Goal: Task Accomplishment & Management: Complete application form

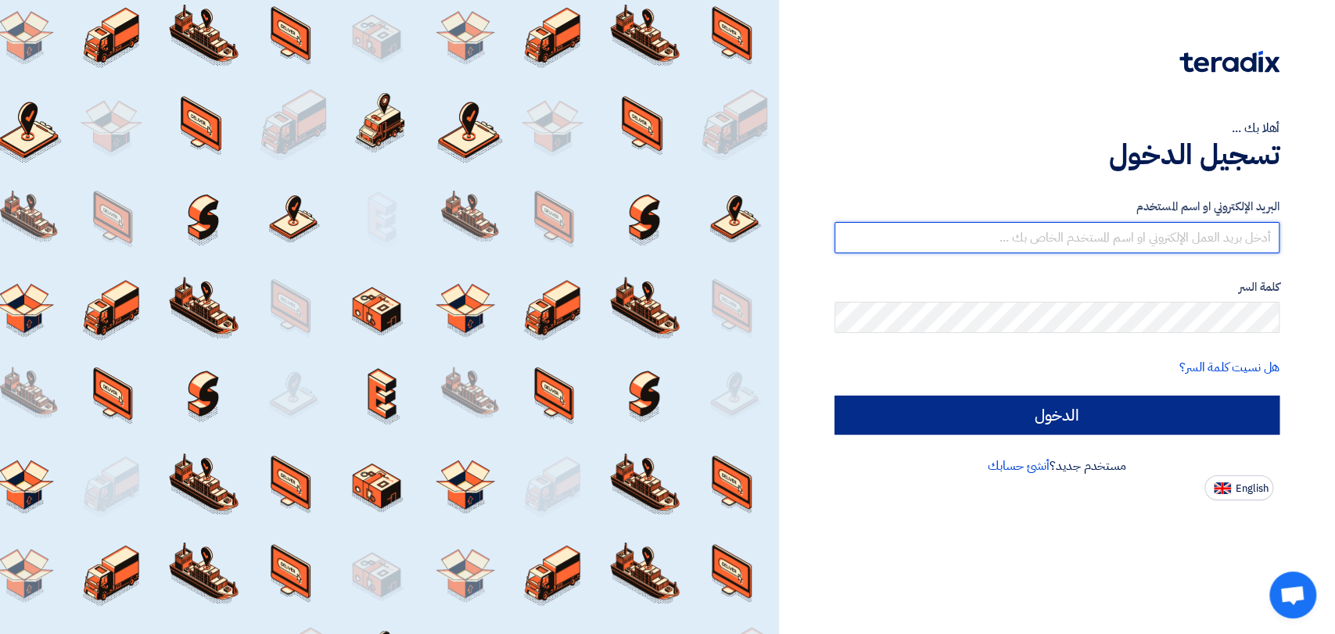
type input "[EMAIL_ADDRESS][DOMAIN_NAME]"
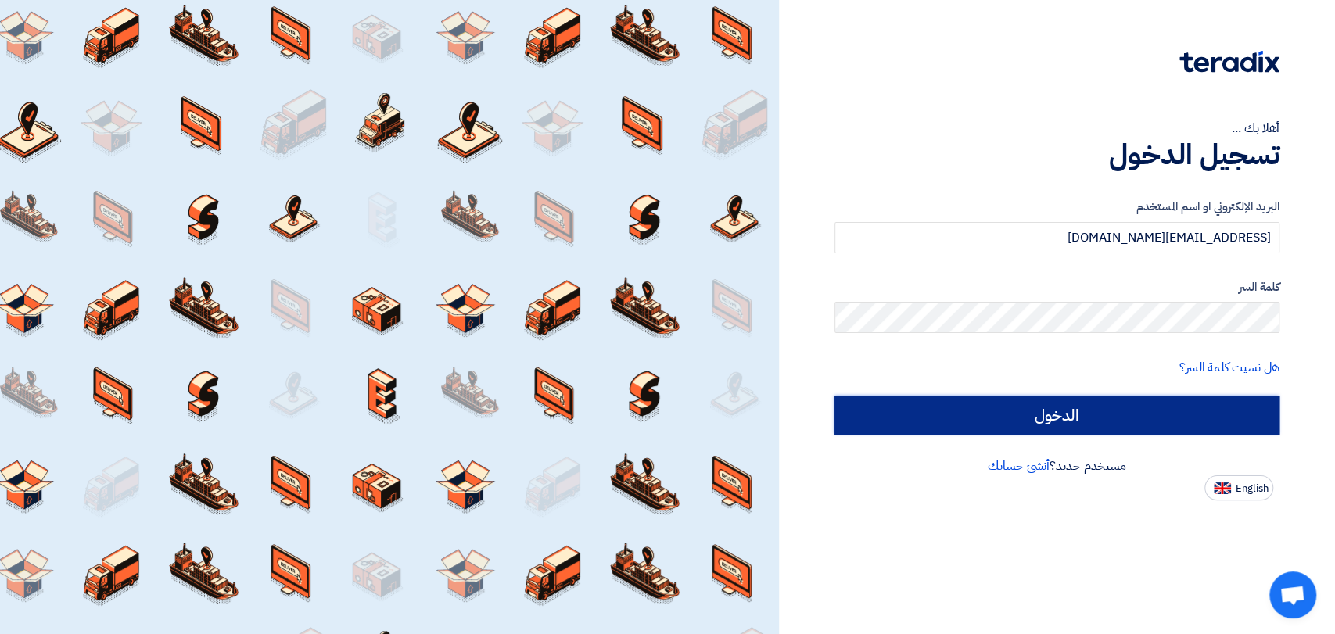
click at [987, 410] on input "الدخول" at bounding box center [1057, 415] width 445 height 39
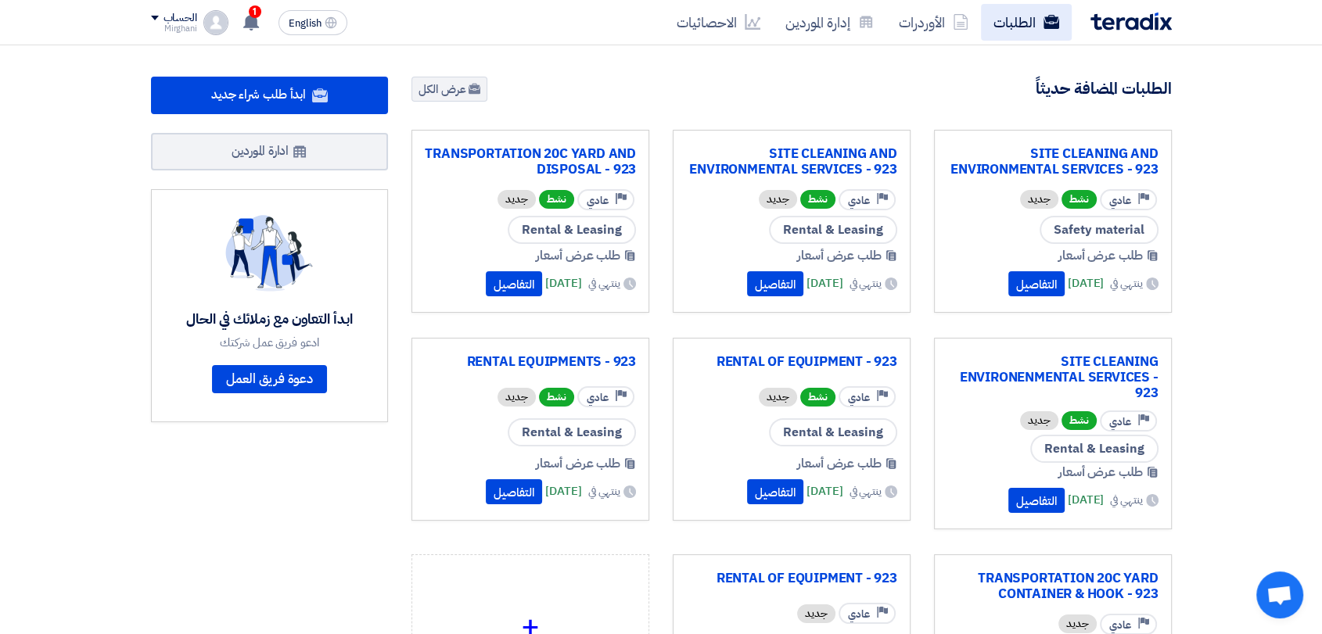
click at [995, 13] on link "الطلبات" at bounding box center [1026, 22] width 91 height 37
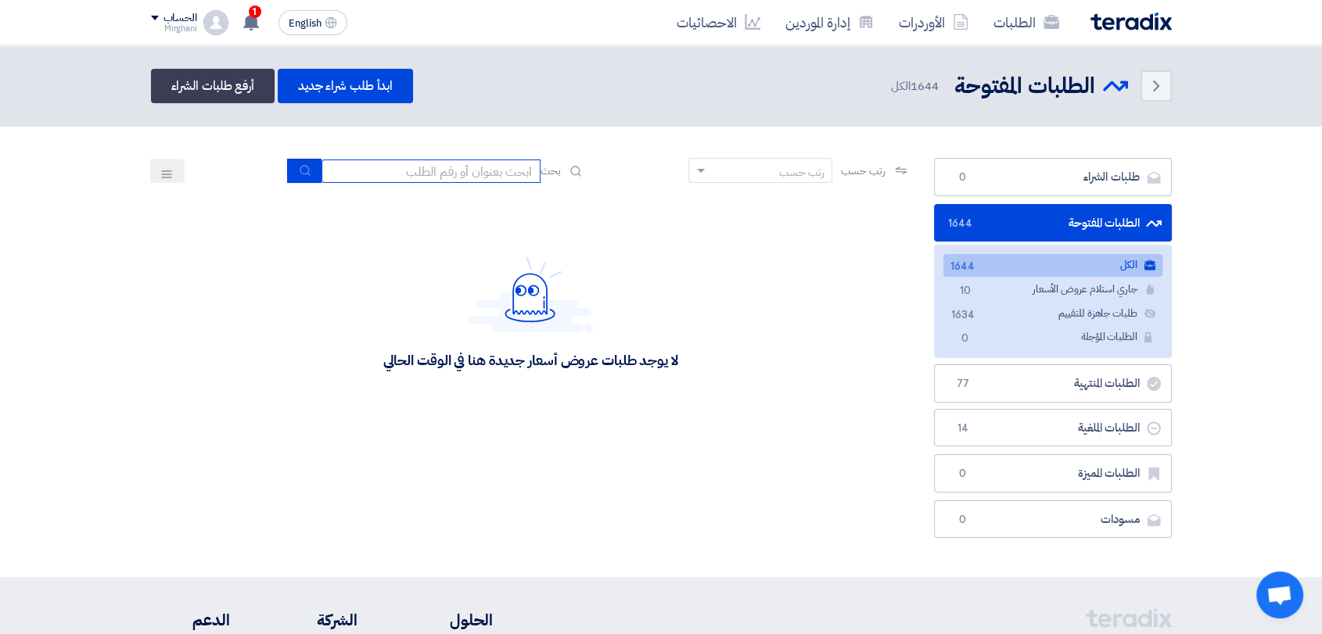
click at [400, 171] on input at bounding box center [430, 171] width 219 height 23
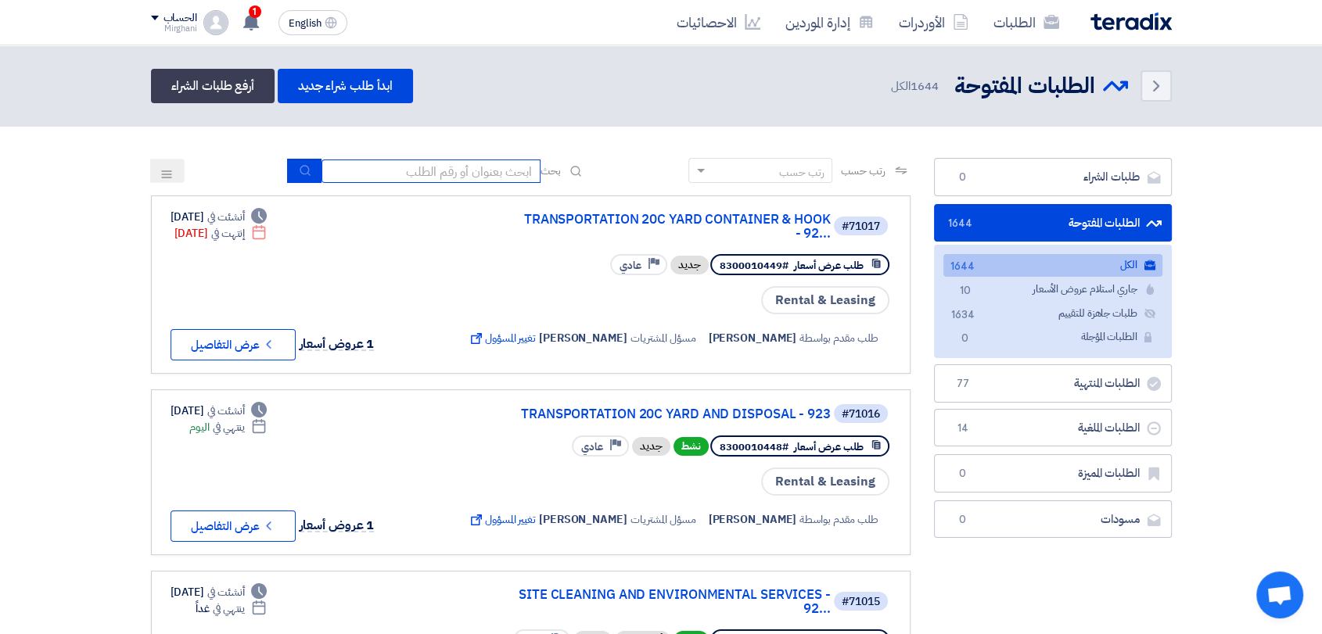
type input "911"
click at [300, 180] on button "submit" at bounding box center [304, 171] width 34 height 24
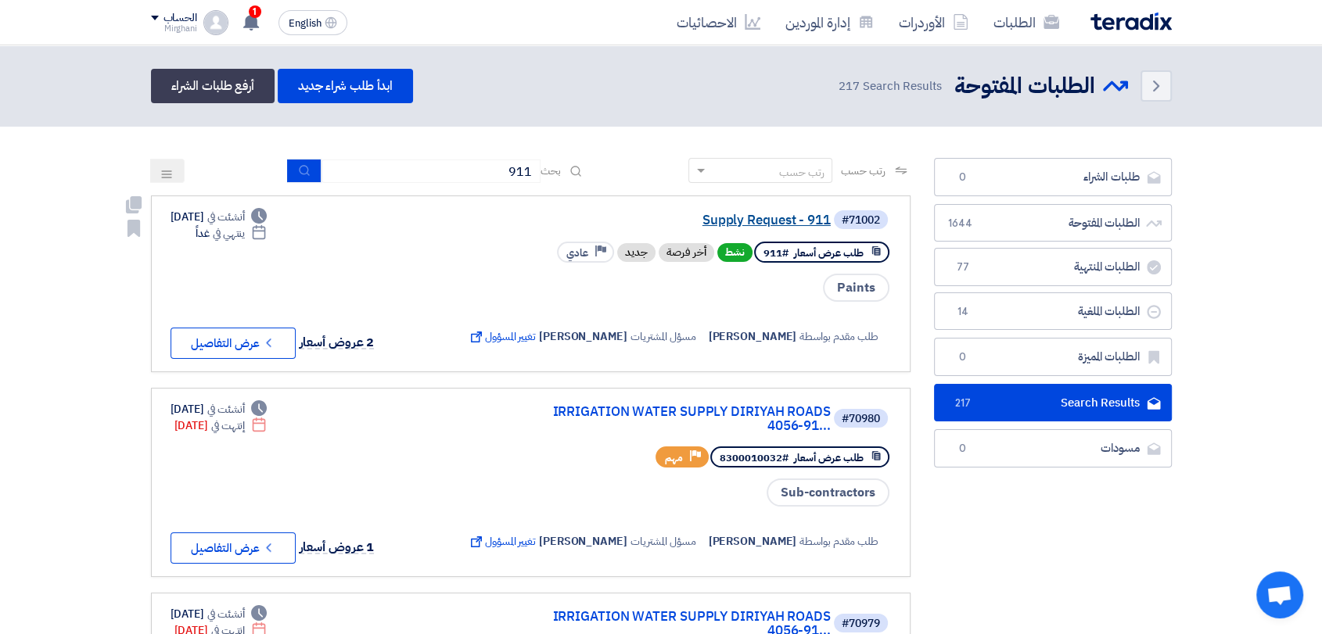
click at [745, 221] on link "Supply Request - 911" at bounding box center [674, 221] width 313 height 14
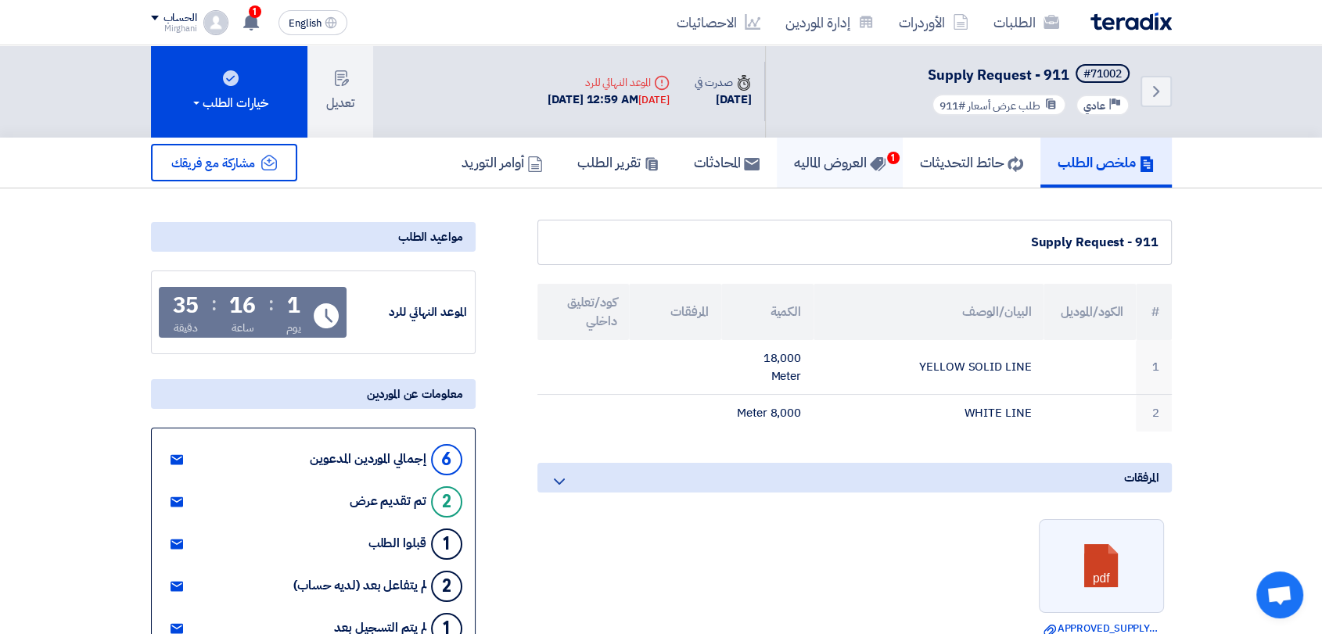
click at [837, 148] on link "العروض الماليه 1" at bounding box center [840, 163] width 126 height 50
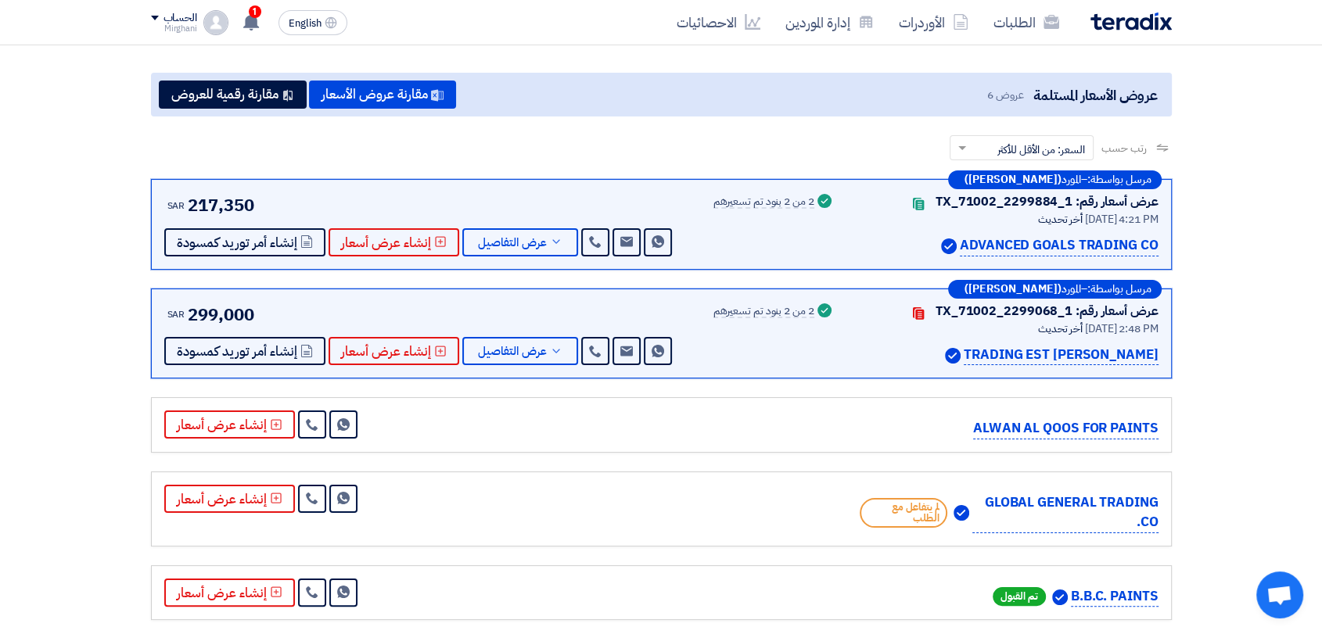
scroll to position [174, 0]
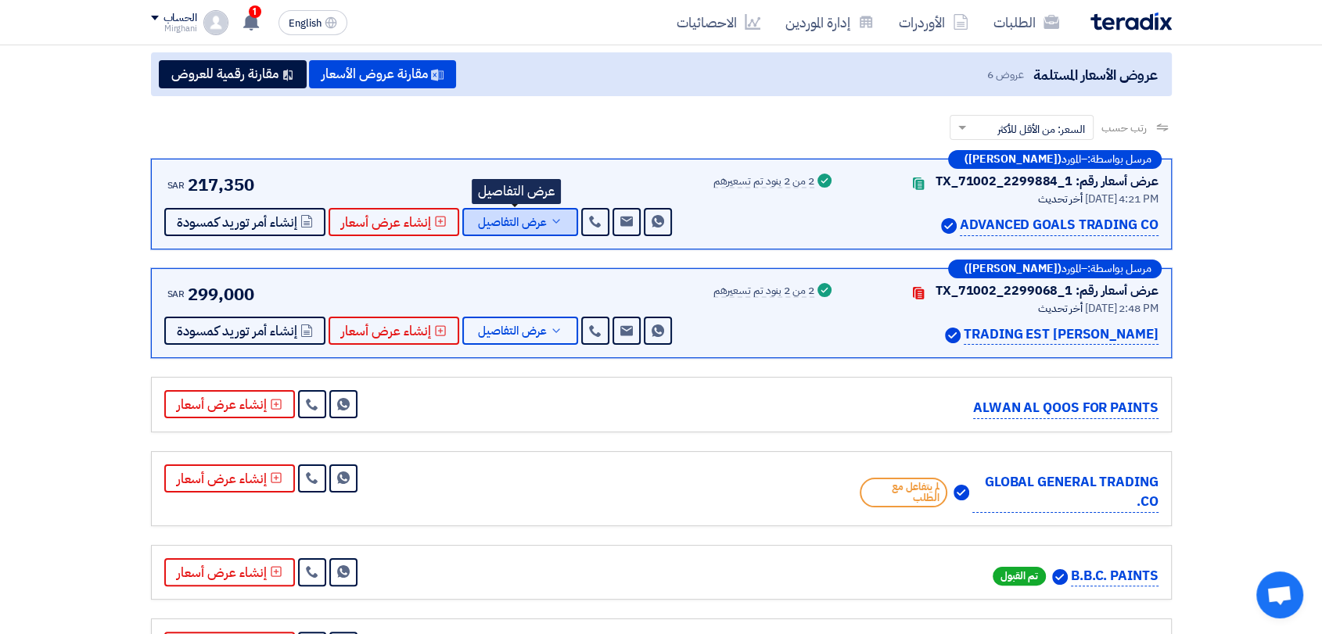
click at [530, 233] on button "عرض التفاصيل" at bounding box center [520, 222] width 116 height 28
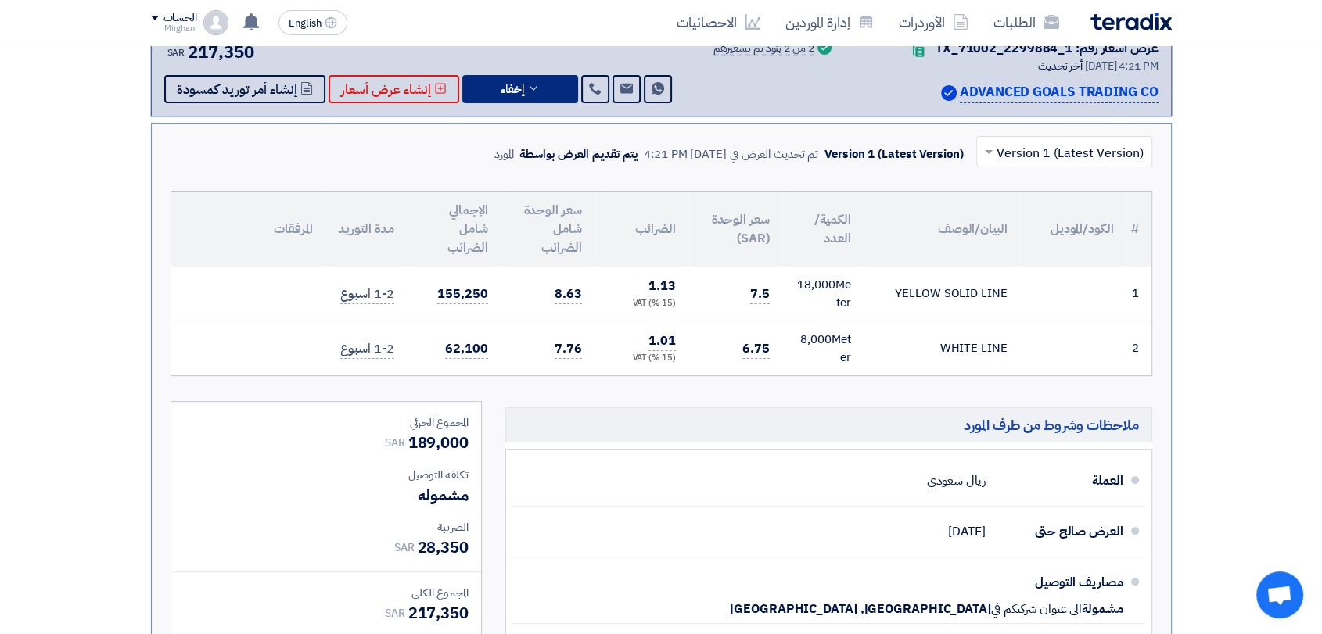
scroll to position [695, 0]
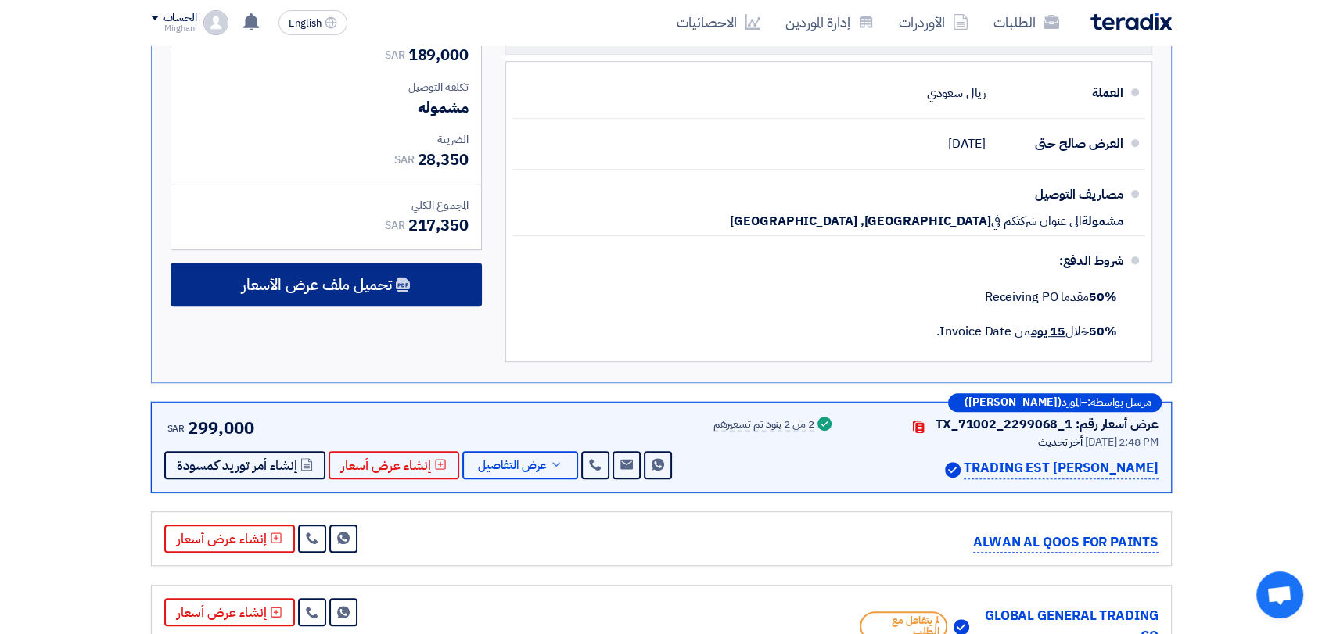
click at [476, 288] on div "تحميل ملف عرض الأسعار" at bounding box center [326, 285] width 311 height 44
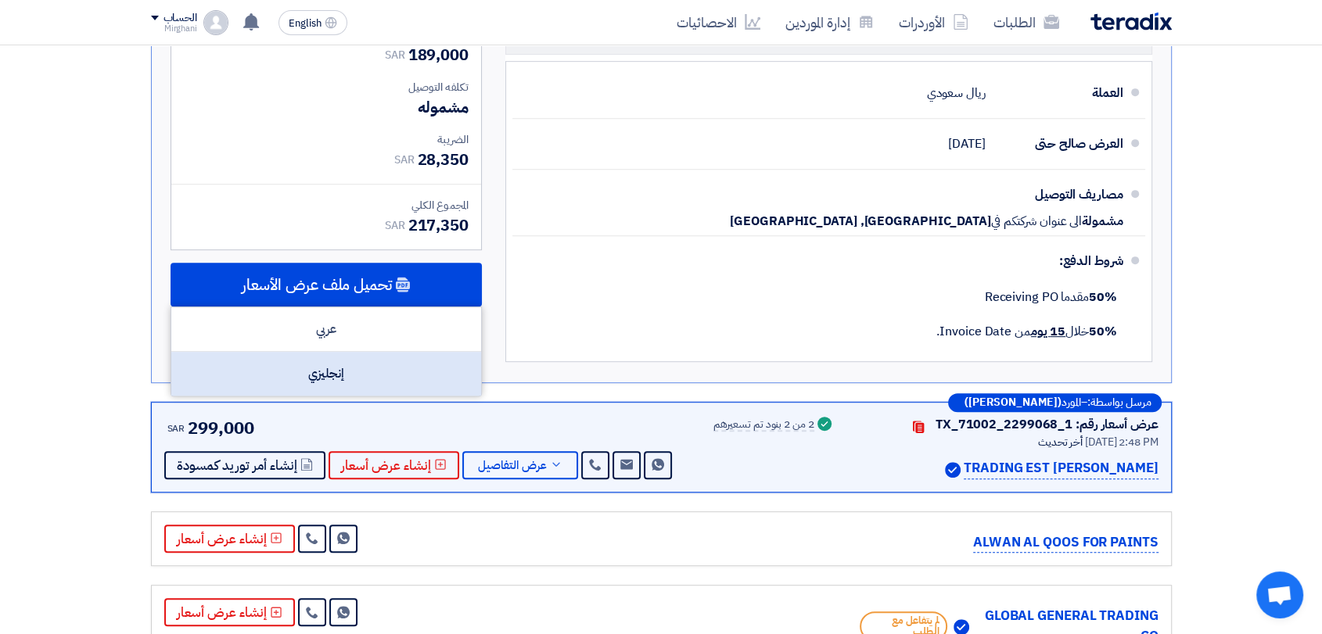
click at [443, 365] on div "إنجليزي" at bounding box center [326, 374] width 310 height 44
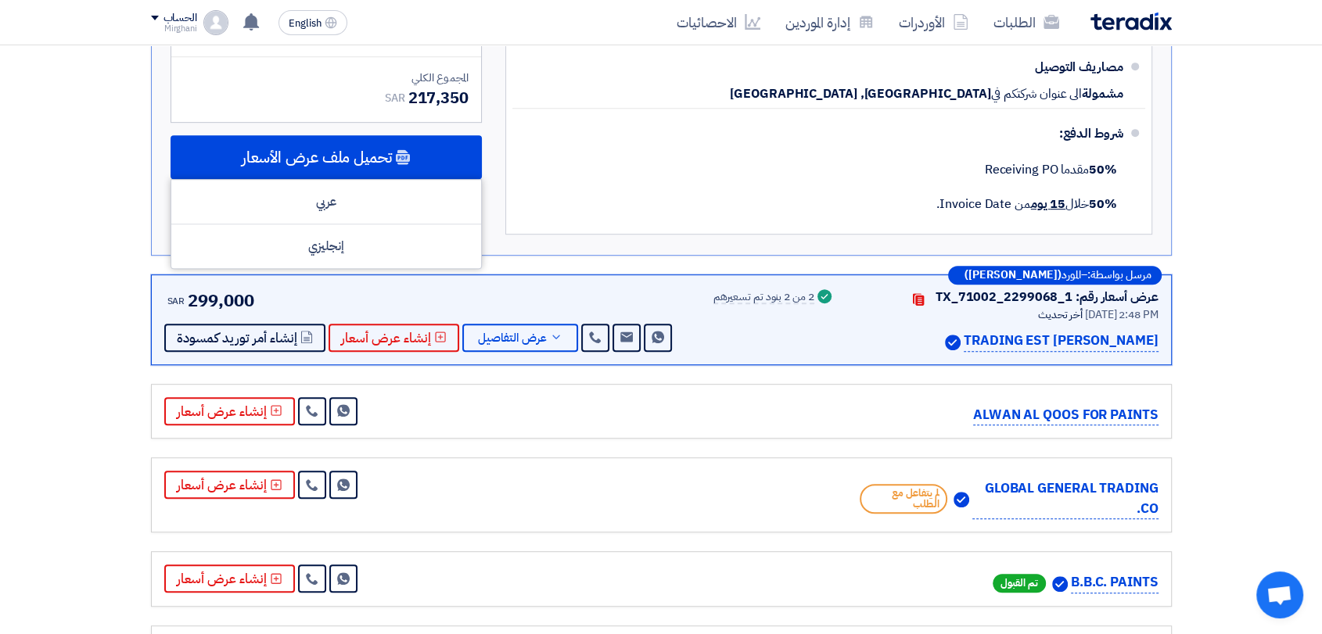
scroll to position [956, 0]
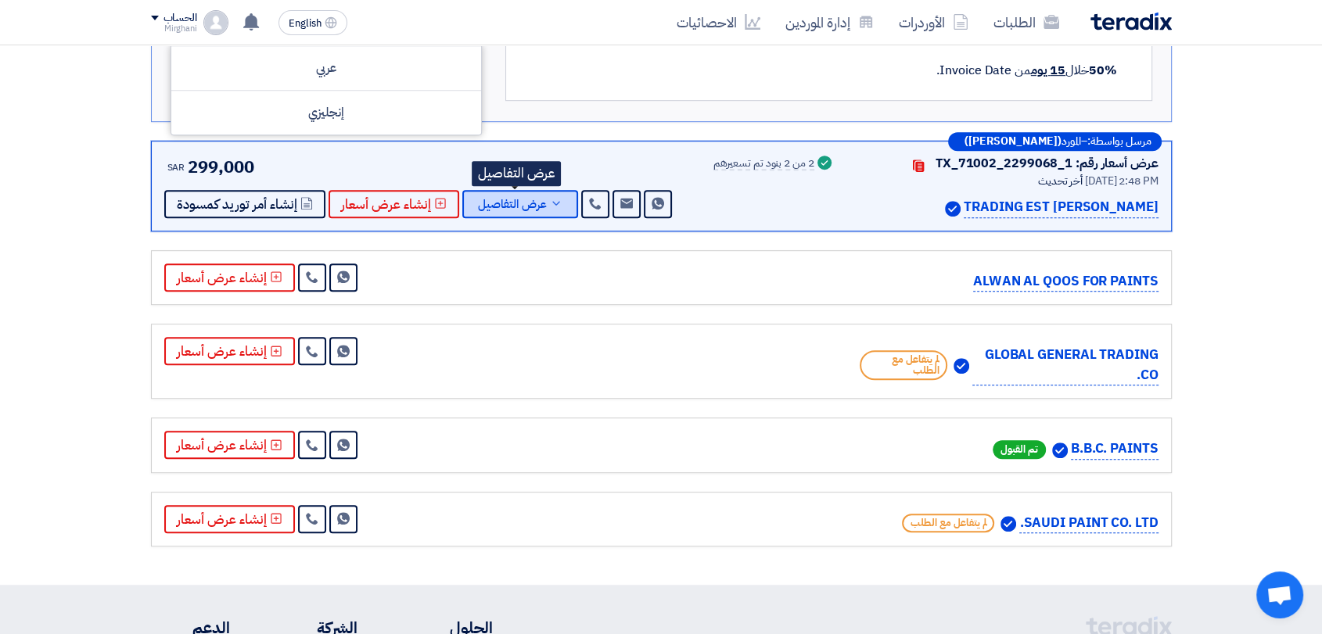
click at [543, 197] on button "عرض التفاصيل" at bounding box center [520, 204] width 116 height 28
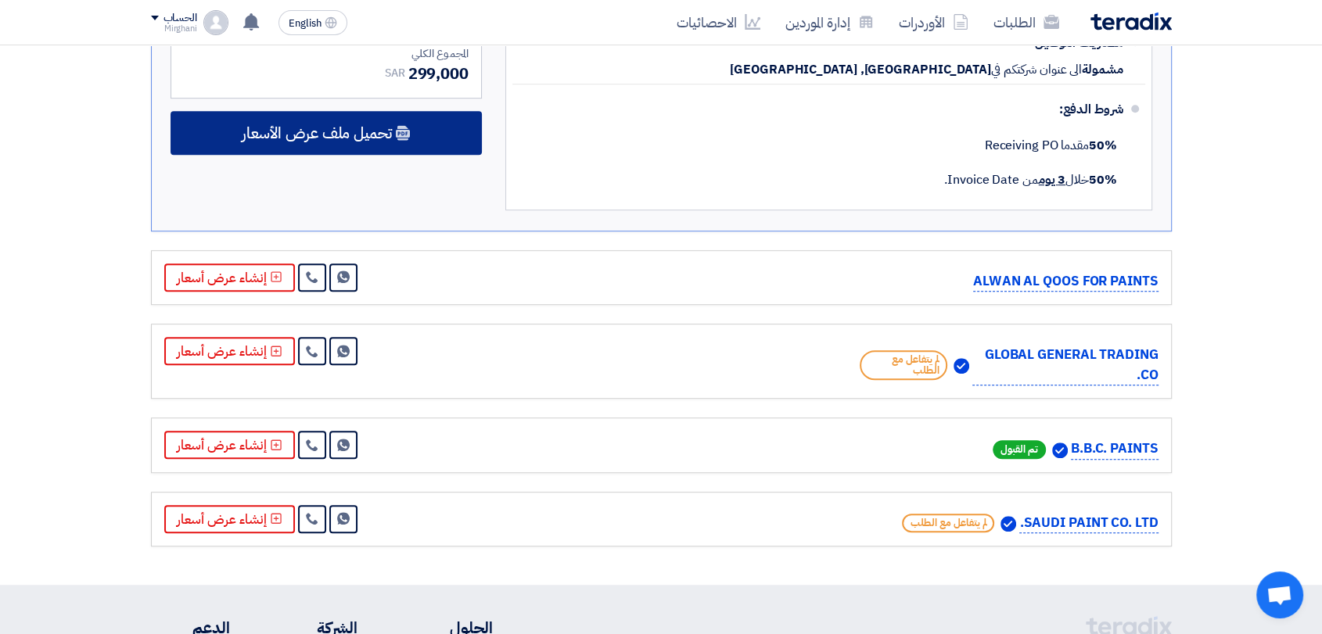
click at [441, 144] on div "تحميل ملف عرض الأسعار" at bounding box center [326, 133] width 311 height 44
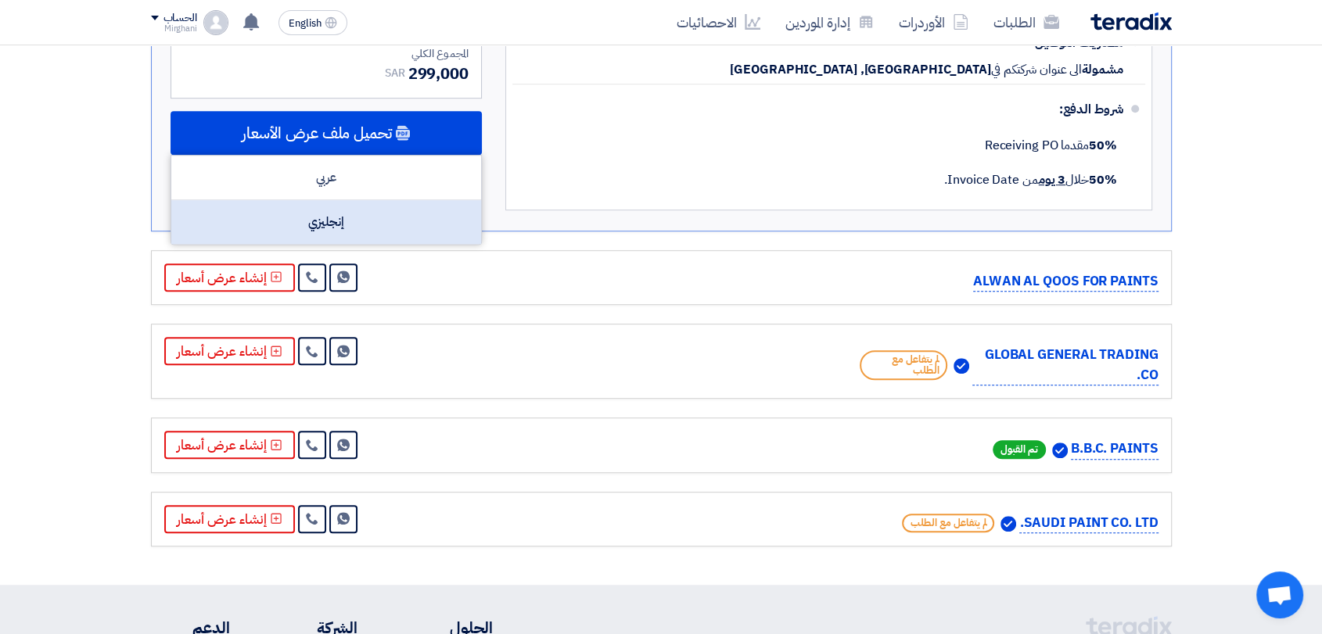
click at [421, 223] on div "إنجليزي" at bounding box center [326, 222] width 310 height 44
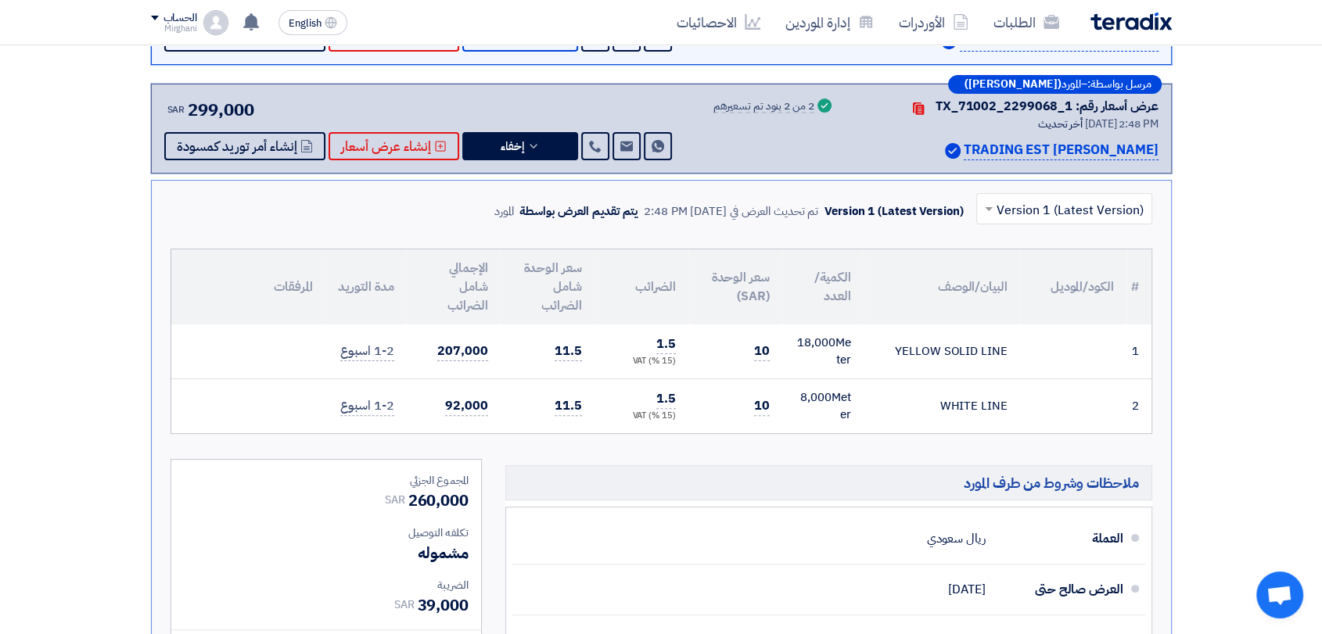
scroll to position [87, 0]
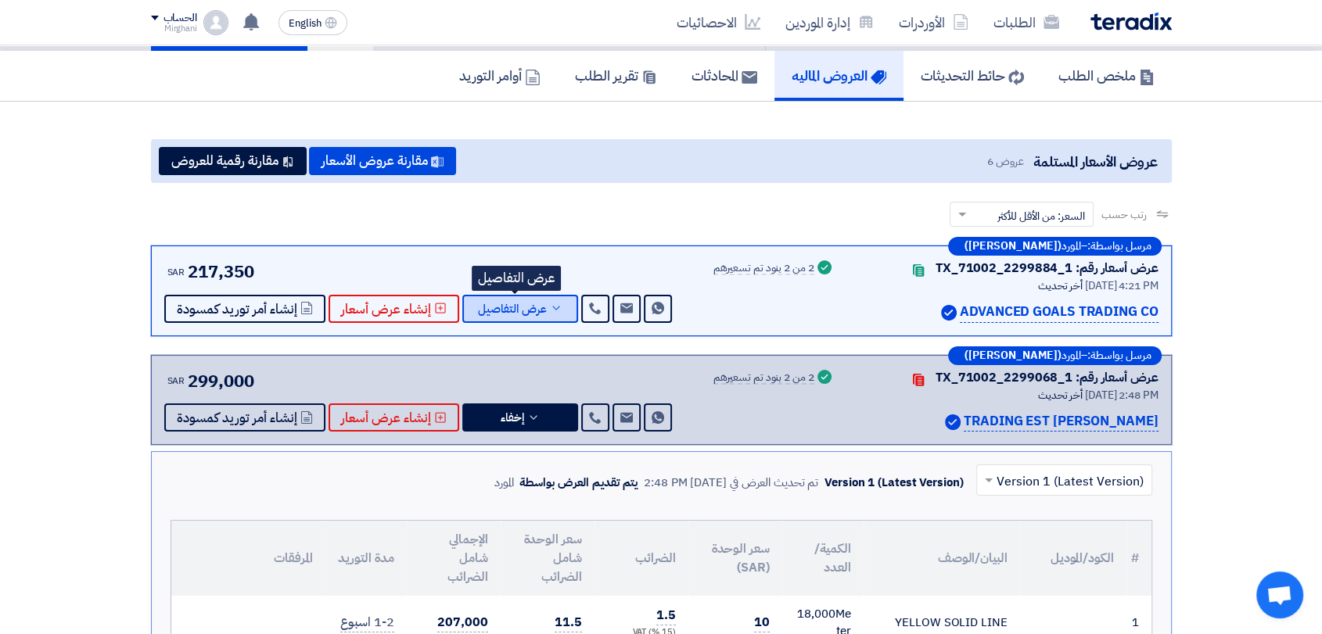
click at [495, 303] on span "عرض التفاصيل" at bounding box center [512, 309] width 69 height 12
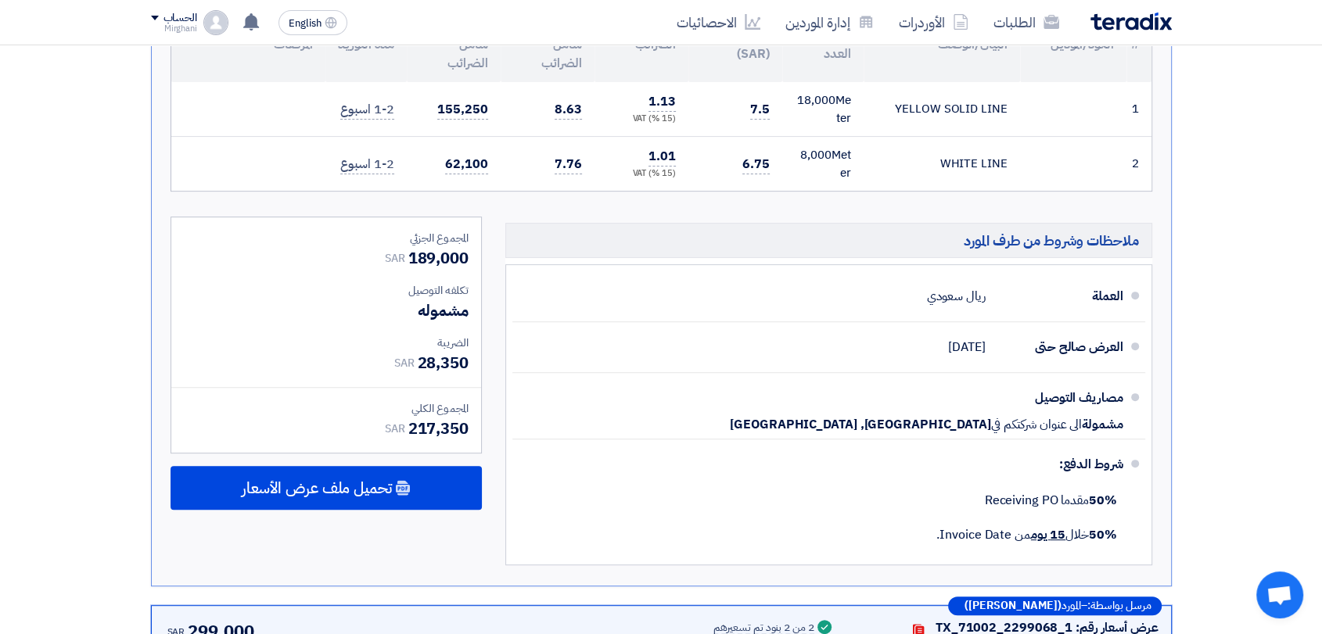
scroll to position [521, 0]
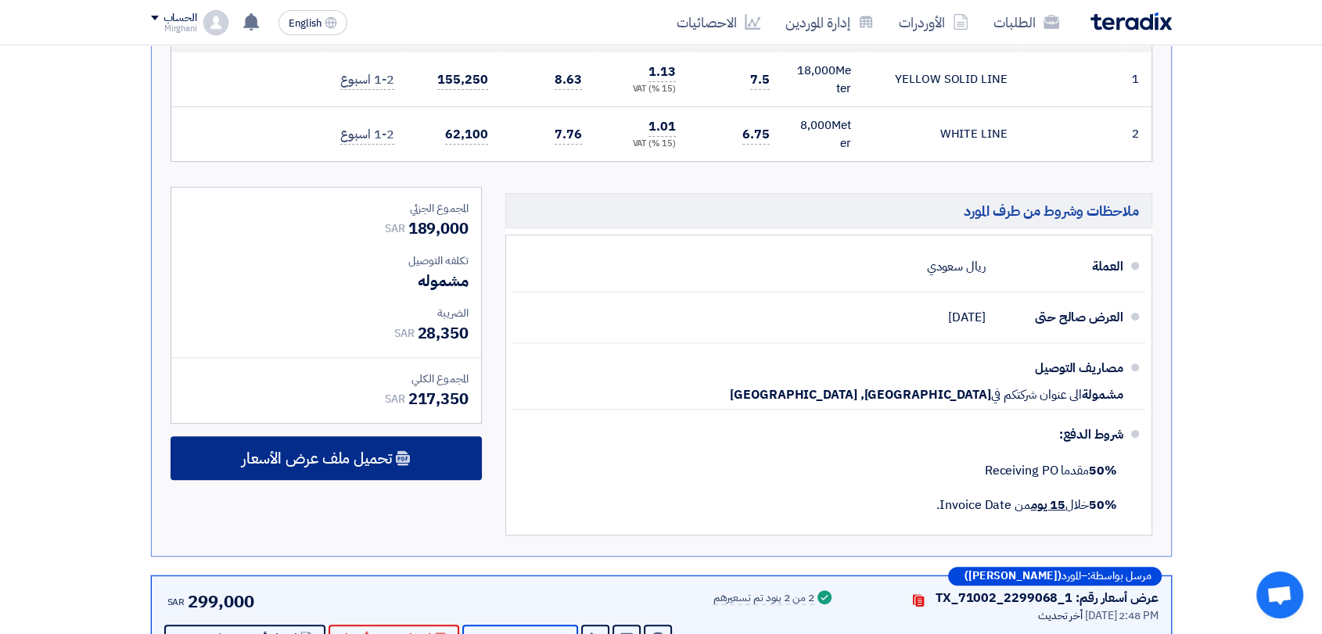
click at [418, 469] on div "تحميل ملف عرض الأسعار" at bounding box center [326, 458] width 311 height 44
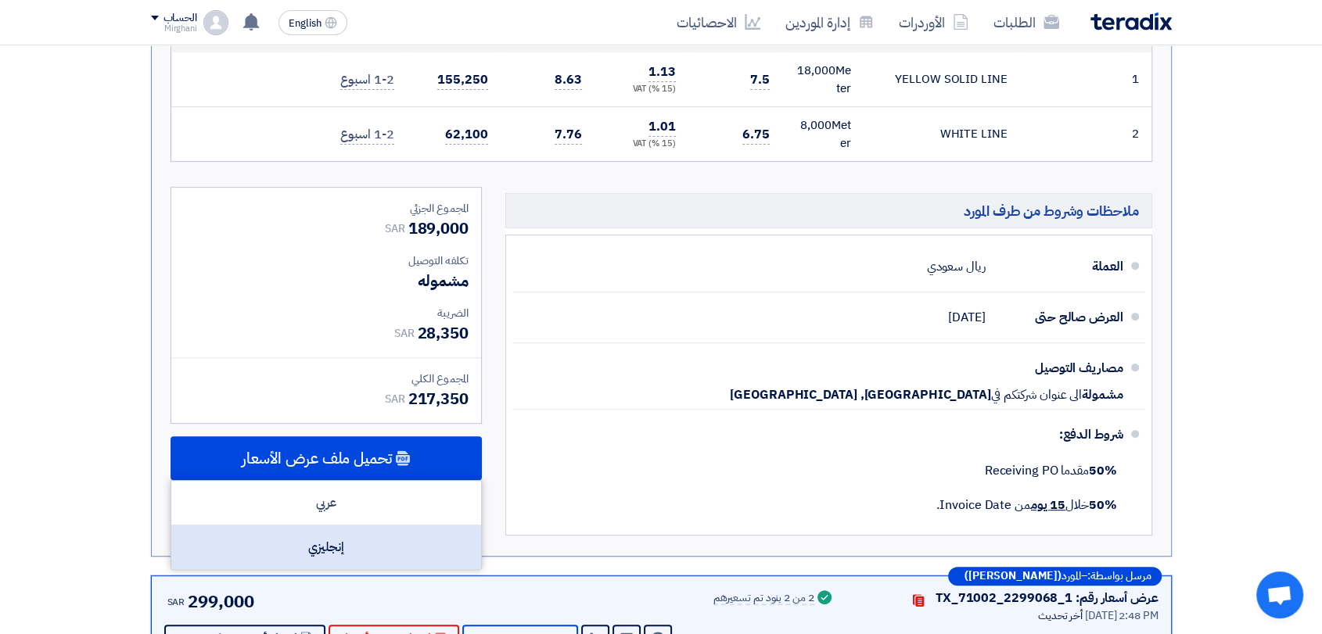
click at [390, 540] on div "إنجليزي" at bounding box center [326, 548] width 310 height 44
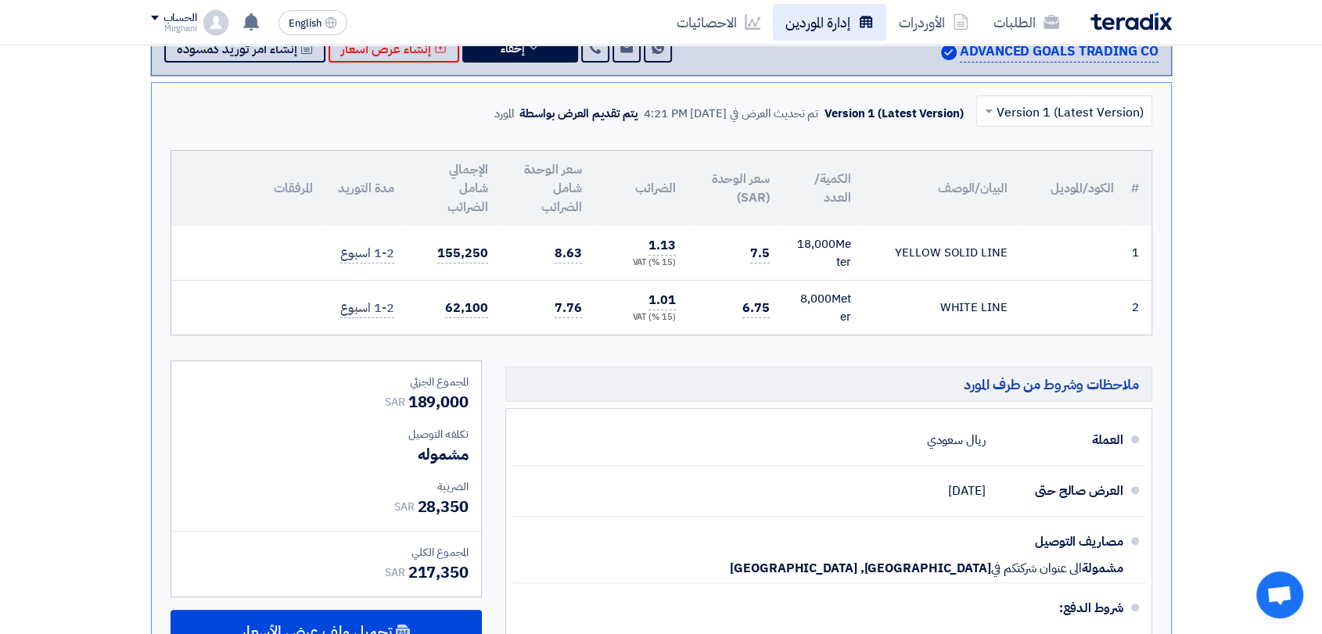
click at [817, 36] on link "إدارة الموردين" at bounding box center [829, 22] width 113 height 37
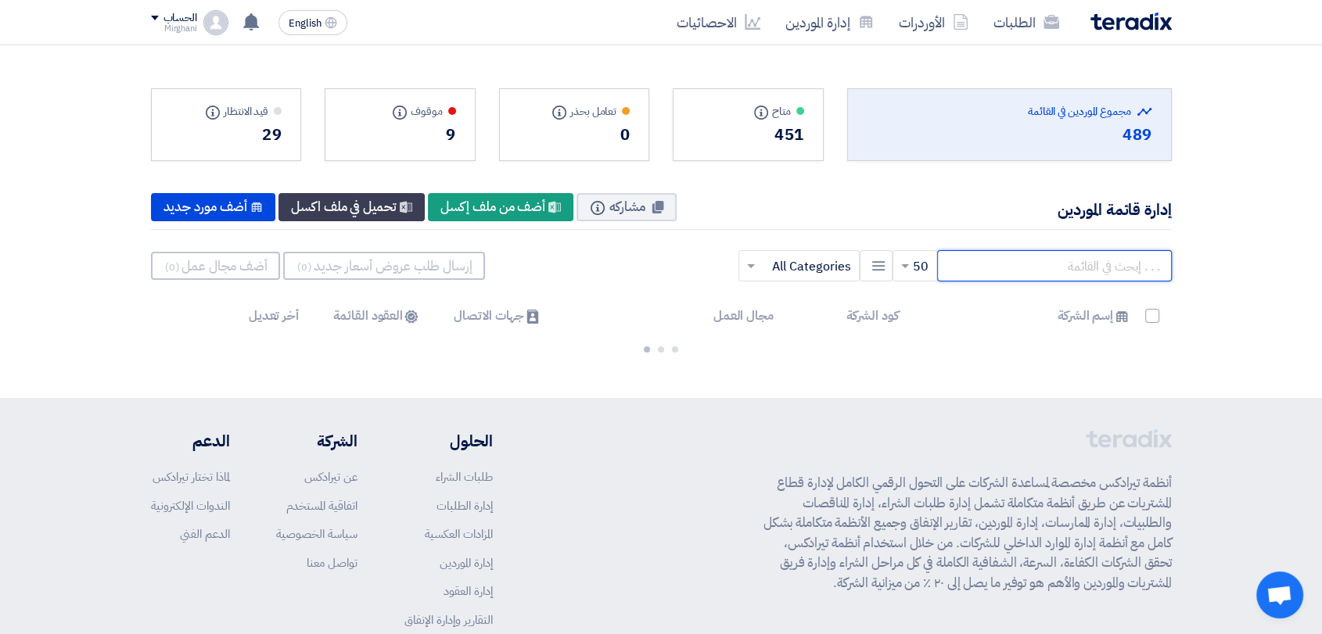
click at [1048, 271] on input "text" at bounding box center [1054, 265] width 235 height 31
paste input "70000137"
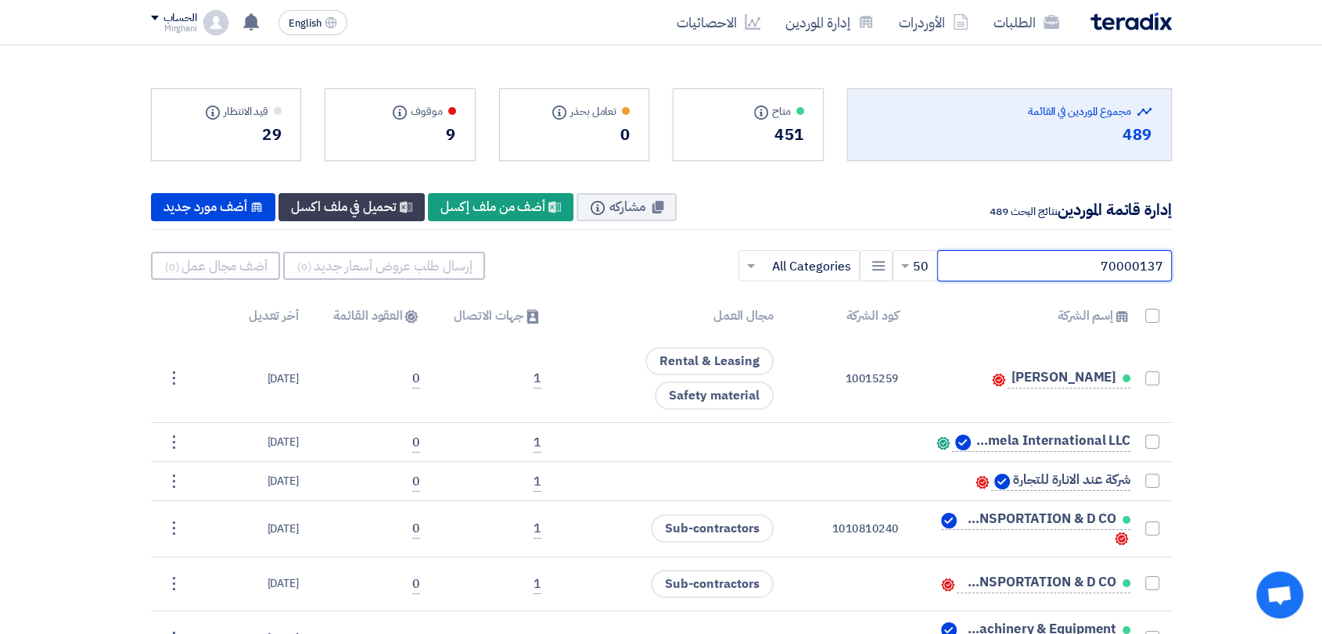
type input "70000137"
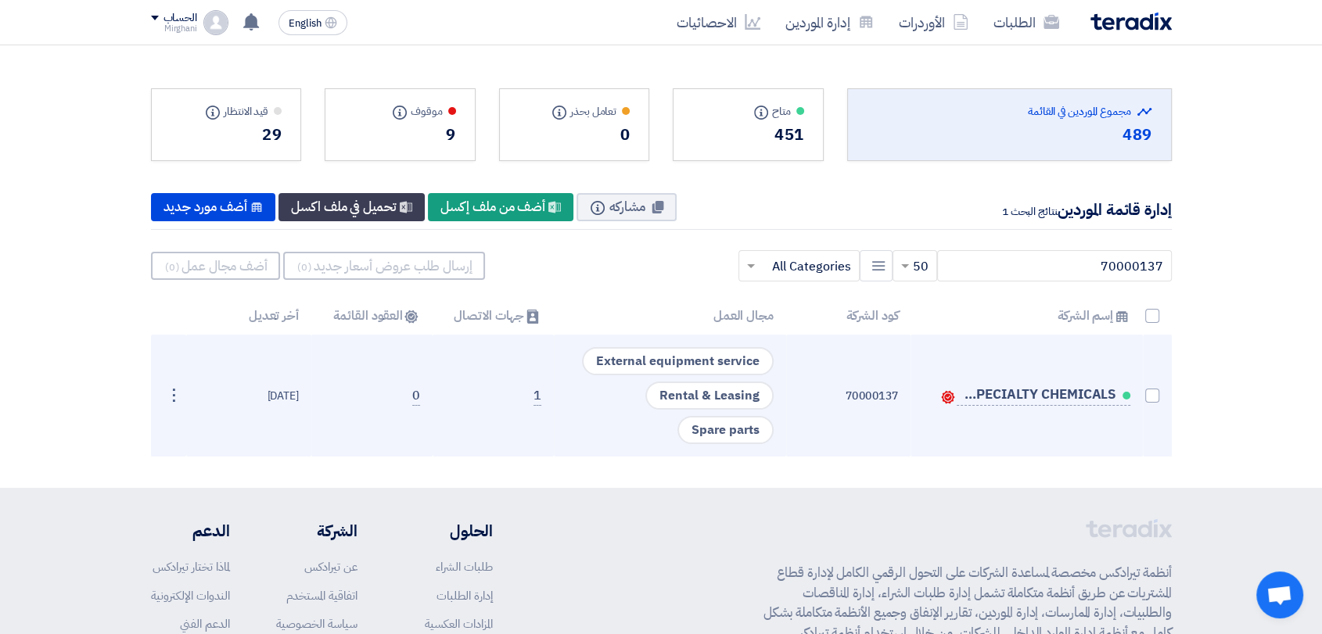
click at [1139, 397] on td "UNITED FACTORY SPECIALTY CHEMICALS Contacts" at bounding box center [1026, 396] width 232 height 122
click at [1147, 397] on span at bounding box center [1152, 396] width 14 height 14
click at [1140, 397] on input "checkbox" at bounding box center [1135, 399] width 10 height 10
checkbox input "true"
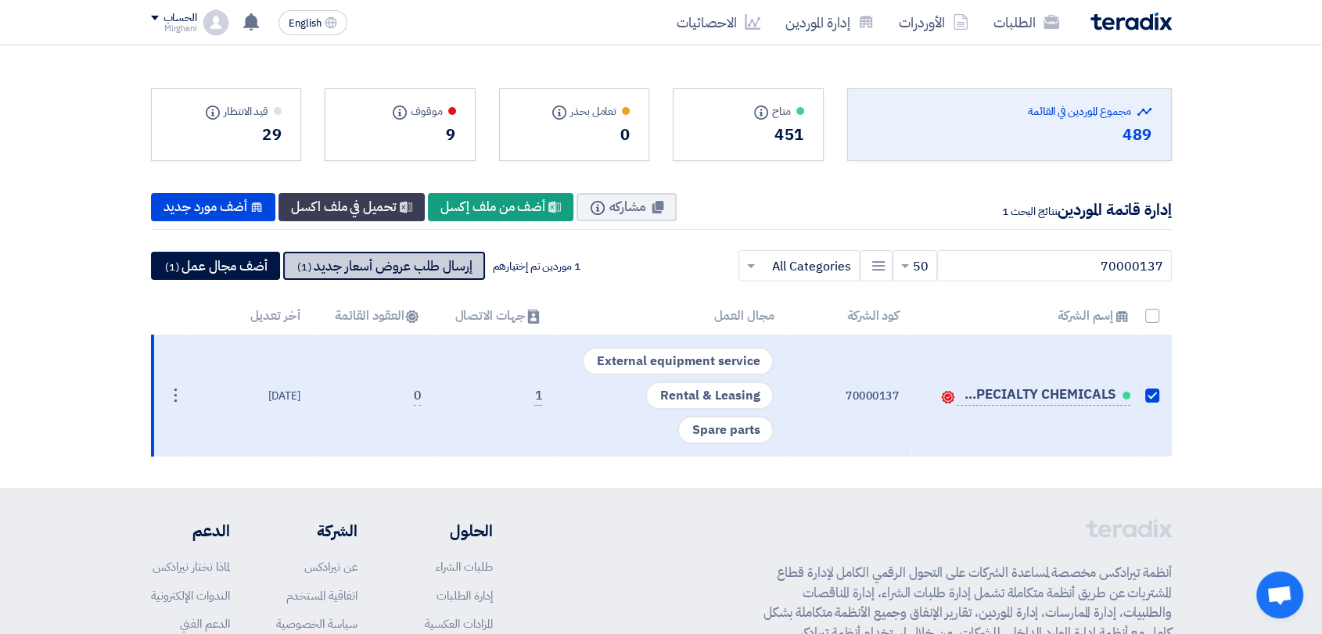
click at [400, 264] on button "إرسال طلب عروض أسعار جديد (1)" at bounding box center [384, 266] width 202 height 28
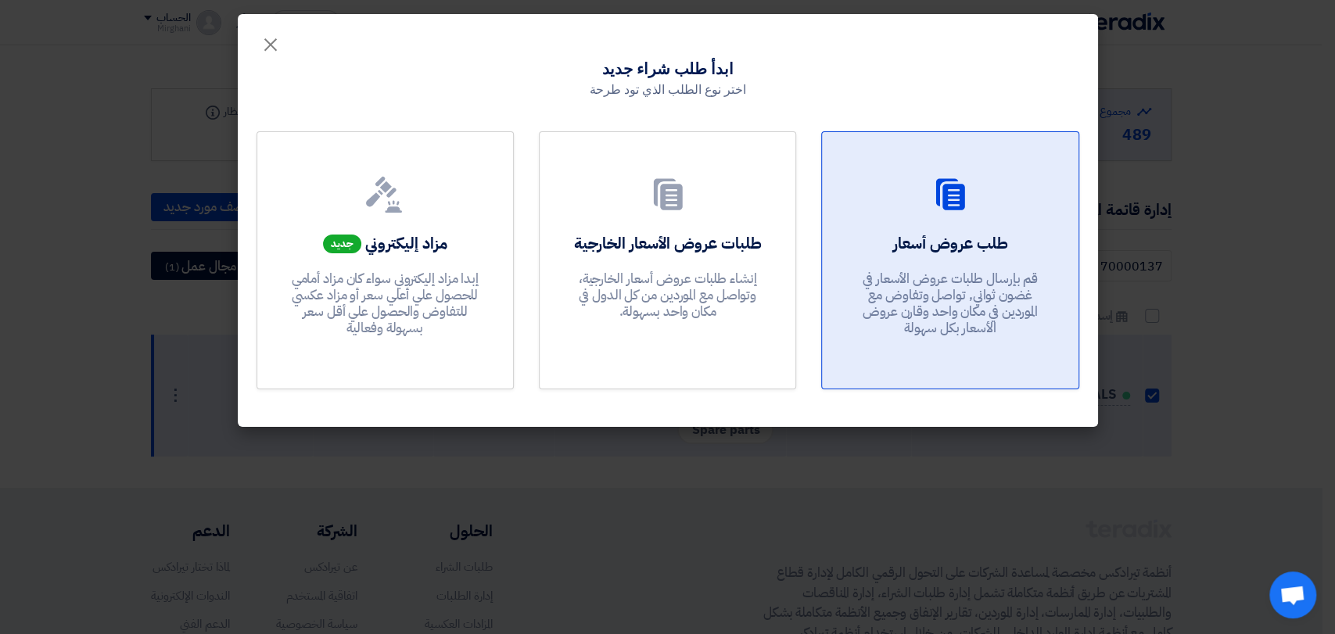
click at [938, 217] on div at bounding box center [950, 198] width 218 height 44
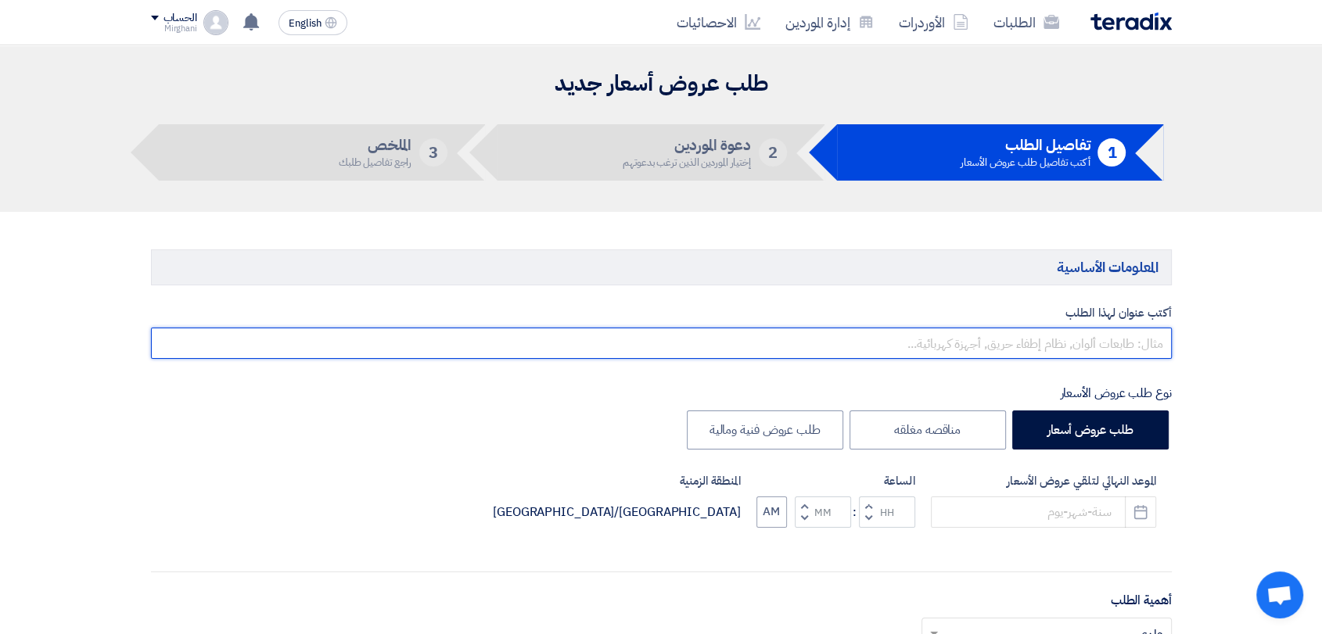
click at [931, 338] on input "text" at bounding box center [661, 343] width 1021 height 31
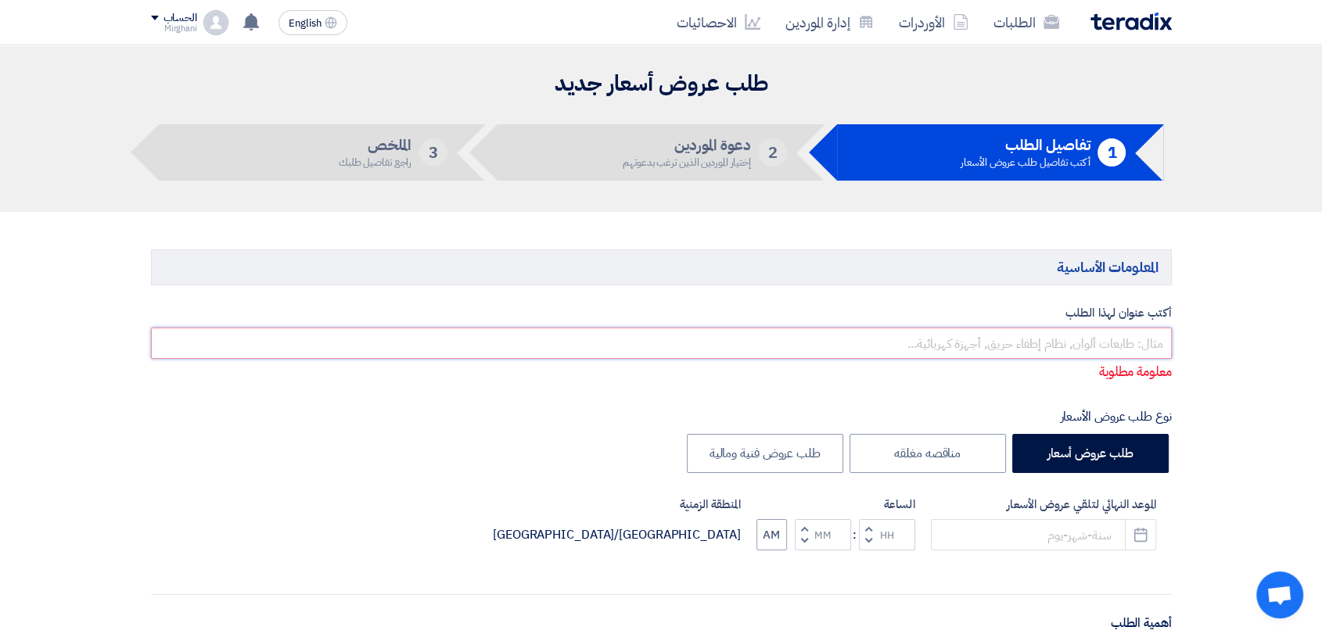
paste input "TRANSPORTATION 20C AYRD CONTAINER & HOOK"
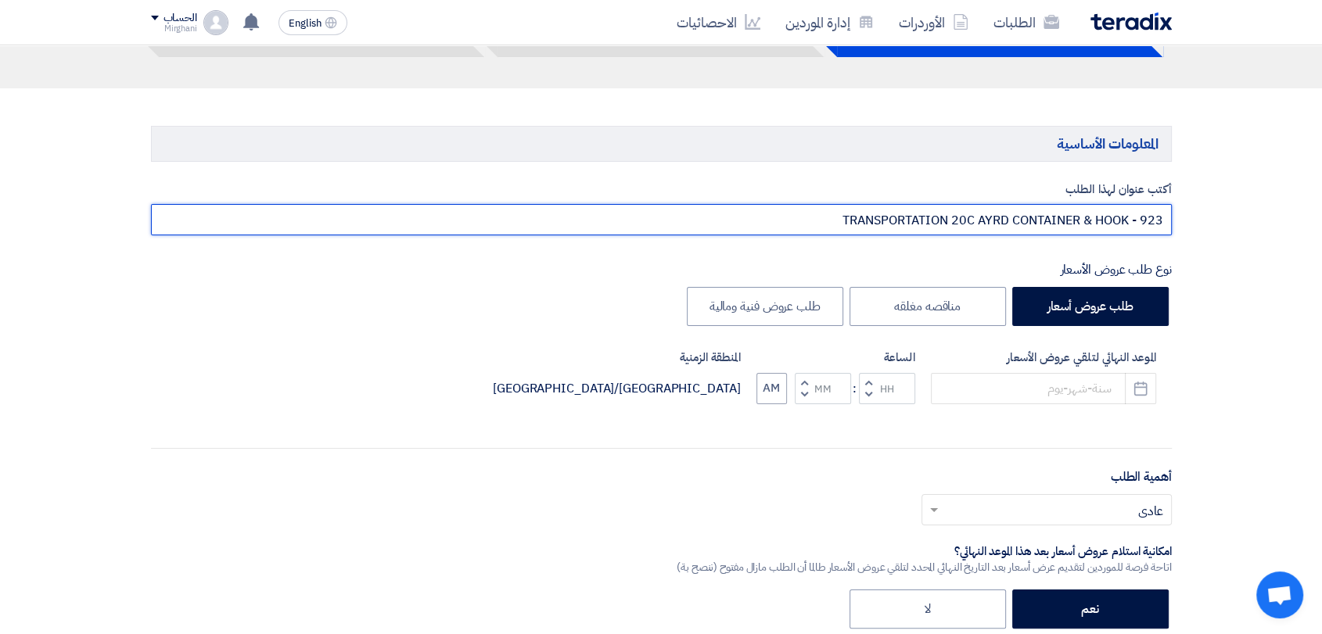
scroll to position [174, 0]
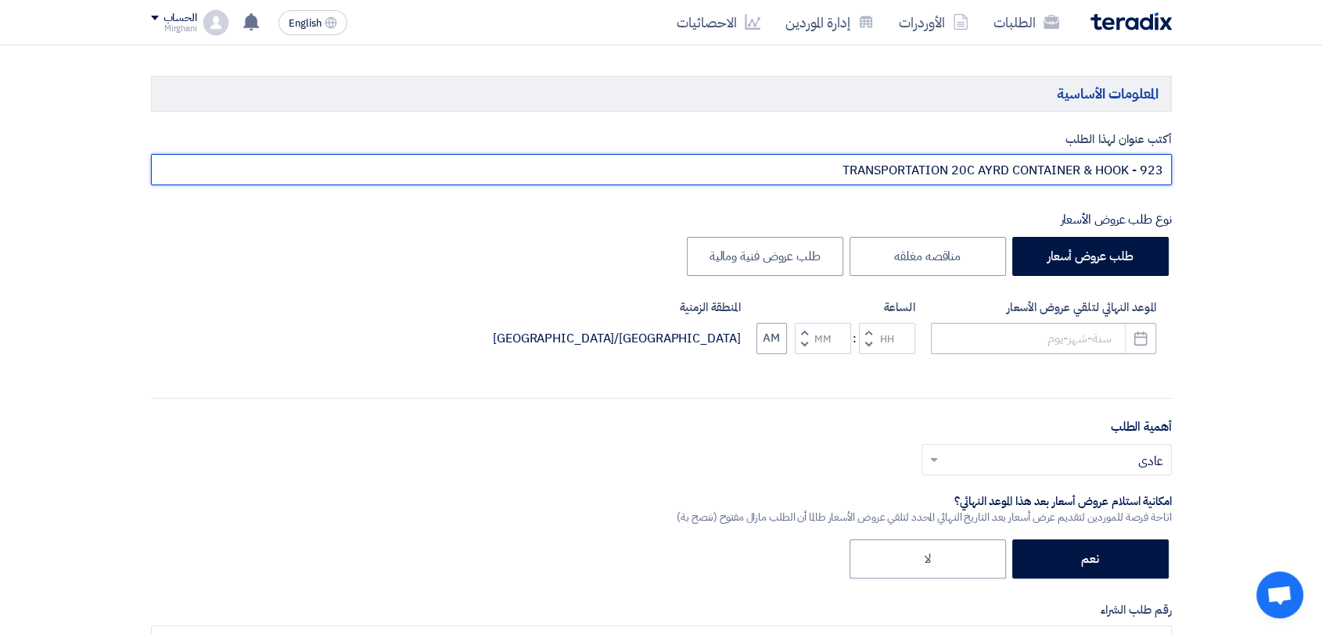
type input "TRANSPORTATION 20C AYRD CONTAINER & HOOK - 923"
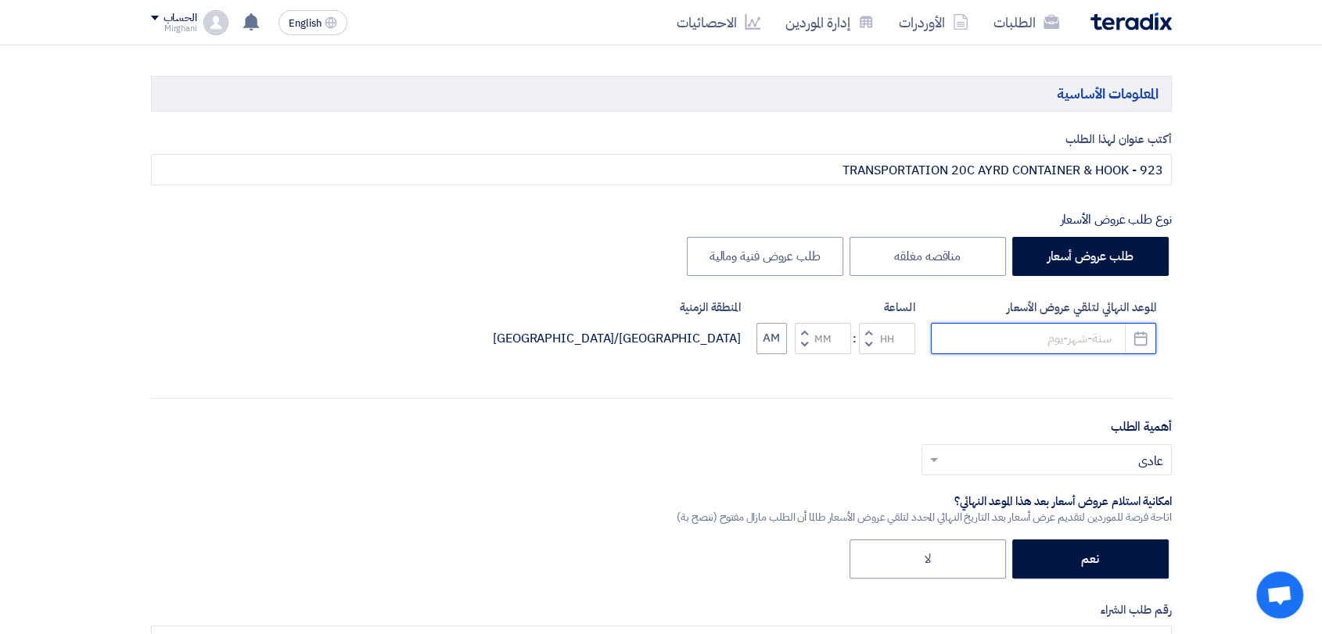
click at [993, 333] on input at bounding box center [1043, 338] width 225 height 31
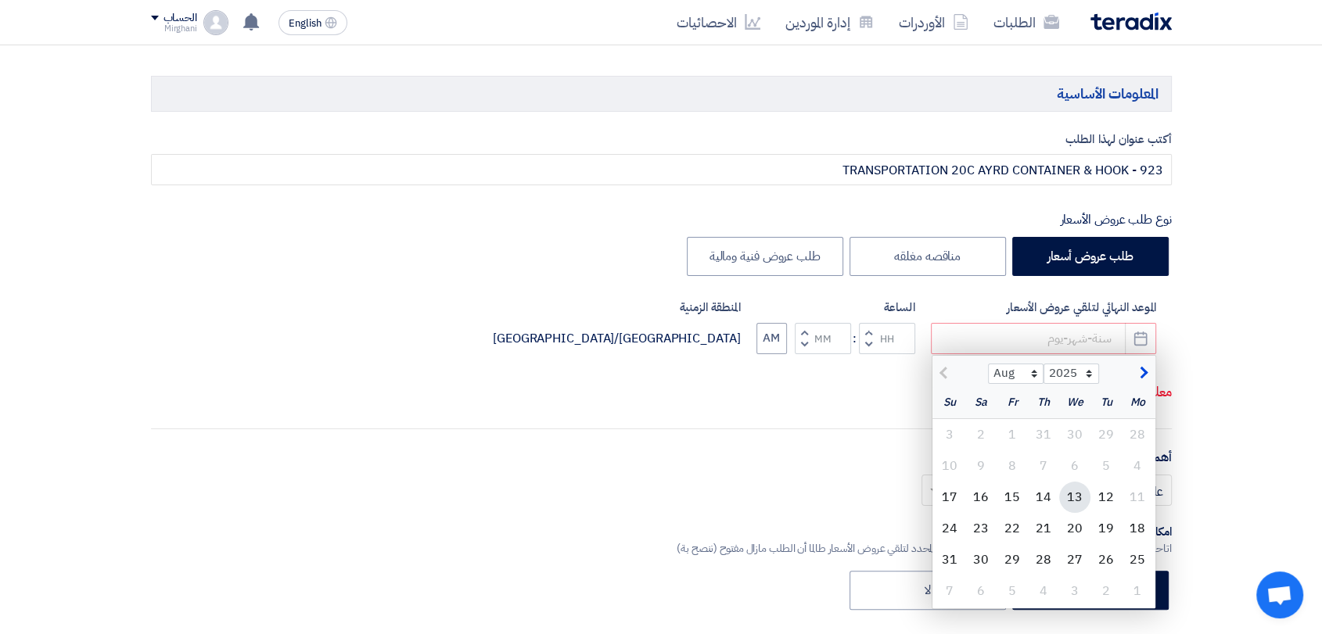
click at [1079, 497] on div "13" at bounding box center [1074, 497] width 31 height 31
type input "8/13/2025"
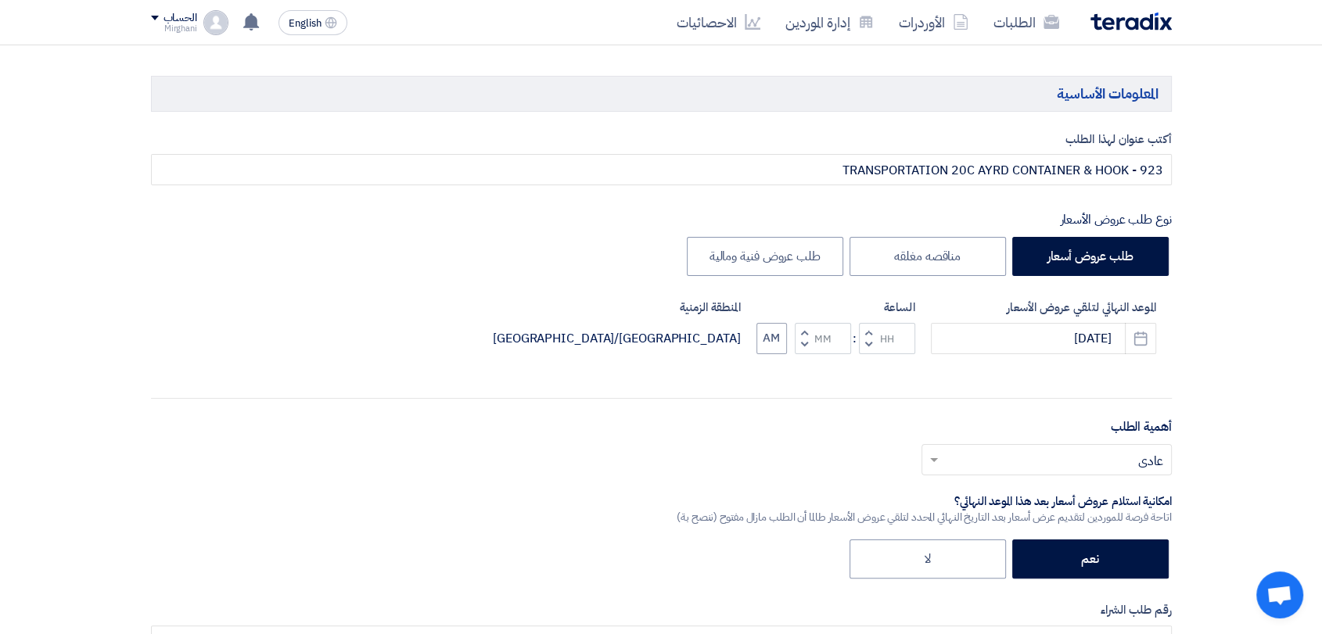
click at [871, 332] on span "button" at bounding box center [867, 332] width 5 height 12
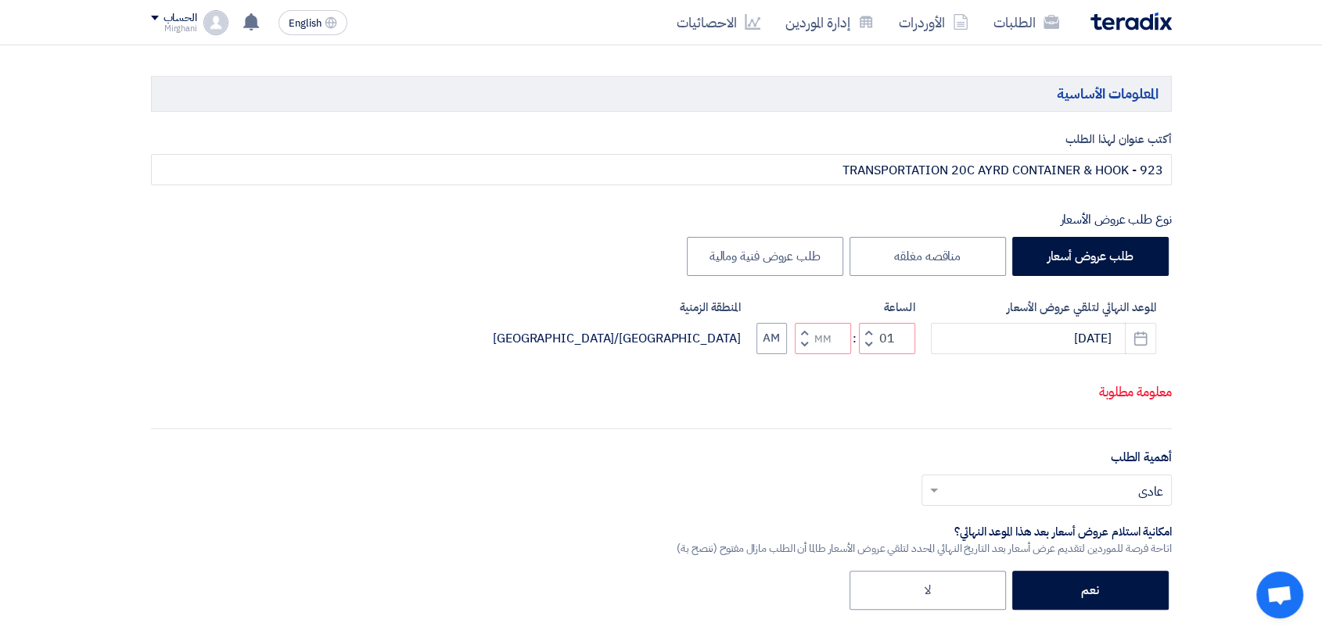
click at [802, 344] on span "button" at bounding box center [803, 345] width 5 height 12
type input "12"
type input "59"
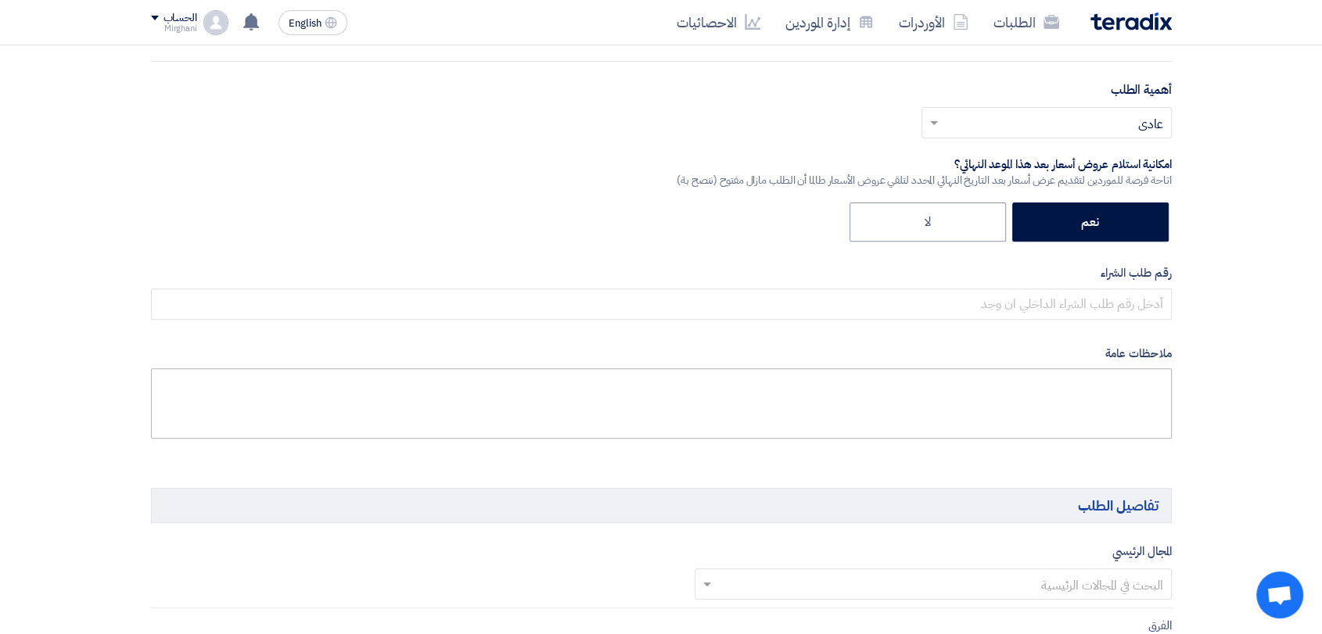
scroll to position [695, 0]
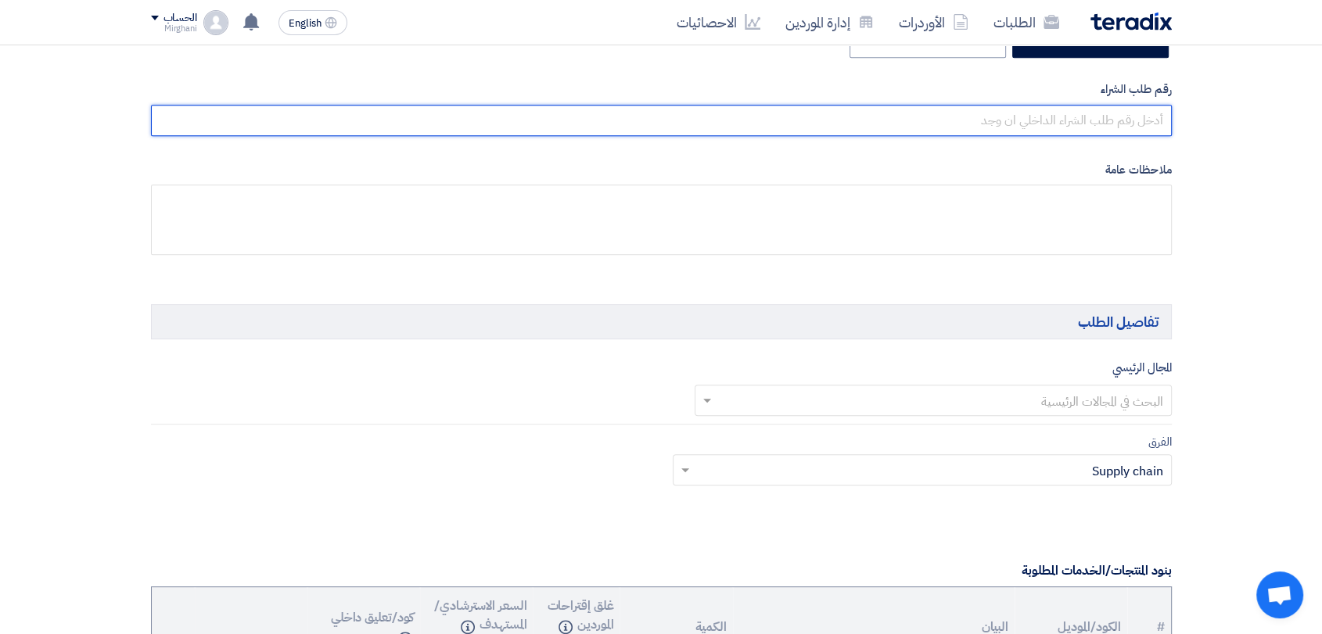
click at [976, 124] on input "text" at bounding box center [661, 120] width 1021 height 31
paste input "8300010450"
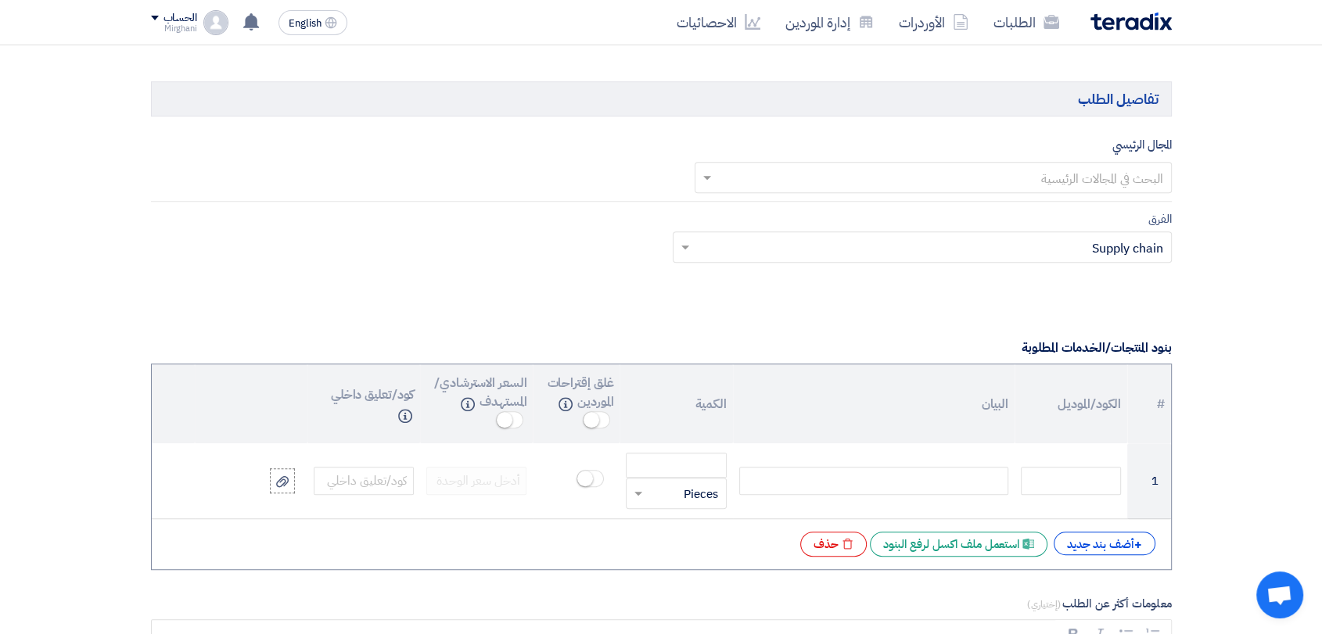
scroll to position [782, 0]
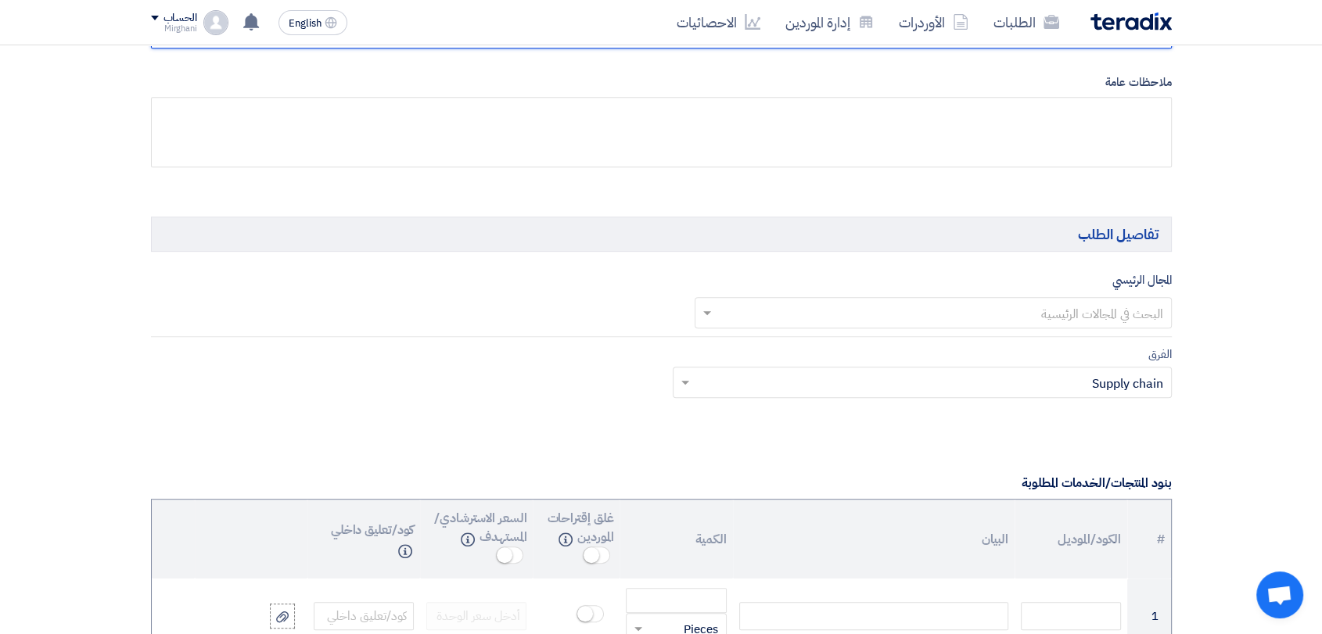
type input "8300010450"
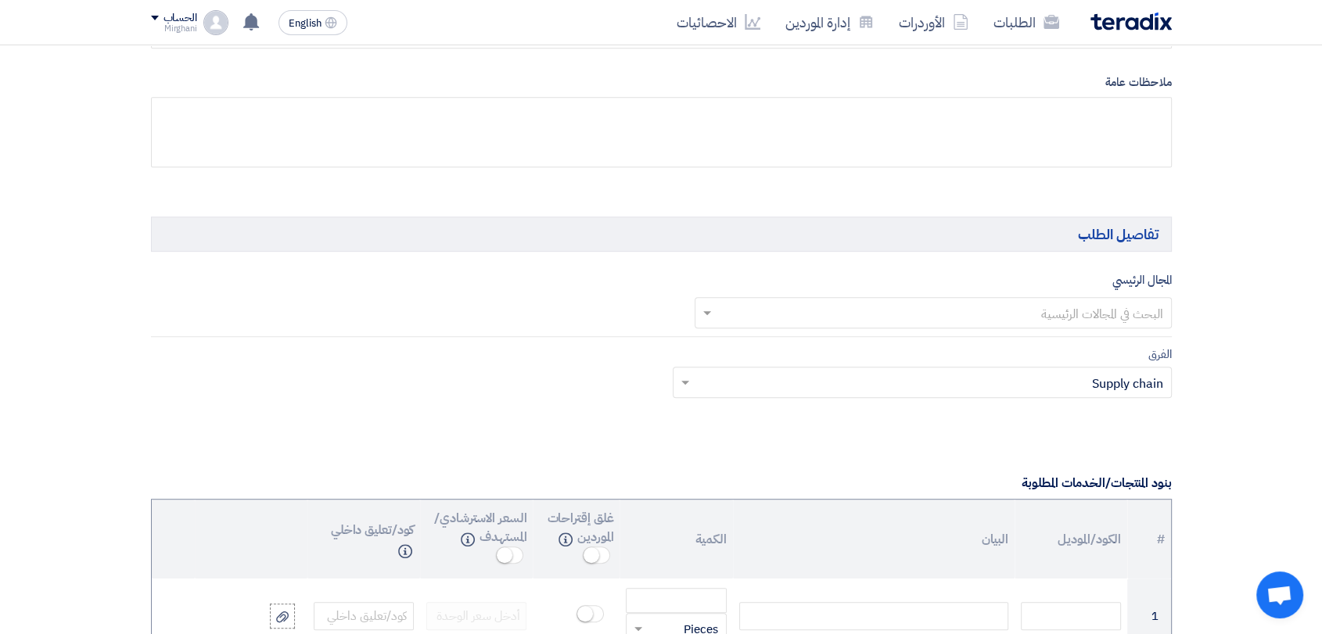
click at [995, 302] on input "text" at bounding box center [942, 314] width 446 height 26
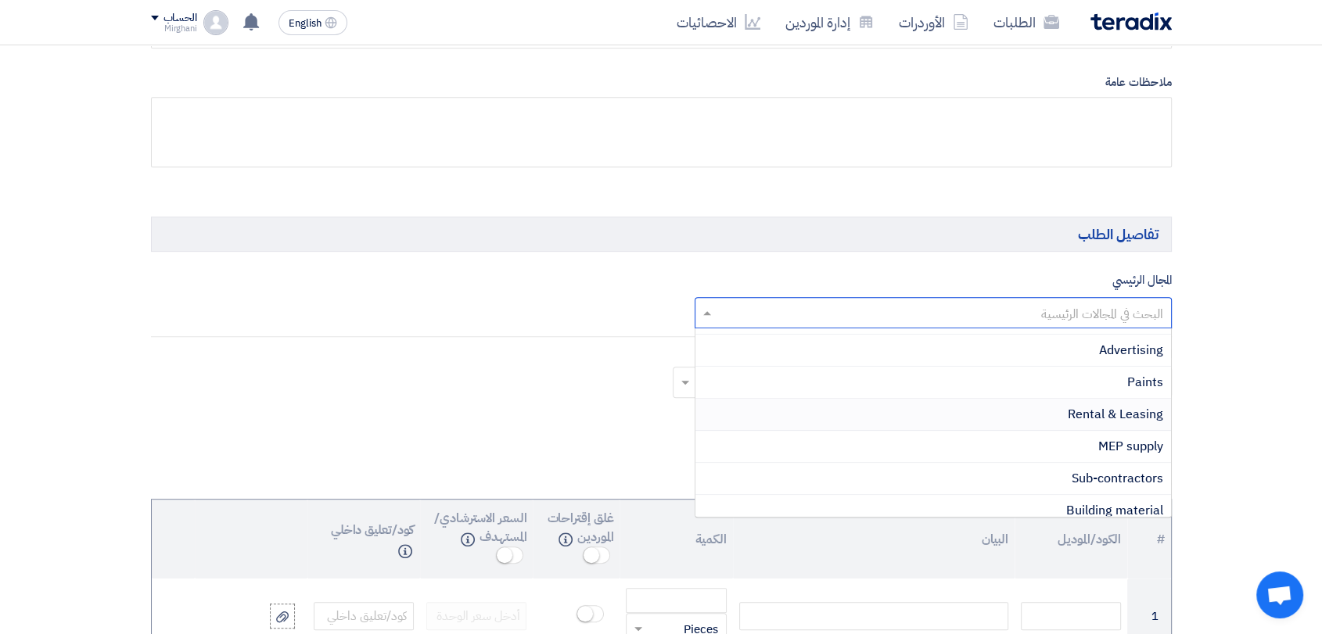
scroll to position [347, 0]
click at [1051, 405] on div "Rental & Leasing" at bounding box center [933, 414] width 476 height 32
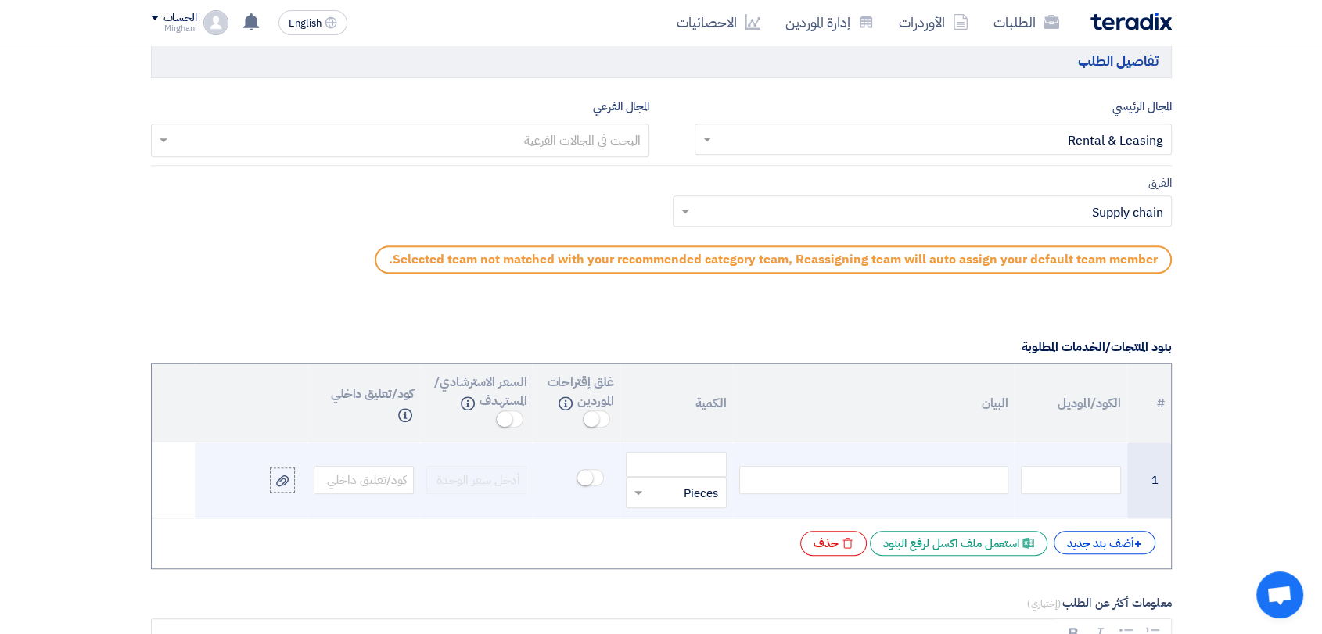
scroll to position [1129, 0]
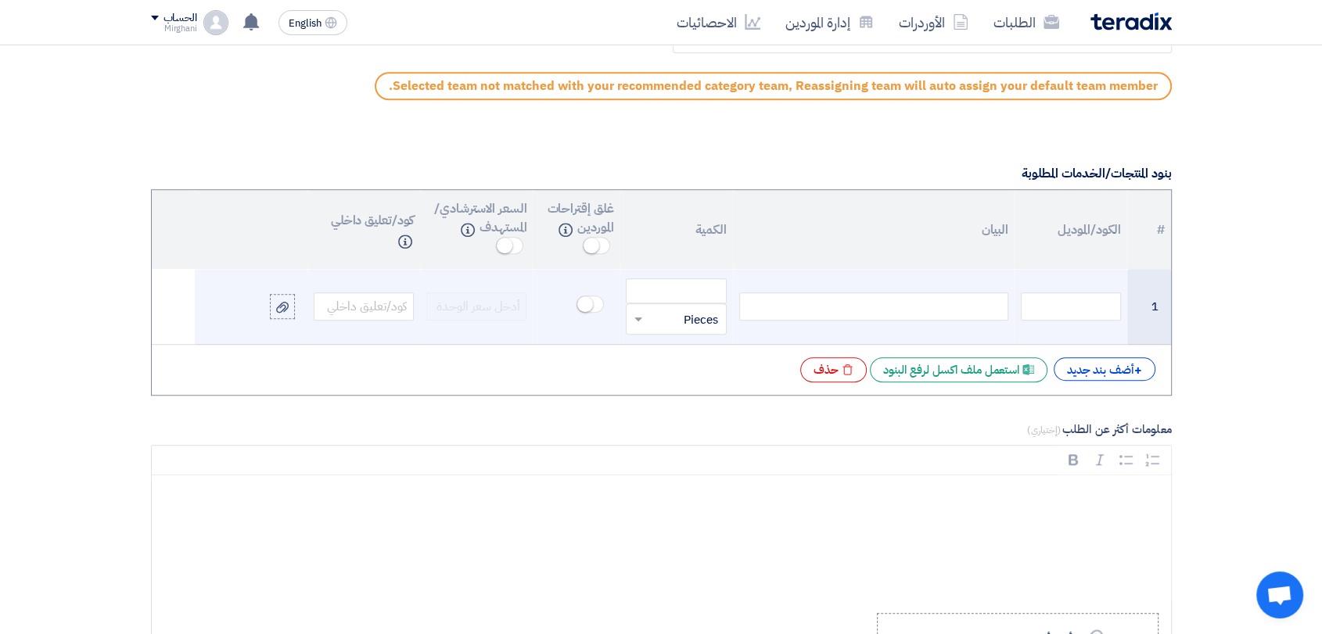
drag, startPoint x: 875, startPoint y: 302, endPoint x: 823, endPoint y: 313, distance: 53.5
click at [875, 302] on div at bounding box center [873, 307] width 269 height 28
paste div
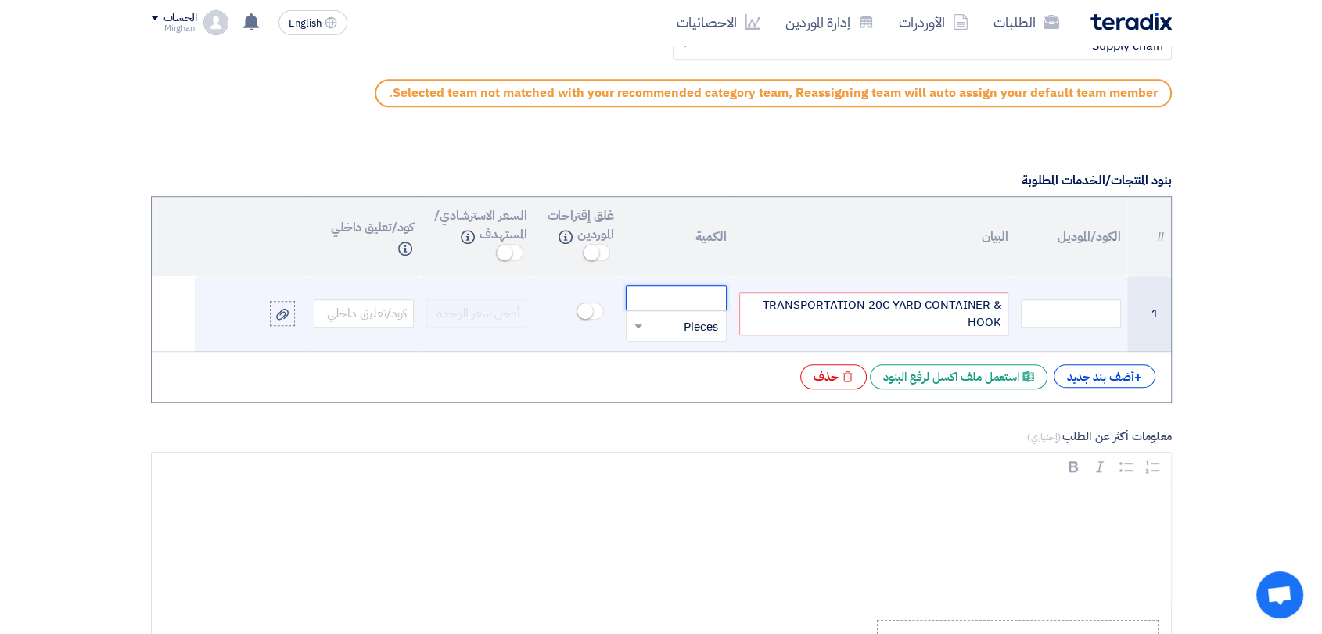
click at [707, 293] on input "number" at bounding box center [676, 297] width 100 height 25
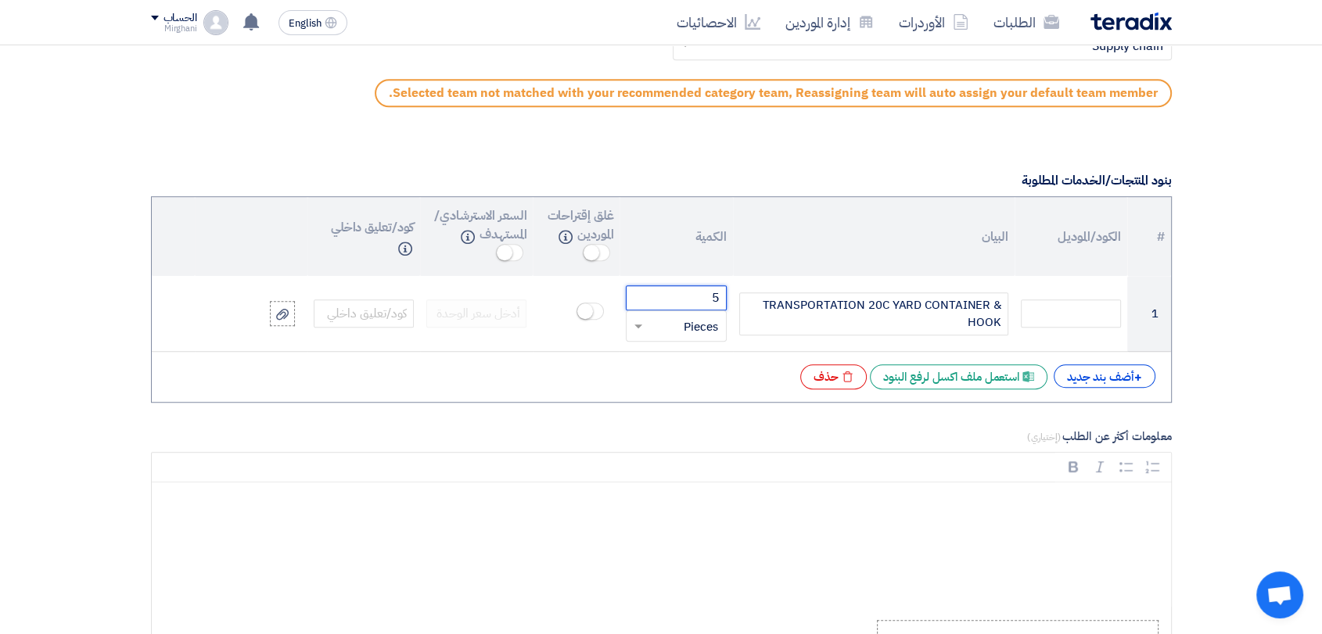
type input "5"
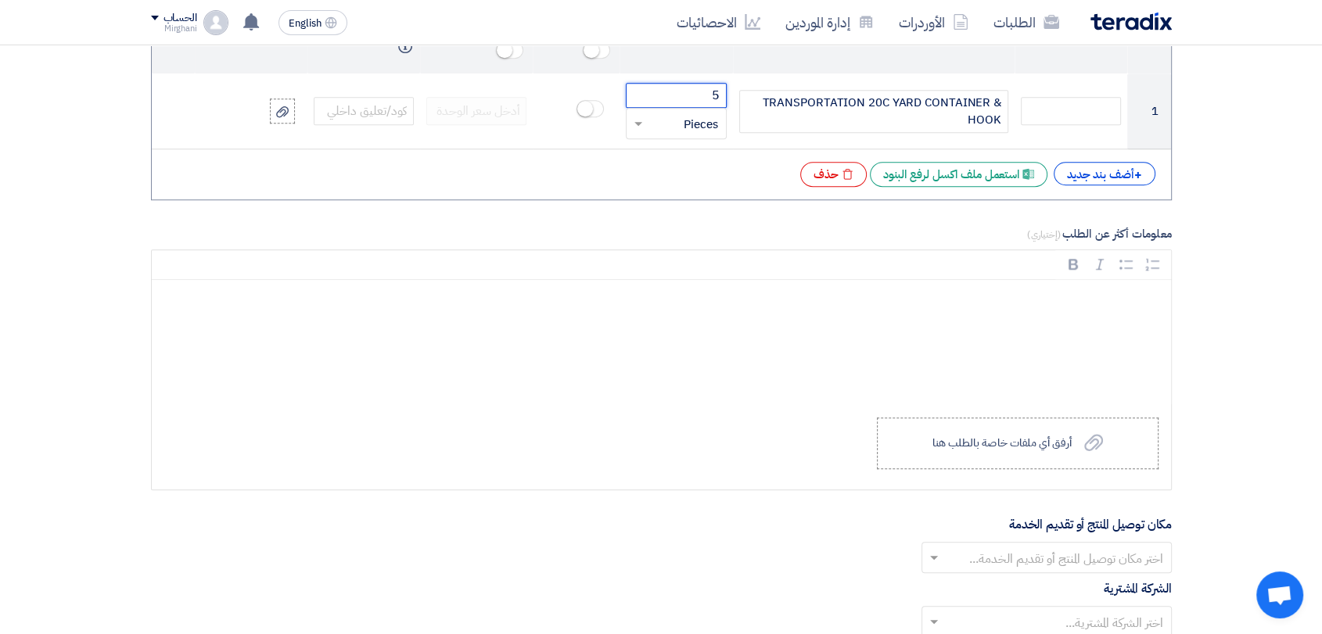
scroll to position [1471, 0]
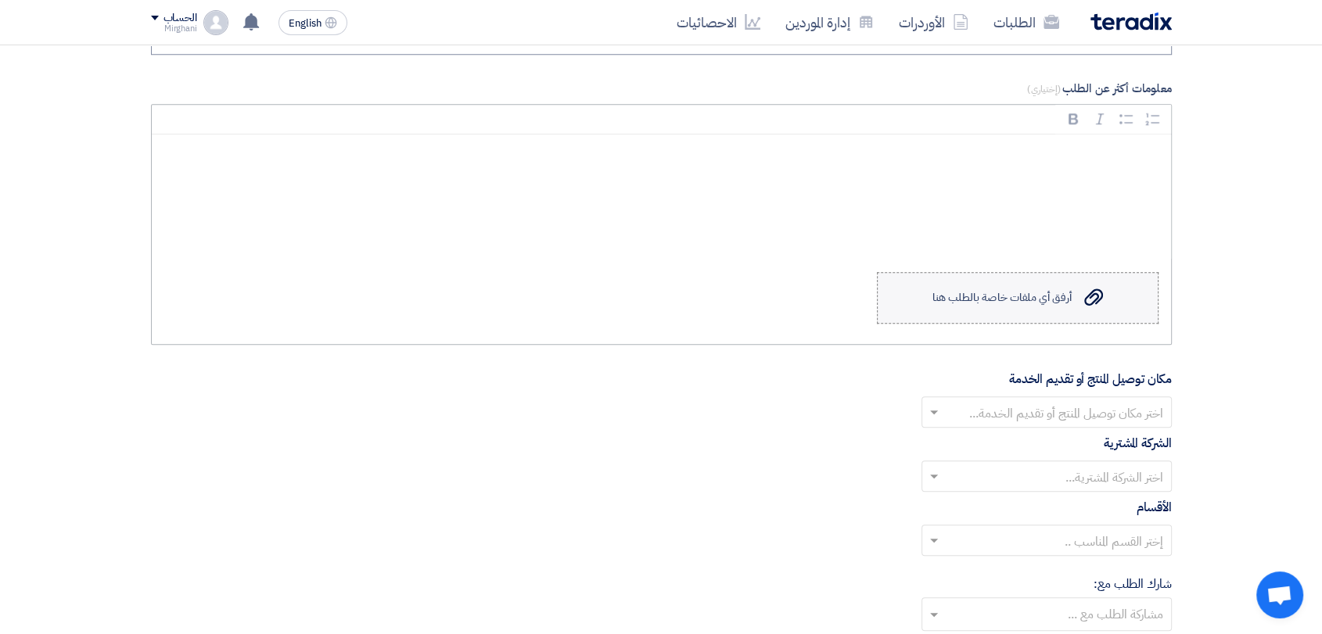
click at [1007, 282] on label "Upload a file أرفق أي ملفات خاصة بالطلب هنا" at bounding box center [1018, 298] width 282 height 52
click at [0, 0] on input "Upload a file أرفق أي ملفات خاصة بالطلب هنا" at bounding box center [0, 0] width 0 height 0
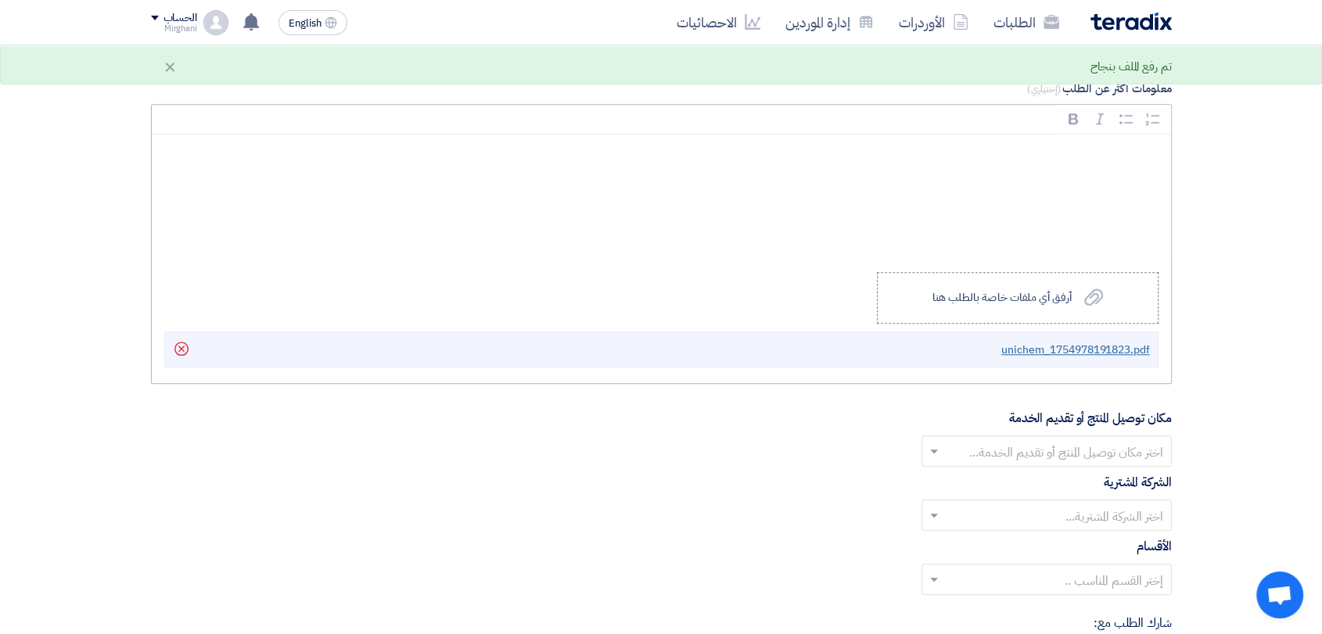
drag, startPoint x: 1017, startPoint y: 349, endPoint x: 1010, endPoint y: 353, distance: 8.1
click at [1010, 353] on span "unichem_1754978191823.pdf" at bounding box center [1075, 350] width 149 height 16
click at [169, 350] on icon "Delete" at bounding box center [181, 349] width 27 height 27
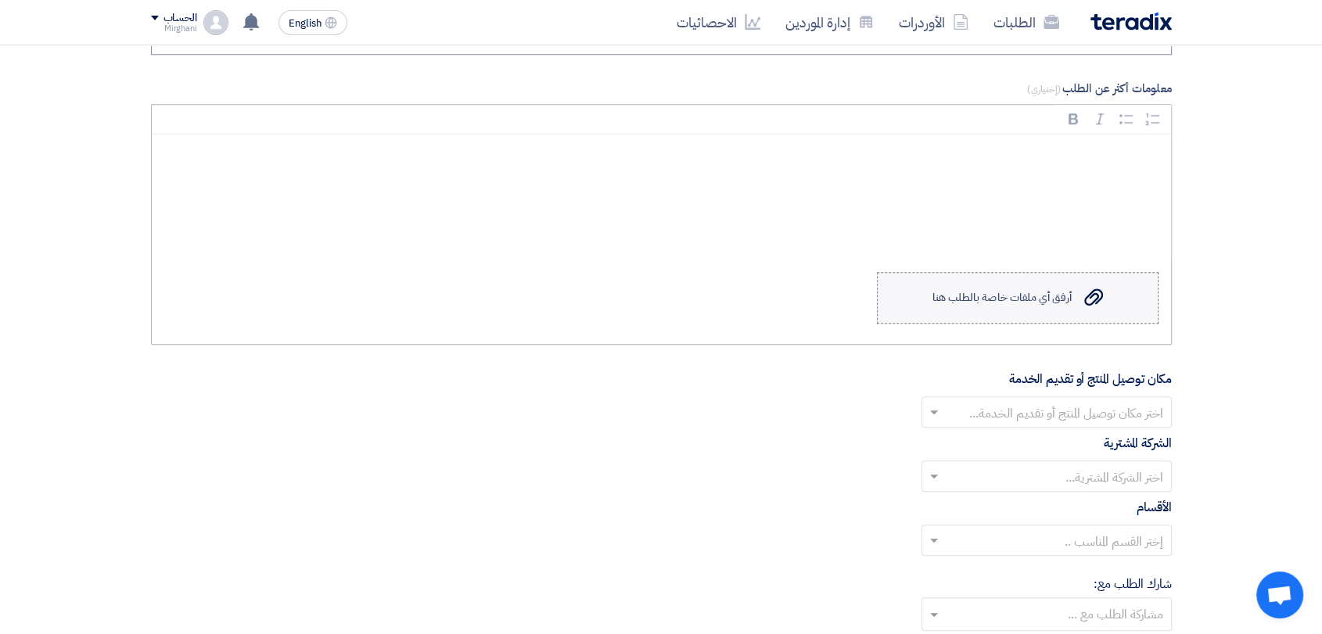
click at [974, 319] on label "Upload a file أرفق أي ملفات خاصة بالطلب هنا" at bounding box center [1018, 298] width 282 height 52
click at [0, 0] on input "Upload a file أرفق أي ملفات خاصة بالطلب هنا" at bounding box center [0, 0] width 0 height 0
click at [656, 426] on div "اختر مكان توصيل المنتج أو تقديم الخدمة..." at bounding box center [661, 412] width 1021 height 31
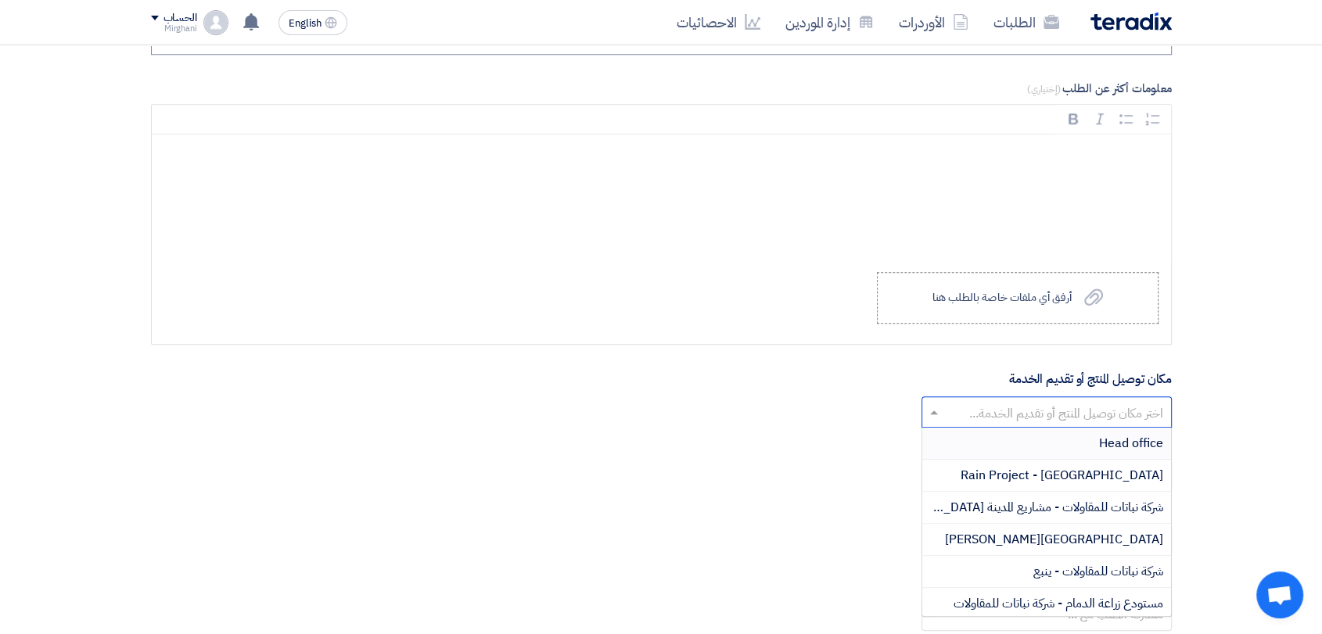
click at [923, 404] on span at bounding box center [932, 412] width 20 height 19
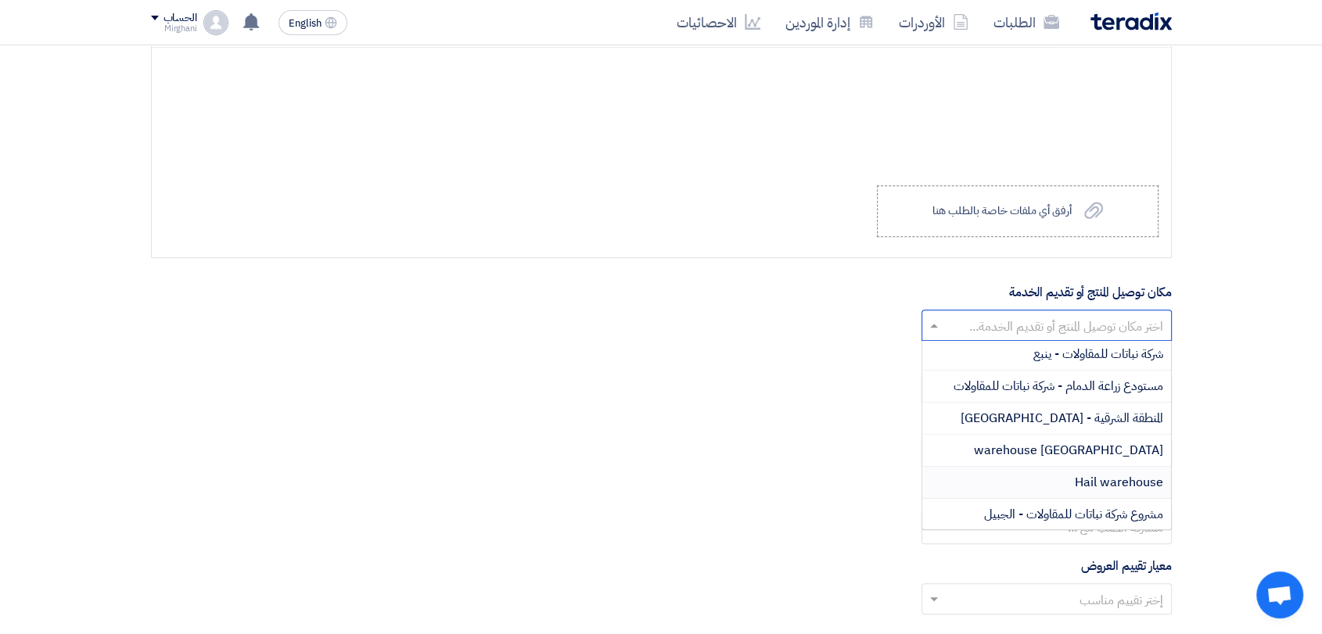
scroll to position [217, 0]
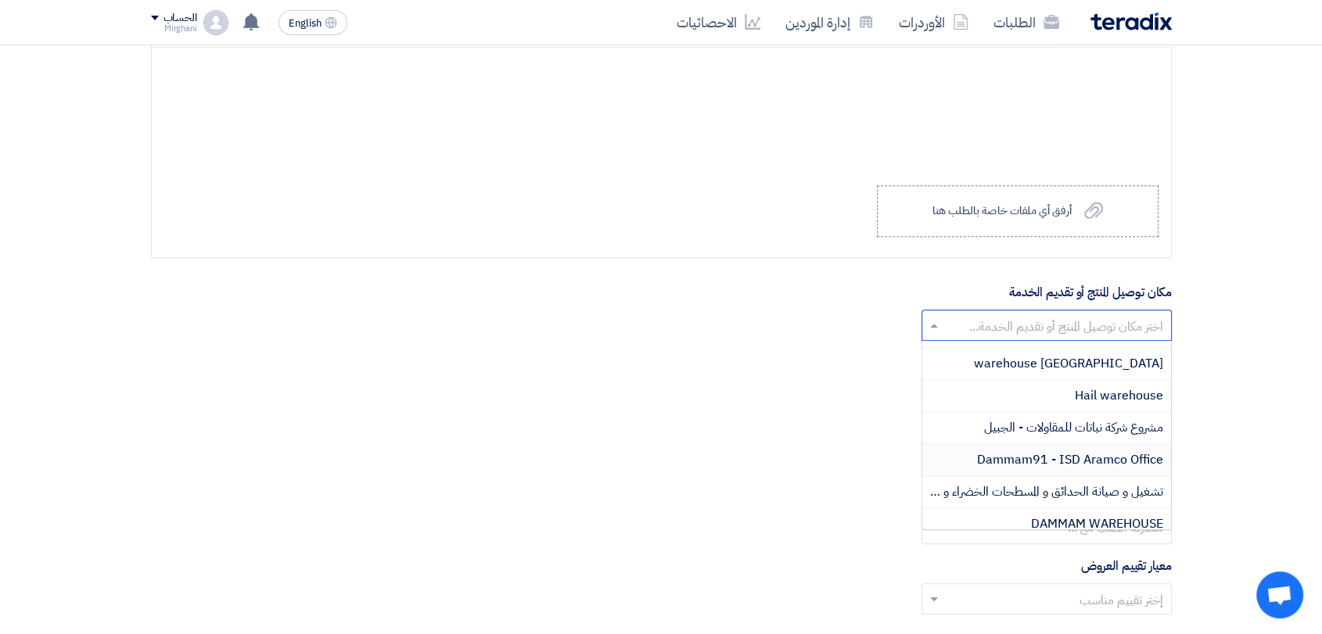
click at [1074, 451] on span "Dammam91 - ISD Aramco Office" at bounding box center [1070, 460] width 186 height 19
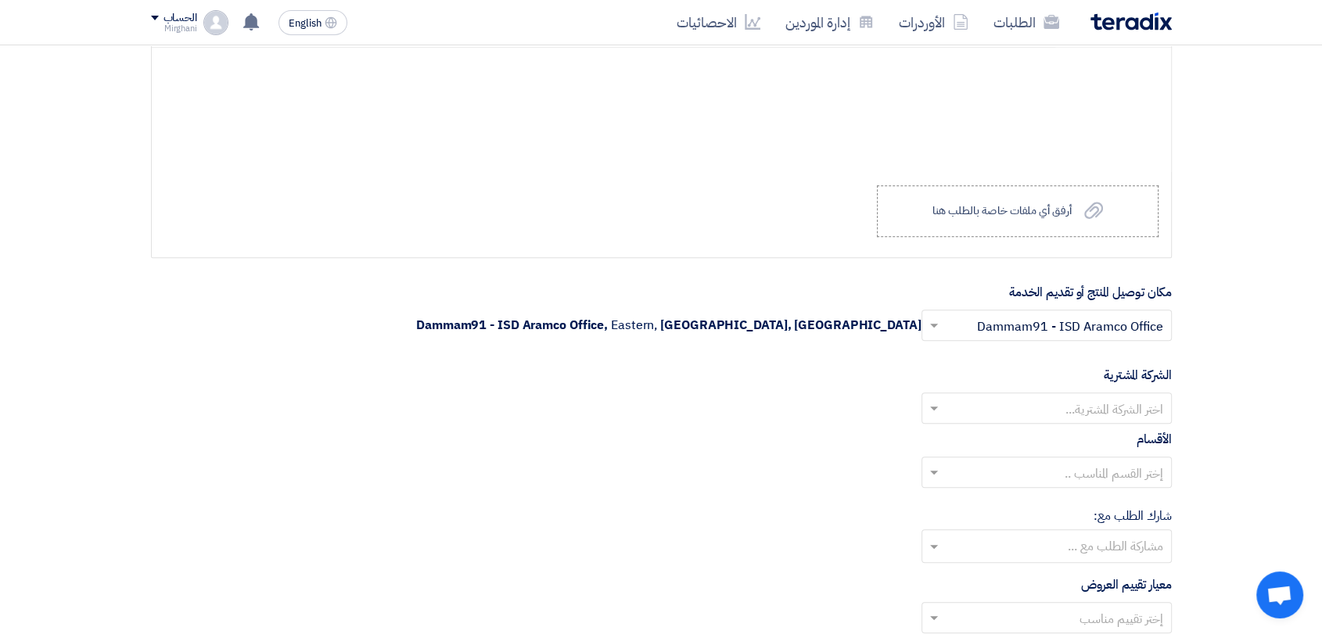
click at [1069, 415] on input "text" at bounding box center [1055, 410] width 219 height 26
click at [1058, 438] on span "Nabatat for contracting" at bounding box center [1096, 439] width 133 height 19
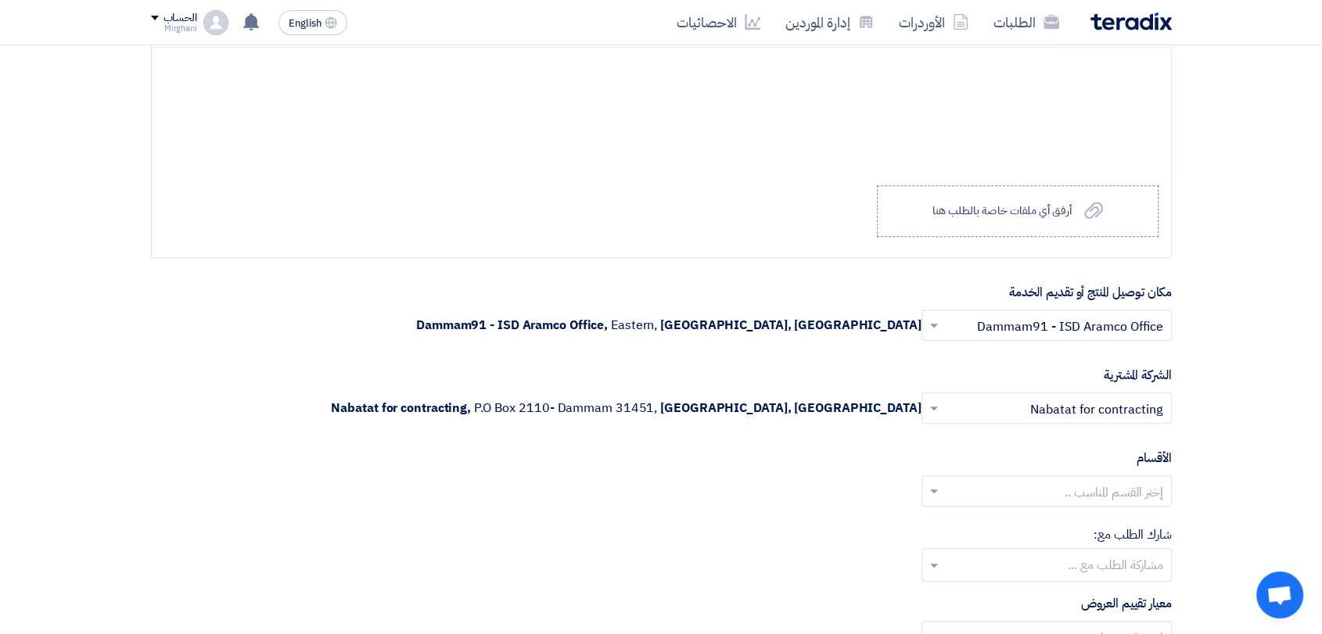
click at [1065, 480] on input "text" at bounding box center [1055, 493] width 219 height 26
click at [1068, 520] on span "General Department" at bounding box center [1105, 522] width 117 height 19
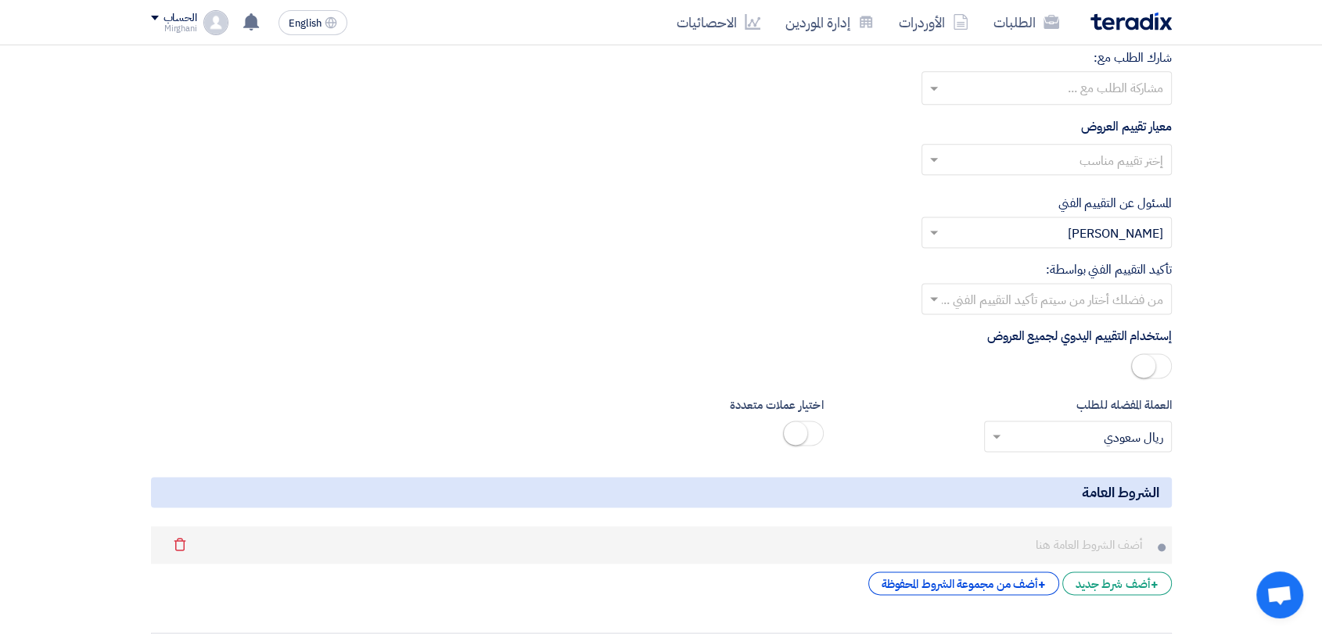
scroll to position [2078, 0]
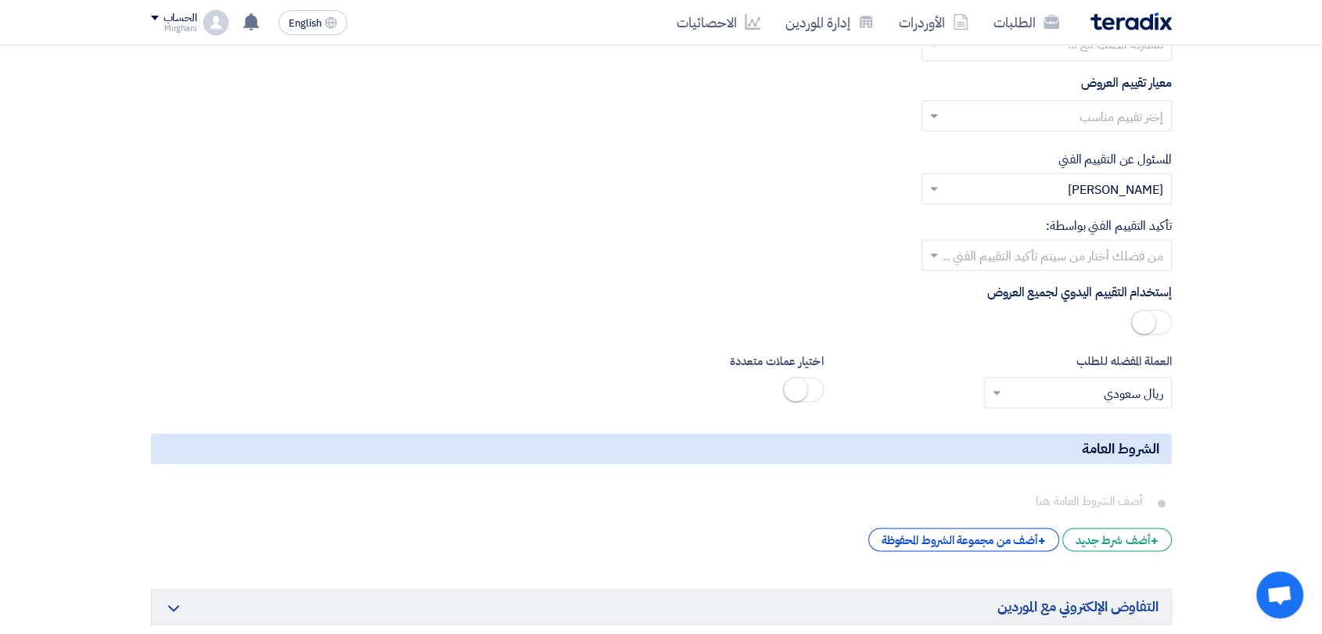
click at [1025, 117] on input "text" at bounding box center [1055, 118] width 219 height 26
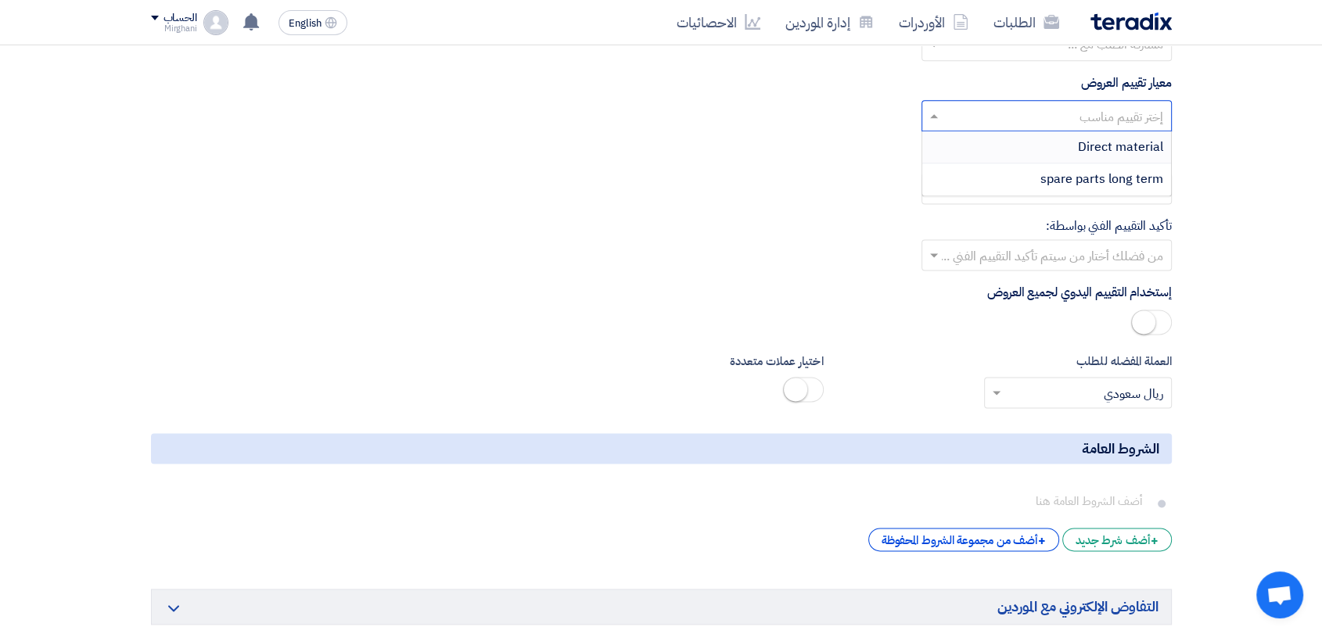
drag, startPoint x: 1022, startPoint y: 143, endPoint x: 1016, endPoint y: 153, distance: 11.5
click at [1022, 144] on div "Direct material" at bounding box center [1046, 147] width 249 height 32
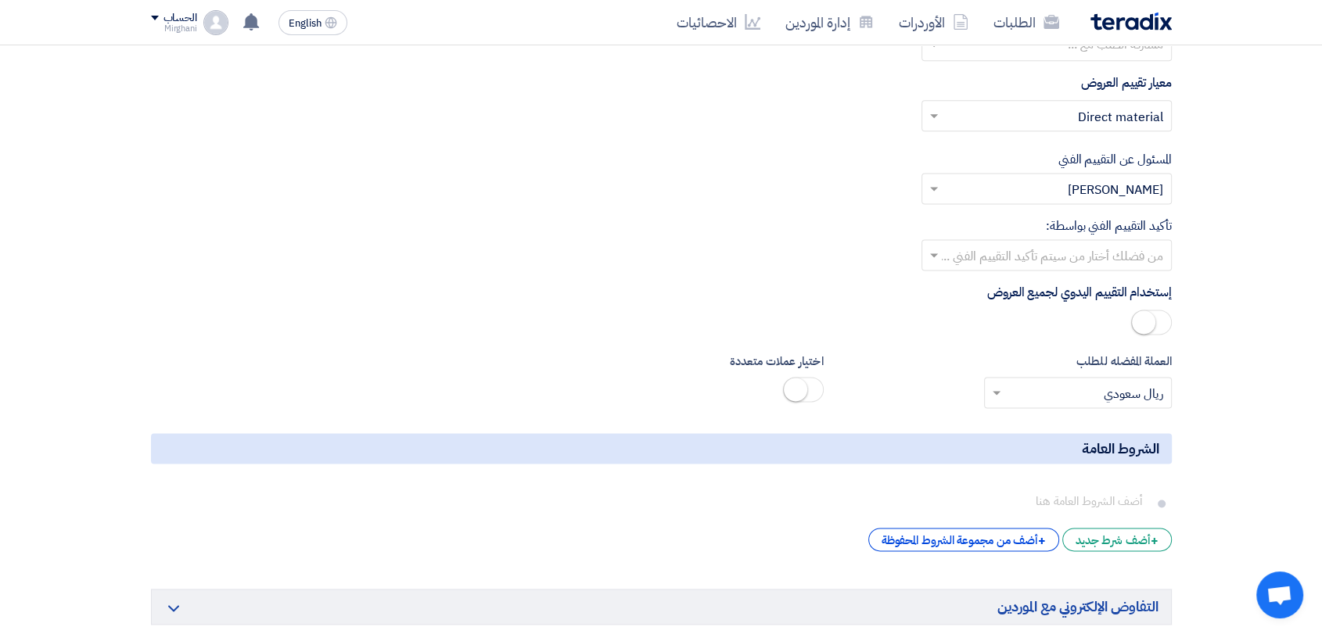
click at [1001, 251] on input "text" at bounding box center [1055, 257] width 219 height 26
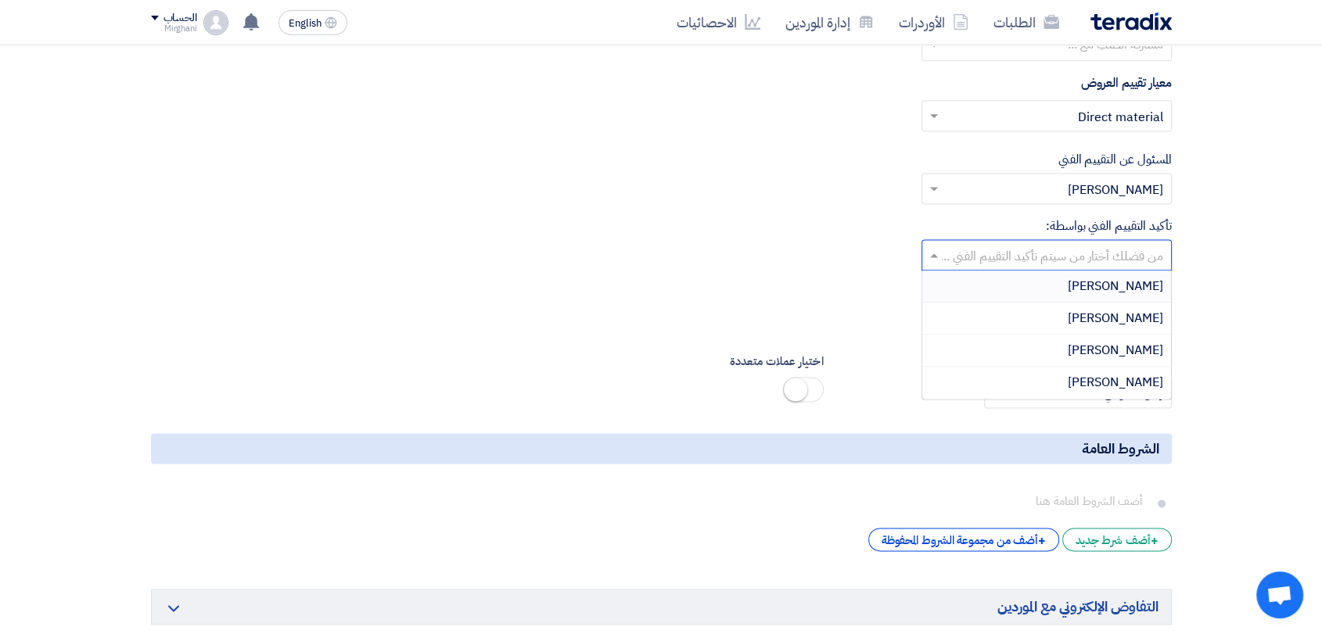
click at [1005, 293] on div "Ahmed Koura" at bounding box center [1046, 287] width 249 height 32
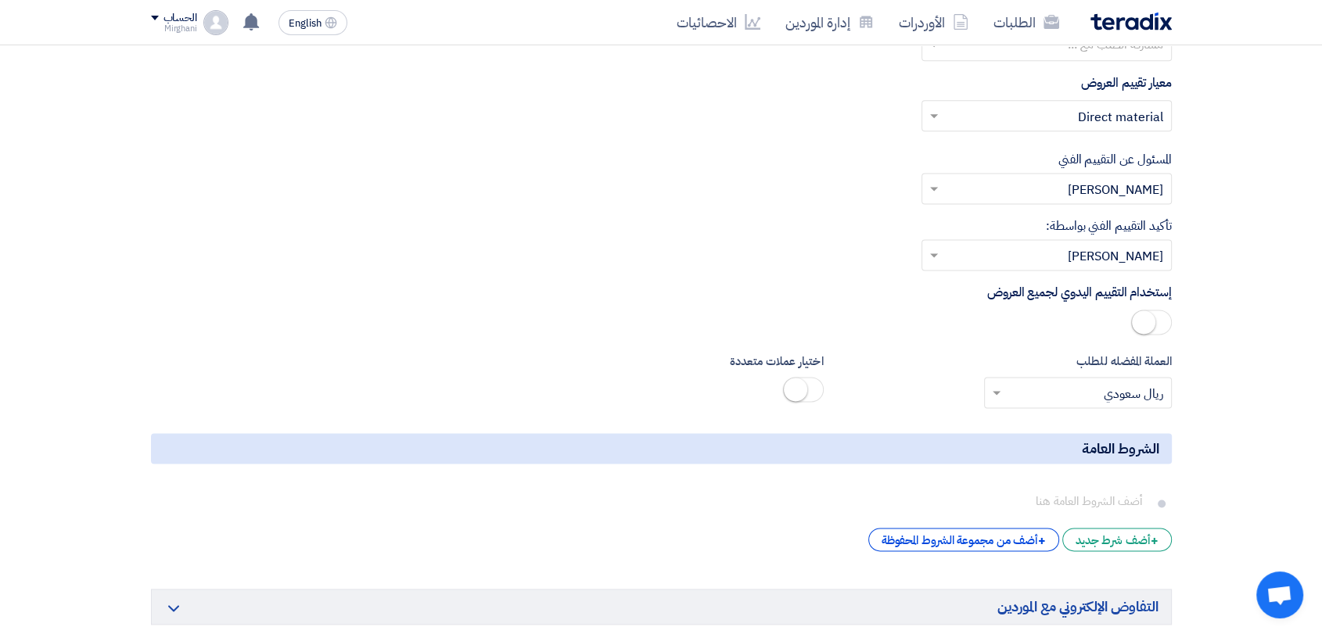
click at [1045, 244] on input "text" at bounding box center [1055, 257] width 219 height 26
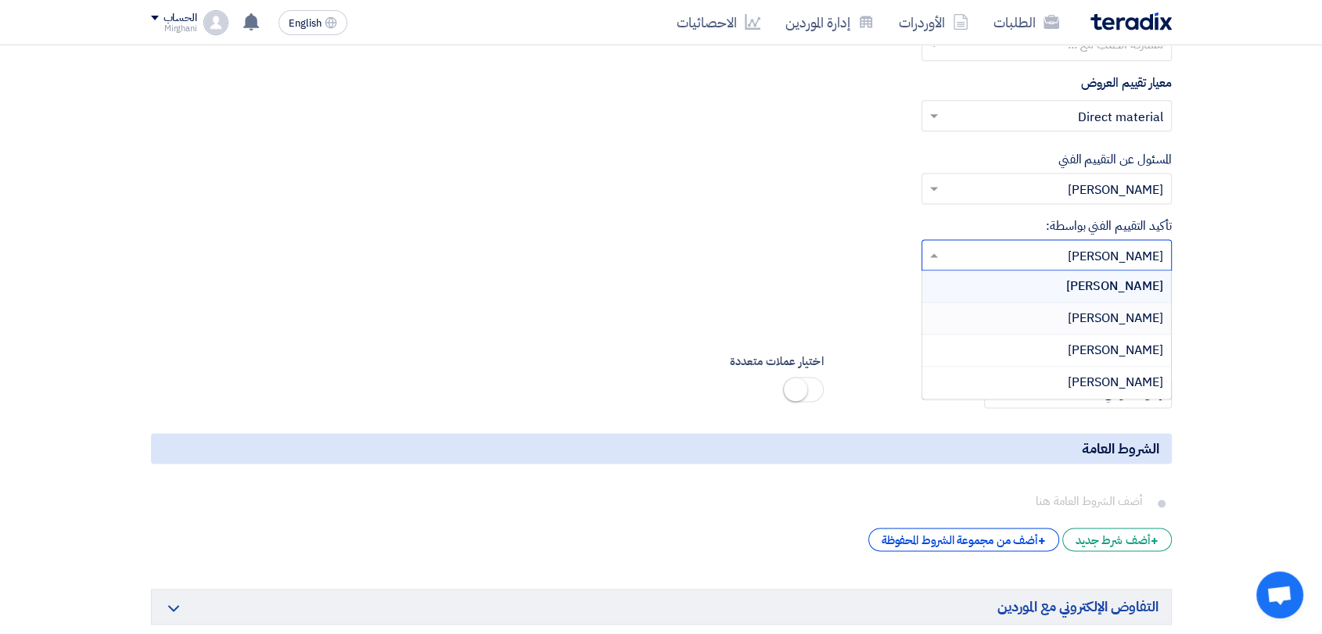
click at [1080, 318] on div "[PERSON_NAME]" at bounding box center [1046, 319] width 249 height 32
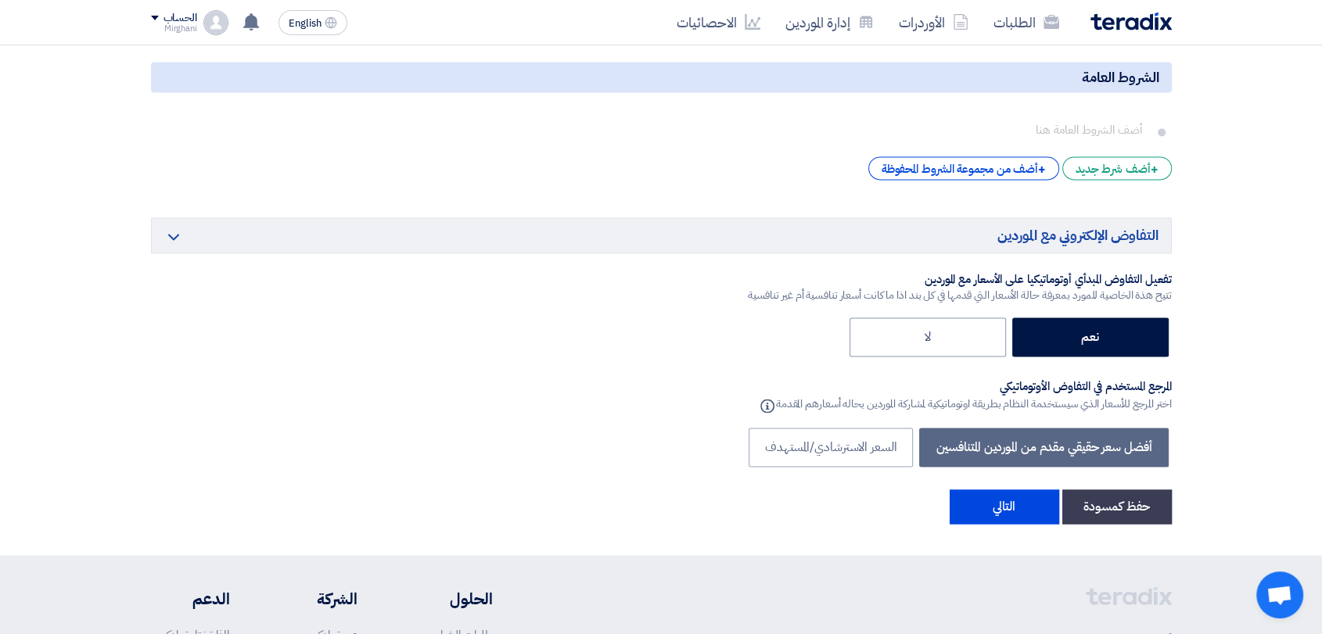
scroll to position [2513, 0]
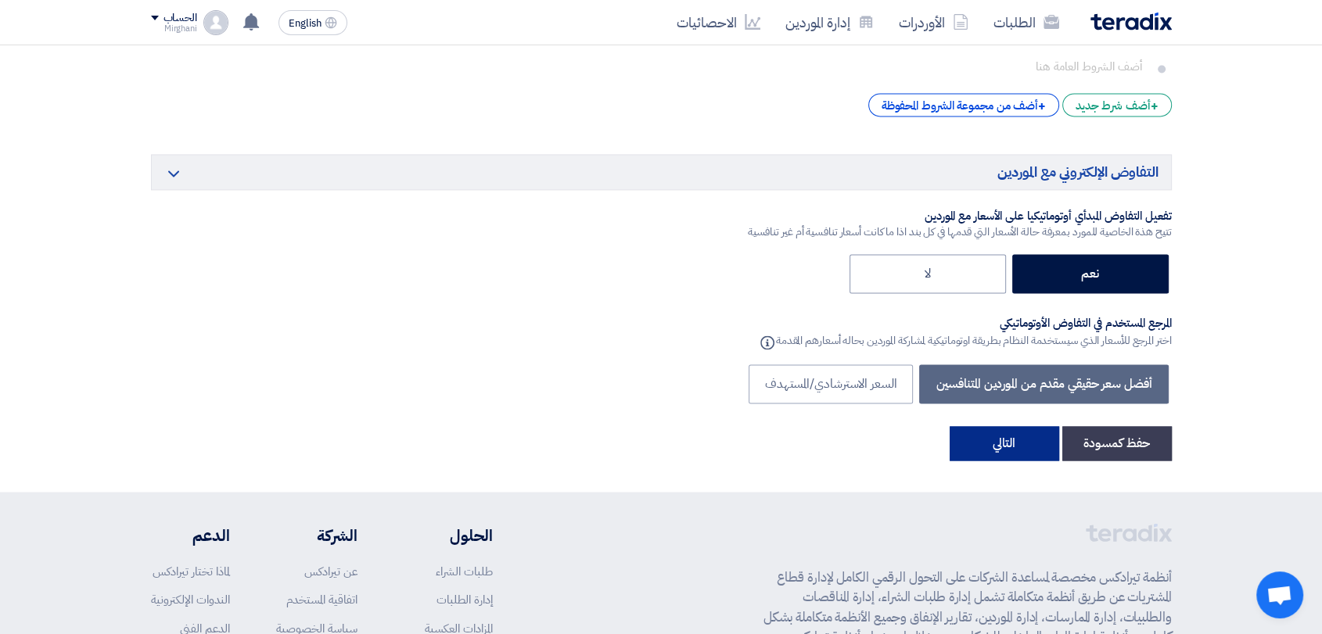
click at [1000, 436] on button "التالي" at bounding box center [1005, 443] width 110 height 34
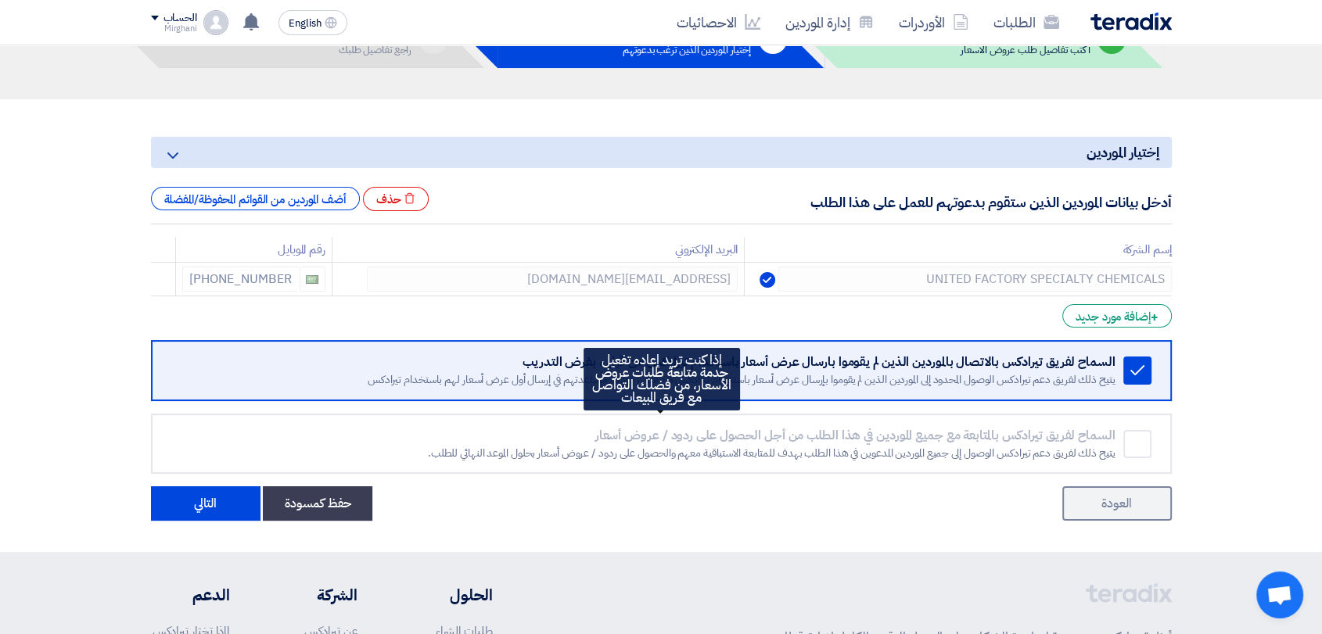
scroll to position [174, 0]
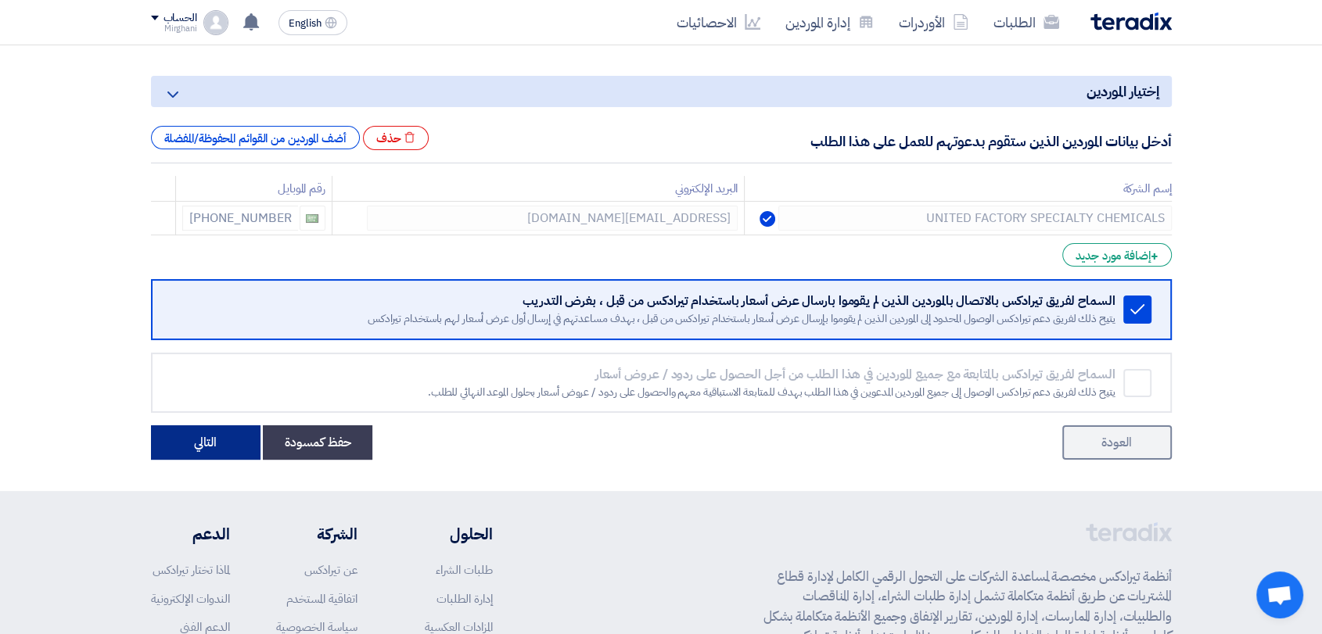
click at [232, 452] on button "التالي" at bounding box center [206, 443] width 110 height 34
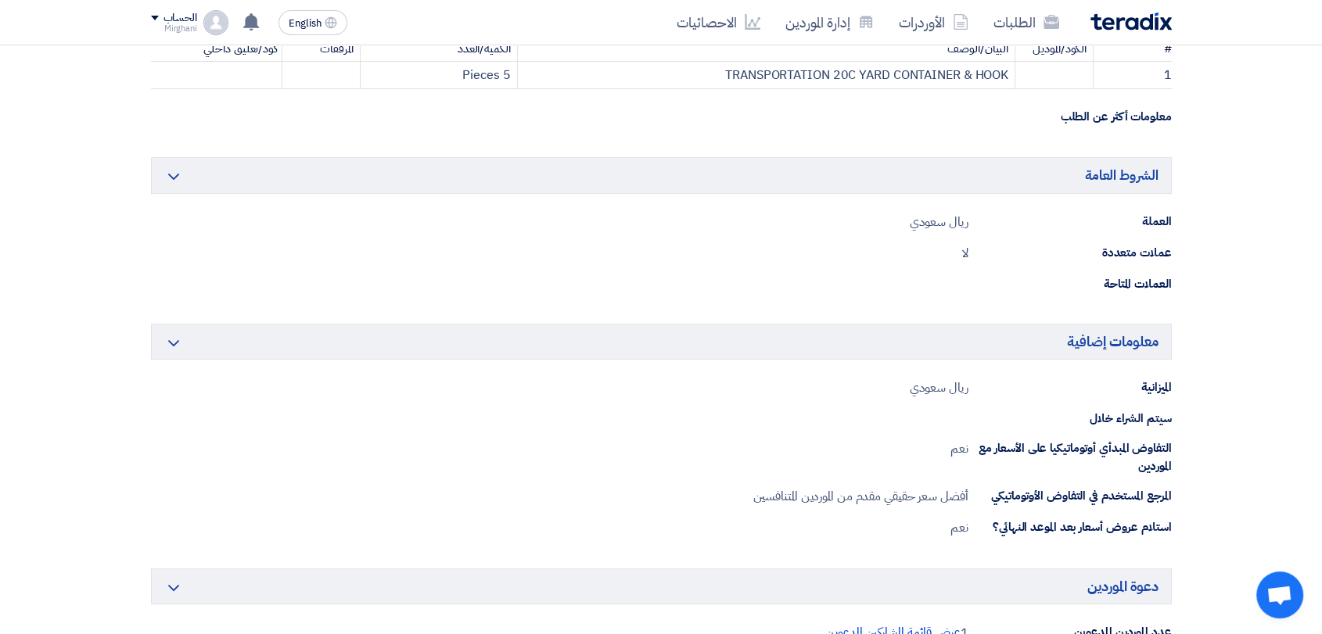
scroll to position [782, 0]
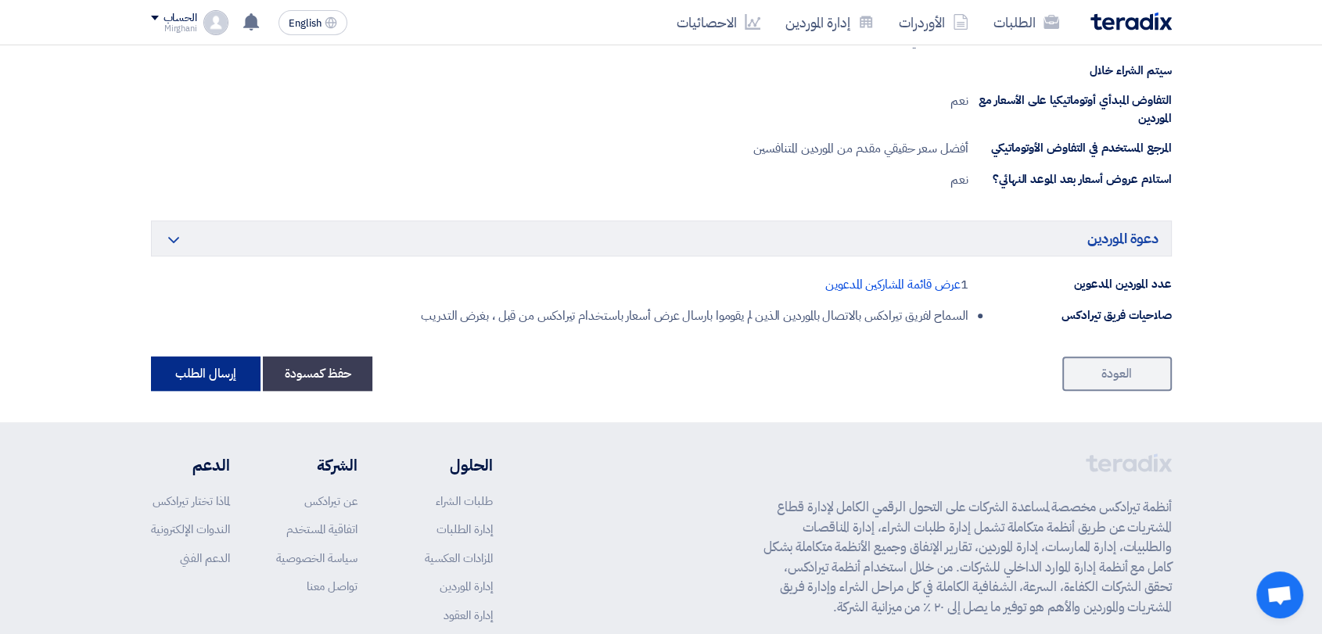
click at [169, 386] on button "إرسال الطلب" at bounding box center [206, 374] width 110 height 34
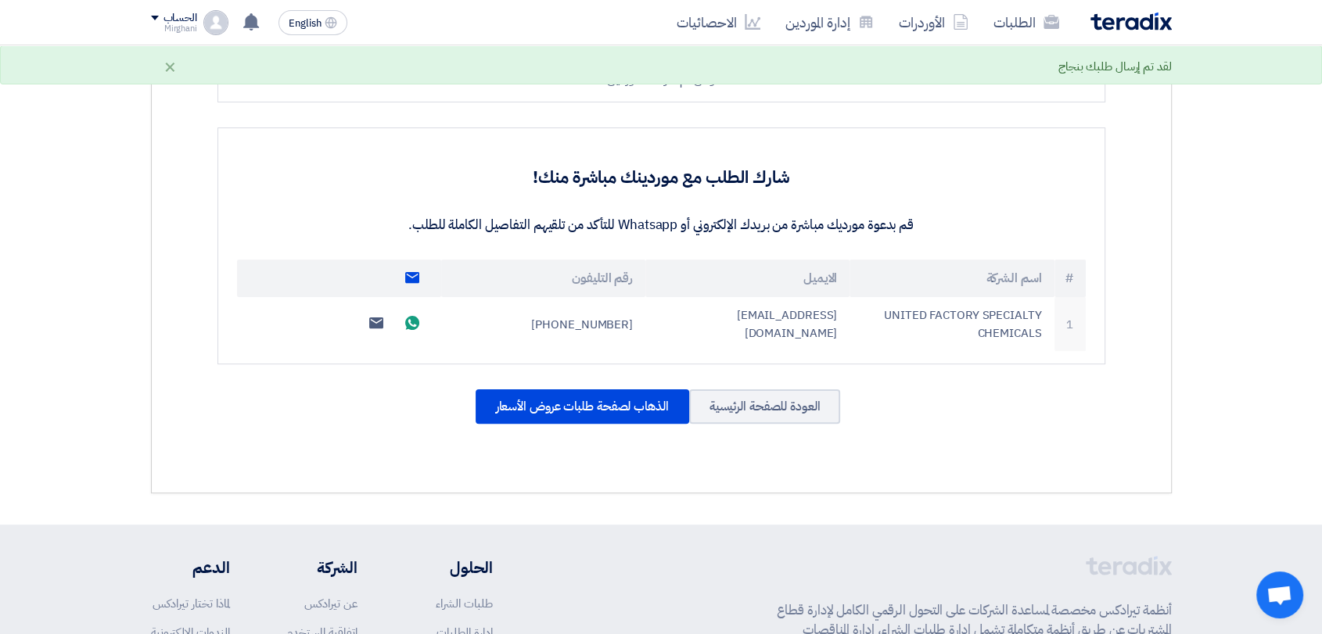
scroll to position [597, 0]
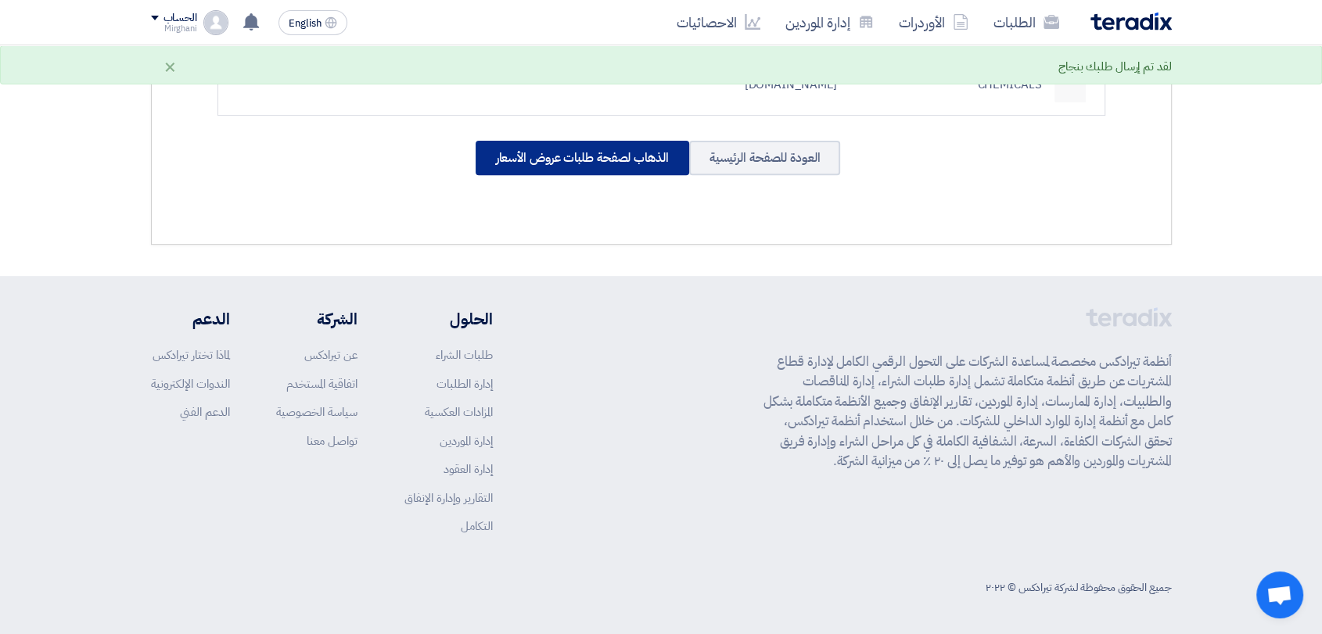
click at [576, 155] on div "الذهاب لصفحة طلبات عروض الأسعار" at bounding box center [583, 158] width 214 height 34
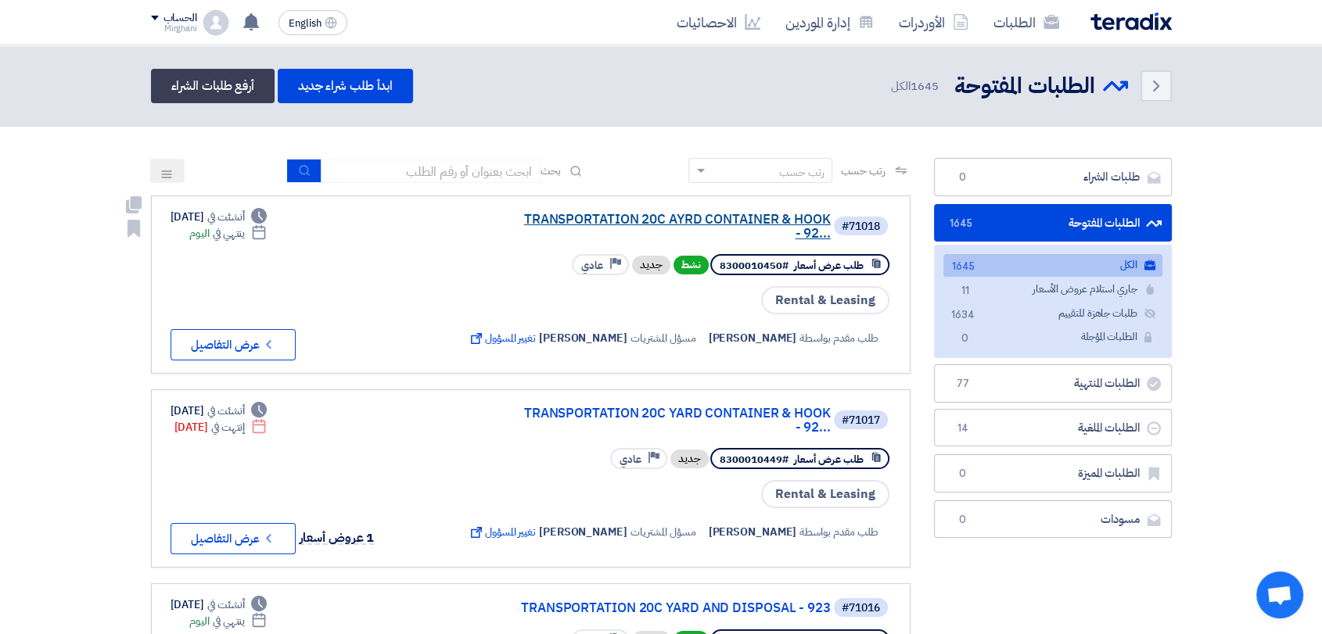
click at [643, 217] on link "TRANSPORTATION 20C AYRD CONTAINER & HOOK - 92..." at bounding box center [674, 227] width 313 height 28
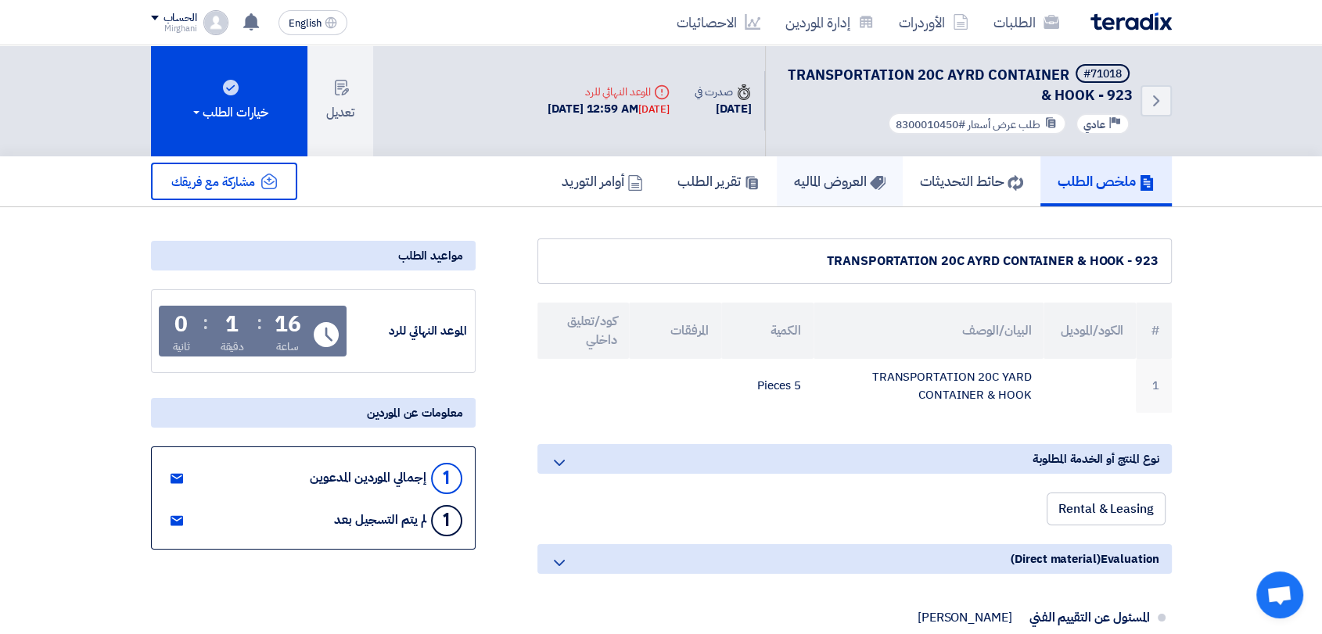
click at [870, 179] on icon at bounding box center [878, 183] width 16 height 16
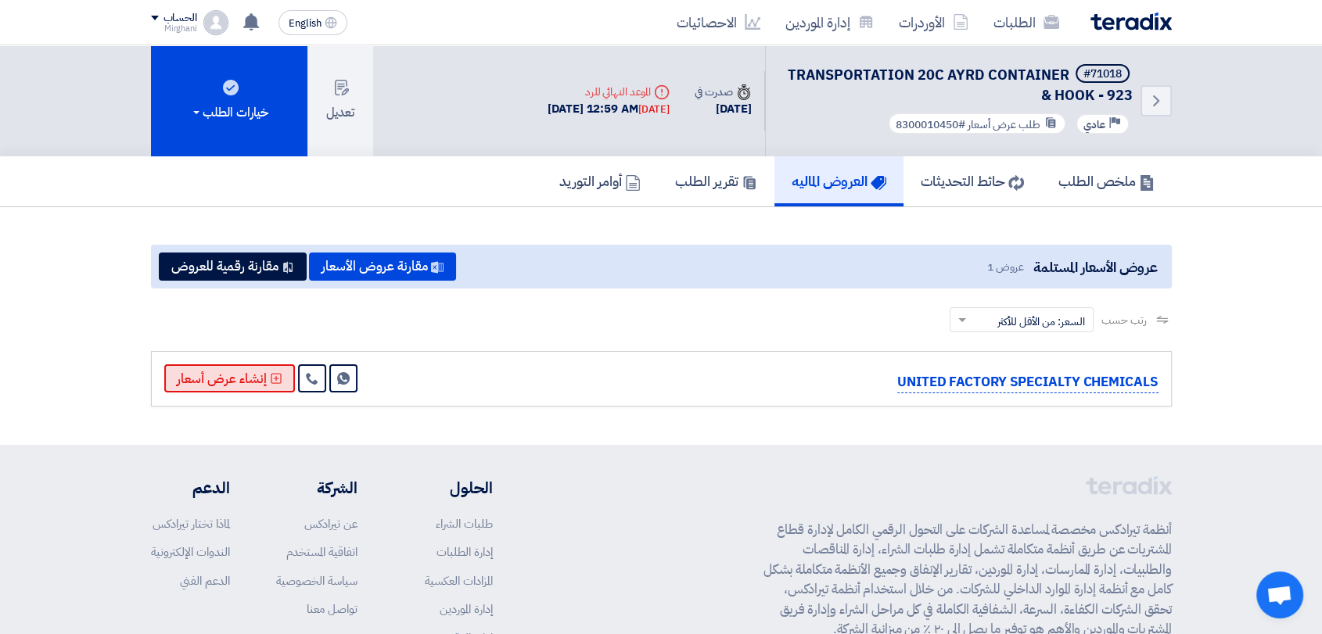
click at [254, 388] on button "إنشاء عرض أسعار" at bounding box center [229, 379] width 131 height 28
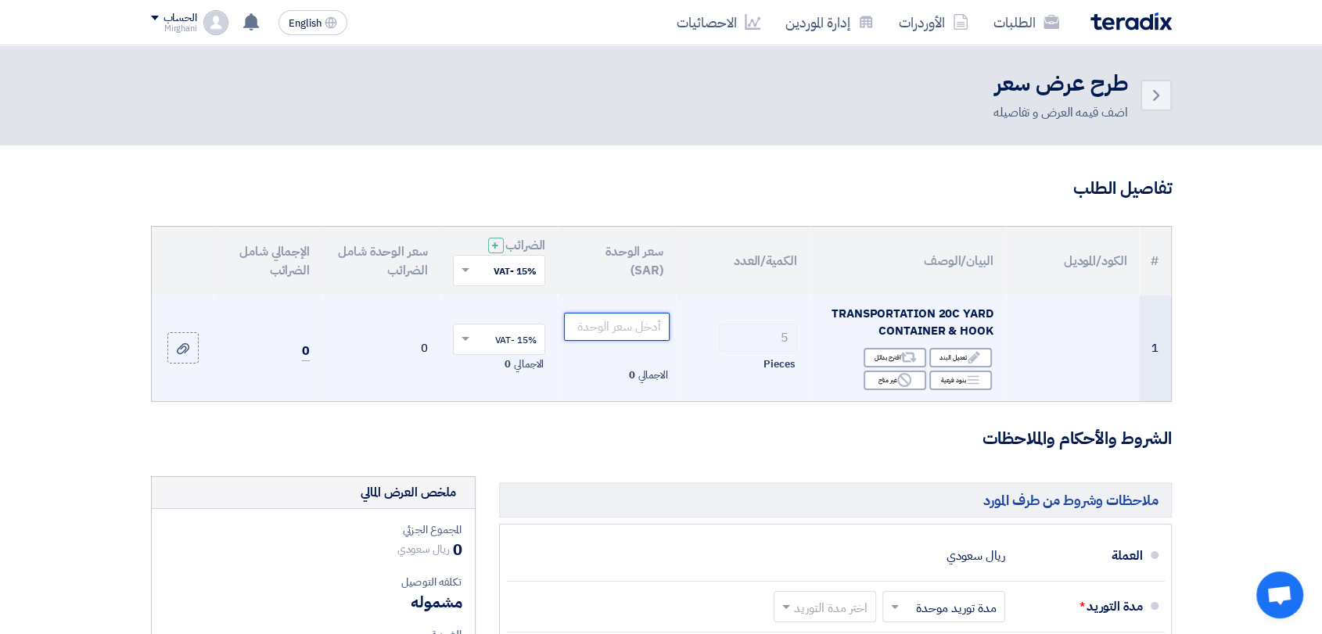
click at [632, 333] on input "number" at bounding box center [617, 327] width 106 height 28
paste input "8000.0"
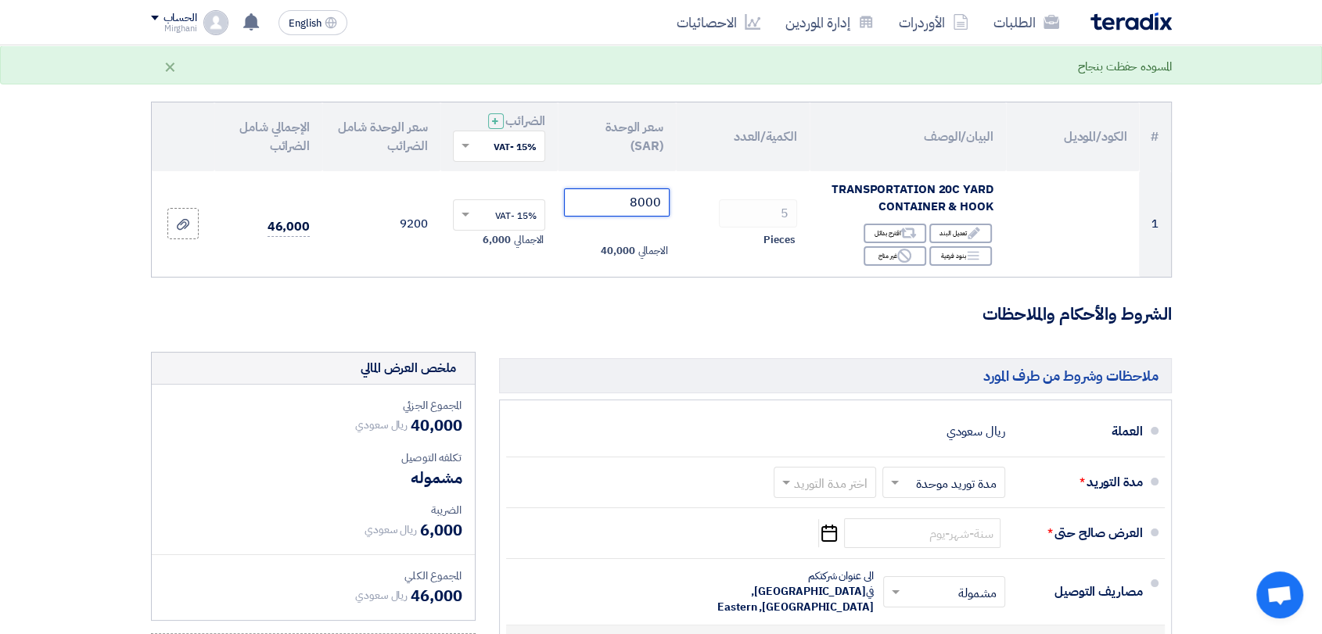
scroll to position [347, 0]
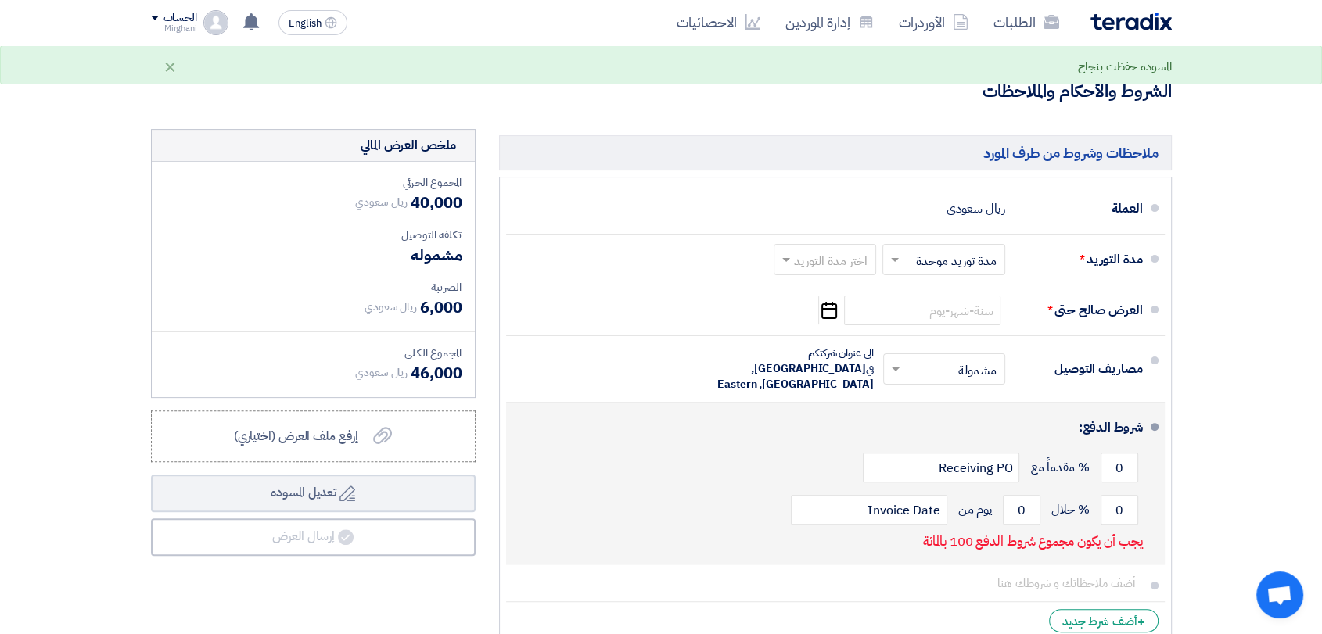
type input "8000"
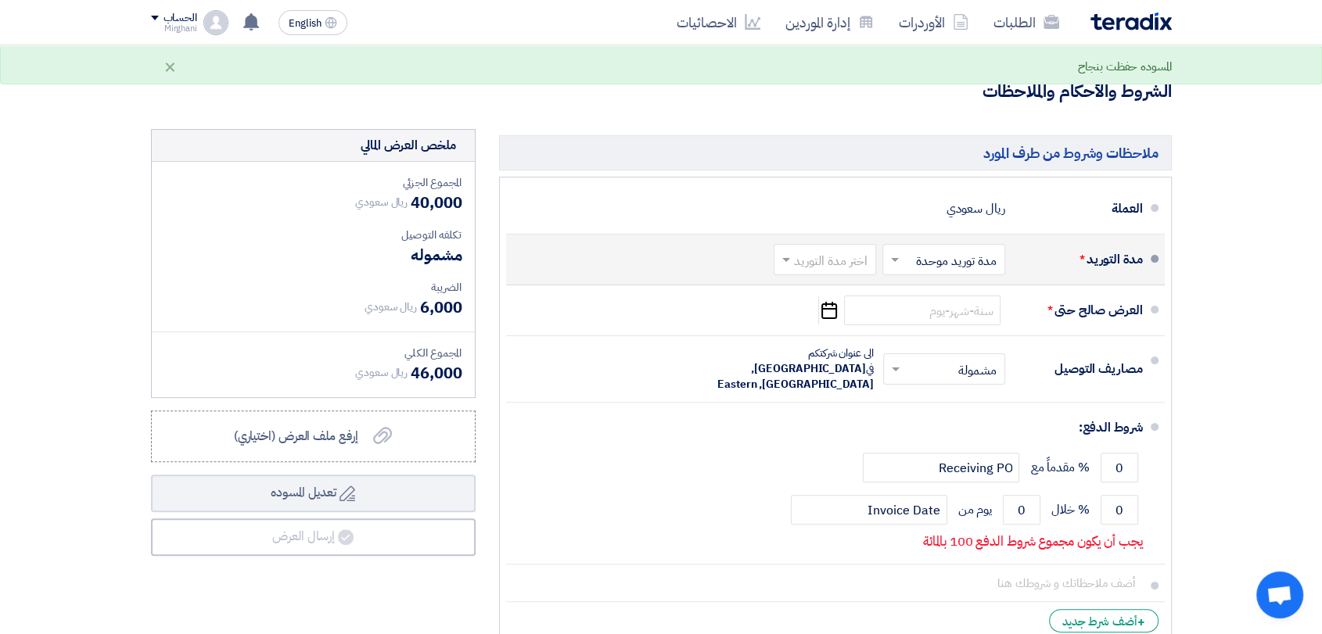
click at [817, 257] on input "text" at bounding box center [821, 261] width 95 height 23
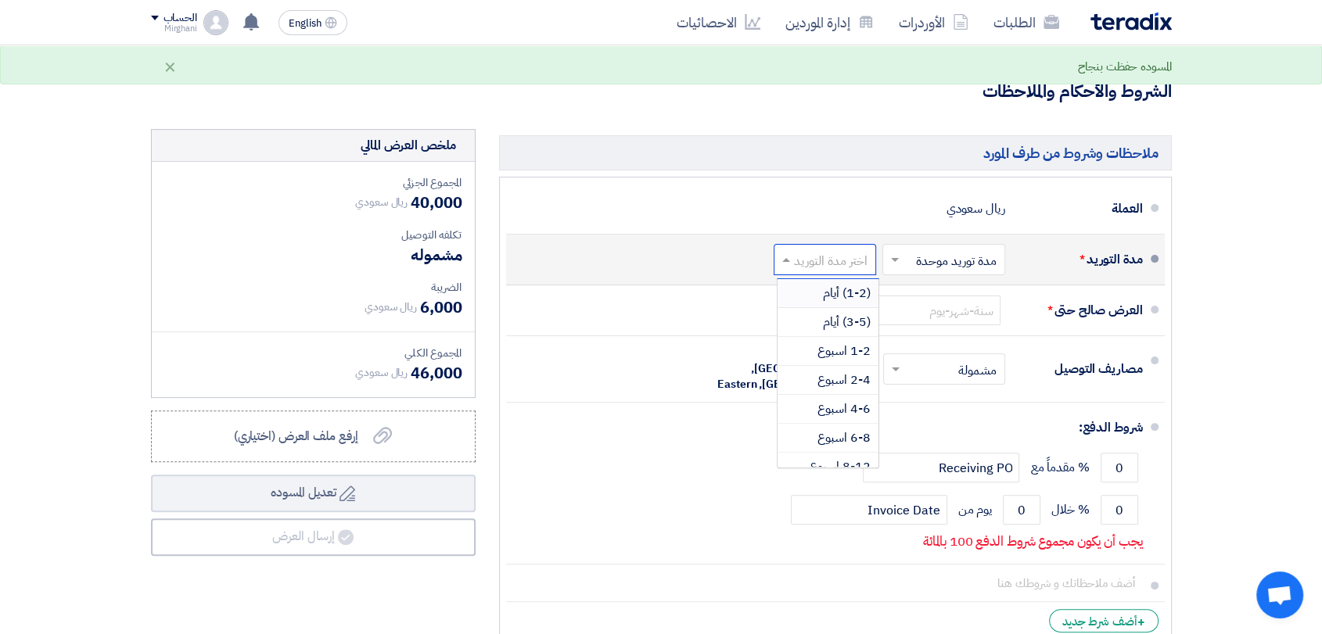
click at [812, 284] on div "(1-2) أيام" at bounding box center [827, 293] width 101 height 29
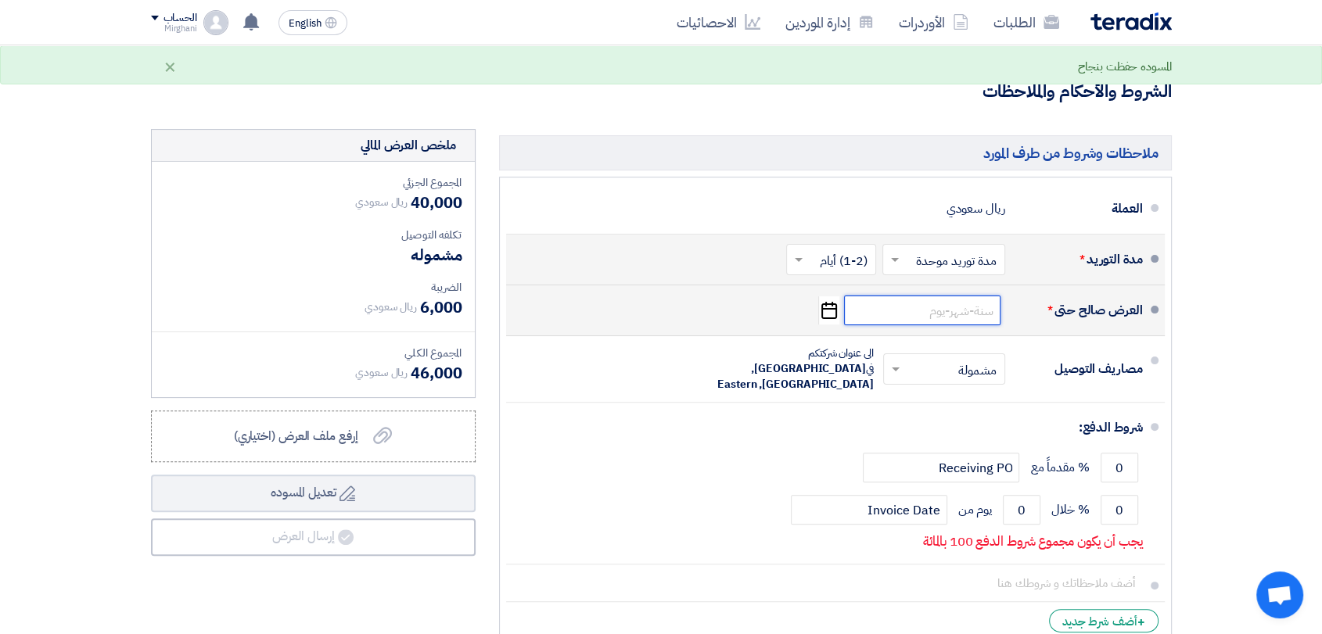
click at [899, 302] on input at bounding box center [922, 311] width 156 height 30
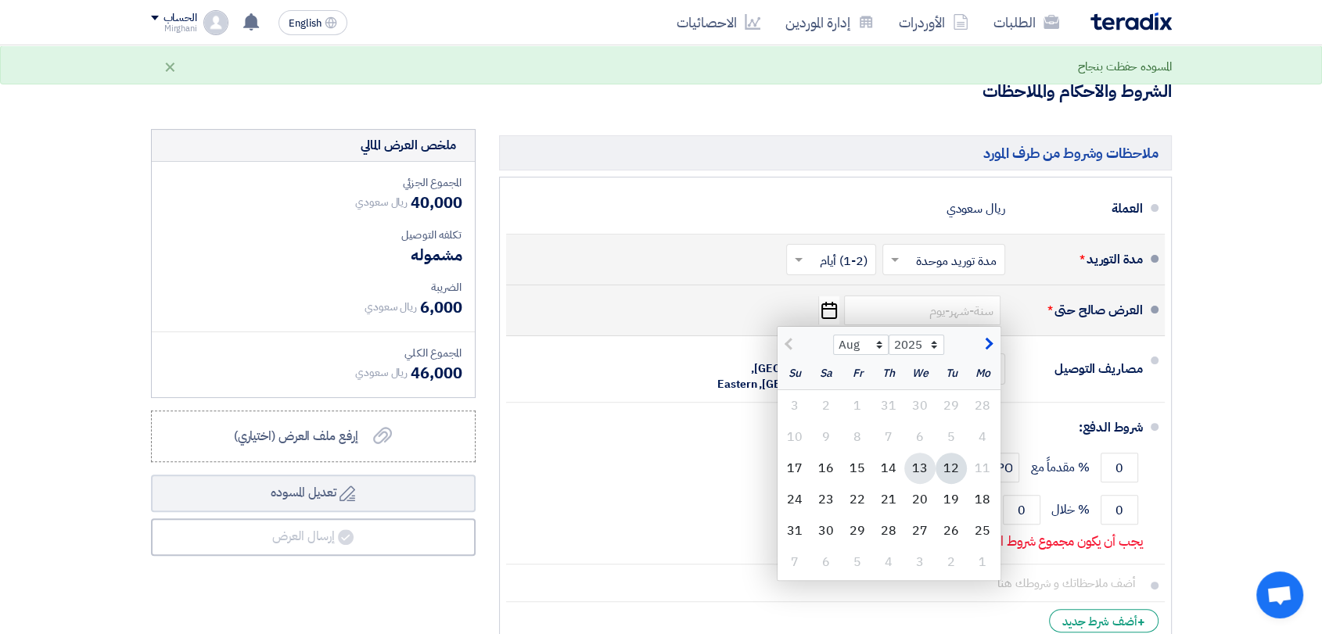
click at [920, 458] on div "13" at bounding box center [919, 468] width 31 height 31
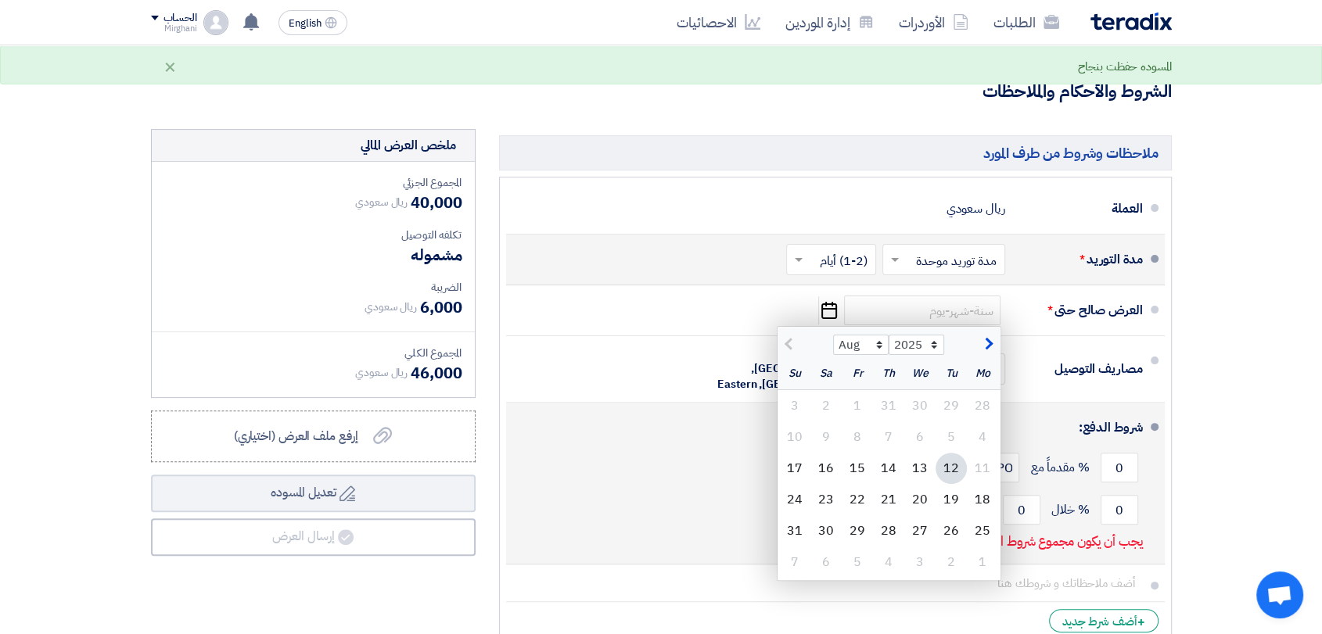
type input "8/13/2025"
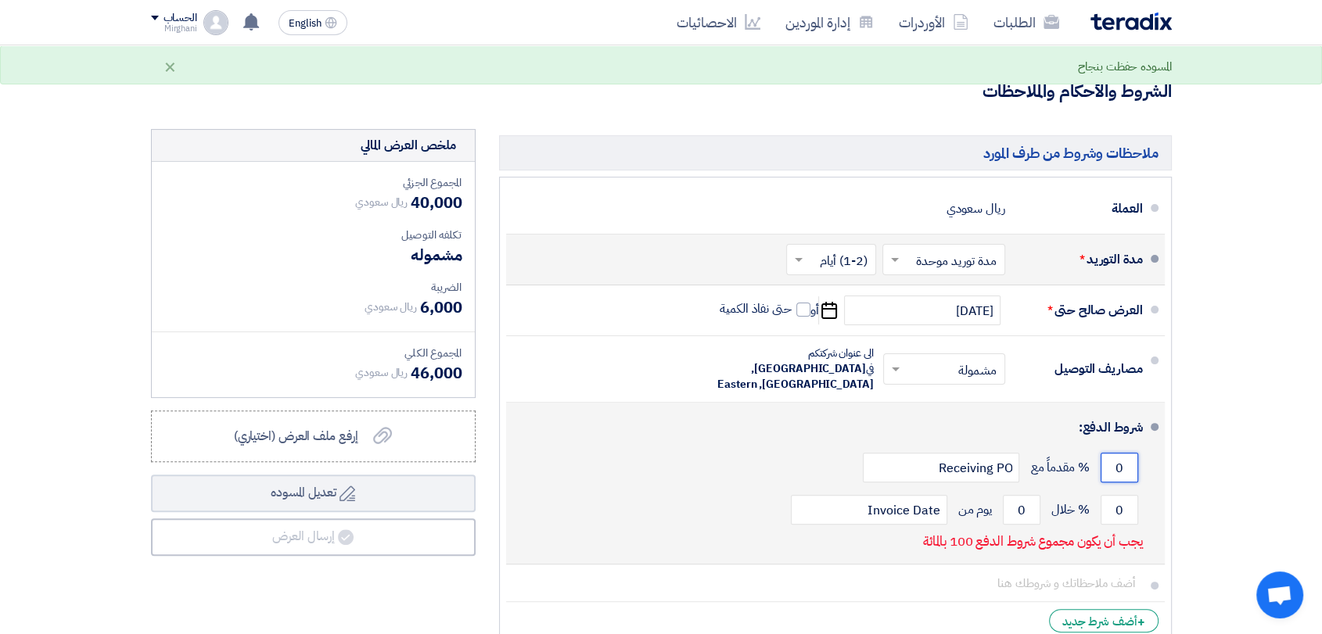
click at [1124, 457] on input "0" at bounding box center [1120, 468] width 38 height 30
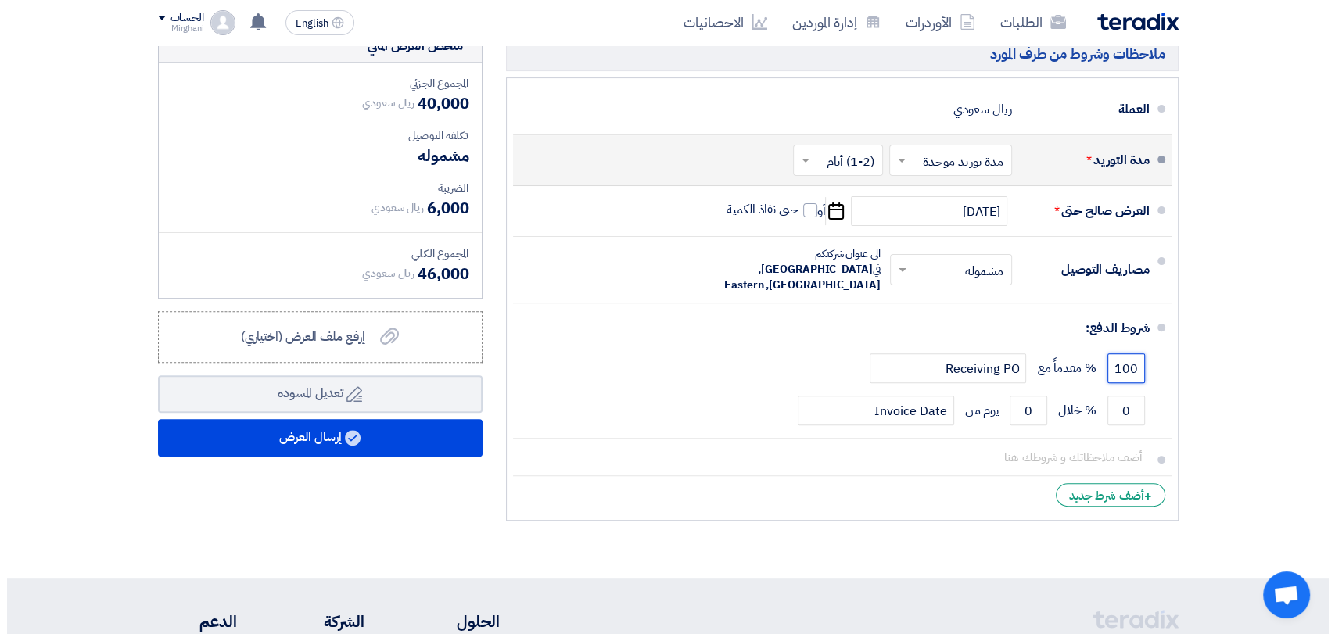
scroll to position [521, 0]
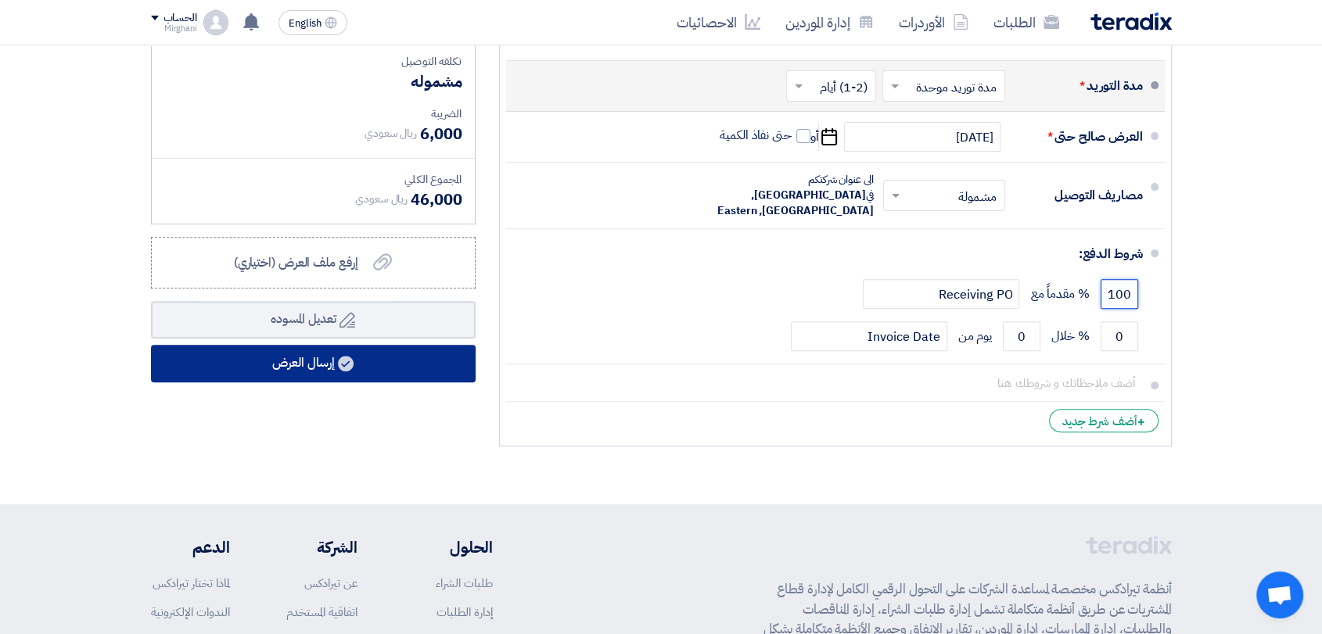
type input "100"
click at [343, 374] on button "إرسال العرض" at bounding box center [313, 364] width 325 height 38
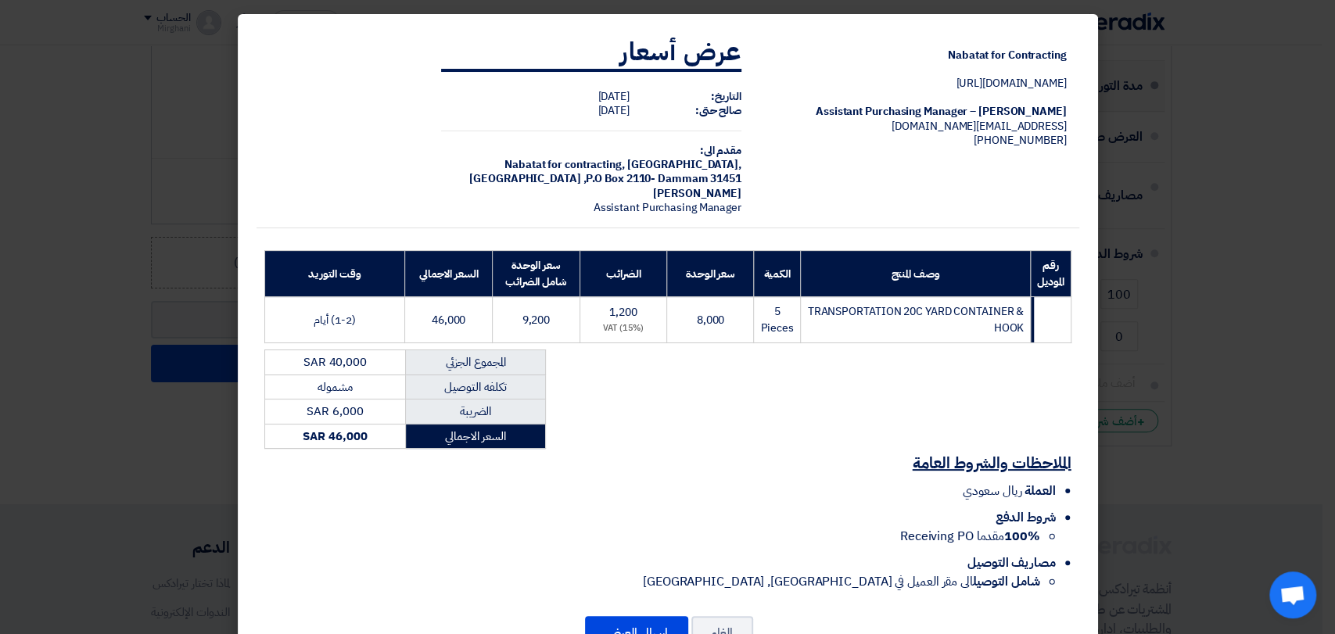
scroll to position [56, 0]
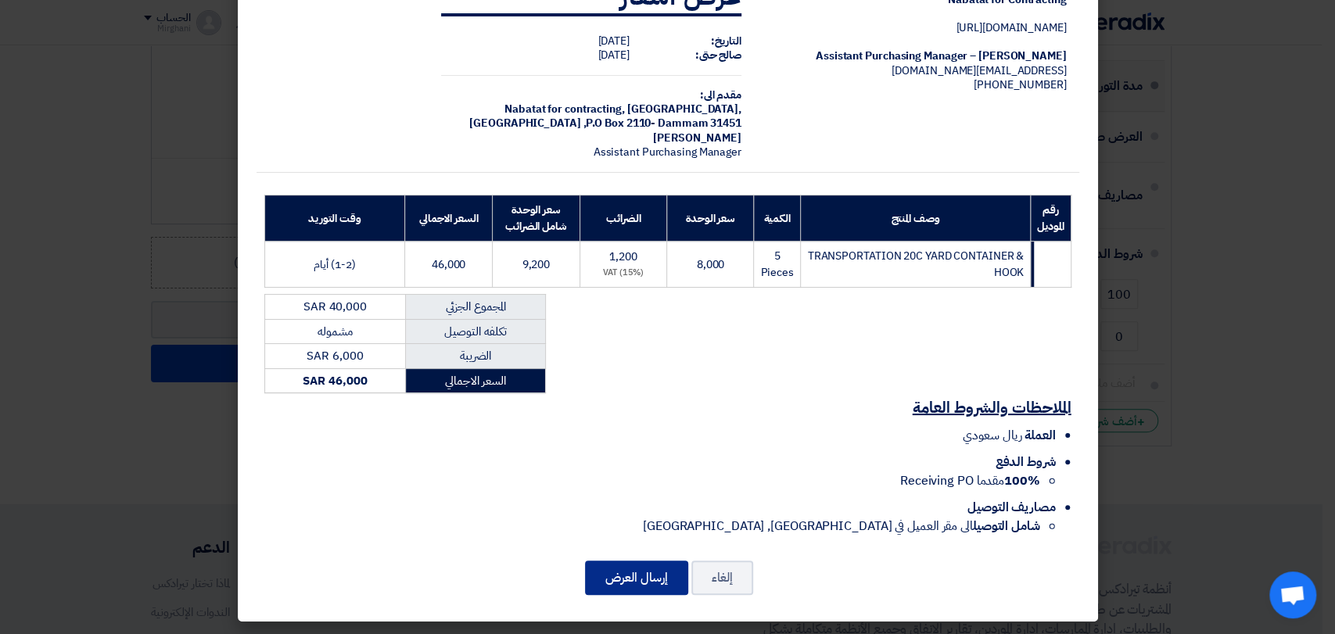
click at [626, 587] on button "إرسال العرض" at bounding box center [636, 578] width 103 height 34
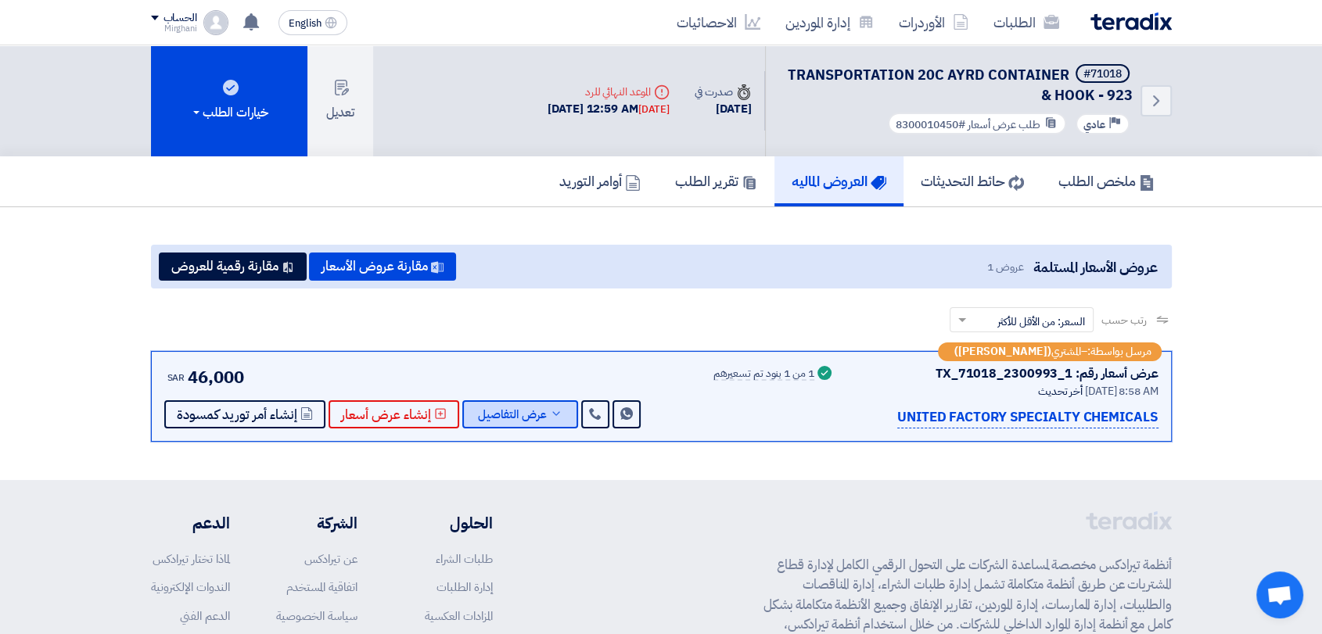
click at [509, 418] on span "عرض التفاصيل" at bounding box center [512, 415] width 69 height 12
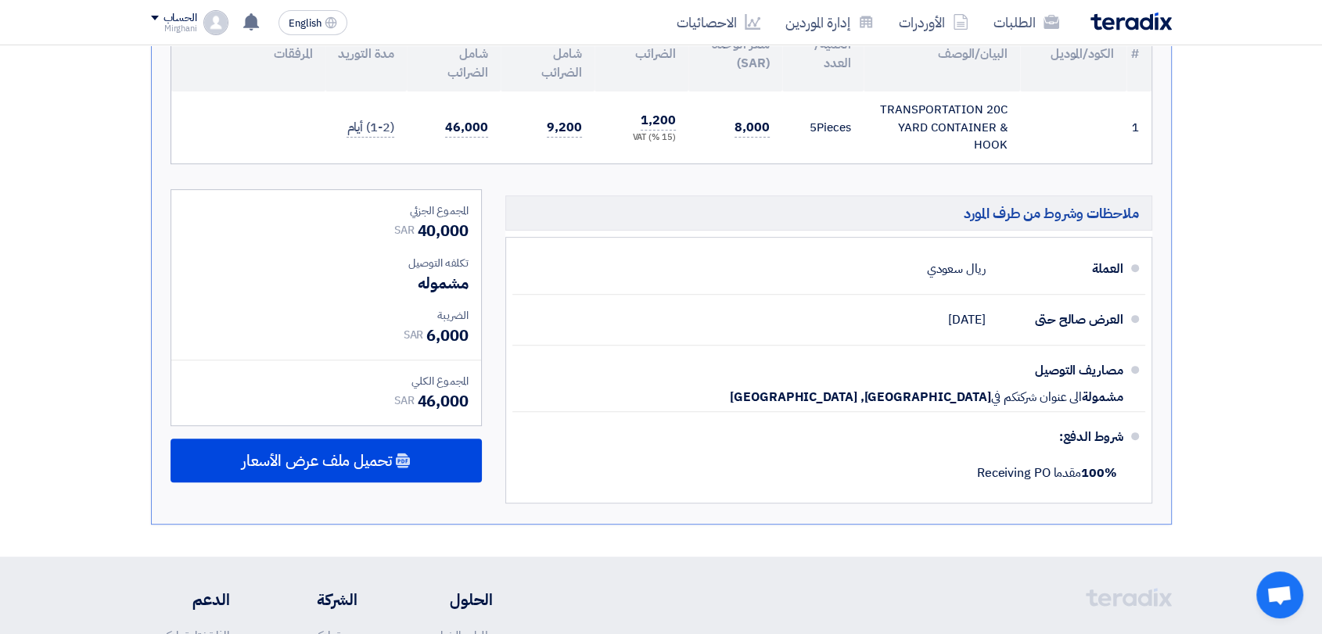
scroll to position [521, 0]
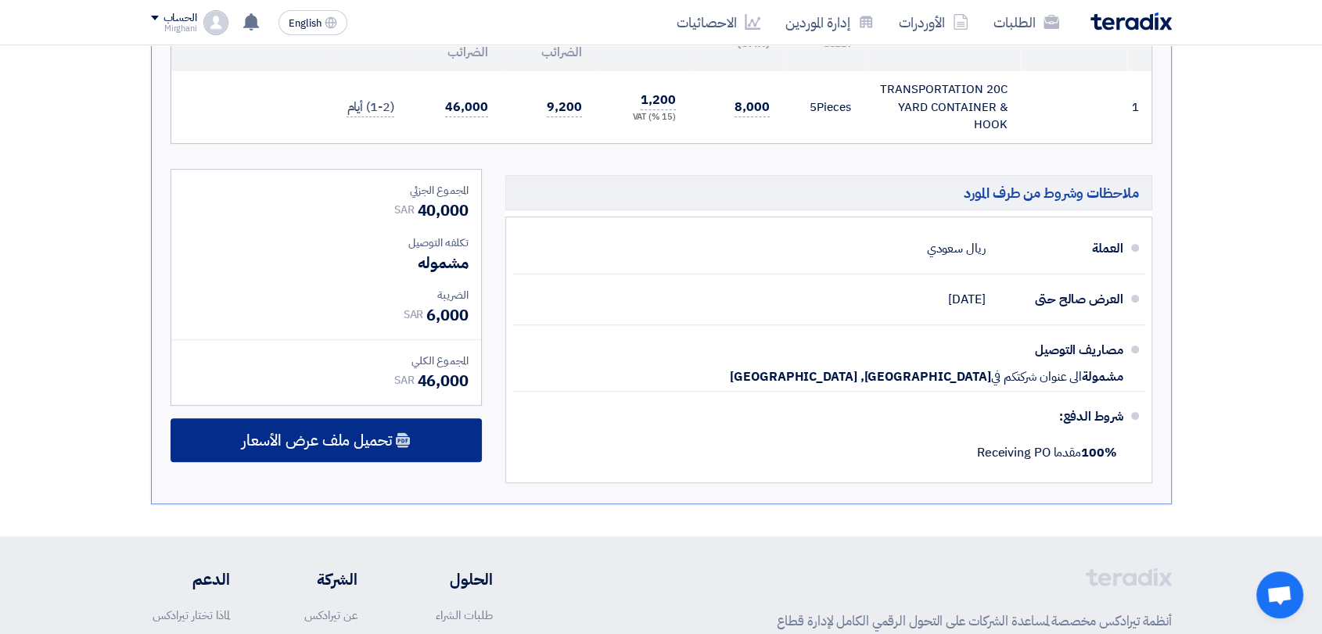
click at [463, 447] on div "تحميل ملف عرض الأسعار" at bounding box center [326, 440] width 311 height 44
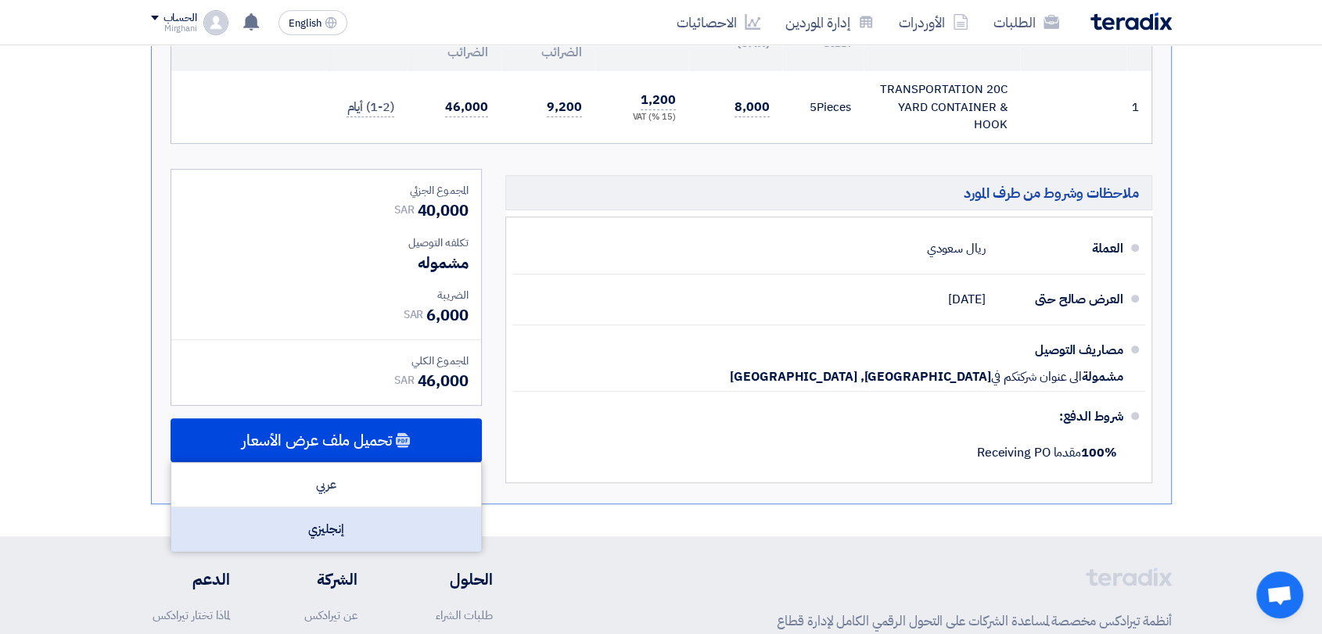
click at [447, 514] on div "إنجليزي" at bounding box center [326, 530] width 310 height 44
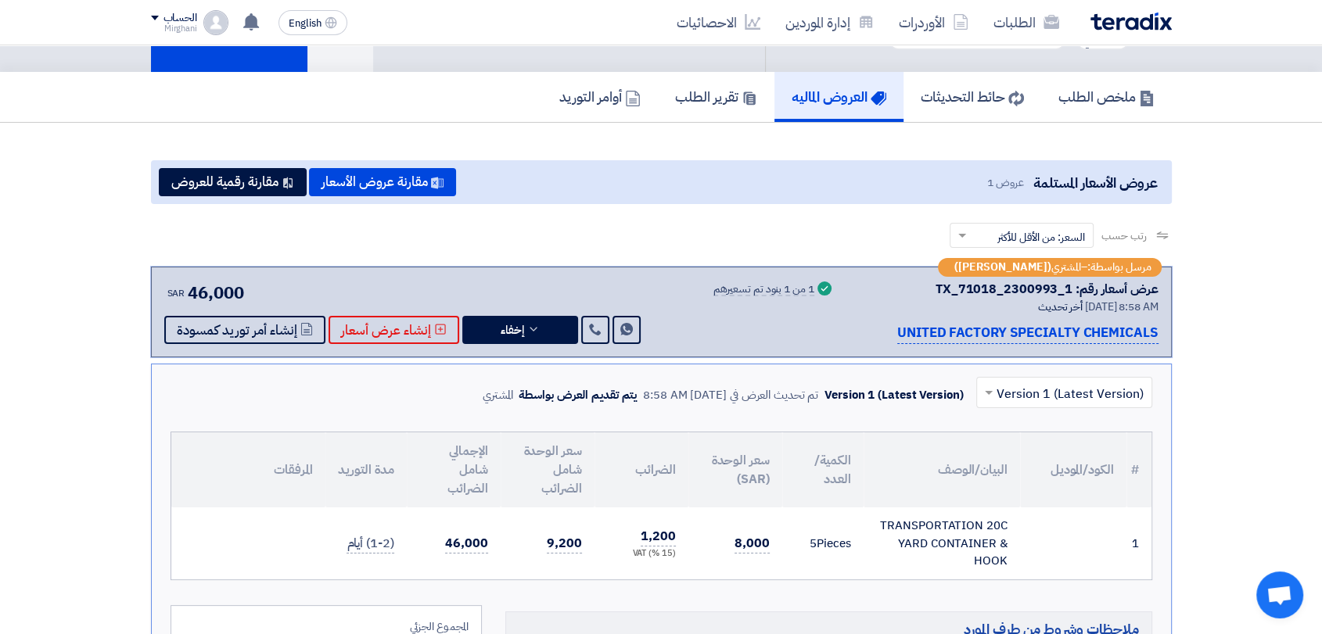
scroll to position [0, 0]
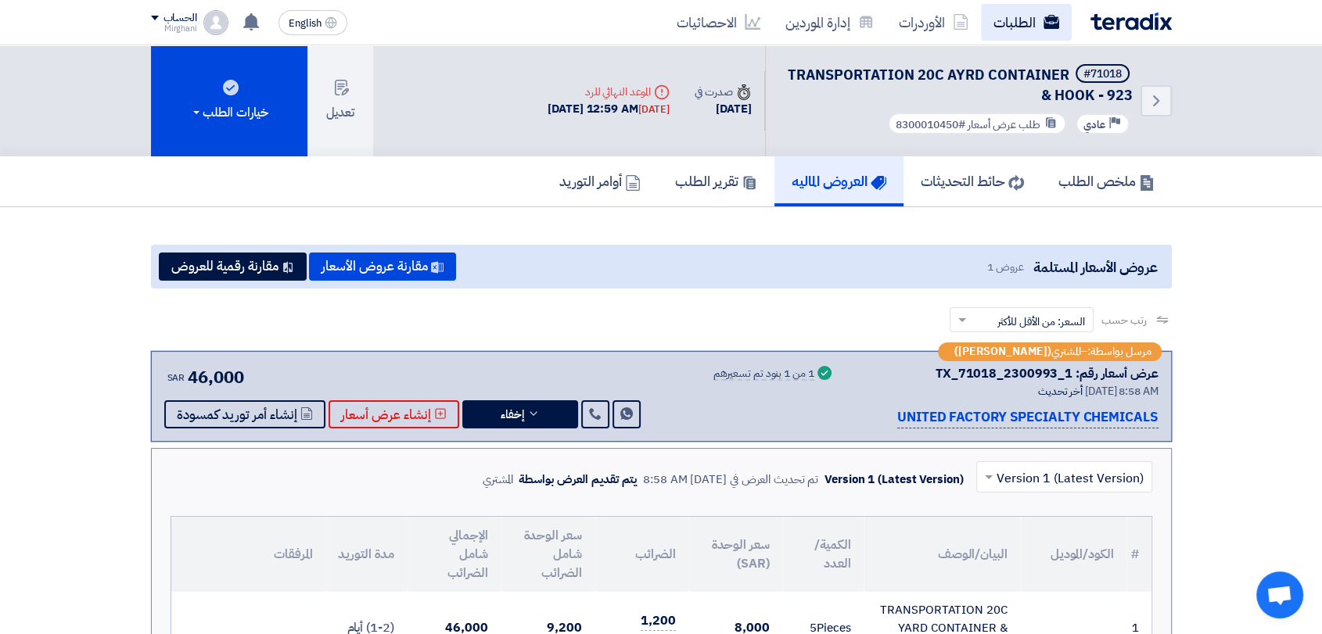
click at [1017, 27] on link "الطلبات" at bounding box center [1026, 22] width 91 height 37
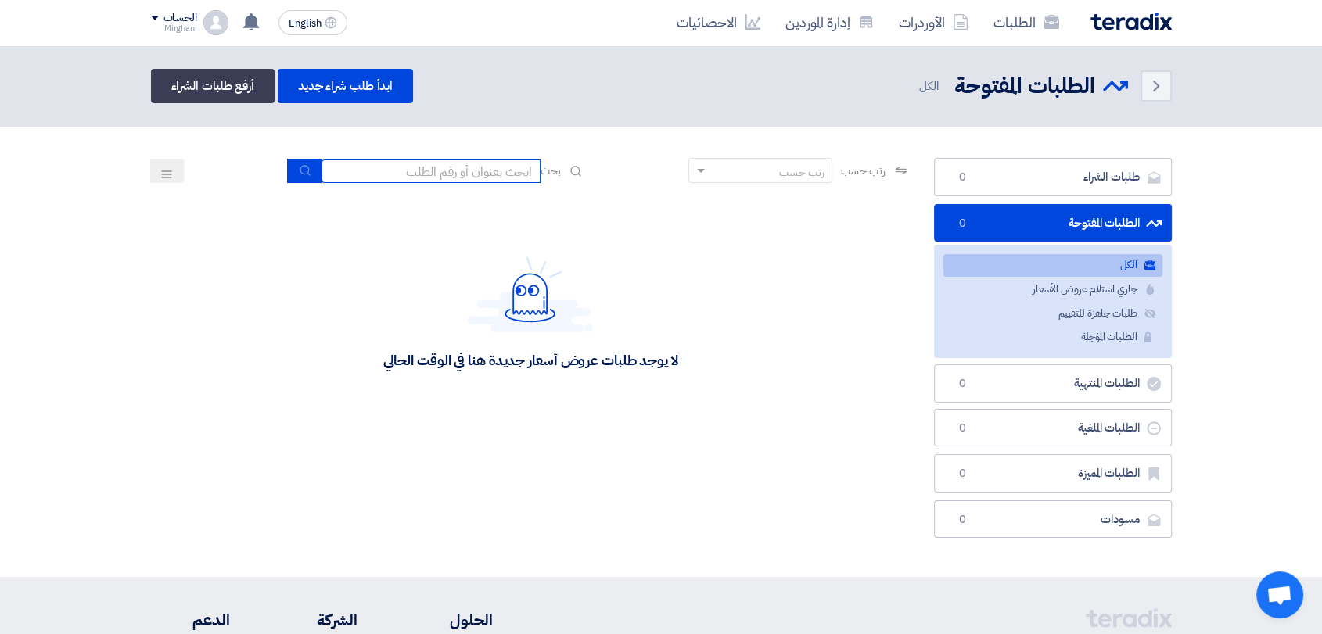
click at [516, 160] on input at bounding box center [430, 171] width 219 height 23
type input "911"
click at [305, 166] on icon "submit" at bounding box center [305, 170] width 13 height 13
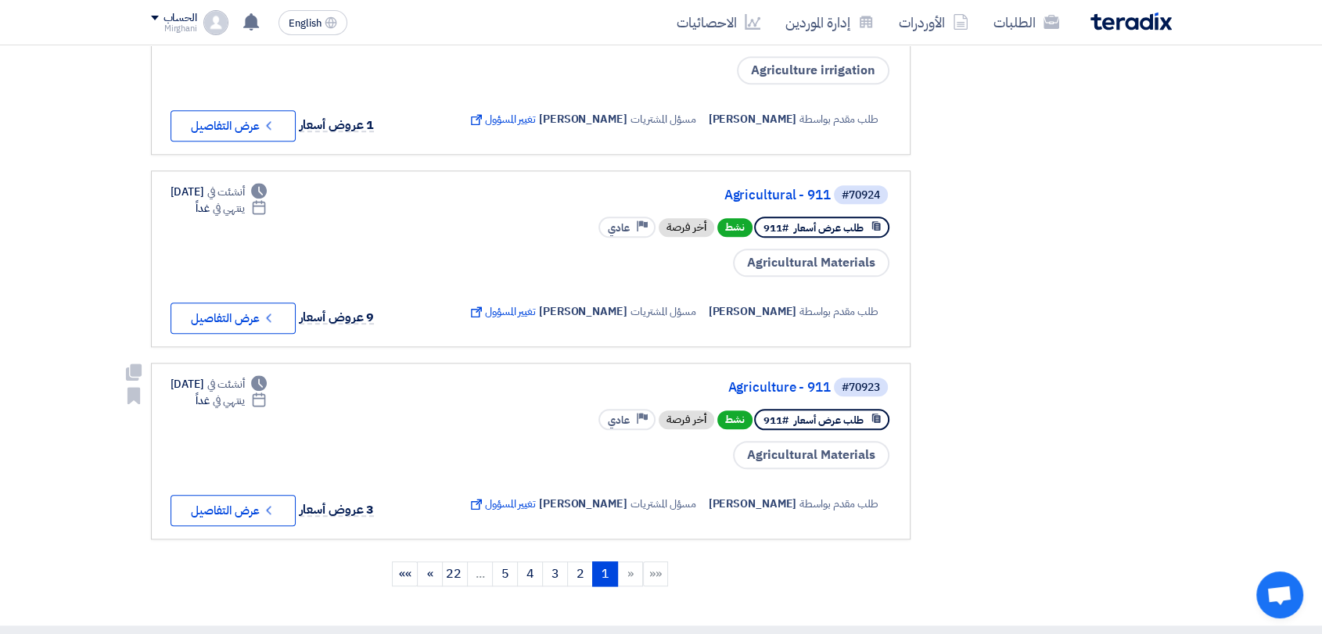
scroll to position [1564, 0]
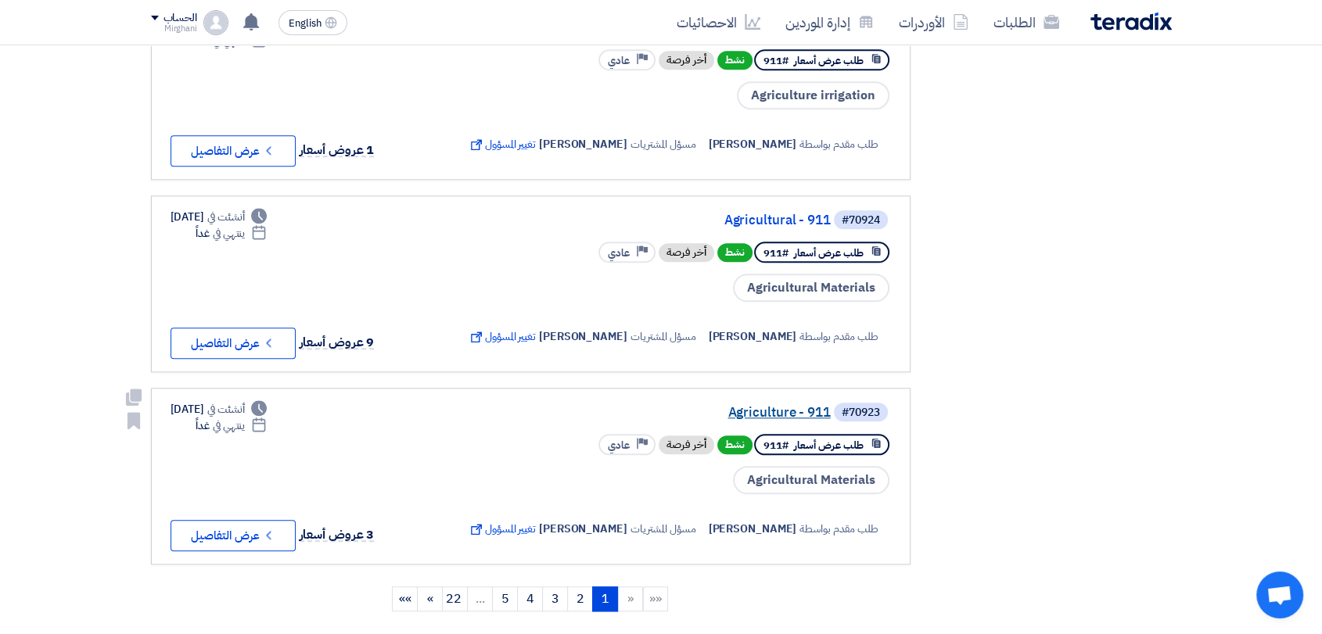
click at [755, 420] on link "Agriculture - 911" at bounding box center [674, 413] width 313 height 14
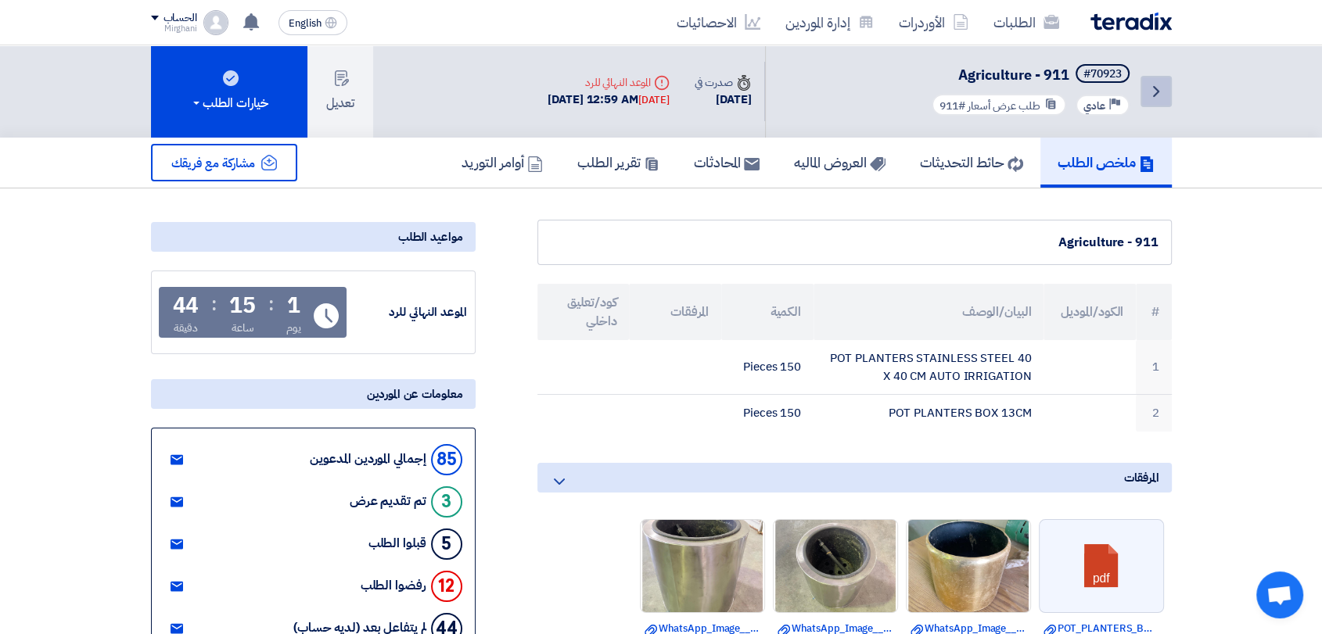
click at [1143, 92] on link "Back" at bounding box center [1155, 91] width 31 height 31
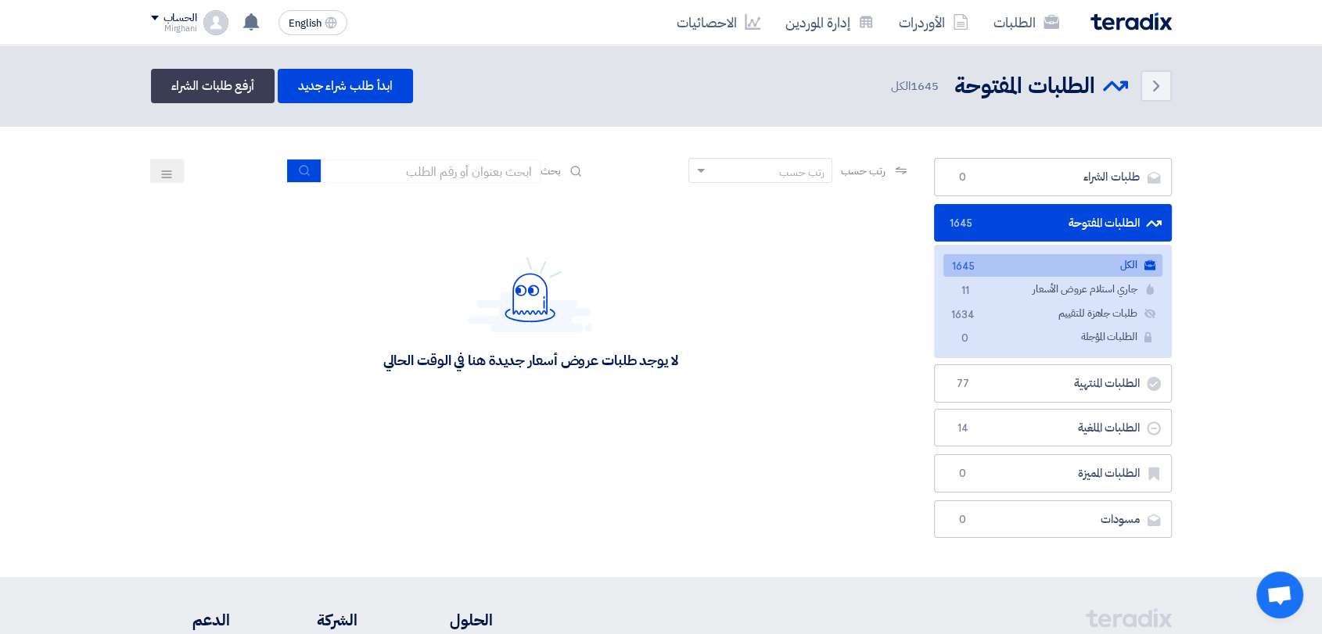
click at [371, 159] on div "بحث" at bounding box center [437, 171] width 298 height 24
click at [375, 163] on input at bounding box center [430, 171] width 219 height 23
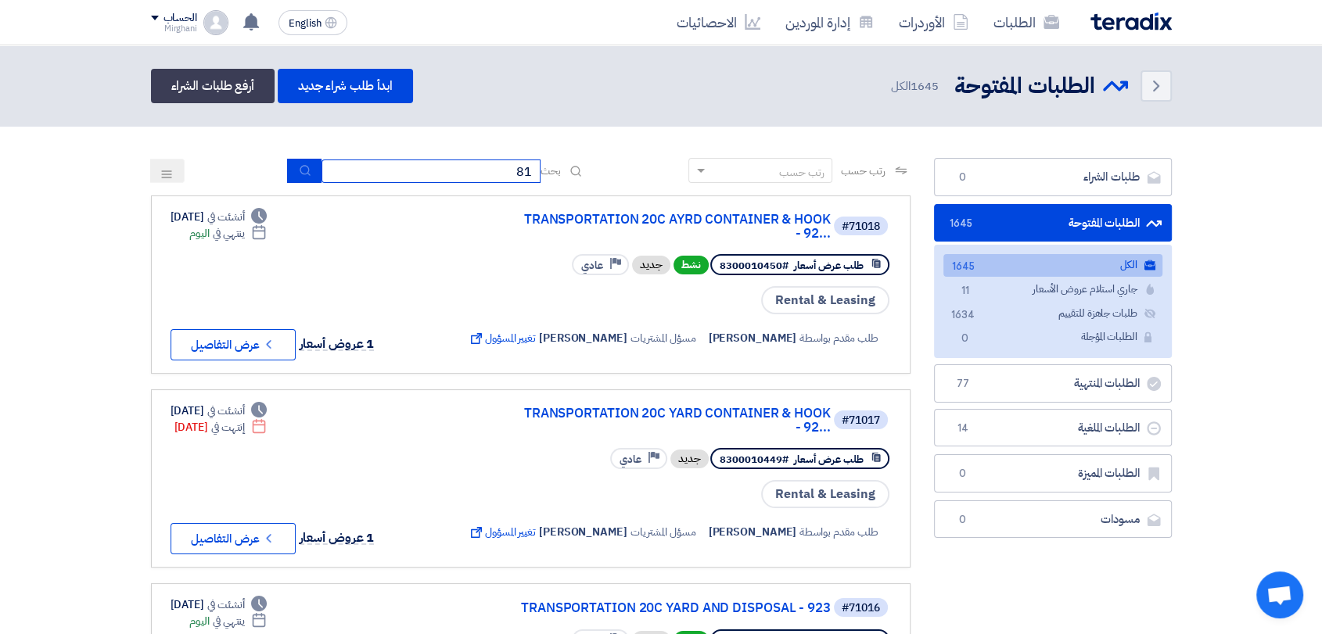
type input "8"
click at [365, 178] on input at bounding box center [430, 171] width 219 height 23
type input "8100015059"
click at [311, 172] on button "submit" at bounding box center [304, 171] width 34 height 24
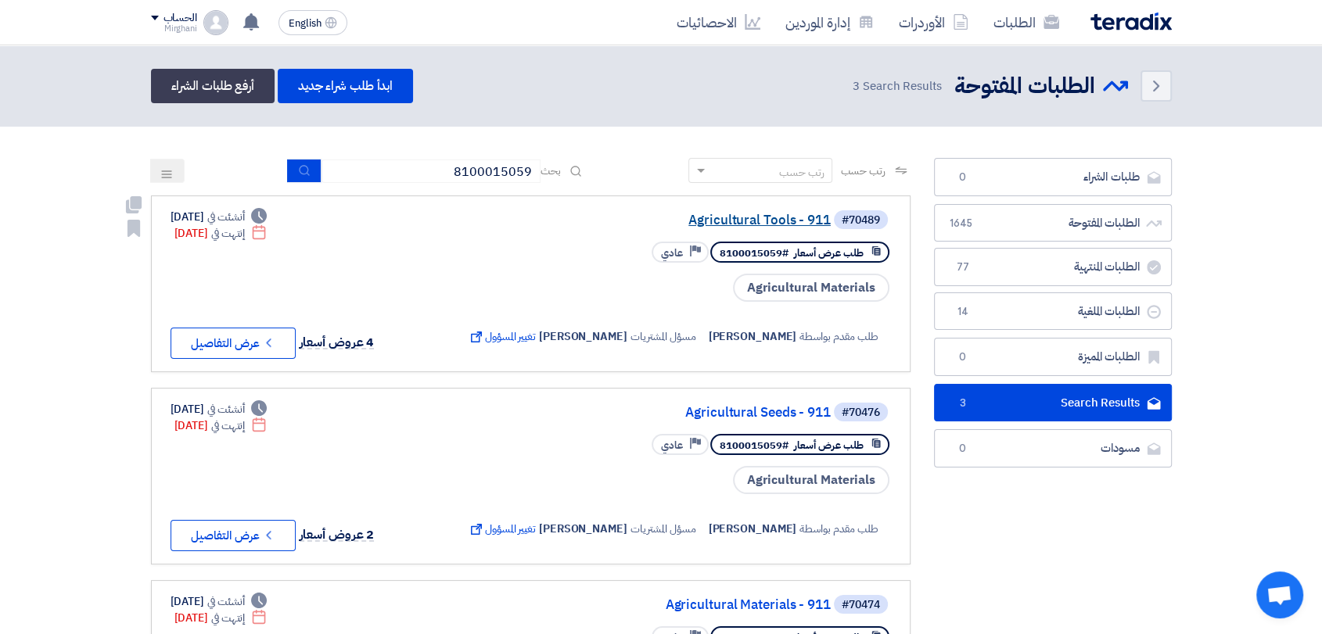
click at [748, 220] on link "Agricultural Tools - 911" at bounding box center [674, 221] width 313 height 14
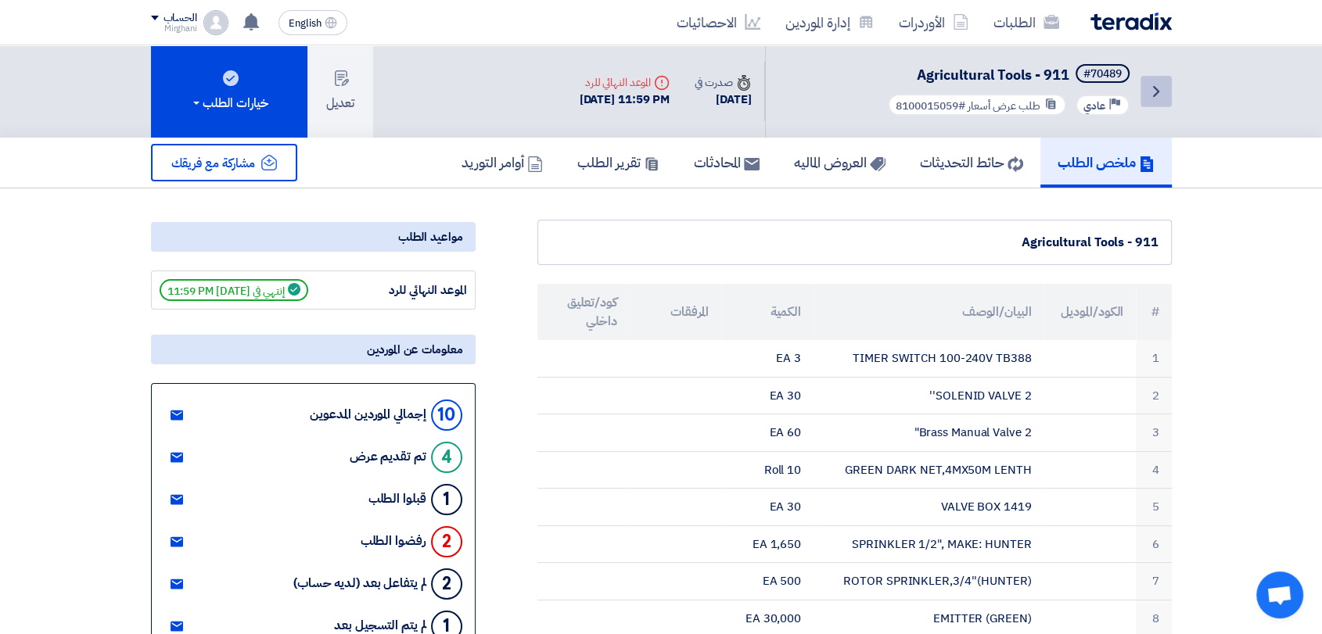
click at [1143, 88] on link "Back" at bounding box center [1155, 91] width 31 height 31
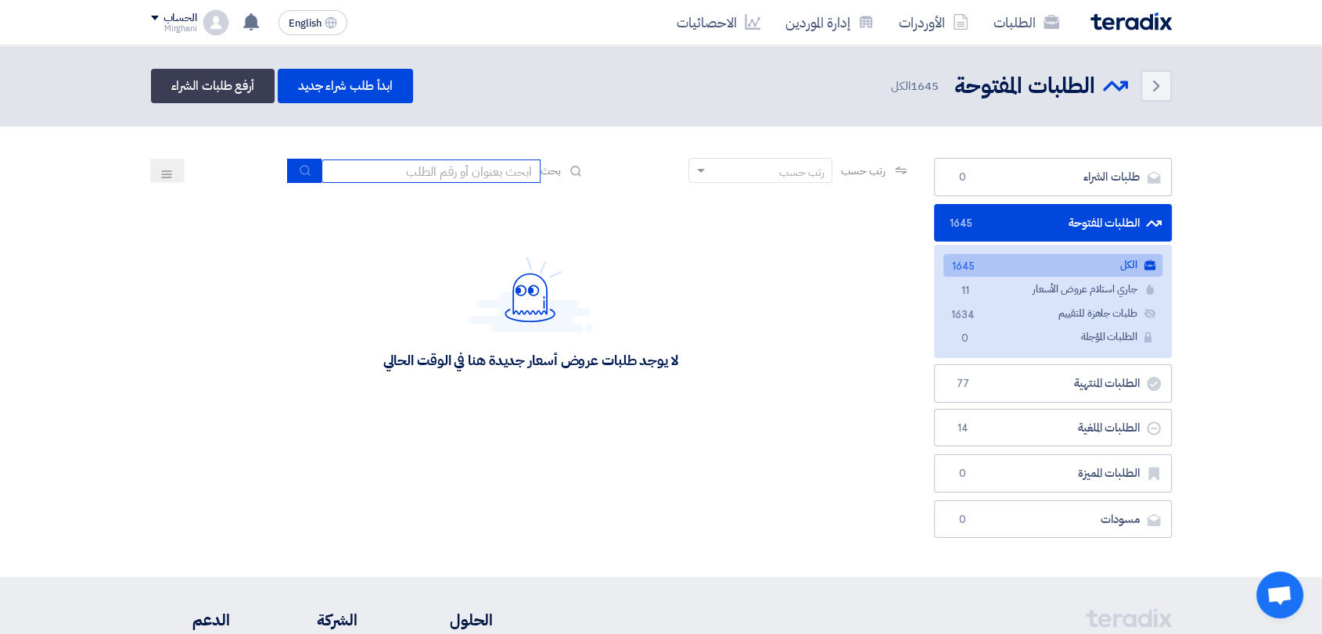
drag, startPoint x: 429, startPoint y: 164, endPoint x: 435, endPoint y: 180, distance: 16.8
click at [429, 164] on input at bounding box center [430, 171] width 219 height 23
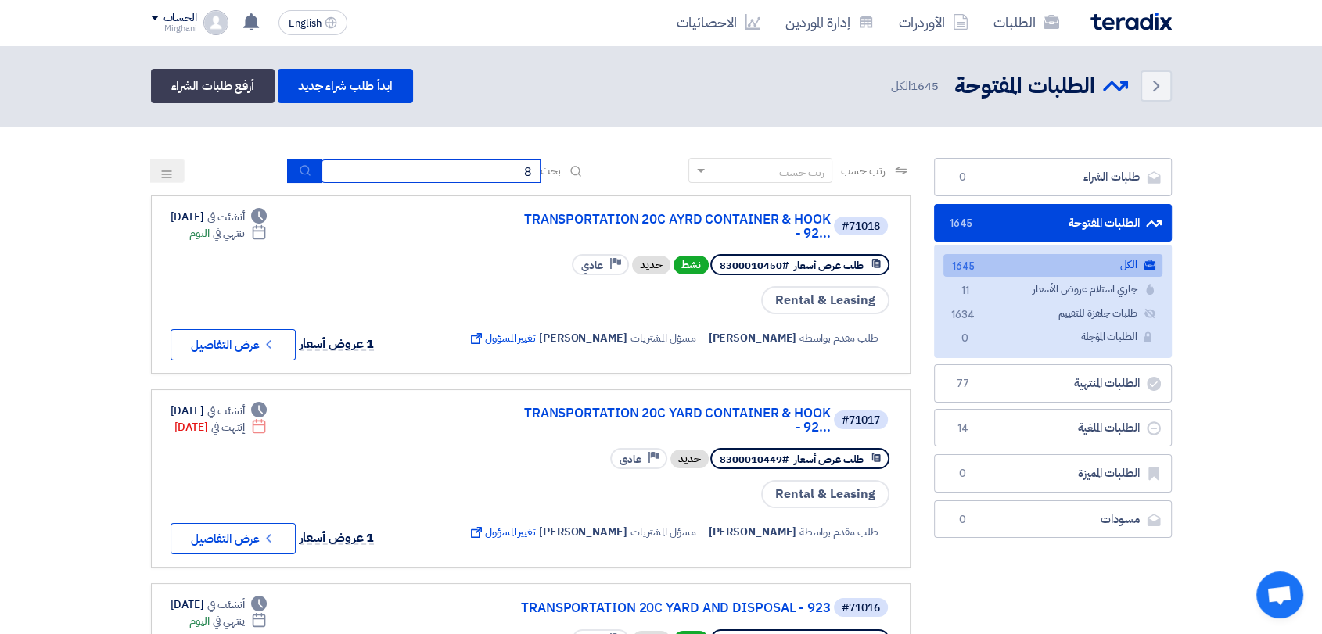
type input "8100015059"
click at [292, 174] on button "submit" at bounding box center [304, 171] width 34 height 24
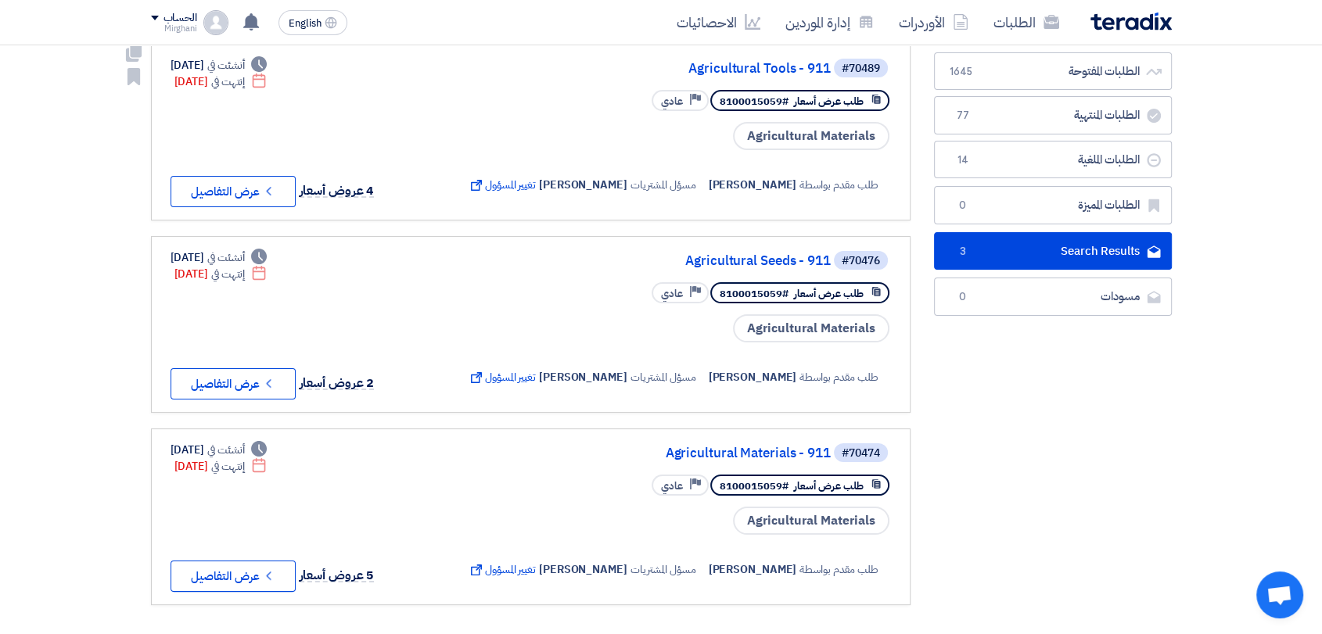
scroll to position [174, 0]
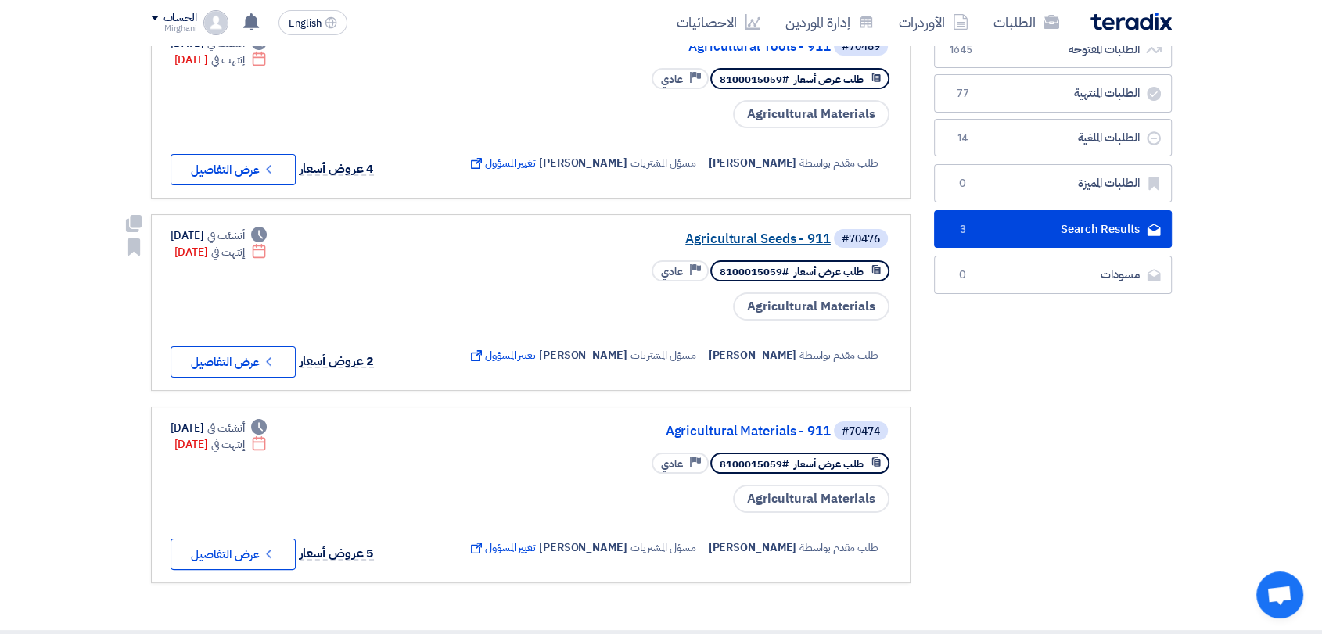
click at [759, 232] on link "Agricultural Seeds - 911" at bounding box center [674, 239] width 313 height 14
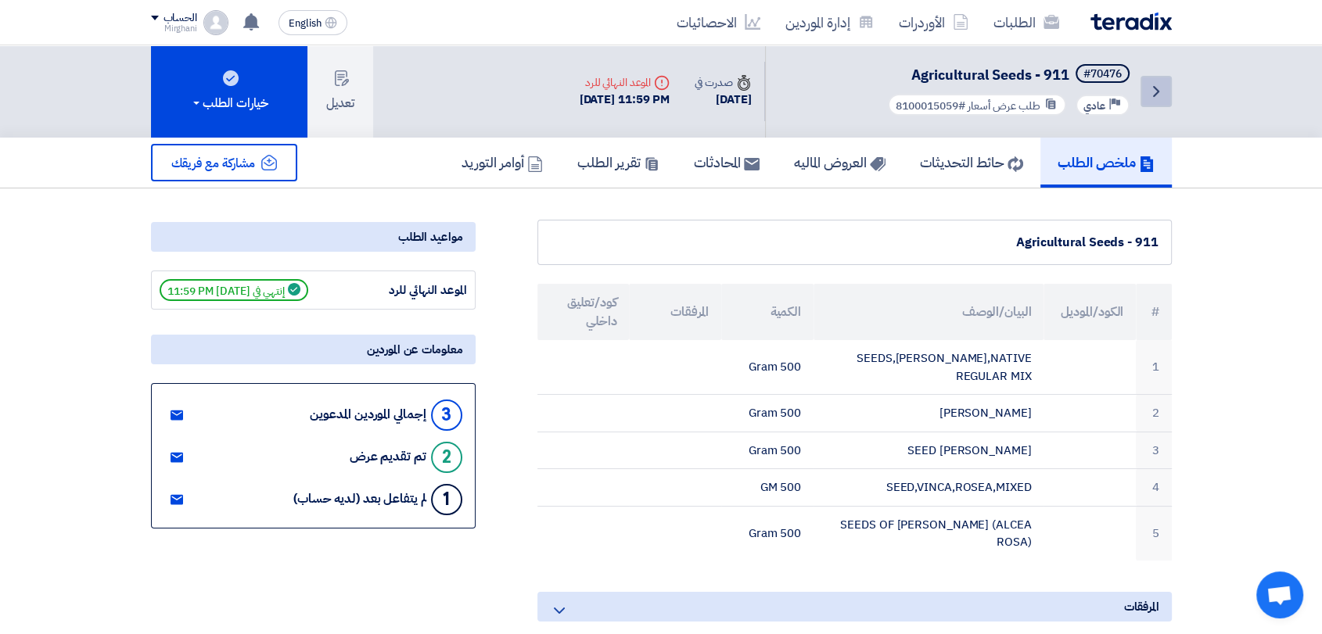
click at [1162, 99] on icon "Back" at bounding box center [1156, 91] width 19 height 19
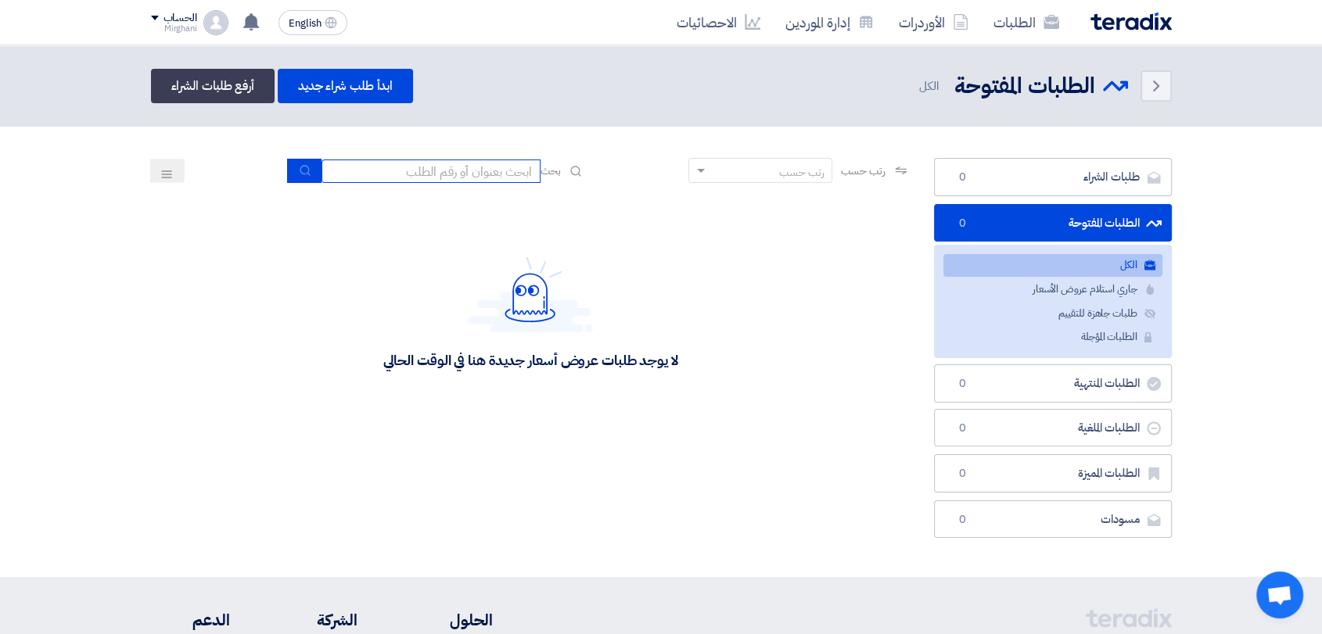
click at [426, 171] on input at bounding box center [430, 171] width 219 height 23
type input "8100015059"
click at [293, 164] on button "submit" at bounding box center [304, 171] width 34 height 24
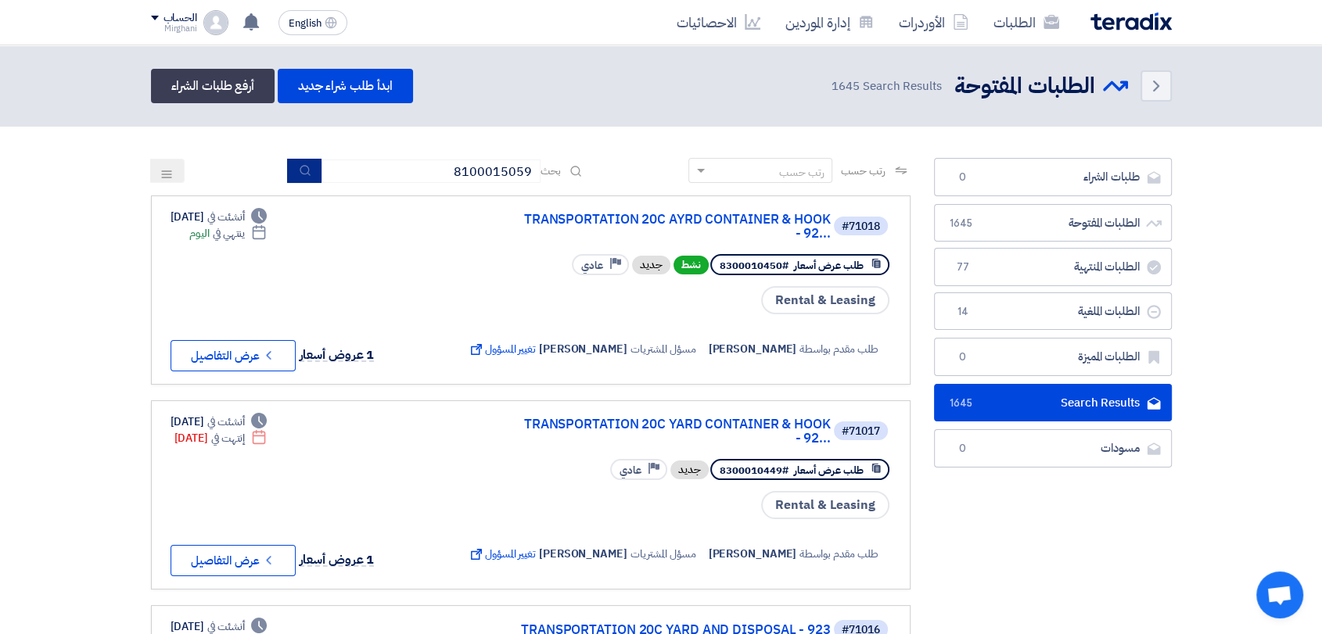
click at [293, 164] on button "submit" at bounding box center [304, 171] width 34 height 24
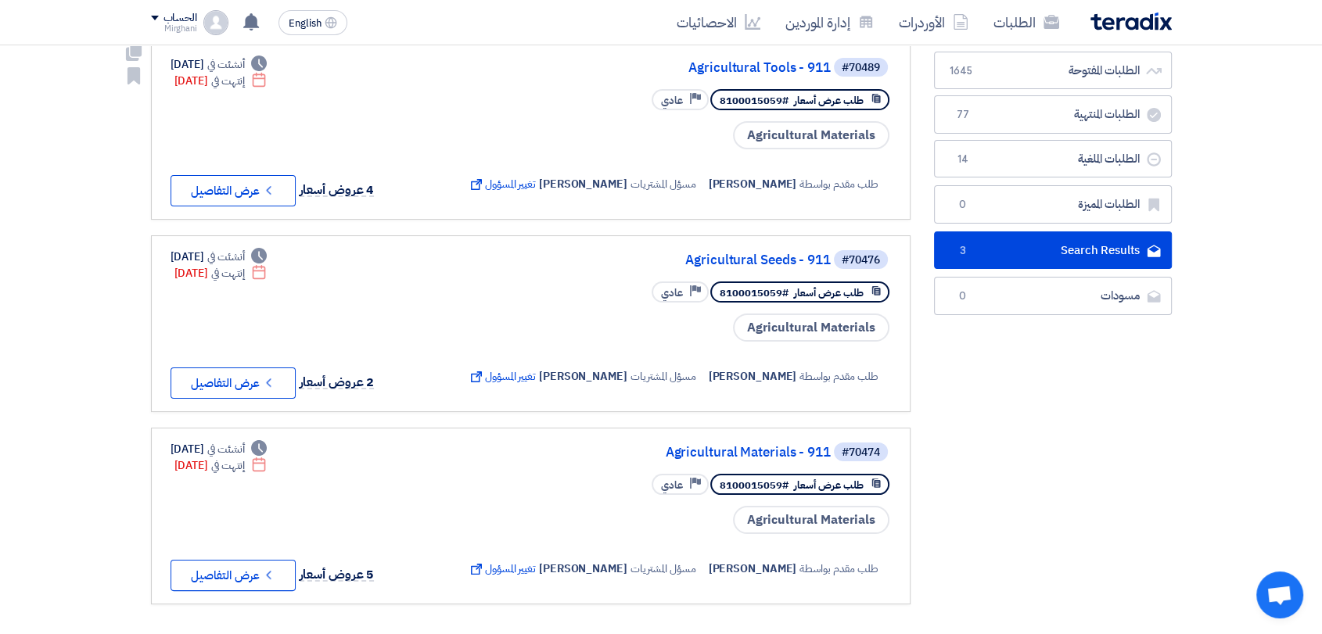
scroll to position [260, 0]
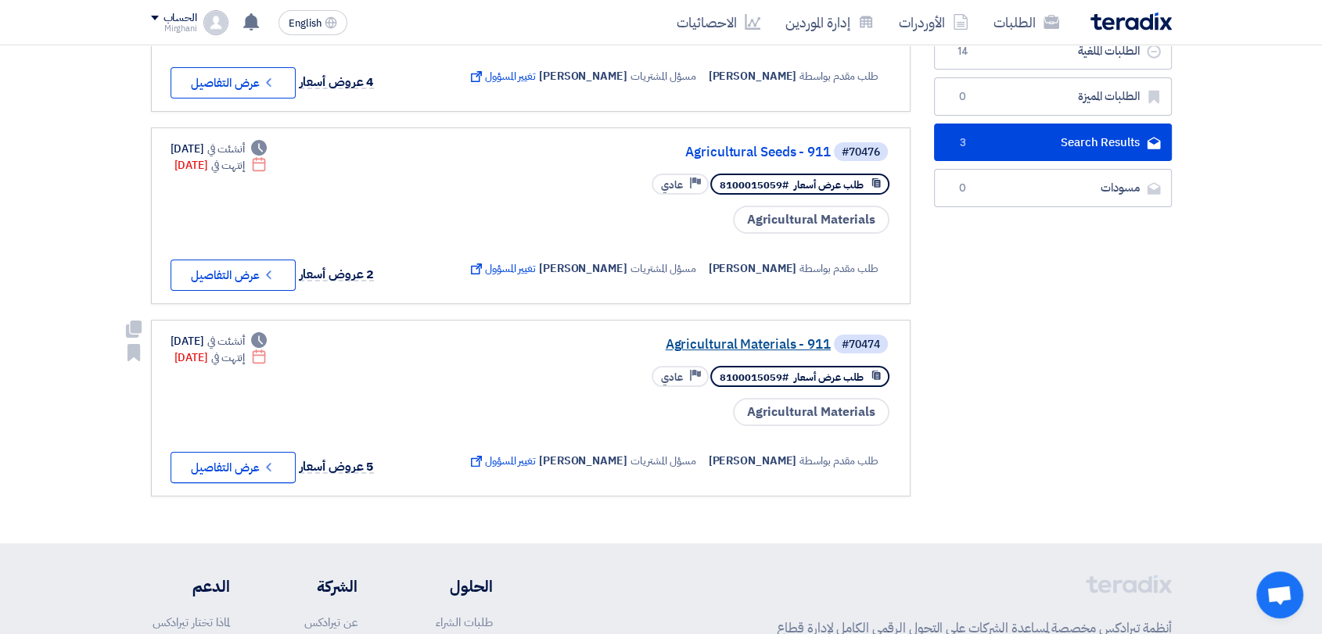
click at [722, 338] on link "Agricultural Materials - 911" at bounding box center [674, 345] width 313 height 14
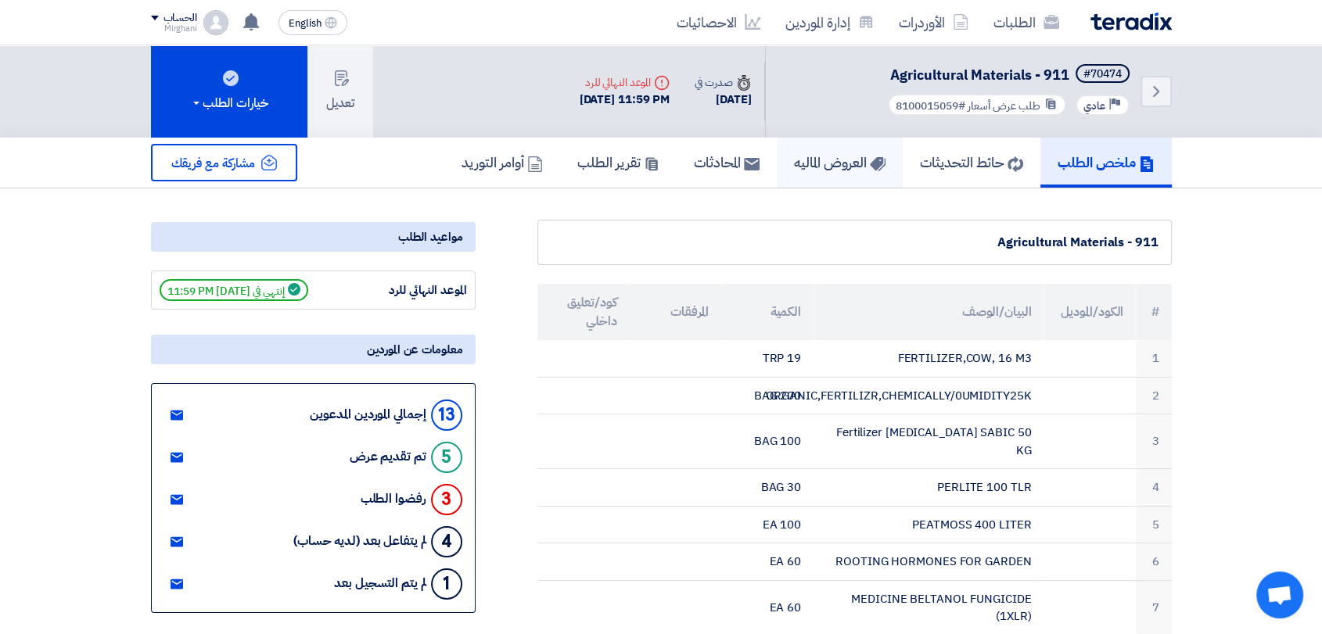
click at [806, 182] on link "العروض الماليه" at bounding box center [840, 163] width 126 height 50
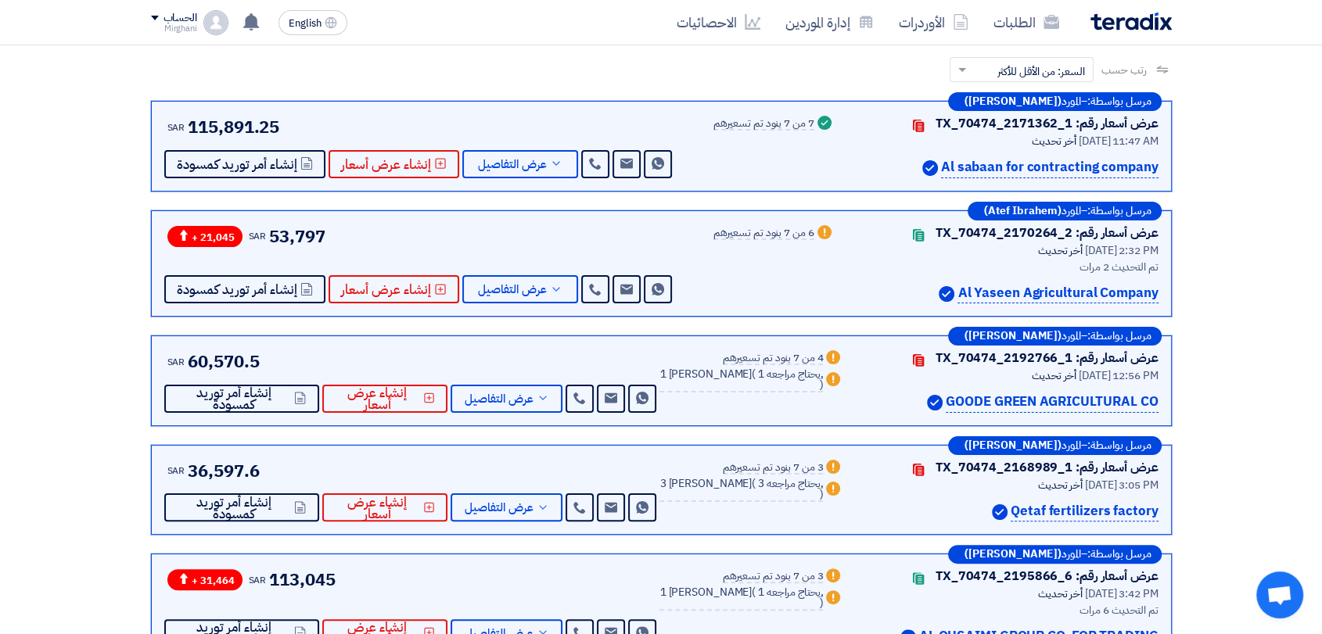
scroll to position [260, 0]
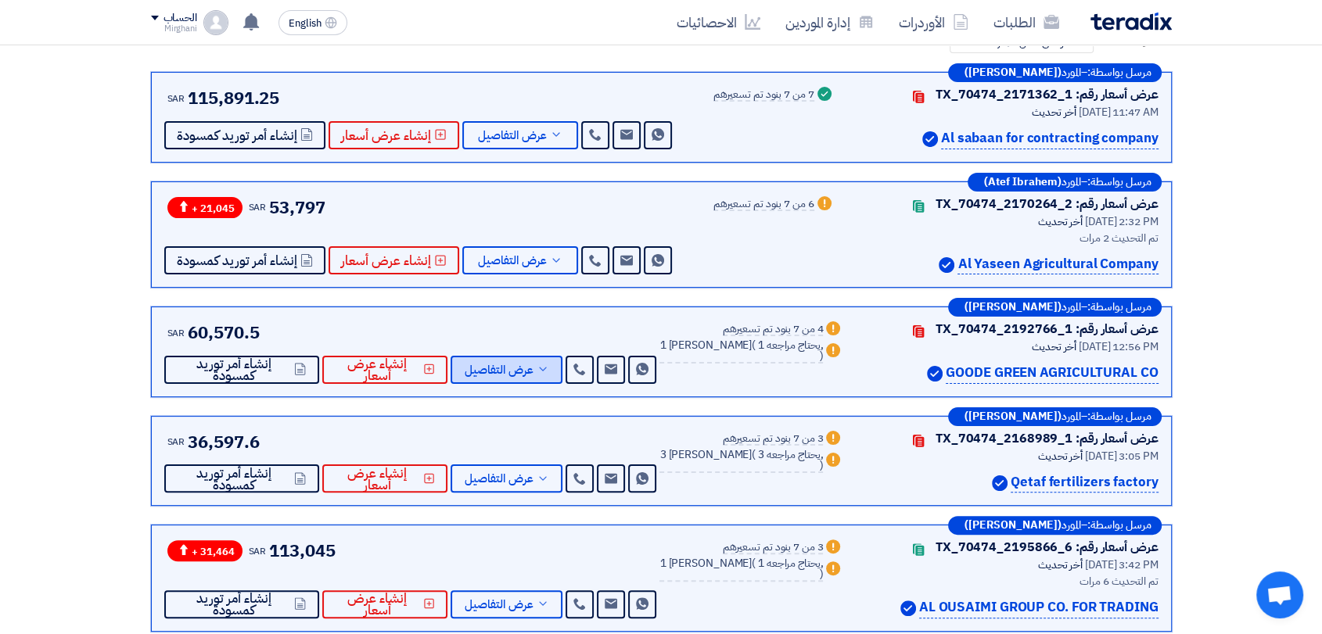
click at [501, 374] on span "عرض التفاصيل" at bounding box center [499, 371] width 69 height 12
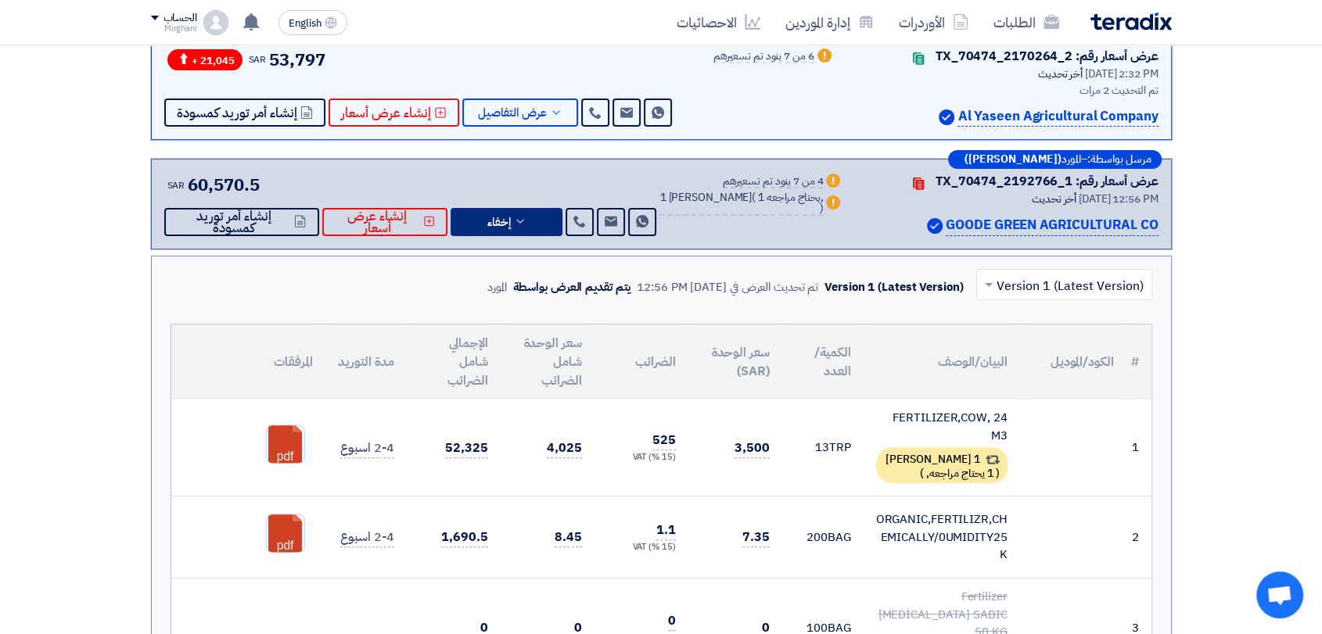
scroll to position [434, 0]
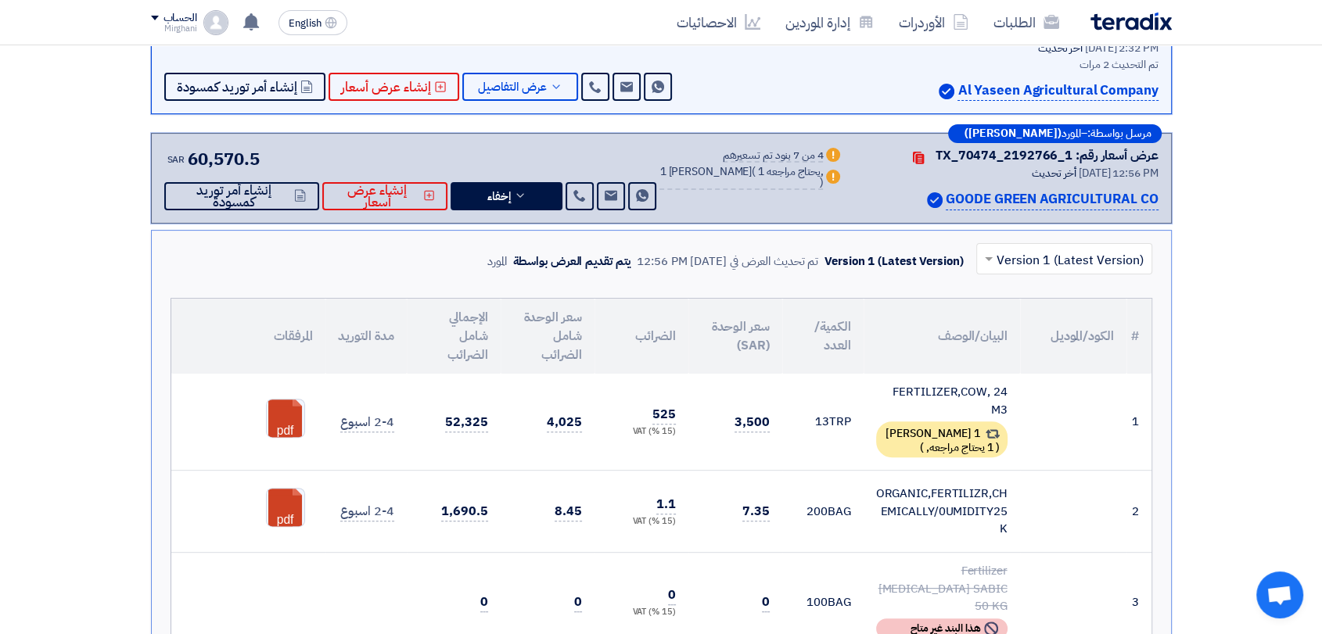
drag, startPoint x: 737, startPoint y: 415, endPoint x: 772, endPoint y: 417, distance: 35.3
click at [772, 421] on td "3,500" at bounding box center [735, 422] width 94 height 97
click at [806, 435] on td "13 TRP" at bounding box center [822, 422] width 81 height 97
click at [910, 433] on div "1 بديل مقدم ( 1 يحتاج مراجعه, )" at bounding box center [941, 440] width 131 height 36
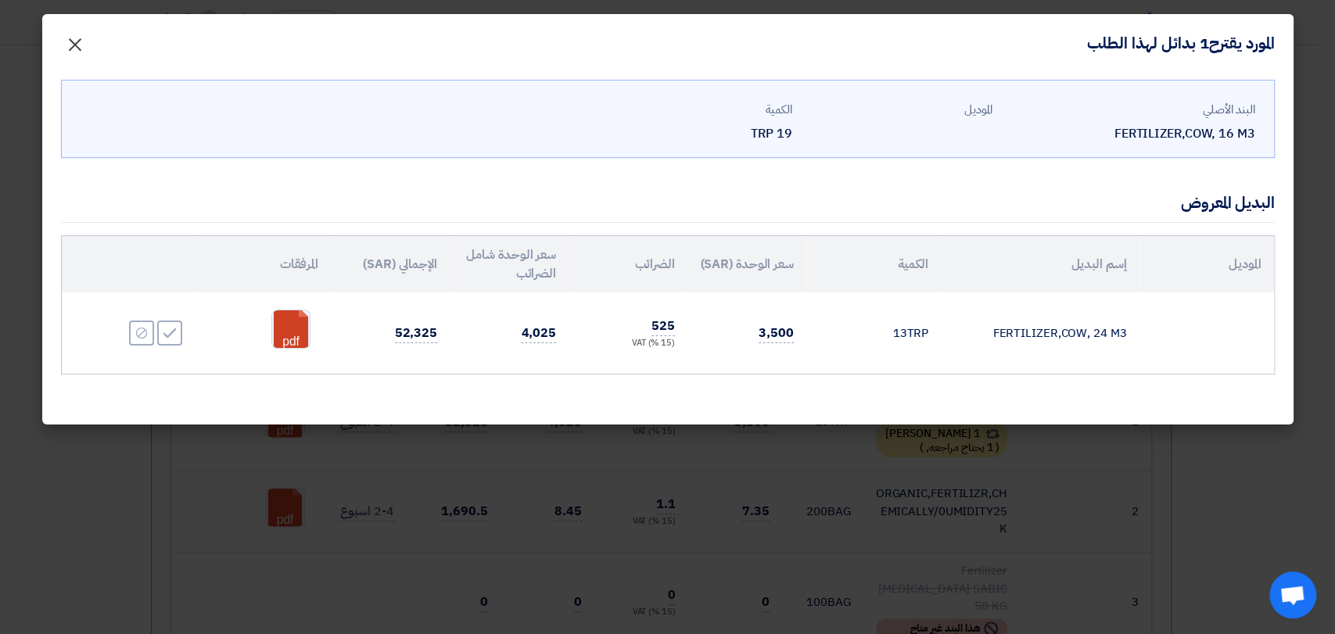
click at [75, 45] on span "×" at bounding box center [75, 43] width 19 height 47
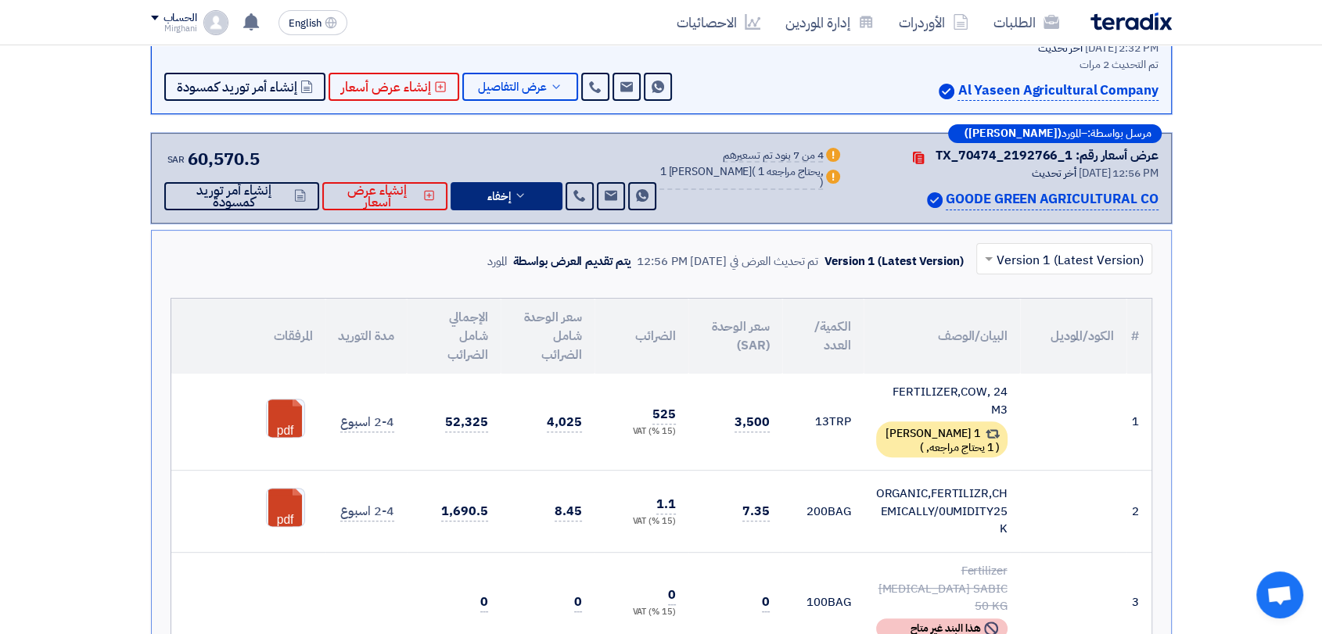
click at [526, 196] on icon at bounding box center [520, 195] width 13 height 13
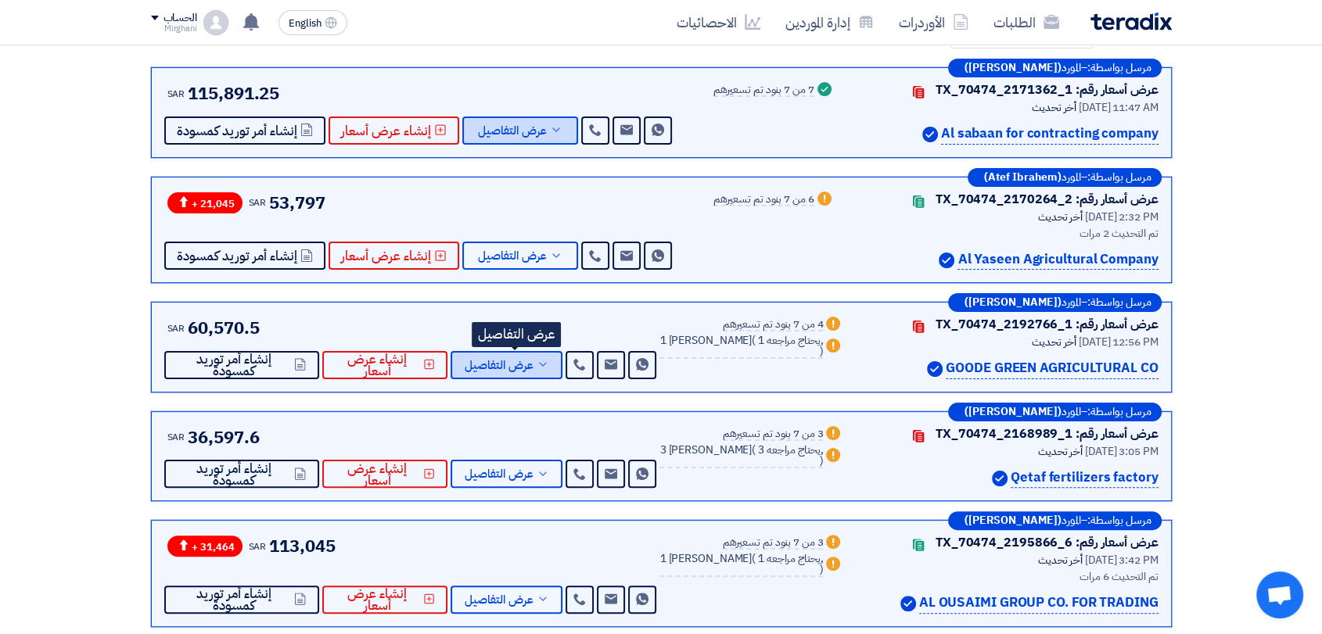
scroll to position [174, 0]
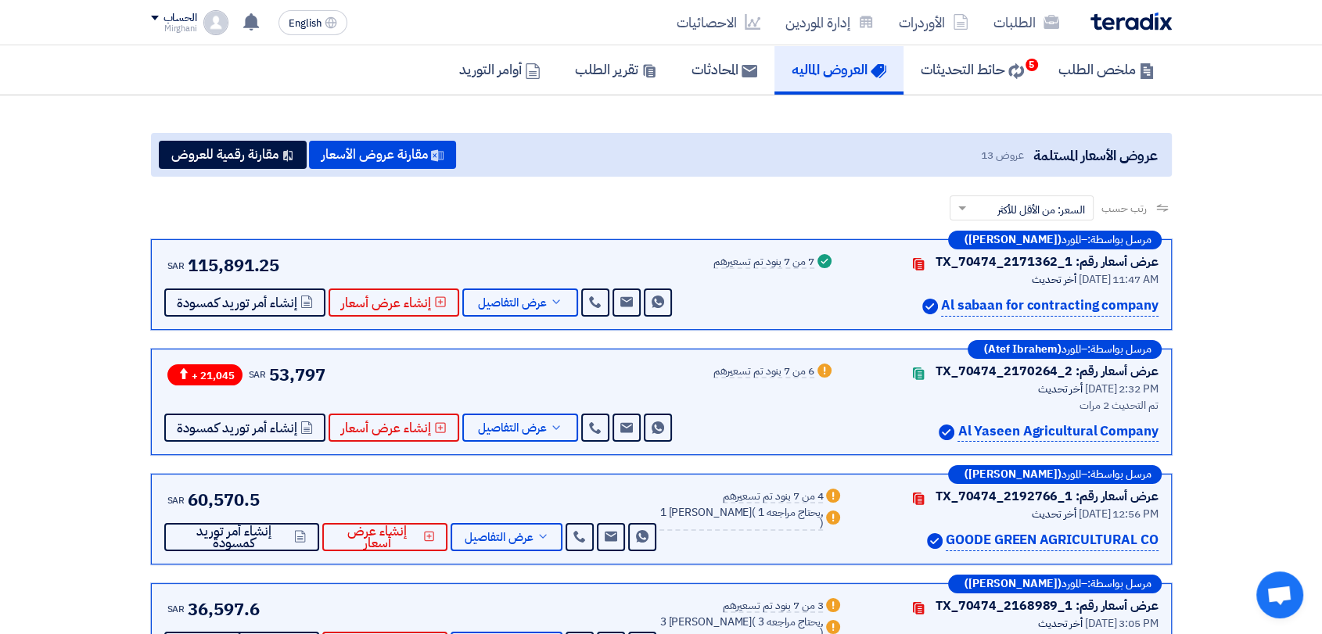
scroll to position [0, 0]
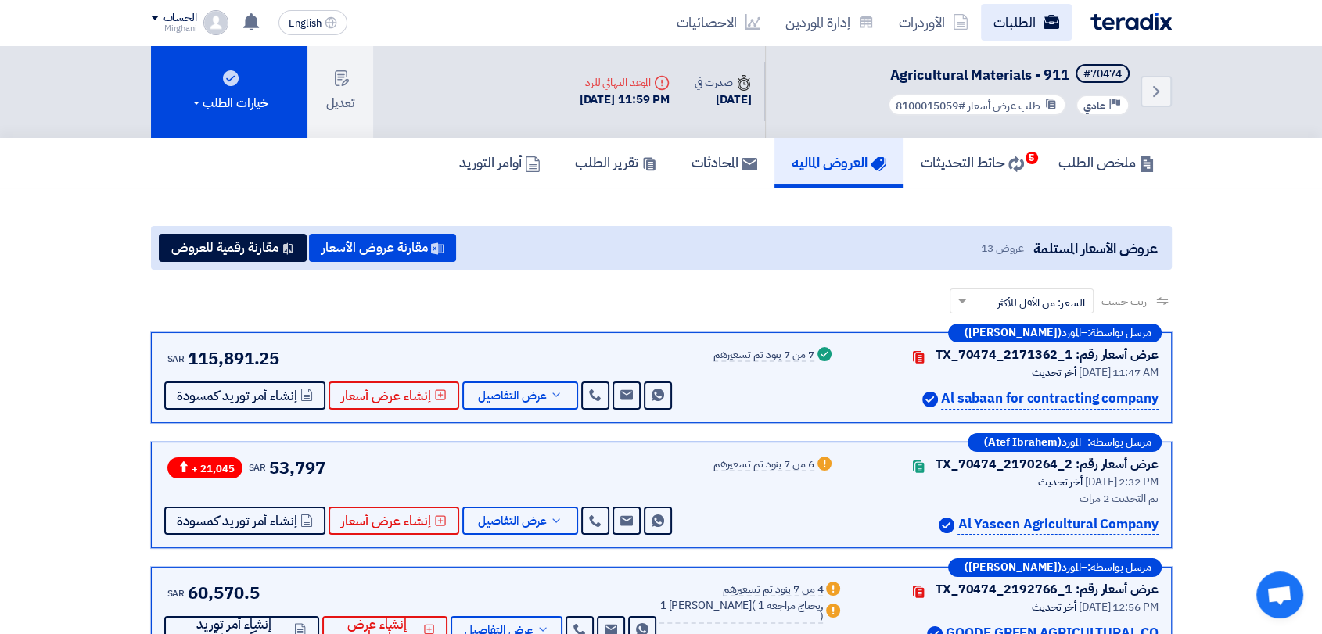
click at [1006, 17] on link "الطلبات" at bounding box center [1026, 22] width 91 height 37
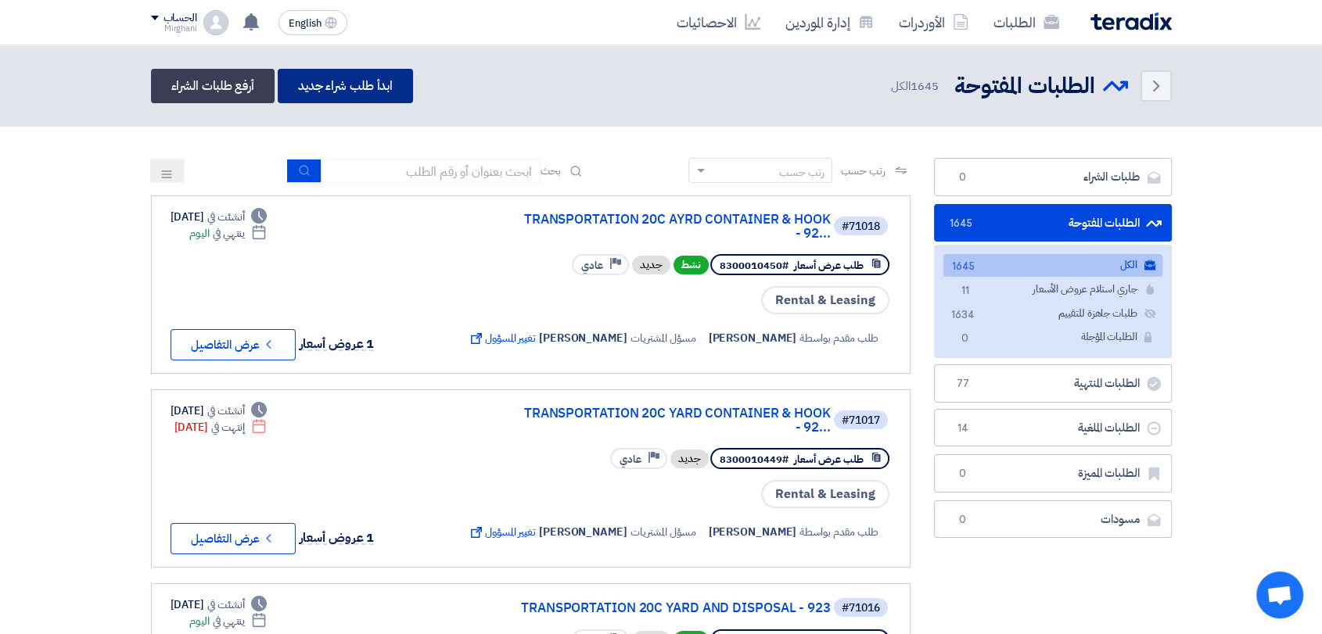
click at [325, 93] on link "ابدأ طلب شراء جديد" at bounding box center [345, 86] width 135 height 34
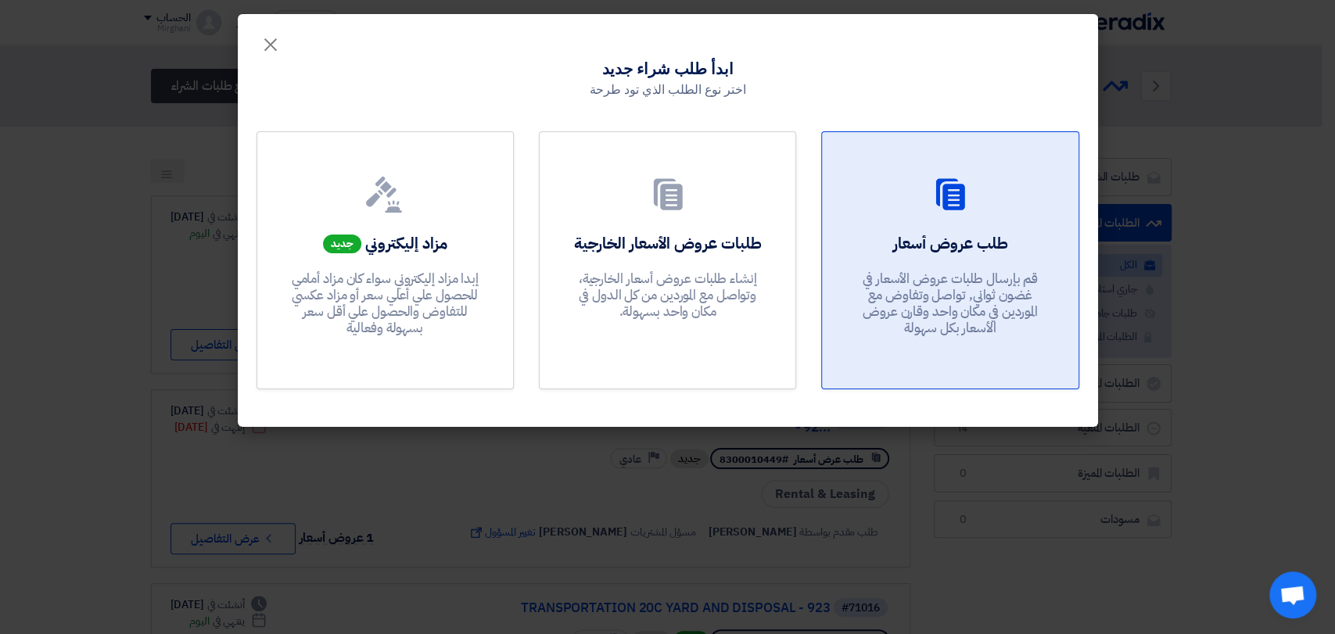
click at [953, 283] on p "قم بإرسال طلبات عروض الأسعار في غضون ثواني, تواصل وتفاوض مع الموردين في مكان وا…" at bounding box center [950, 304] width 188 height 66
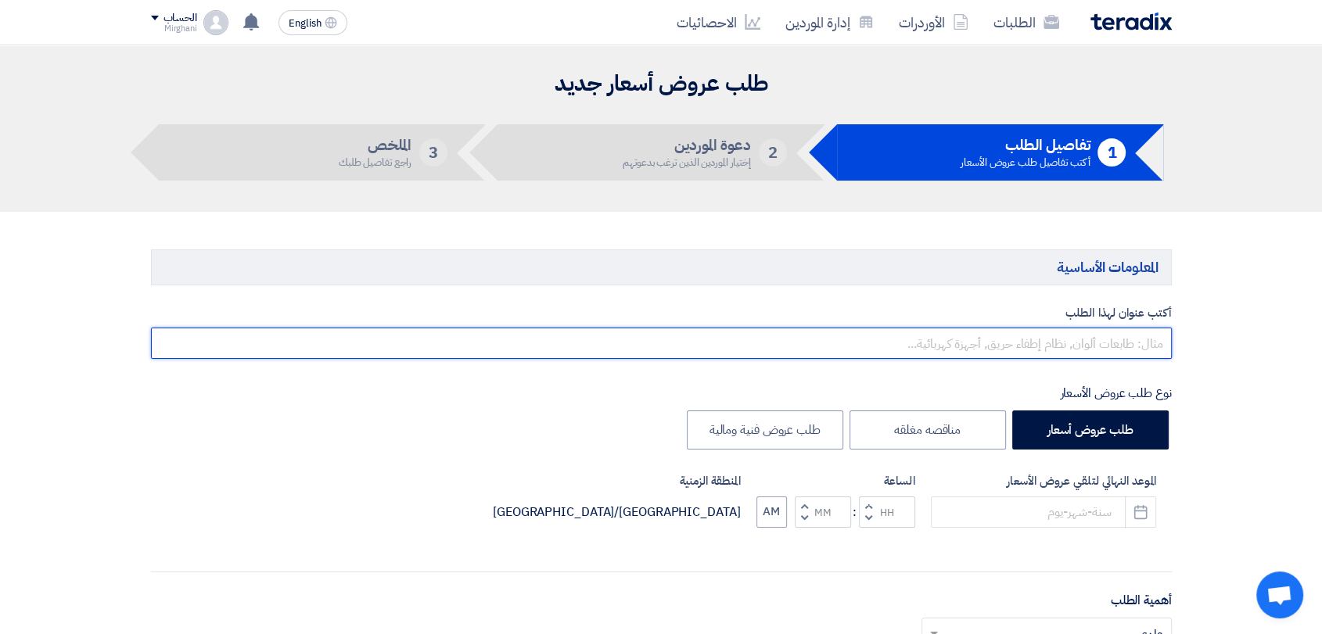
click at [934, 351] on input "text" at bounding box center [661, 343] width 1021 height 31
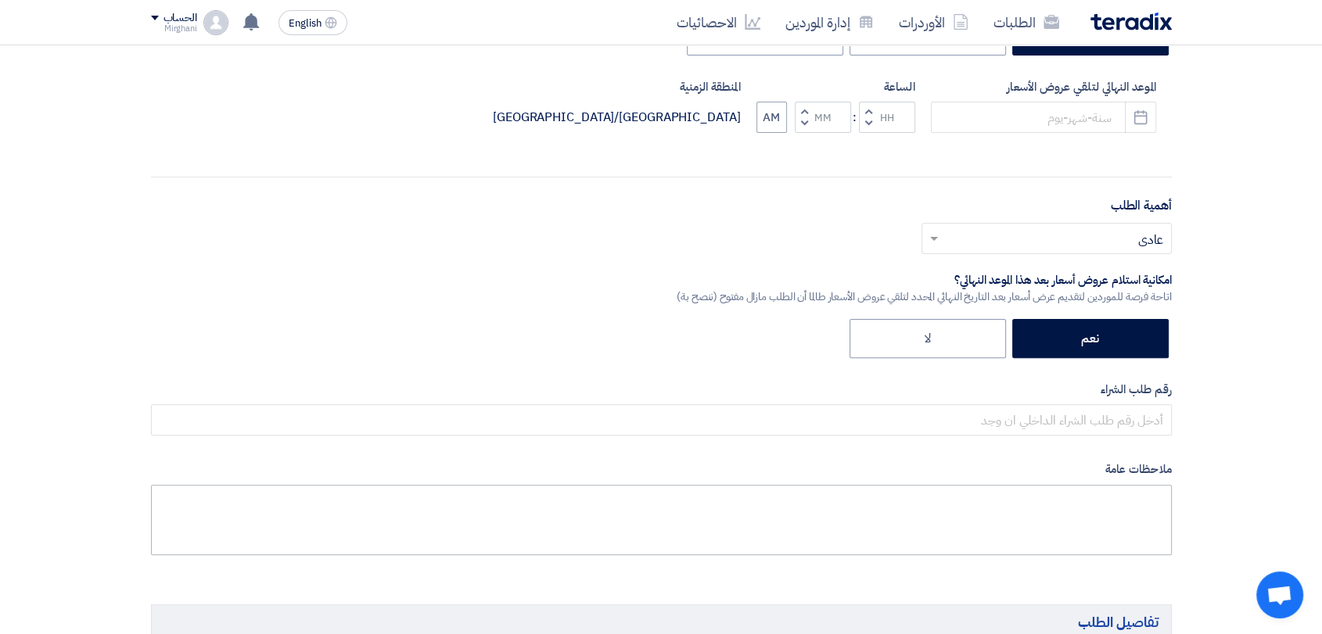
scroll to position [521, 0]
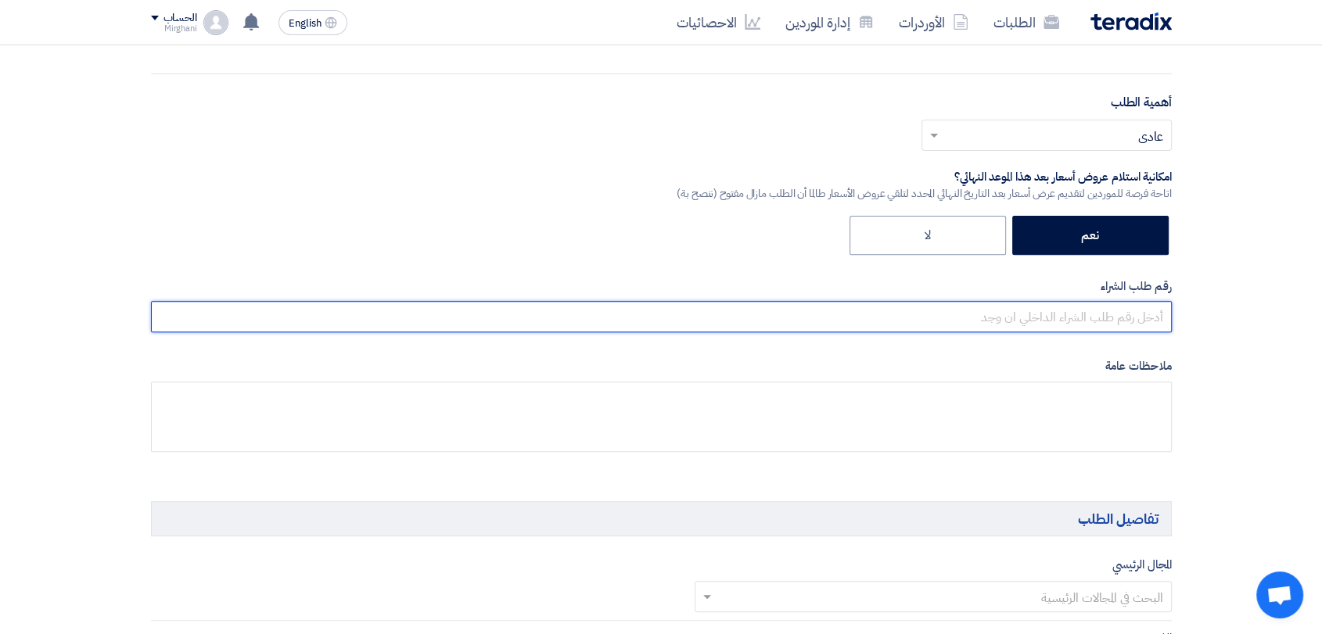
click at [1095, 314] on input "text" at bounding box center [661, 316] width 1021 height 31
paste input "8100015643"
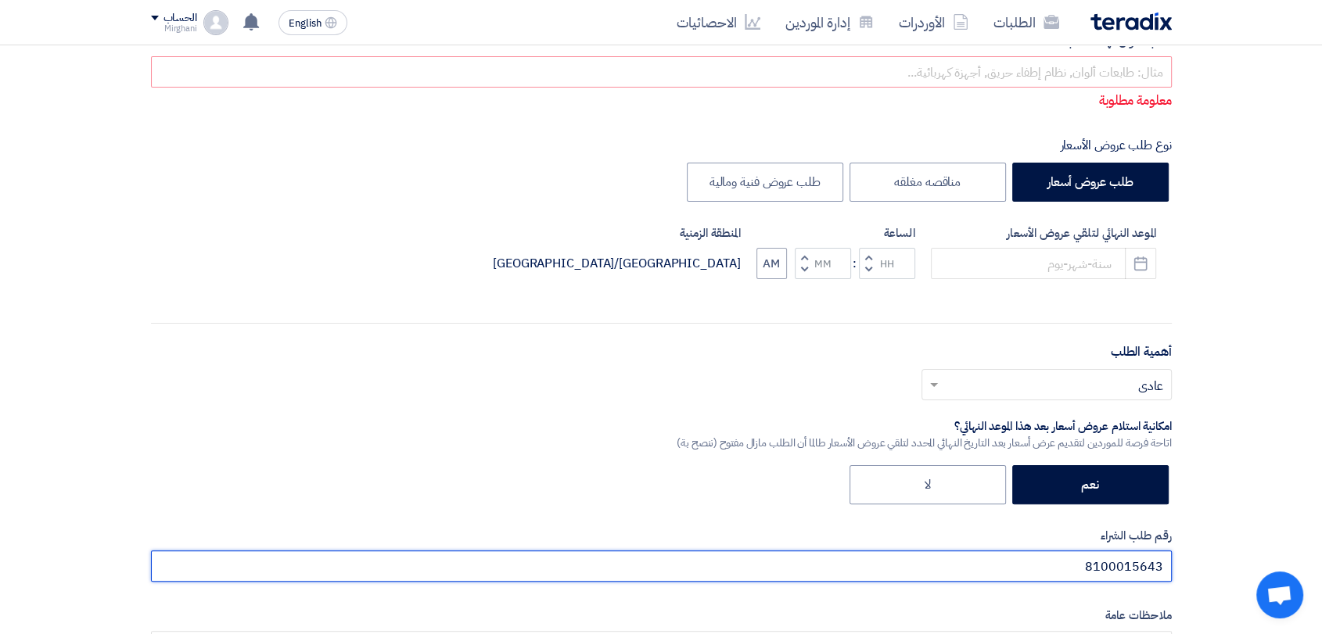
scroll to position [174, 0]
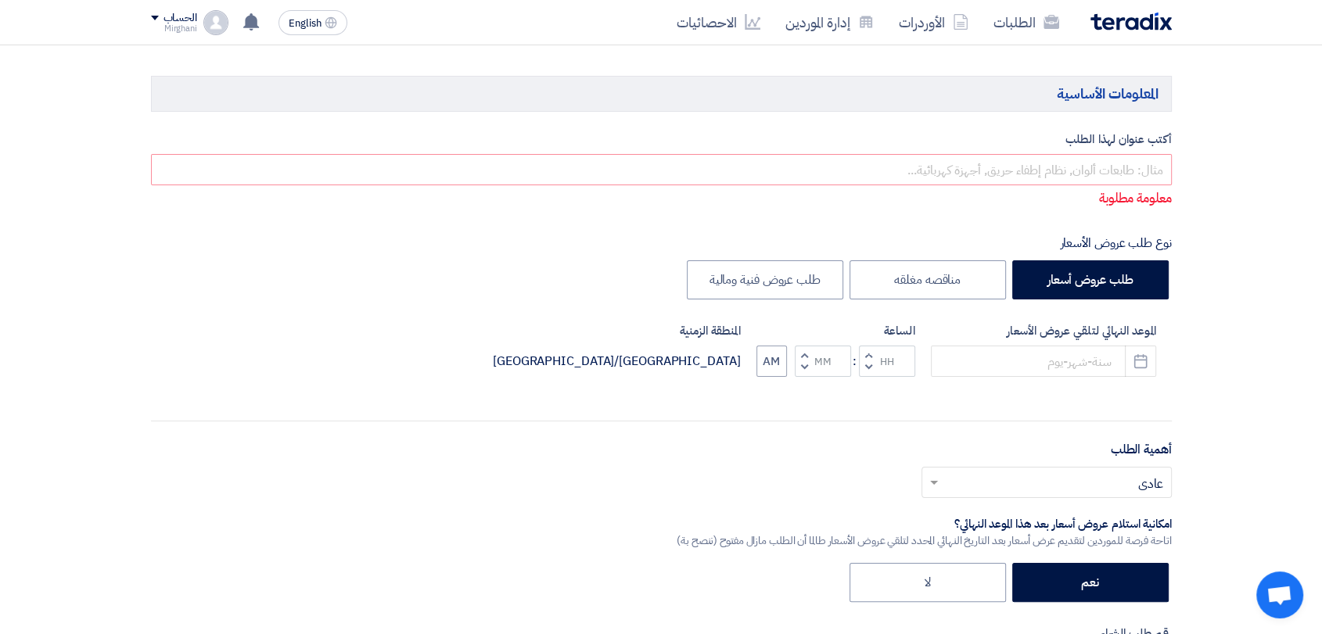
type input "8100015643"
click at [1054, 156] on input "text" at bounding box center [661, 169] width 1021 height 31
paste input "Office Supplies Sta"
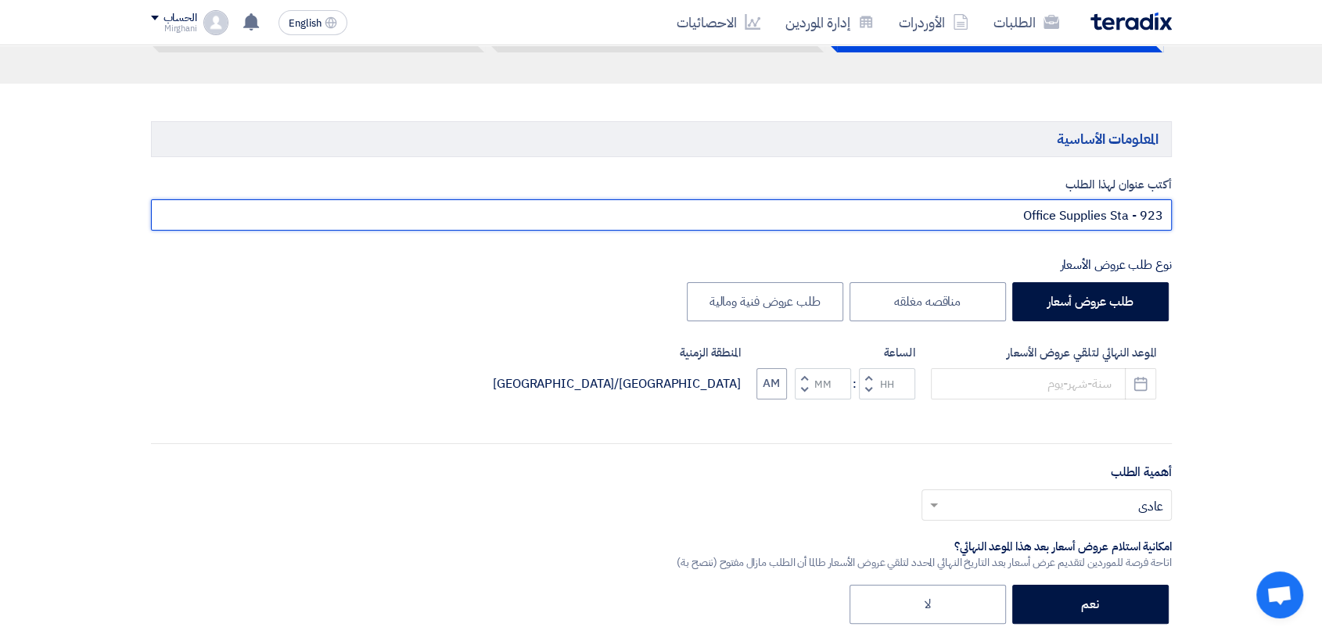
scroll to position [87, 0]
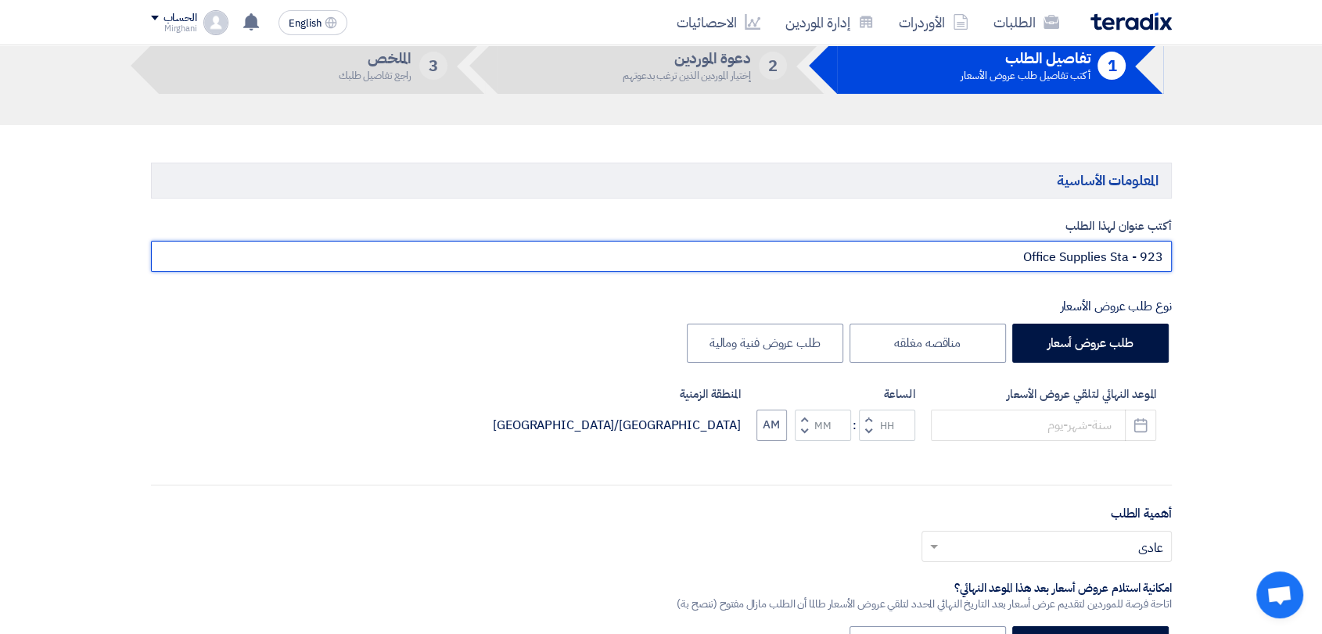
drag, startPoint x: 1128, startPoint y: 259, endPoint x: 1109, endPoint y: 264, distance: 19.6
click at [1109, 264] on input "Office Supplies Sta - 923" at bounding box center [661, 256] width 1021 height 31
type input "Office Supplies - 923"
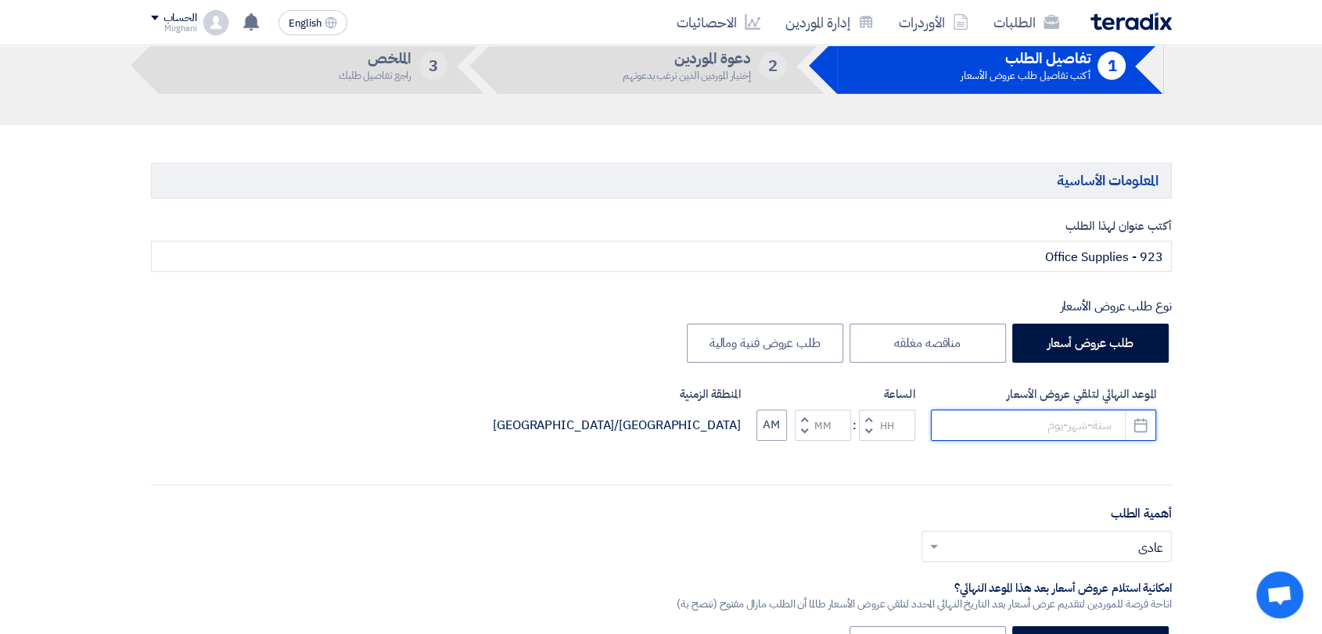
click at [1063, 432] on input at bounding box center [1043, 425] width 225 height 31
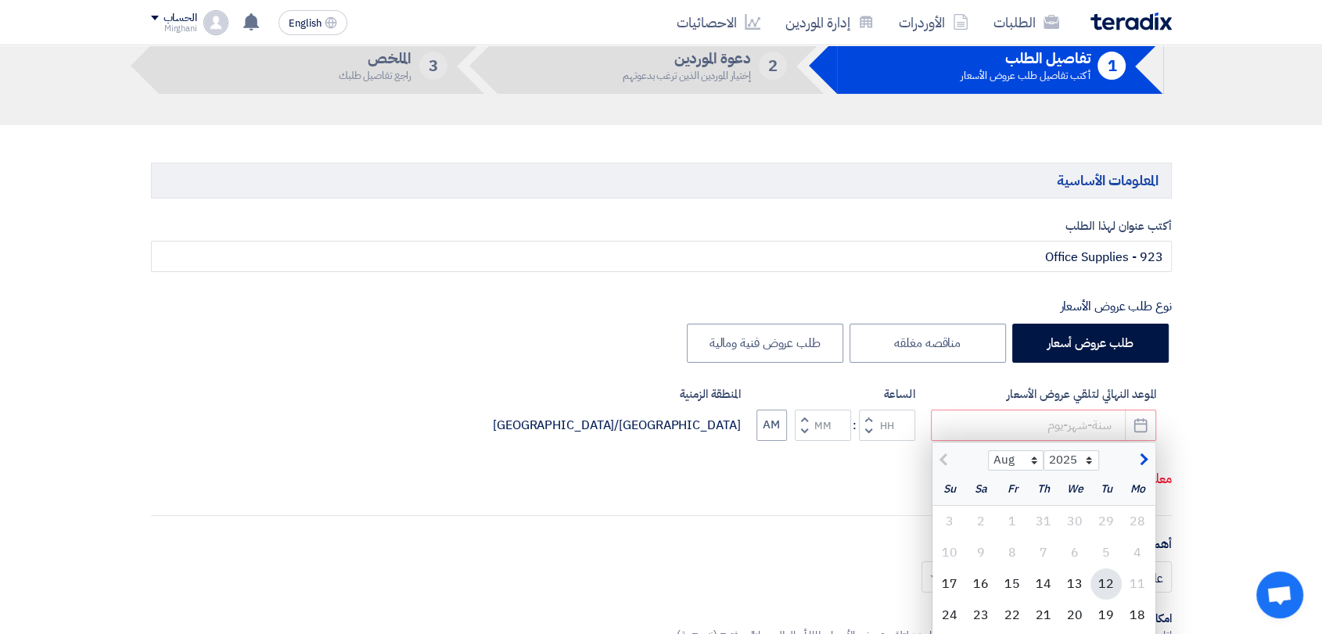
click at [1102, 594] on div "12" at bounding box center [1105, 584] width 31 height 31
type input "8/12/2025"
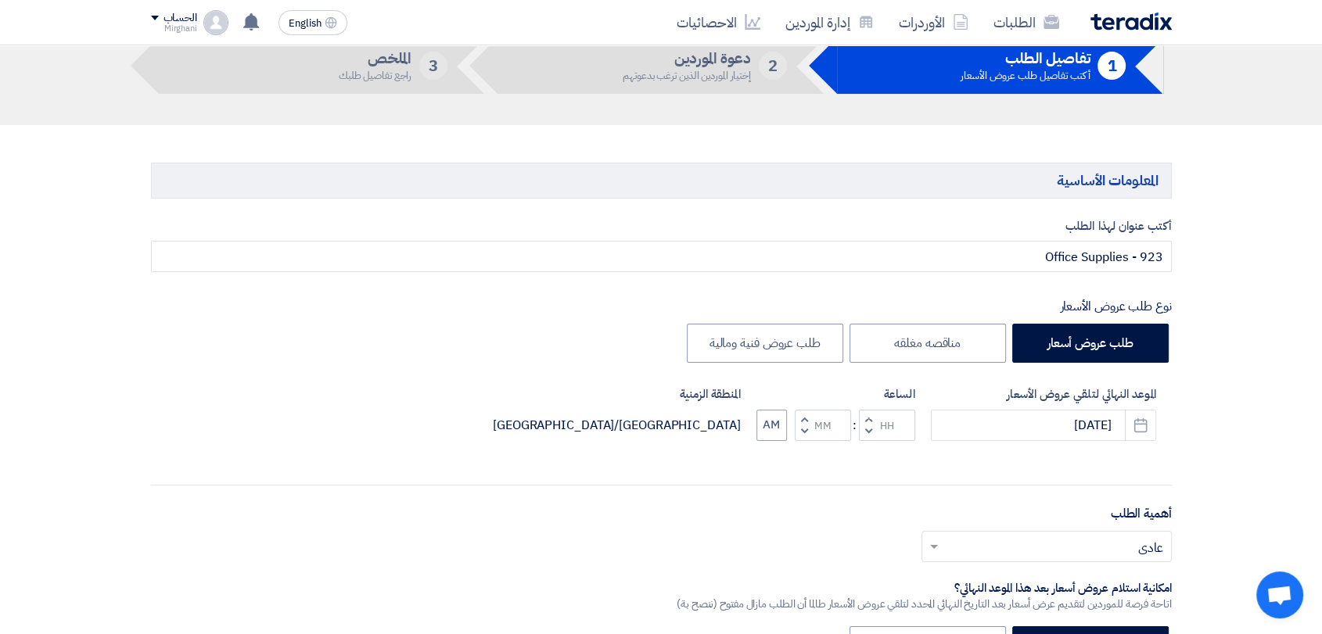
drag, startPoint x: 868, startPoint y: 421, endPoint x: 861, endPoint y: 426, distance: 8.5
click at [867, 422] on button "Decrement hours" at bounding box center [868, 432] width 19 height 20
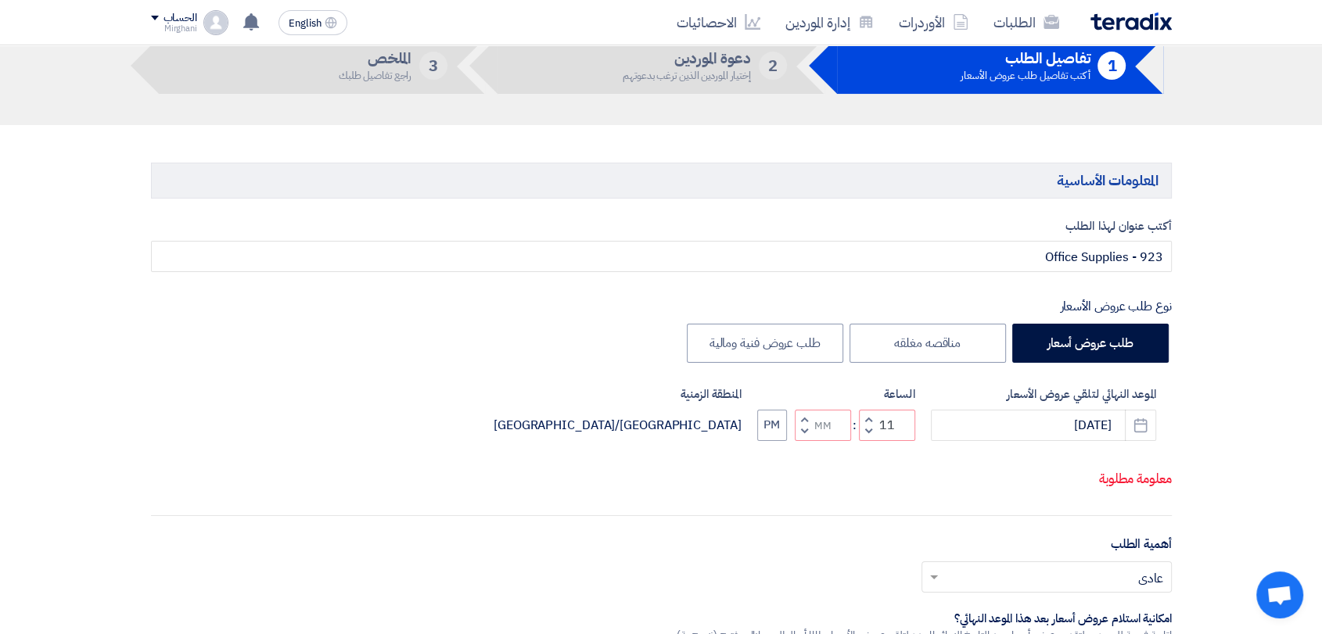
click at [797, 429] on button "Decrement minutes" at bounding box center [804, 432] width 19 height 20
type input "10"
type input "59"
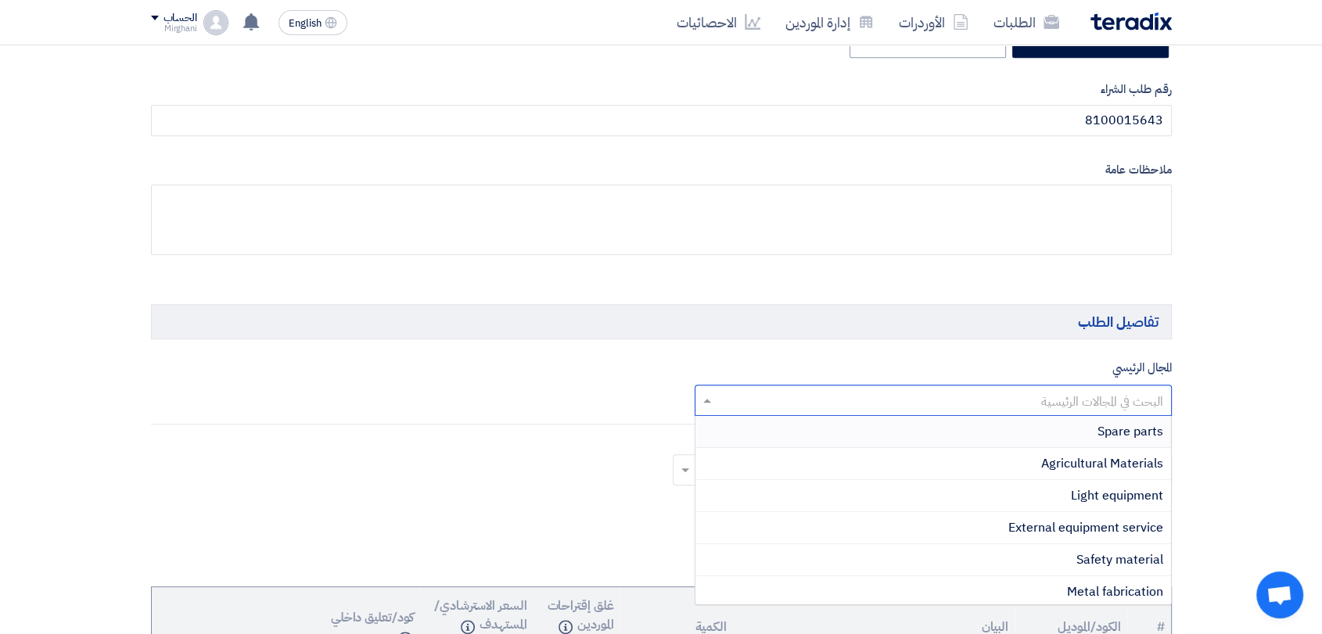
click at [913, 397] on input "text" at bounding box center [942, 402] width 446 height 26
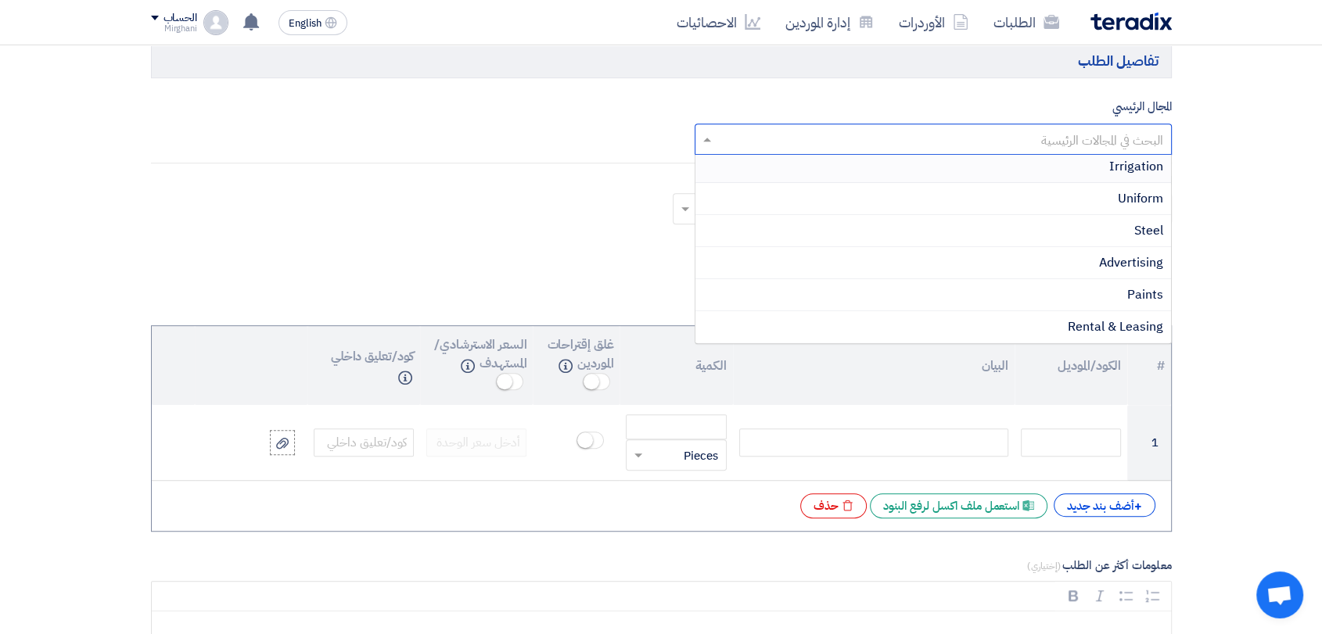
scroll to position [347, 0]
click at [1046, 171] on div "Advertising" at bounding box center [933, 176] width 476 height 32
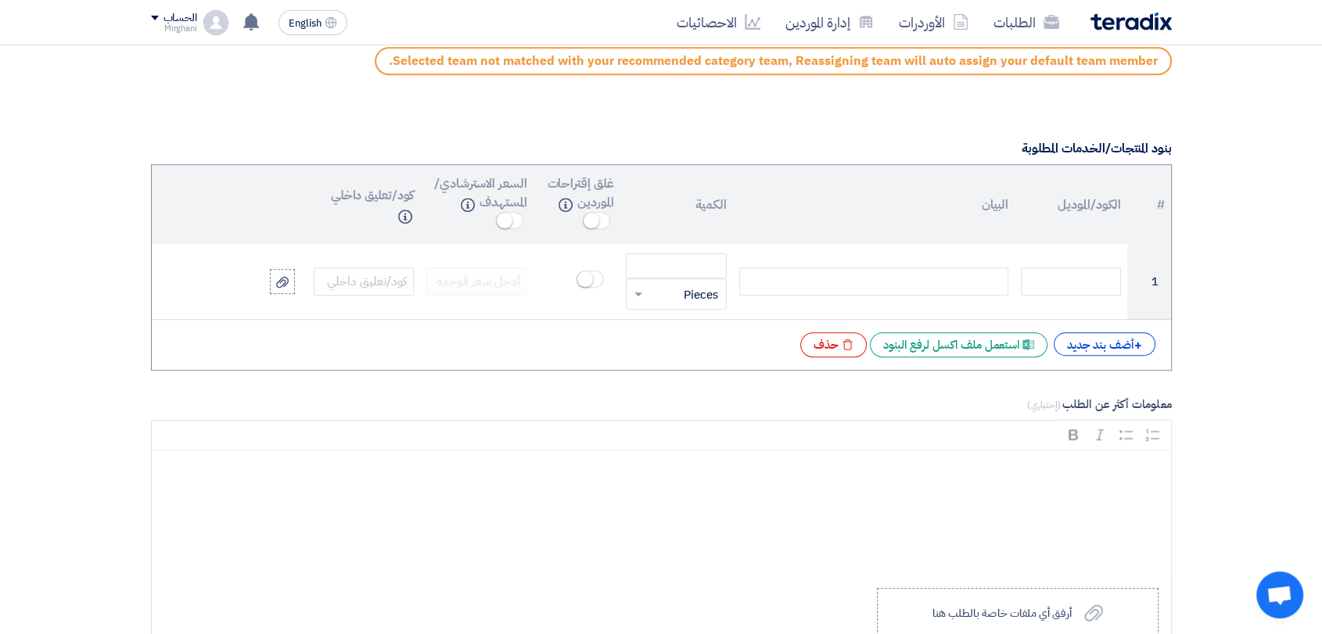
scroll to position [1216, 0]
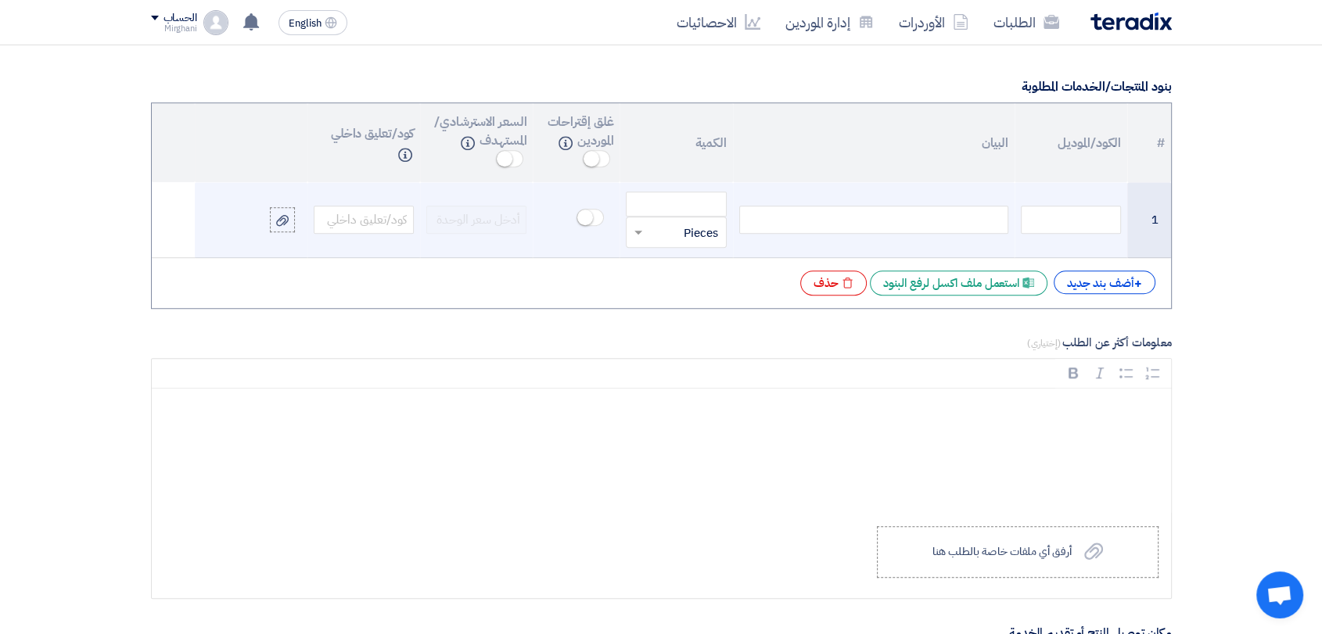
click at [919, 224] on div at bounding box center [873, 220] width 269 height 28
paste div
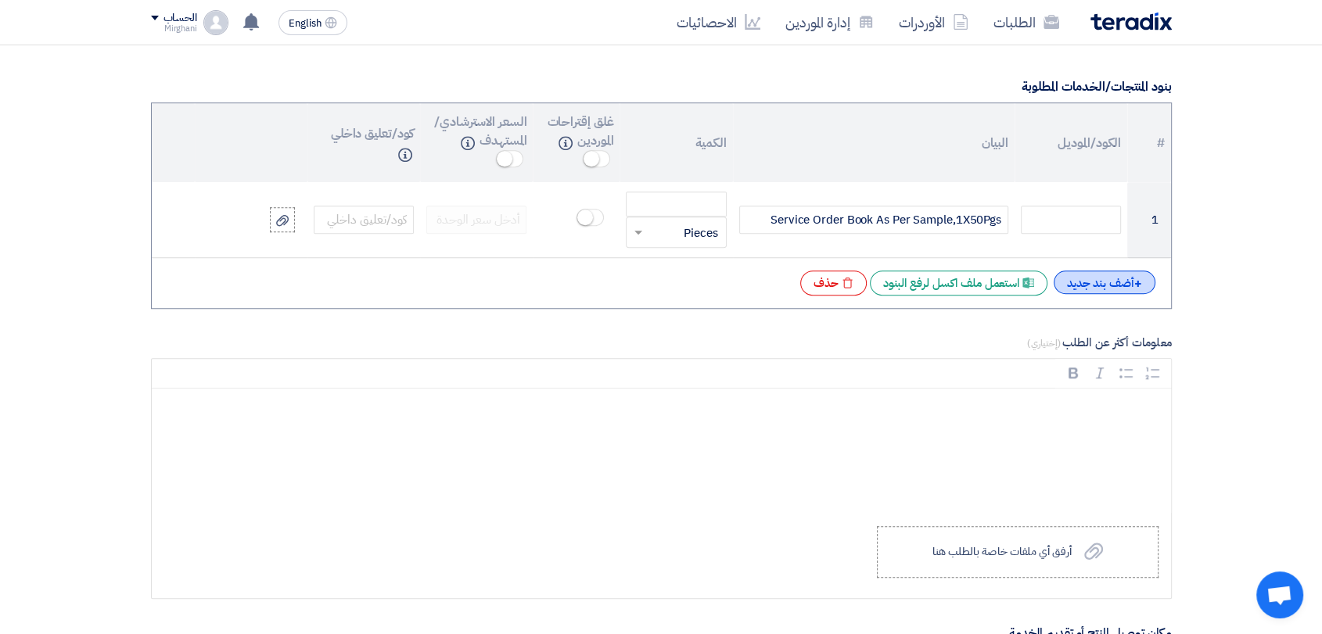
click at [1108, 284] on div "+ أضف بند جديد" at bounding box center [1105, 282] width 102 height 23
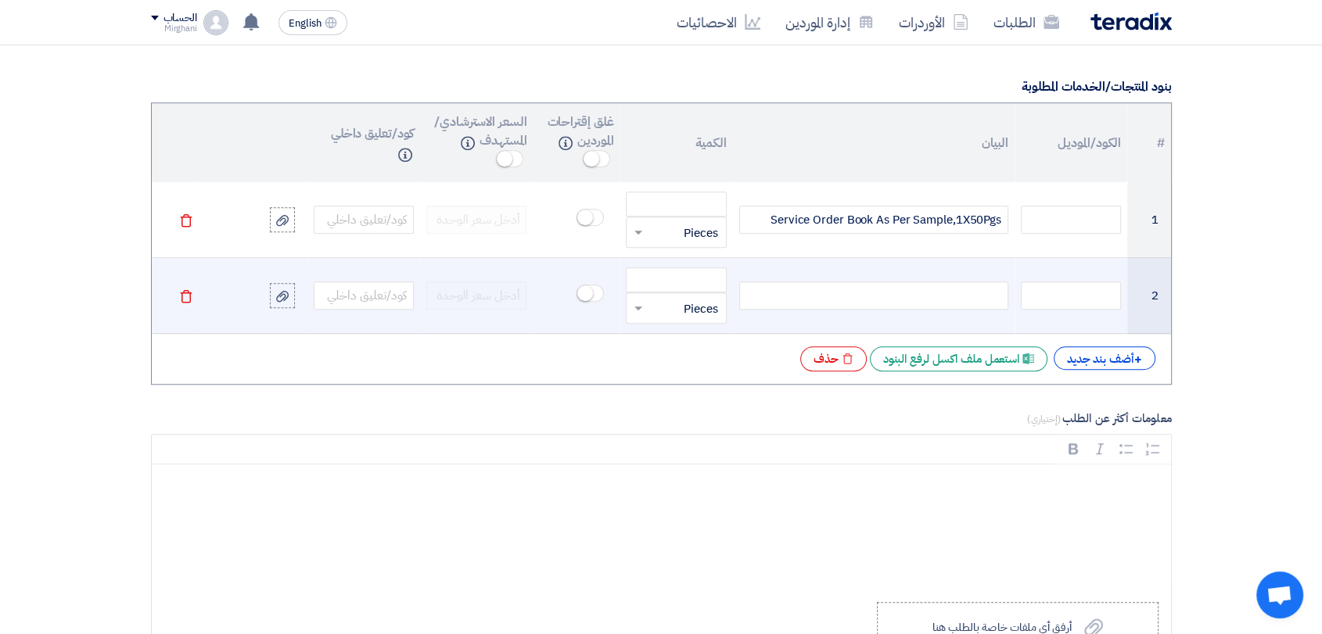
click at [936, 286] on div at bounding box center [873, 296] width 269 height 28
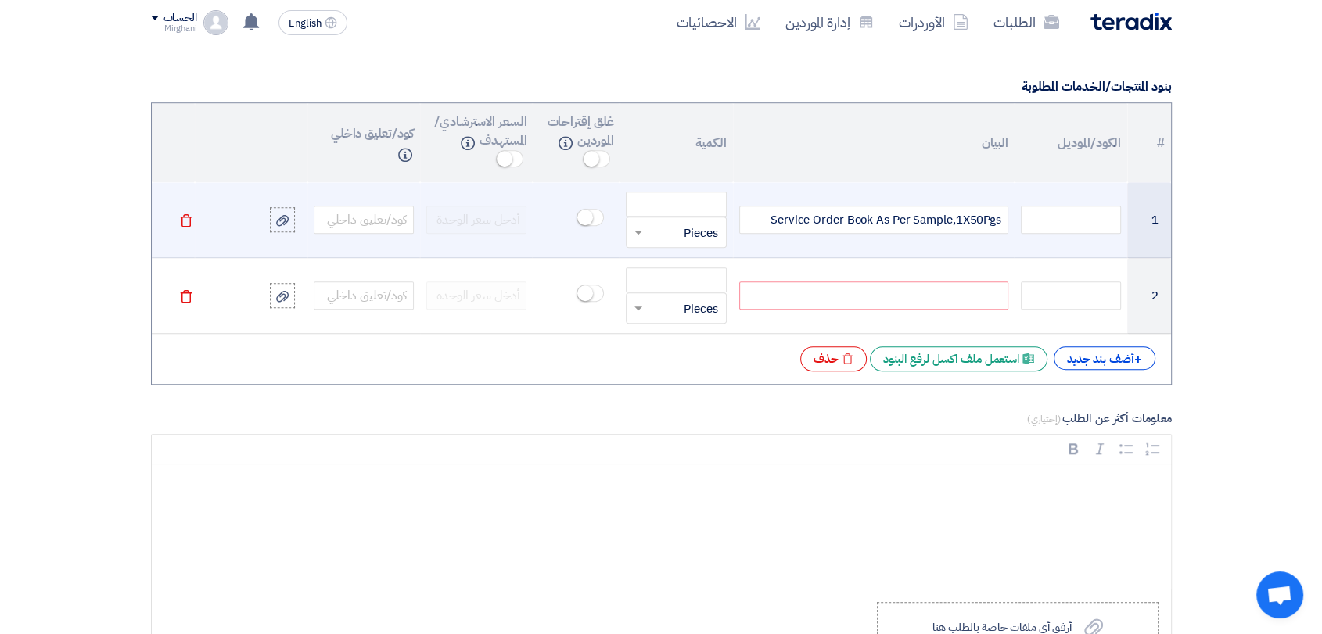
paste div
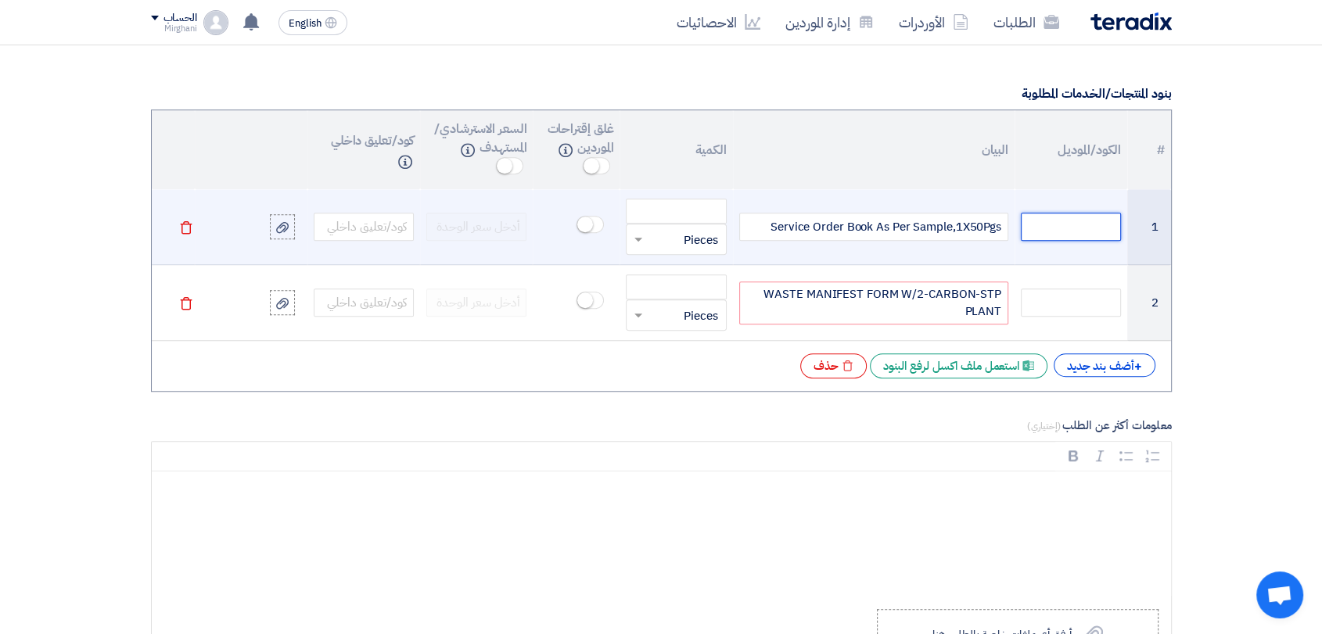
drag, startPoint x: 1065, startPoint y: 233, endPoint x: 1004, endPoint y: 246, distance: 63.0
click at [1065, 233] on input "text" at bounding box center [1071, 227] width 100 height 28
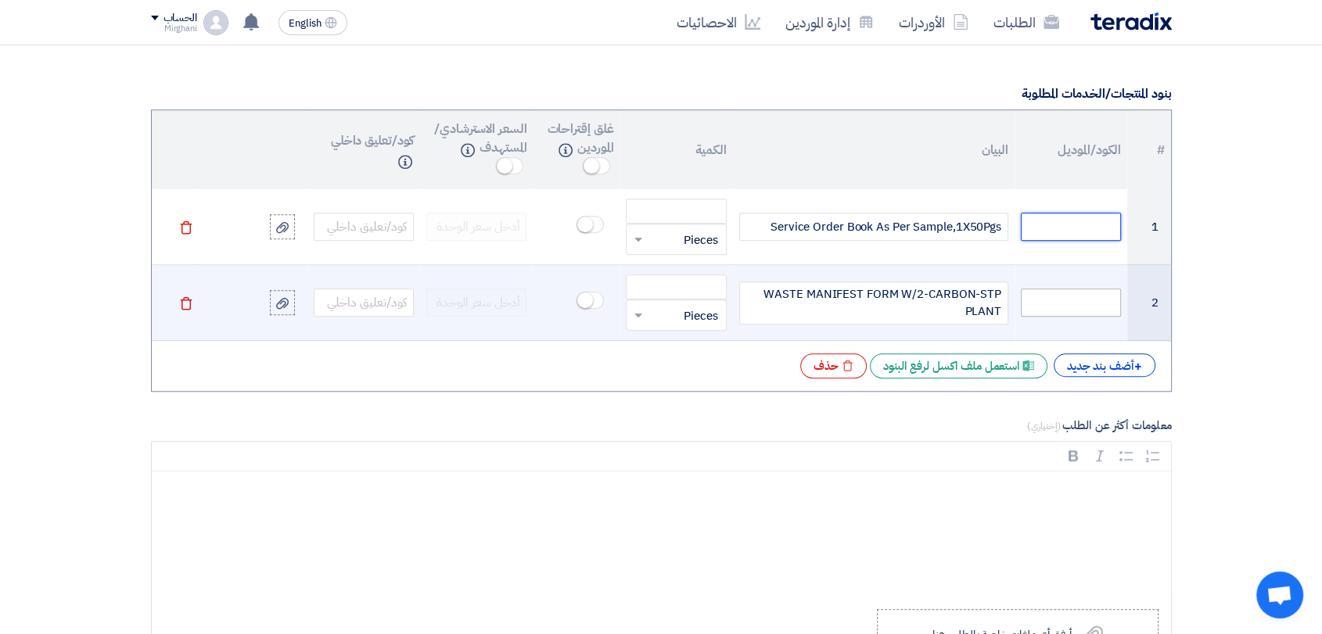
paste input "120006089"
type input "120006089"
click at [1040, 306] on input "text" at bounding box center [1071, 303] width 100 height 28
paste input "120011305"
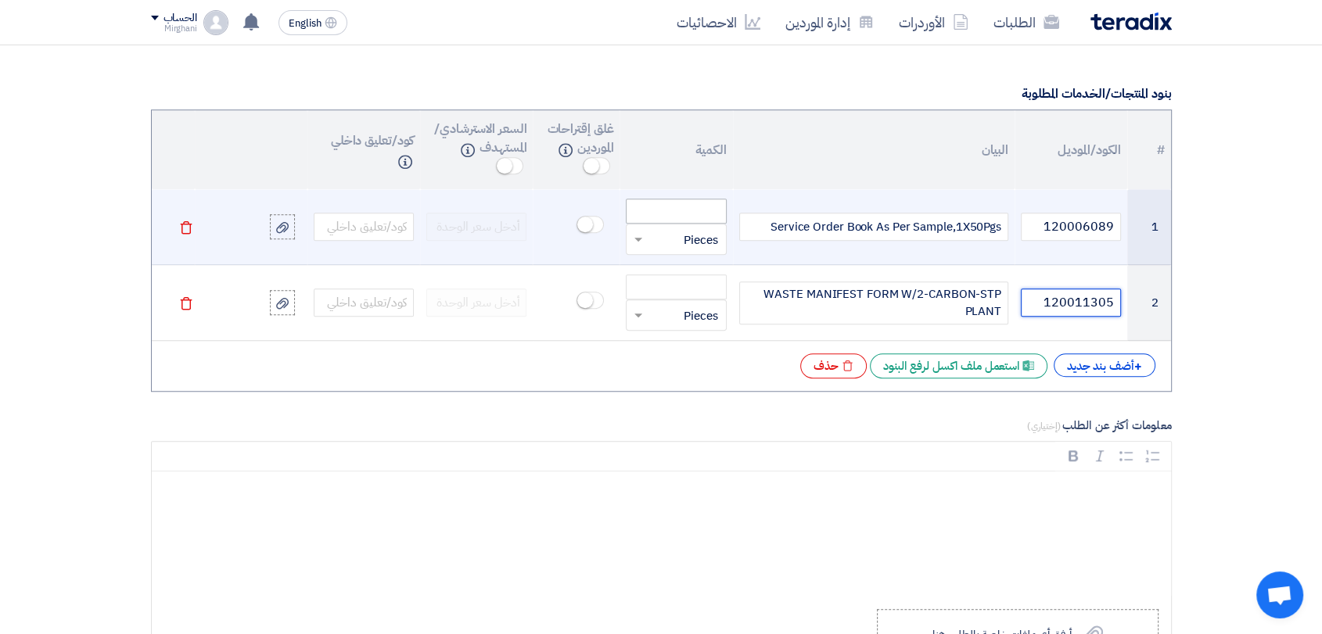
type input "120011305"
click at [712, 204] on input "number" at bounding box center [676, 211] width 100 height 25
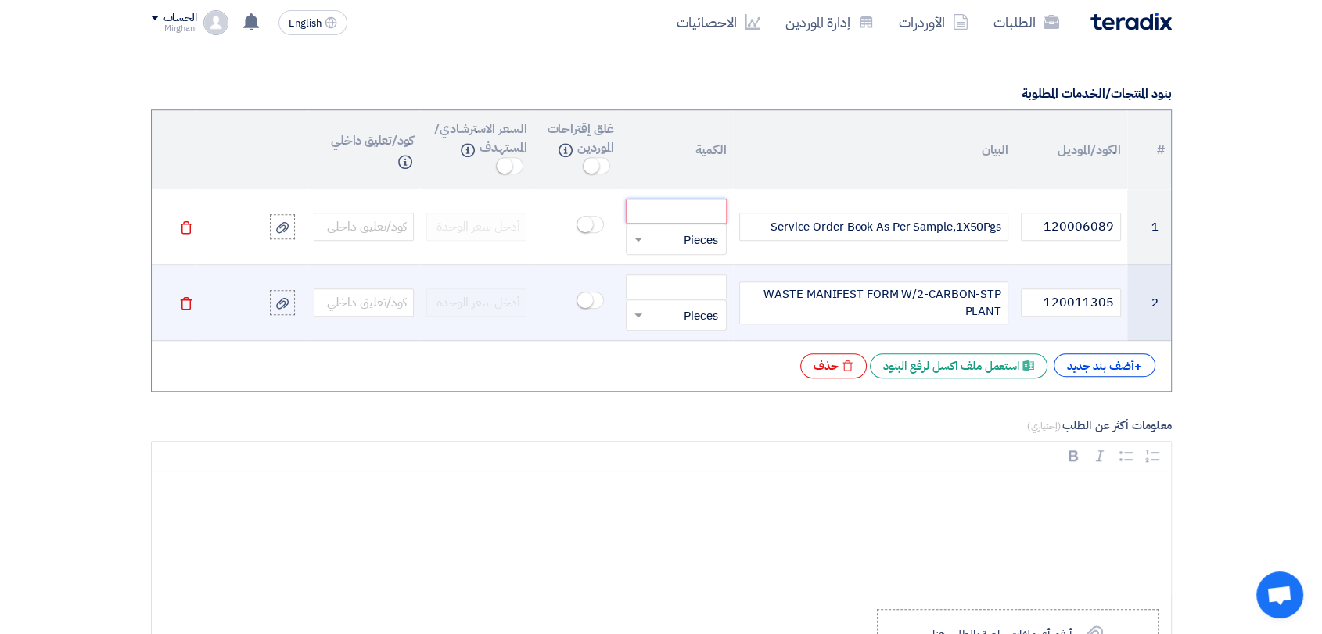
paste input "800.000"
type input "800.000"
click at [700, 282] on input "number" at bounding box center [676, 287] width 100 height 25
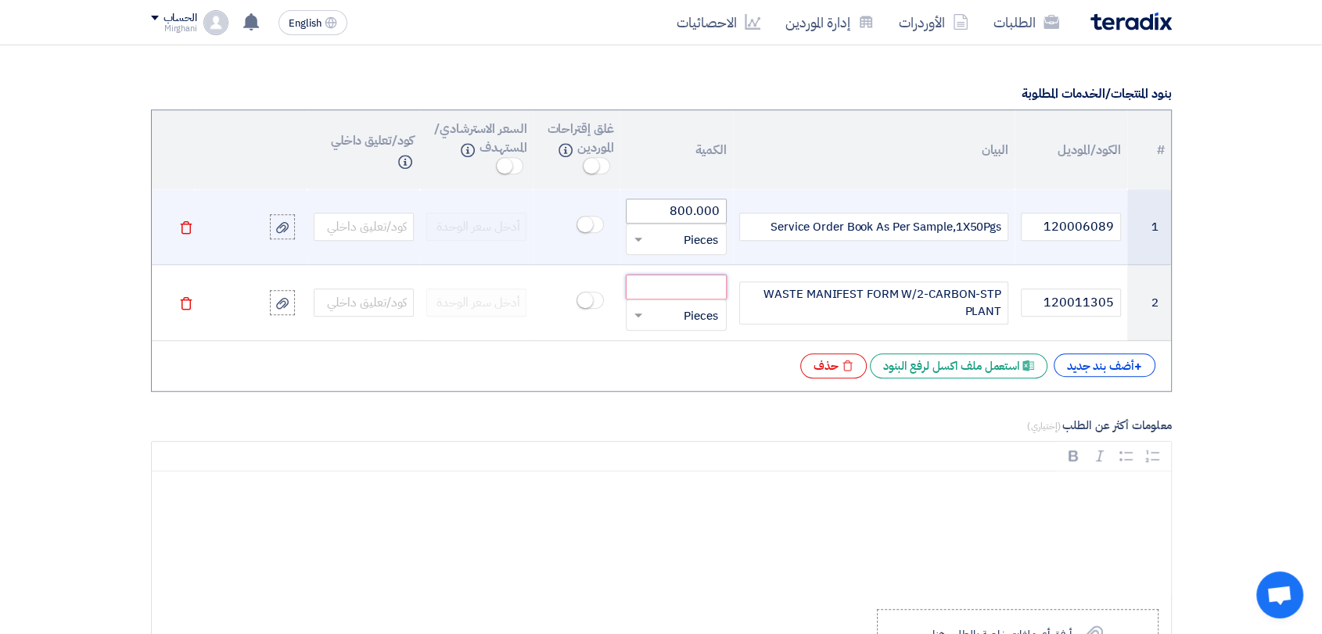
paste input "200.000"
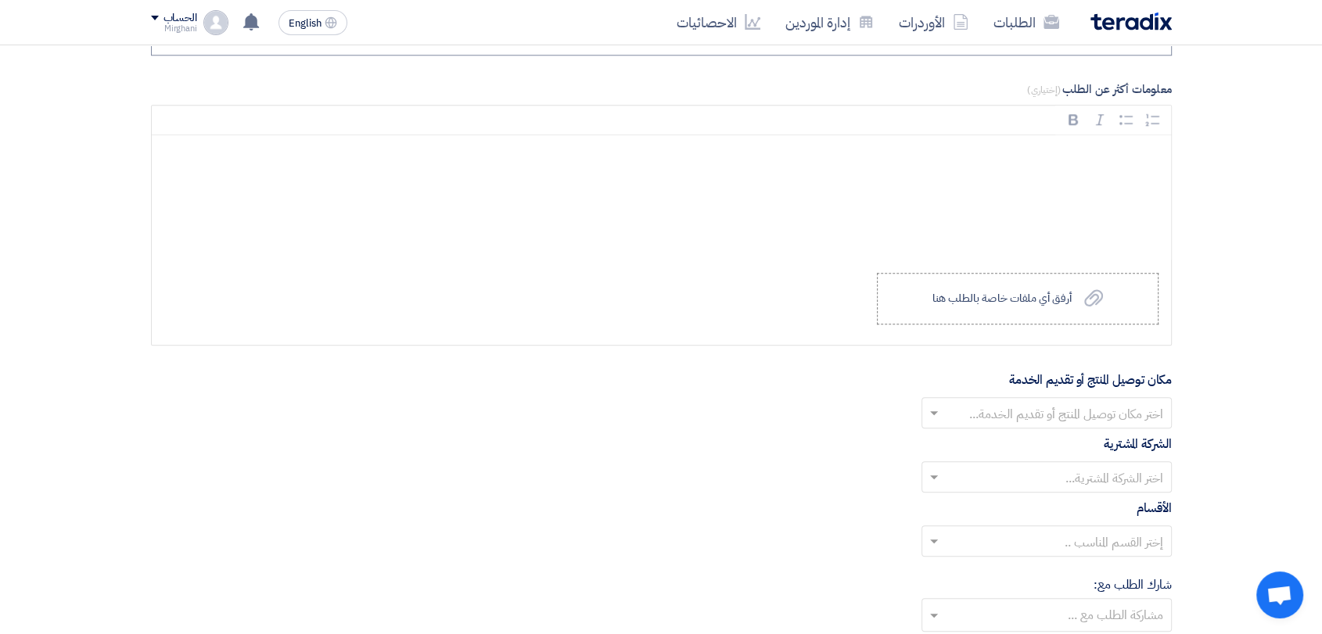
scroll to position [1557, 0]
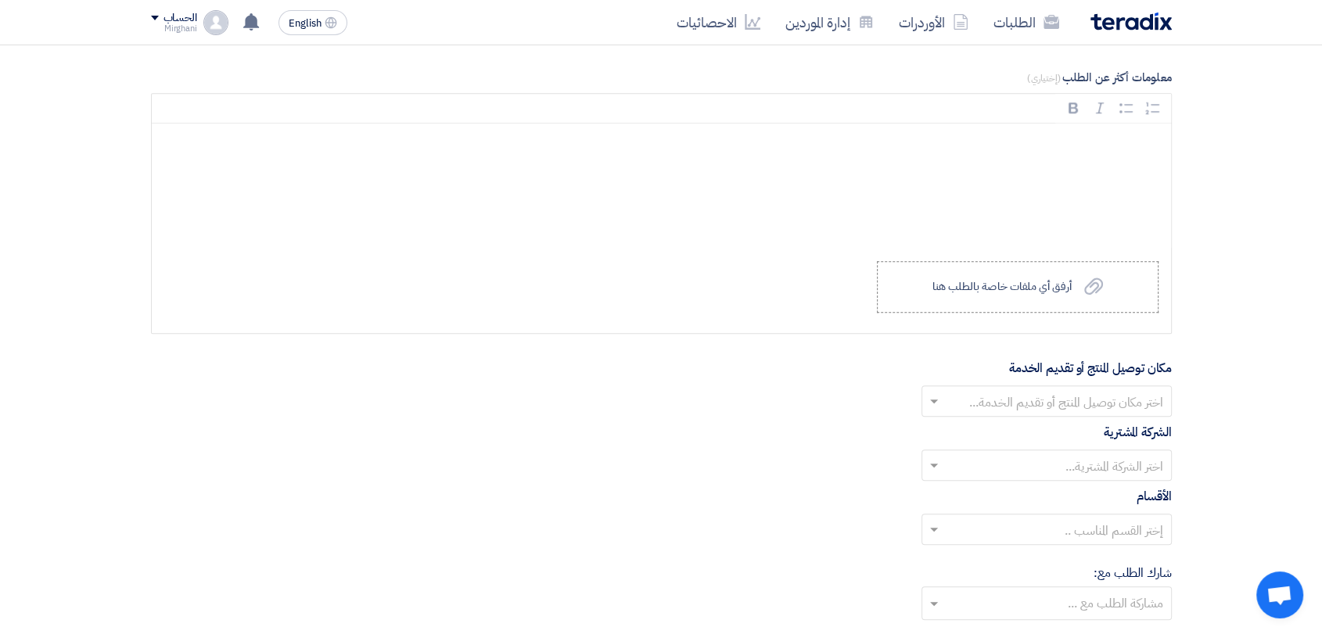
type input "200.000"
click at [961, 285] on div "أرفق أي ملفات خاصة بالطلب هنا" at bounding box center [1001, 287] width 139 height 13
click at [0, 0] on input "Upload a file أرفق أي ملفات خاصة بالطلب هنا" at bounding box center [0, 0] width 0 height 0
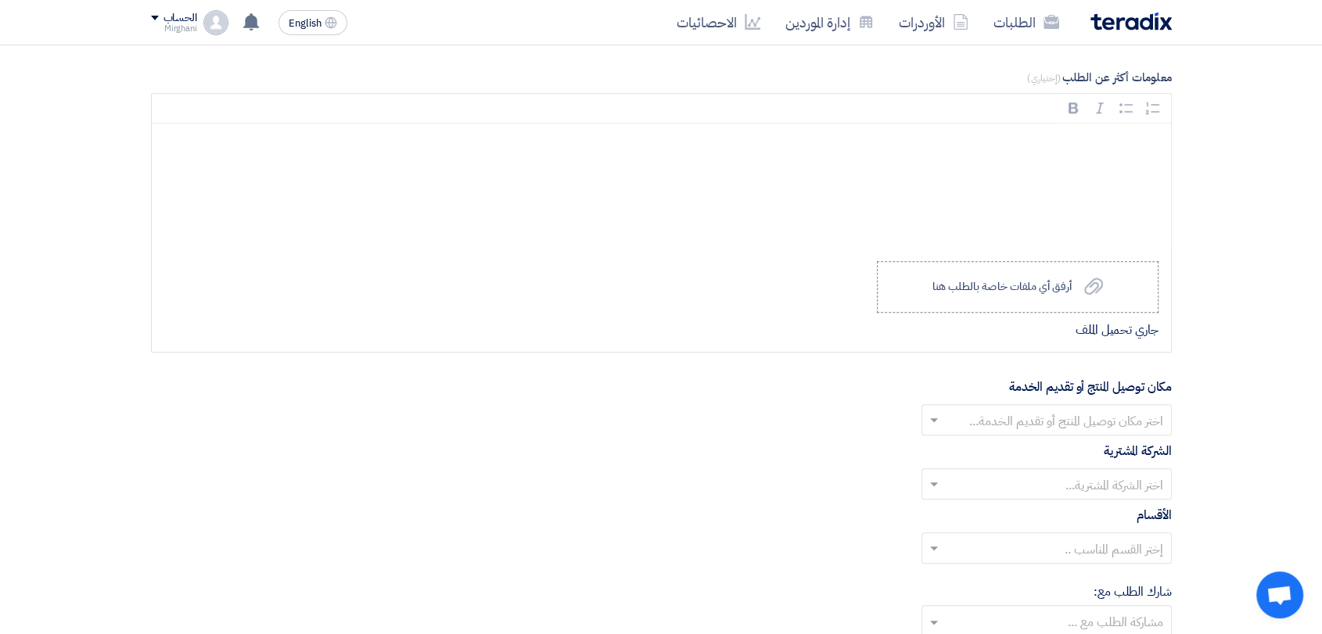
scroll to position [1731, 0]
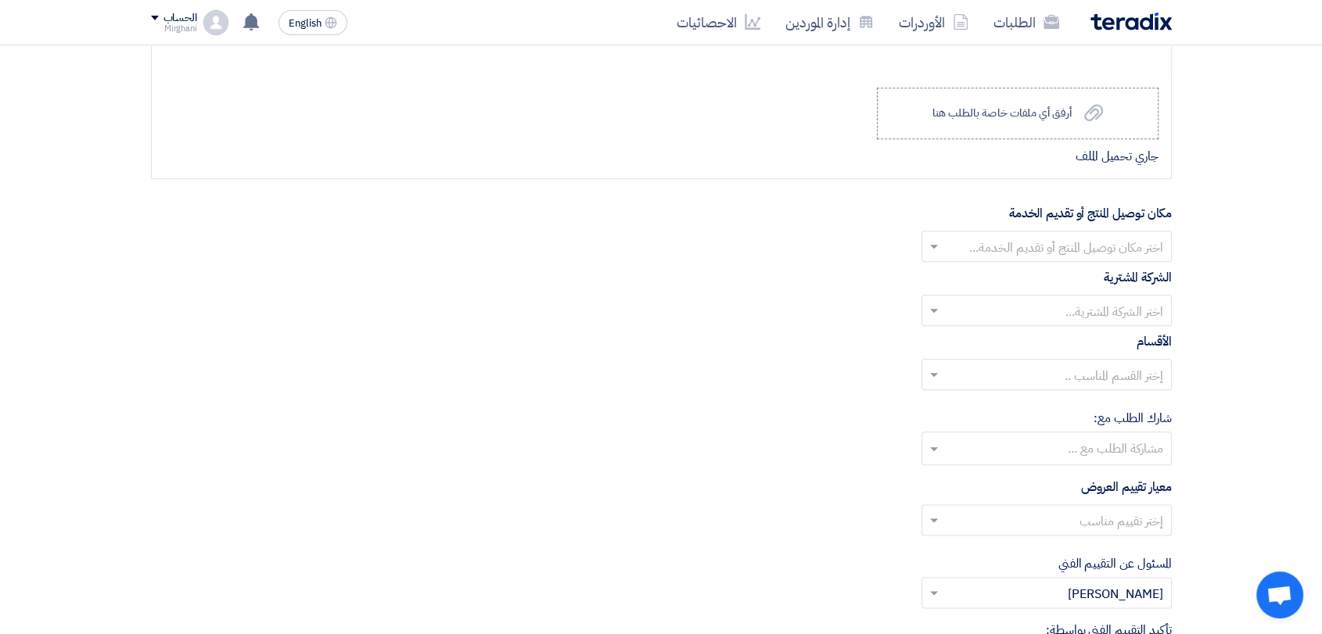
click at [979, 250] on input "text" at bounding box center [1055, 248] width 219 height 26
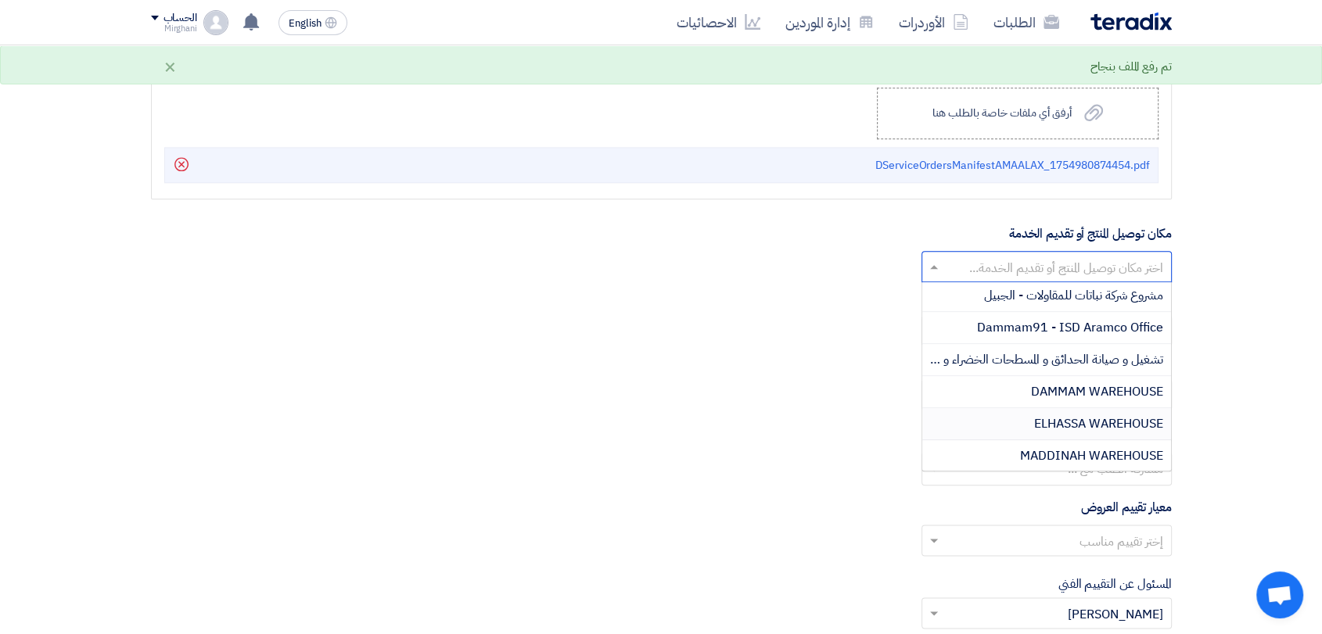
scroll to position [260, 0]
click at [1047, 367] on div "Dammam91 - ISD Aramco Office" at bounding box center [1046, 359] width 249 height 32
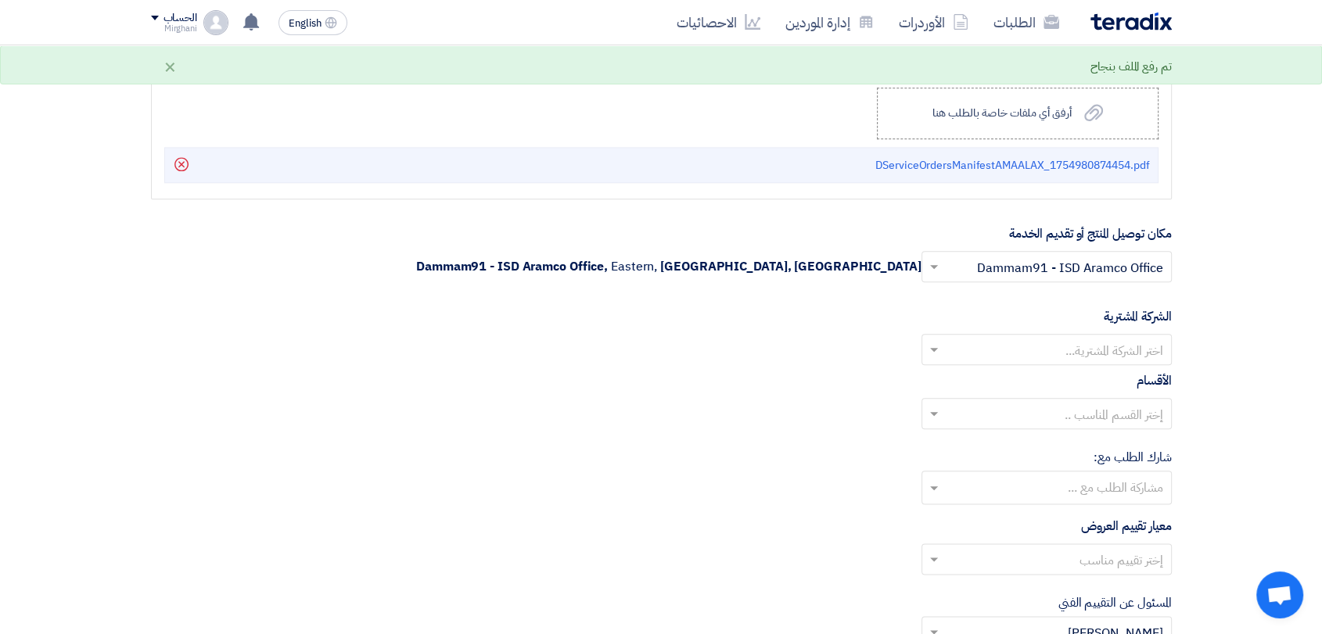
click at [1046, 355] on input "text" at bounding box center [1055, 352] width 219 height 26
click at [1042, 378] on span "Nabatat for contracting" at bounding box center [1096, 381] width 133 height 19
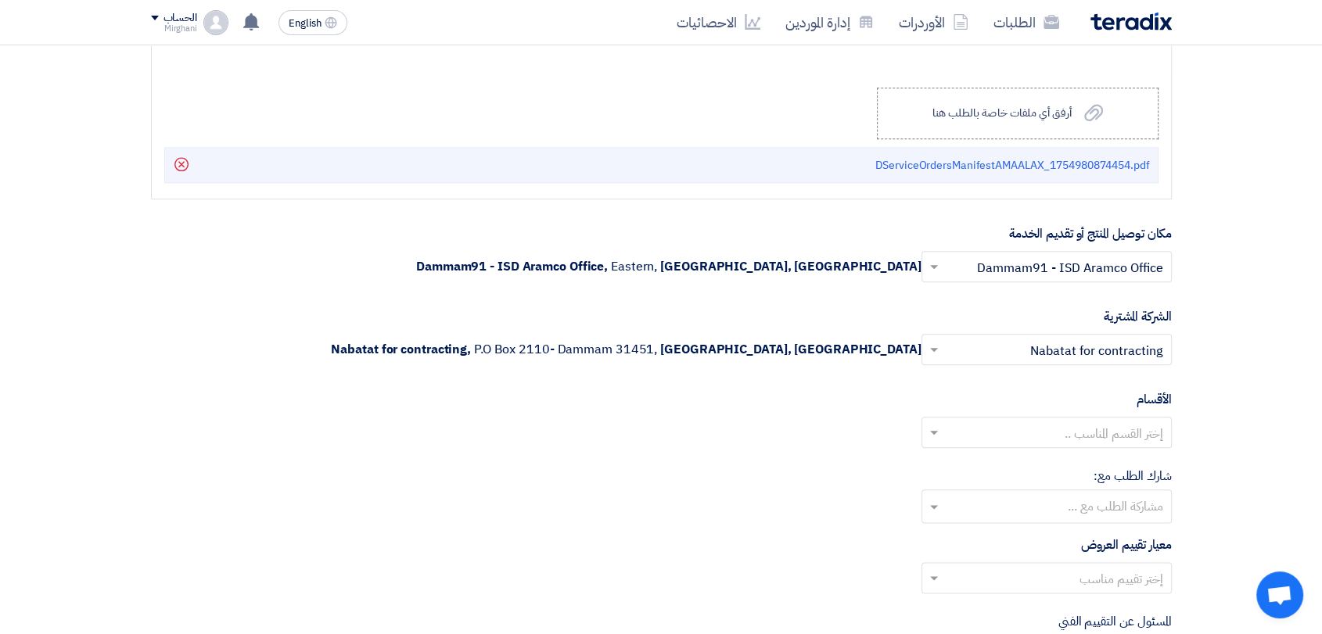
click at [1045, 446] on ng-select "إختر القسم المناسب .." at bounding box center [1046, 432] width 250 height 31
click at [1045, 456] on div "General Department" at bounding box center [1046, 463] width 249 height 31
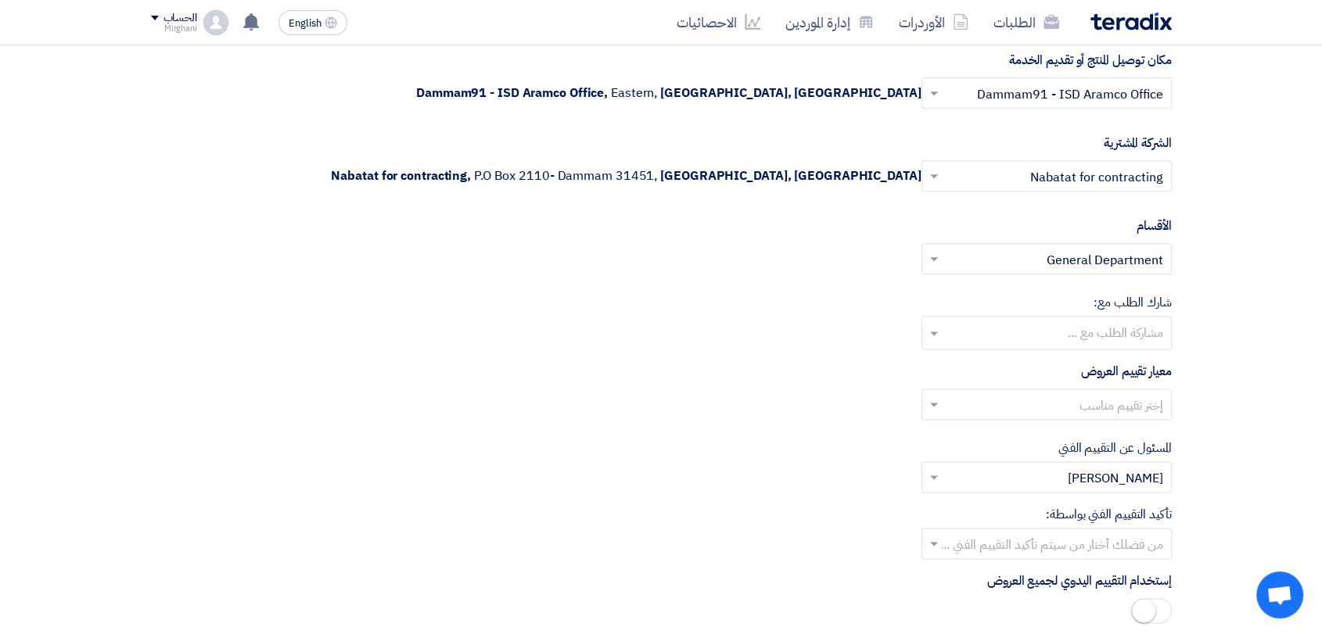
click at [1051, 400] on input "text" at bounding box center [1055, 406] width 219 height 26
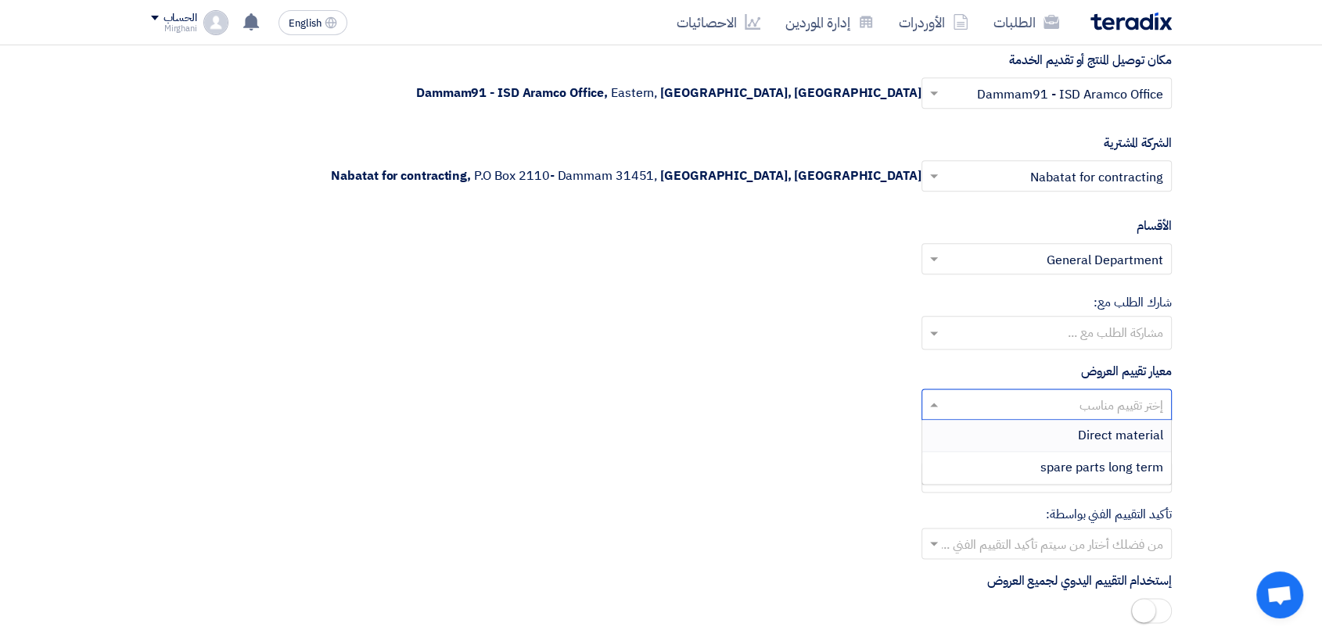
click at [1055, 429] on div "Direct material" at bounding box center [1046, 436] width 249 height 32
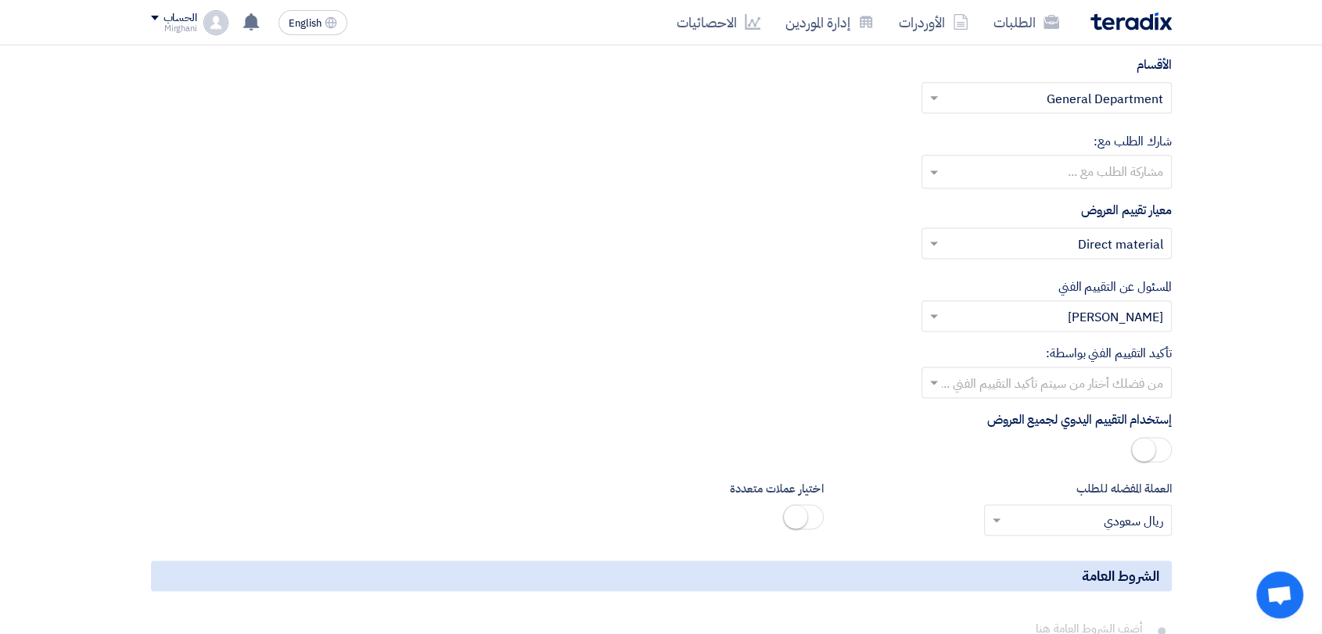
scroll to position [2253, 0]
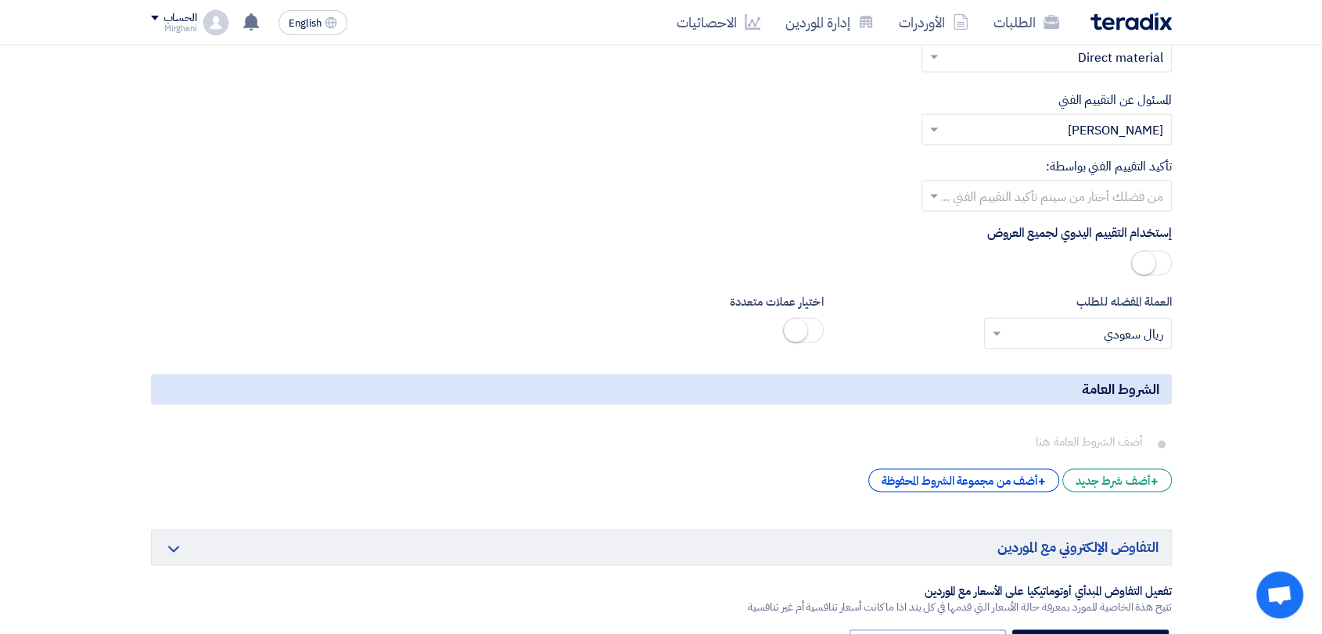
click at [1067, 206] on input "text" at bounding box center [1055, 198] width 219 height 26
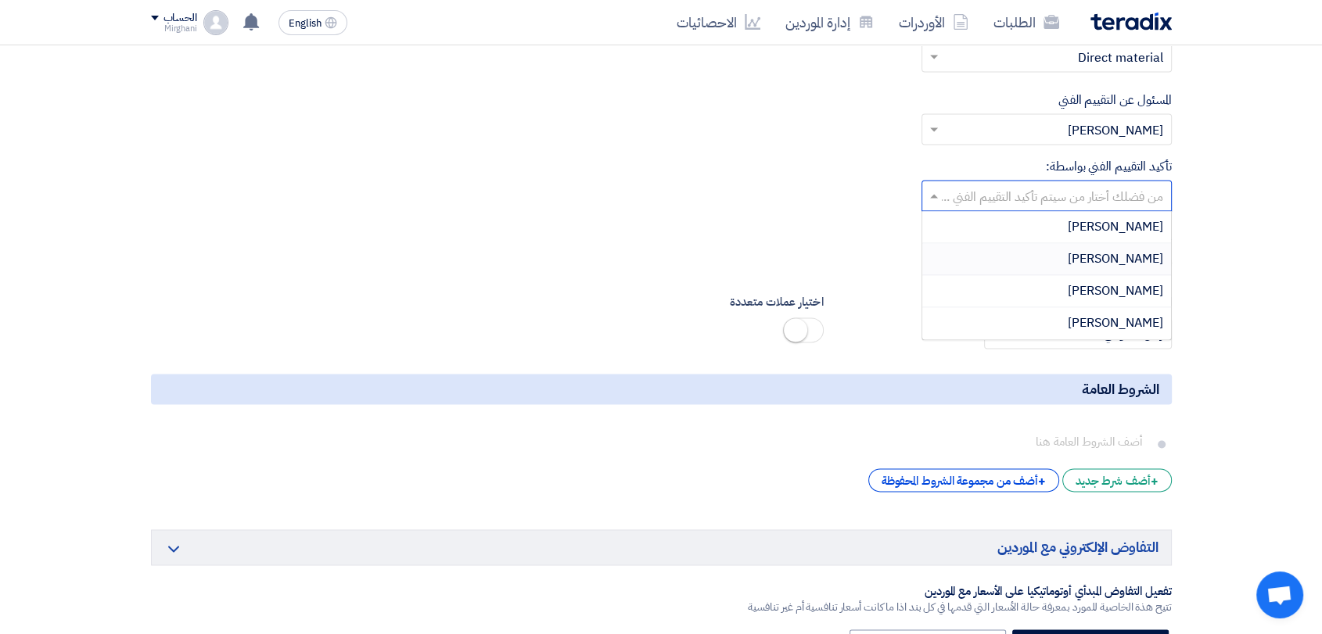
click at [1064, 260] on div "[PERSON_NAME]" at bounding box center [1046, 259] width 249 height 32
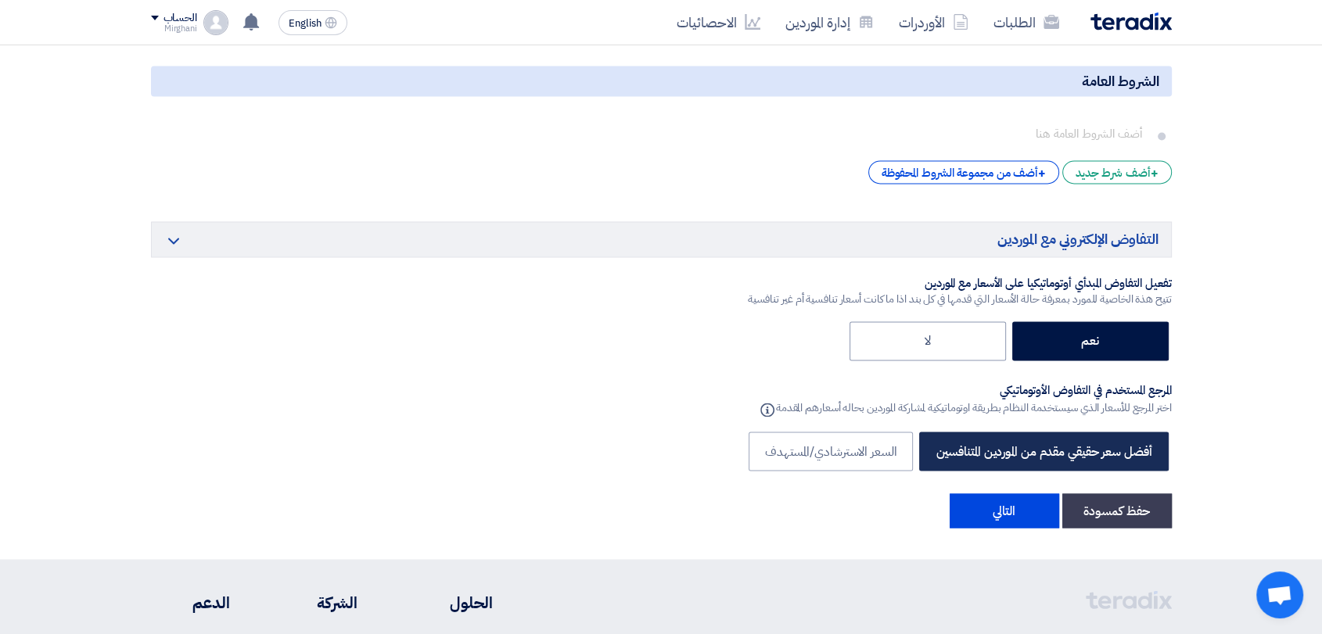
scroll to position [2687, 0]
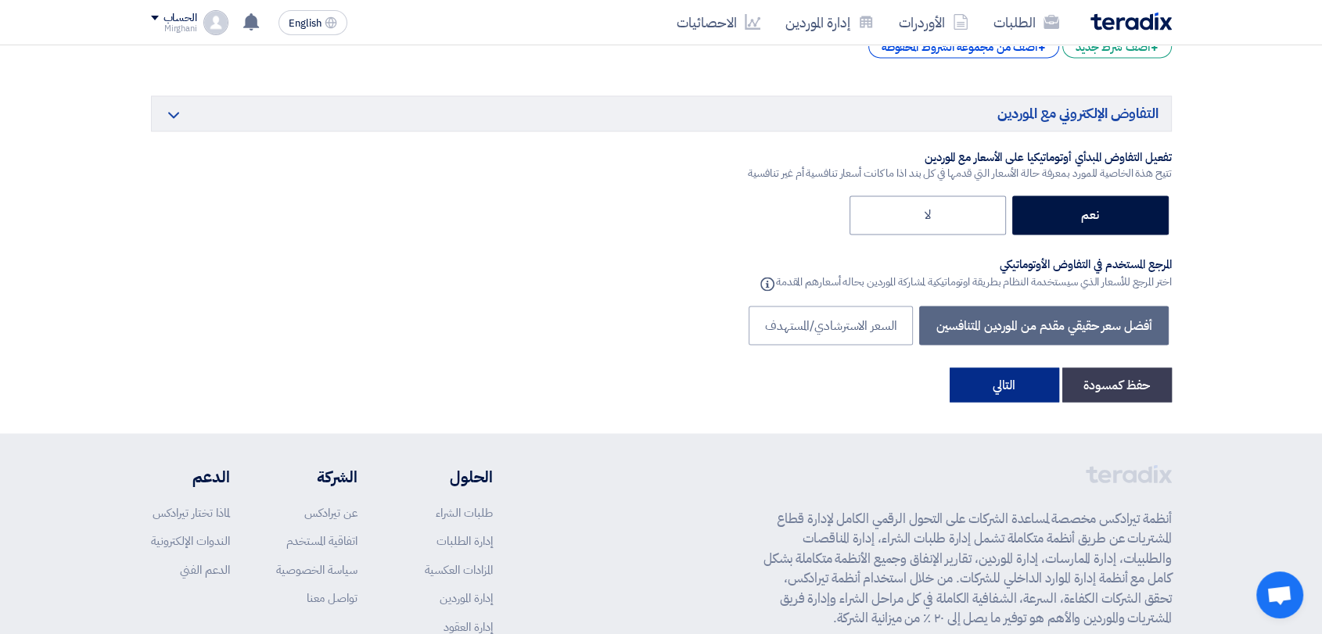
click at [1018, 393] on button "التالي" at bounding box center [1005, 385] width 110 height 34
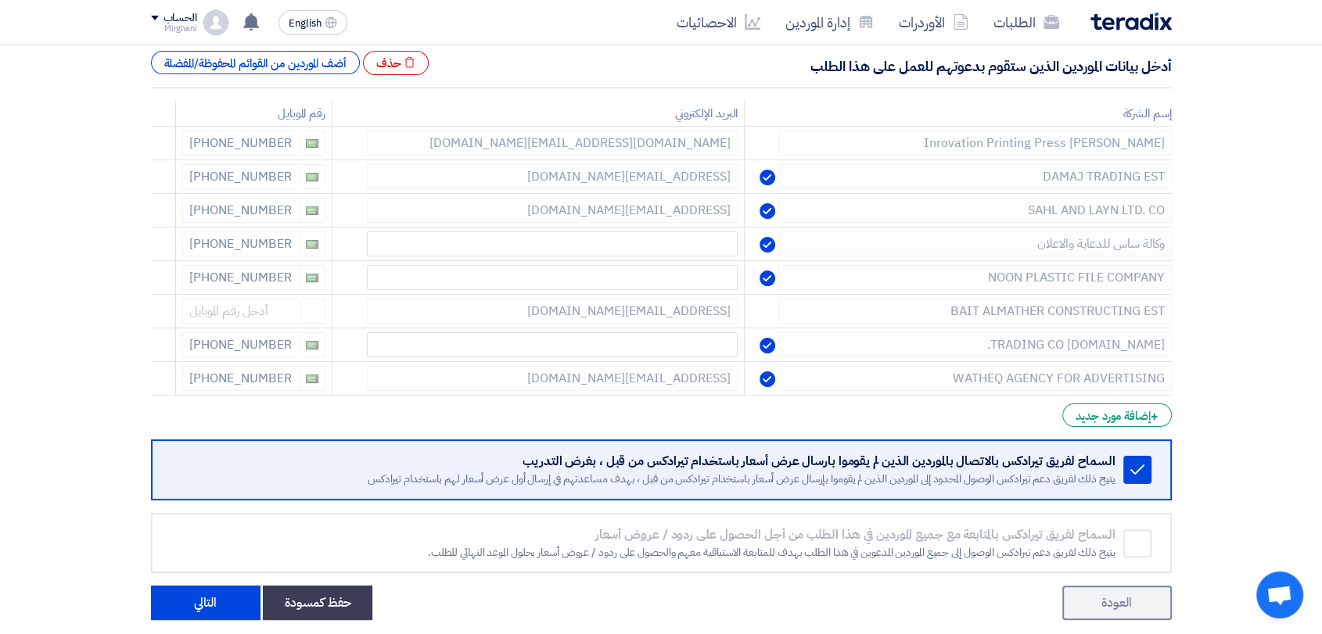
scroll to position [434, 0]
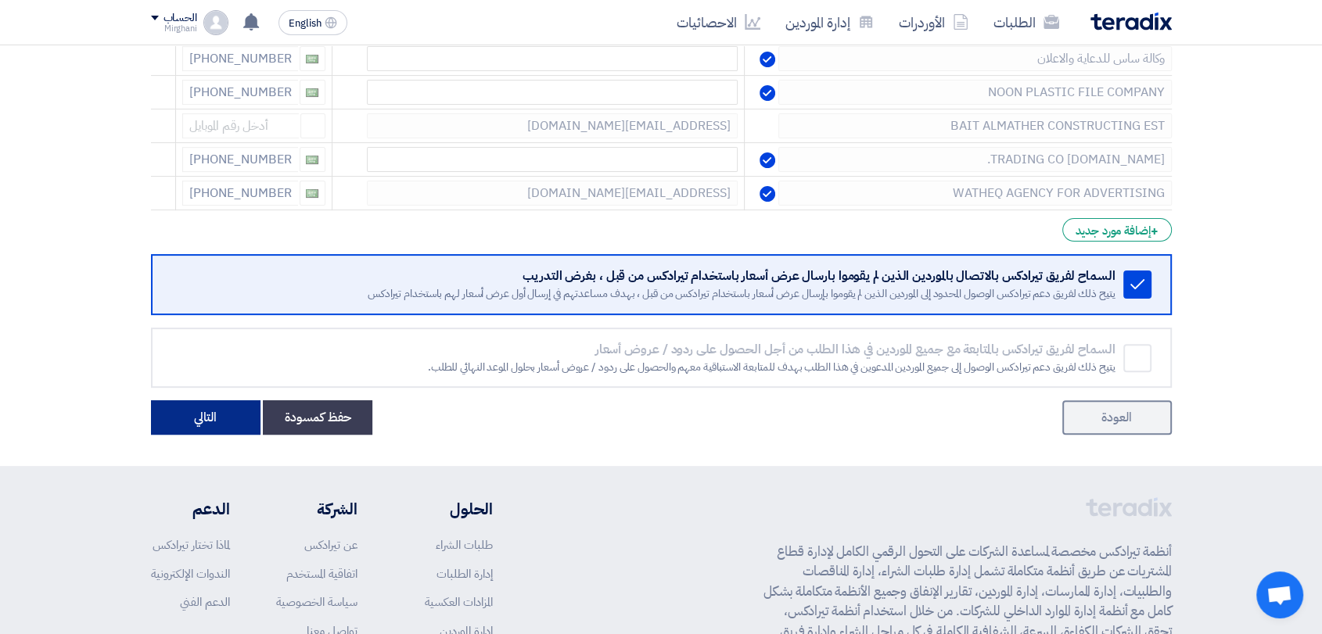
click at [224, 407] on button "التالي" at bounding box center [206, 417] width 110 height 34
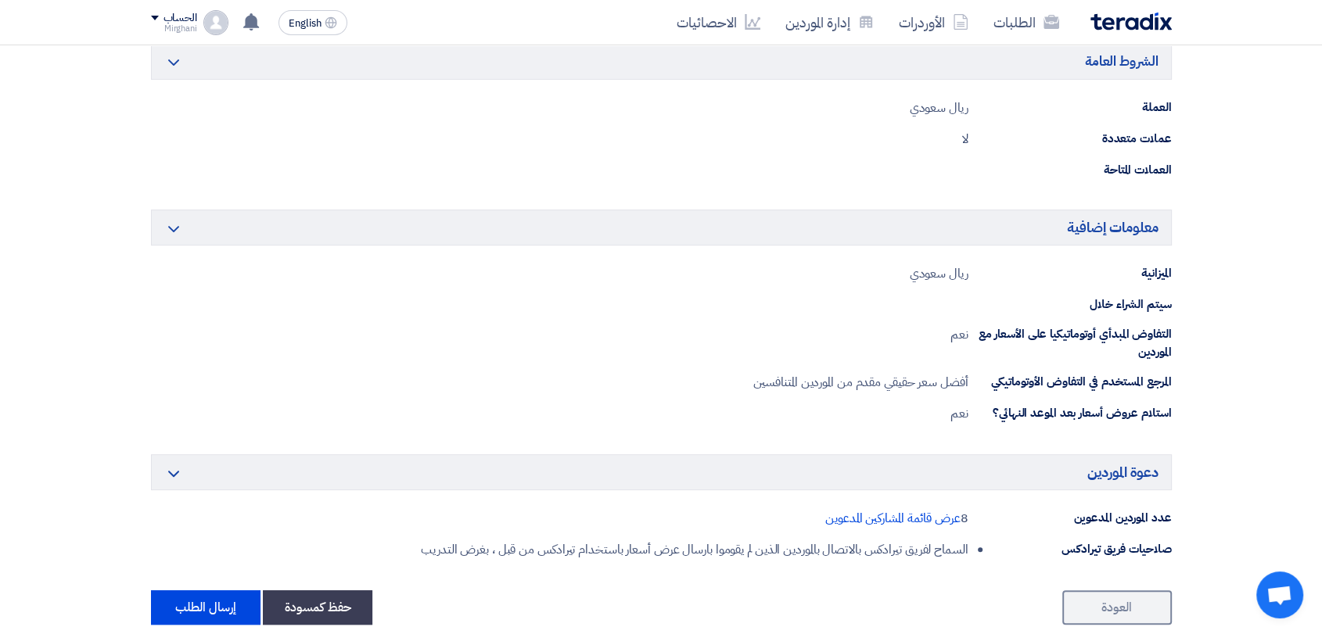
scroll to position [782, 0]
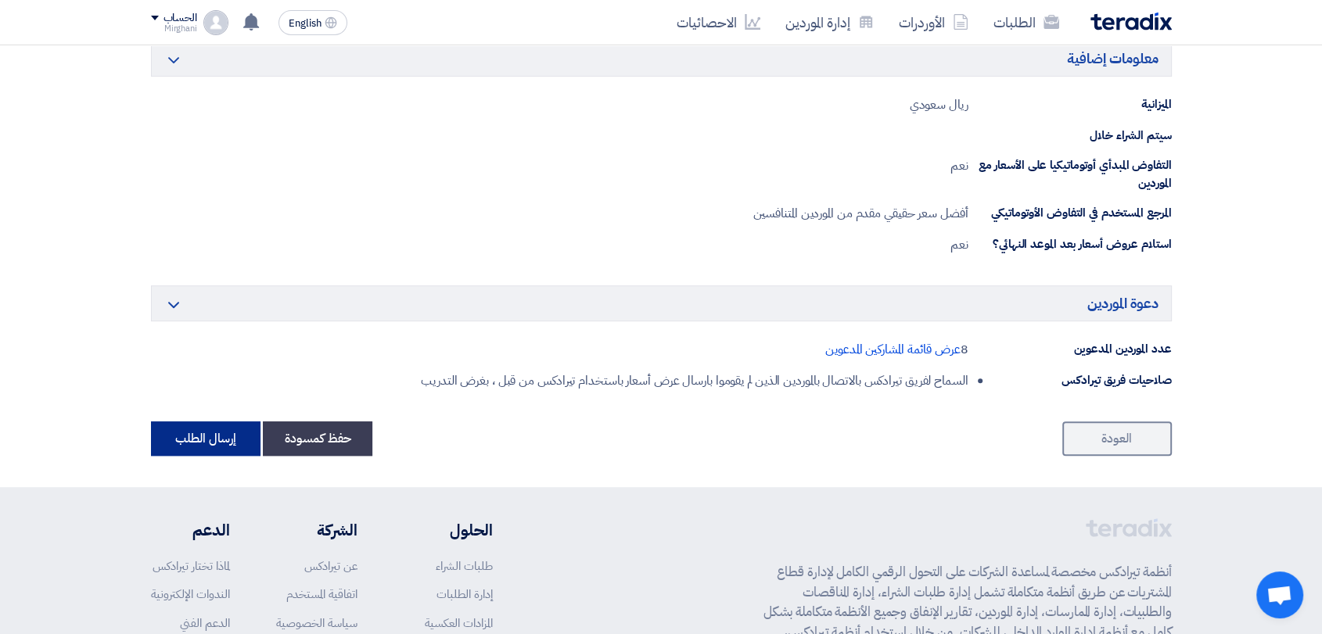
click at [191, 428] on button "إرسال الطلب" at bounding box center [206, 439] width 110 height 34
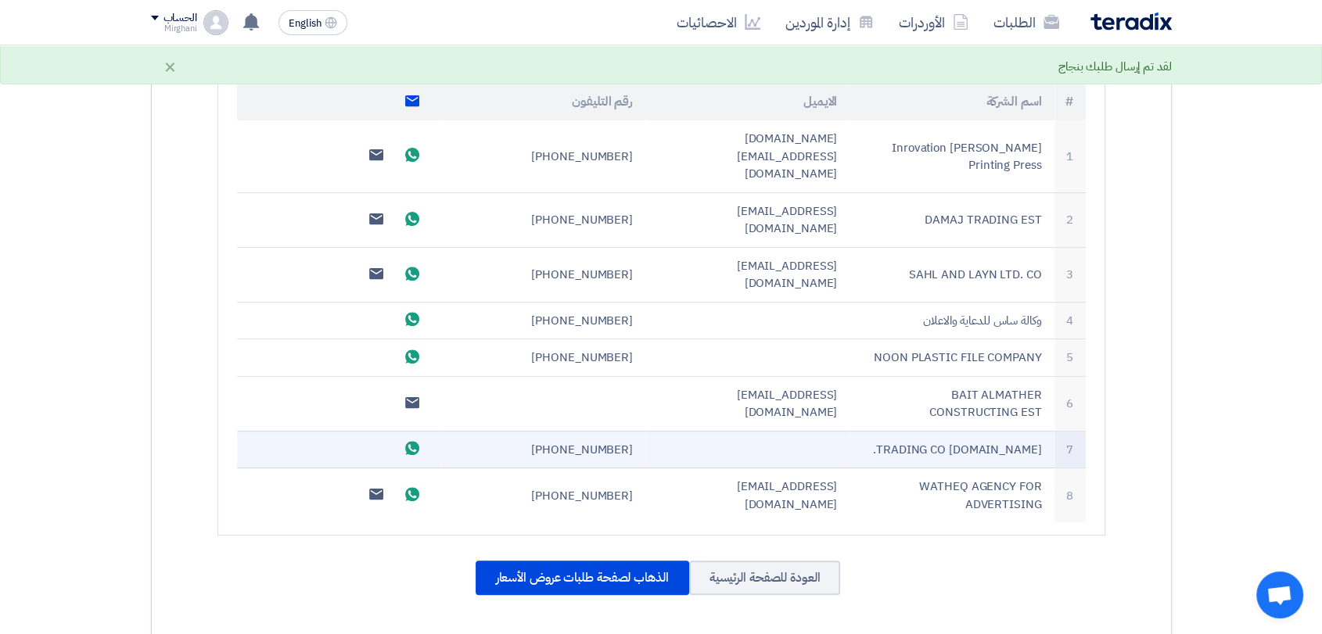
scroll to position [521, 0]
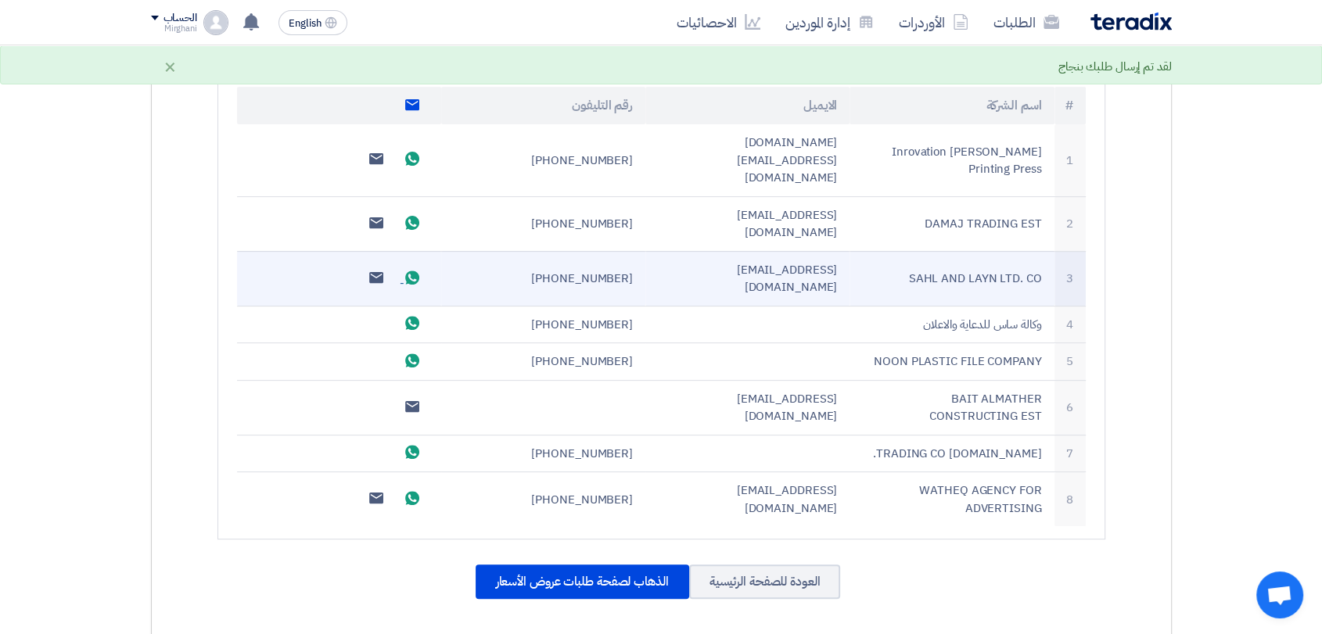
click at [415, 271] on use at bounding box center [412, 278] width 14 height 14
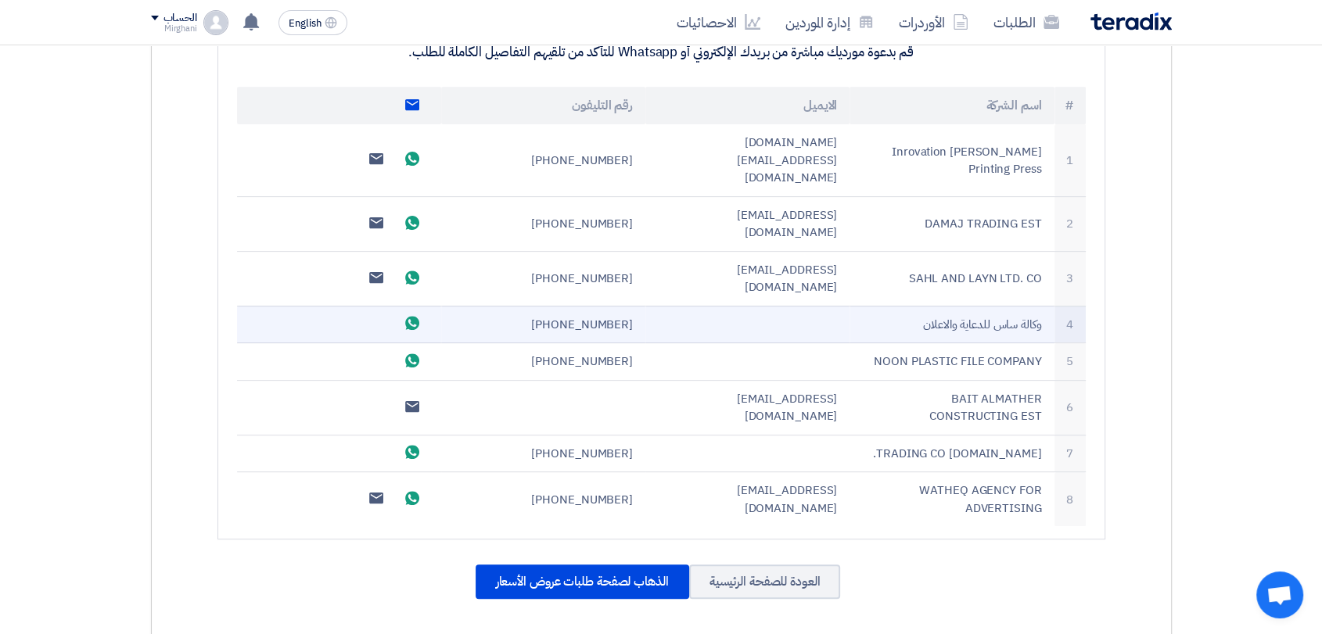
click at [405, 316] on use at bounding box center [412, 323] width 14 height 14
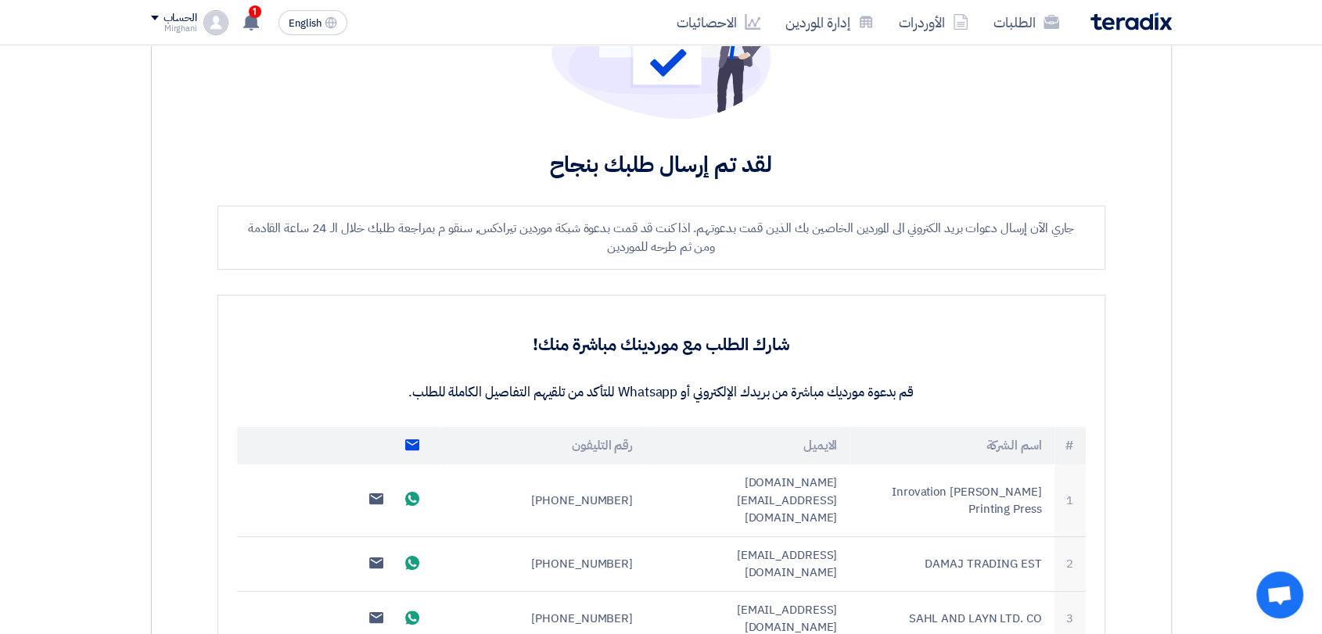
scroll to position [0, 0]
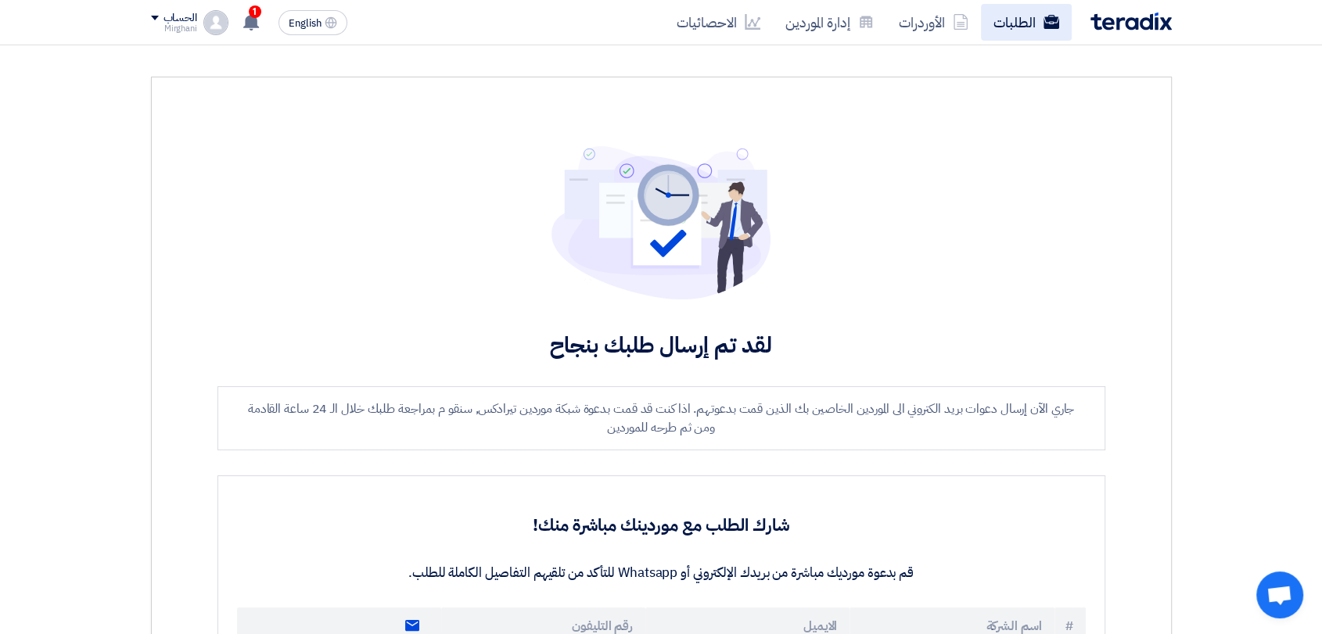
click at [1032, 20] on link "الطلبات" at bounding box center [1026, 22] width 91 height 37
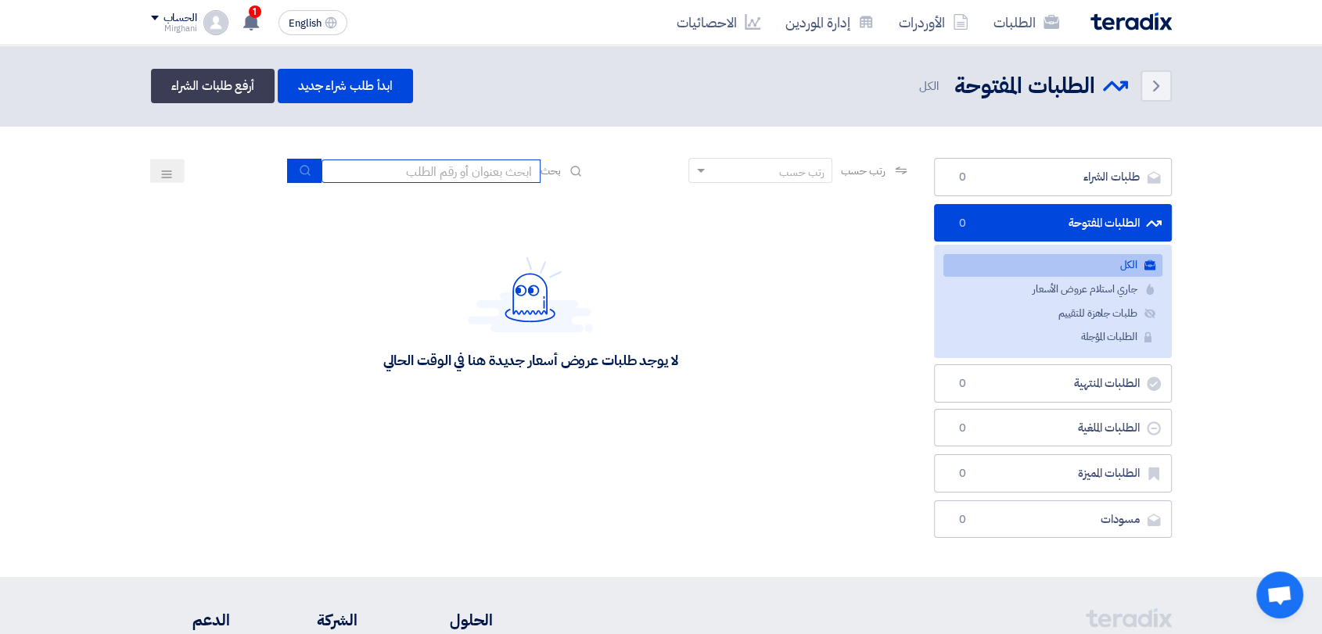
drag, startPoint x: 501, startPoint y: 171, endPoint x: 504, endPoint y: 157, distance: 13.7
click at [502, 159] on div "بحث" at bounding box center [437, 171] width 298 height 24
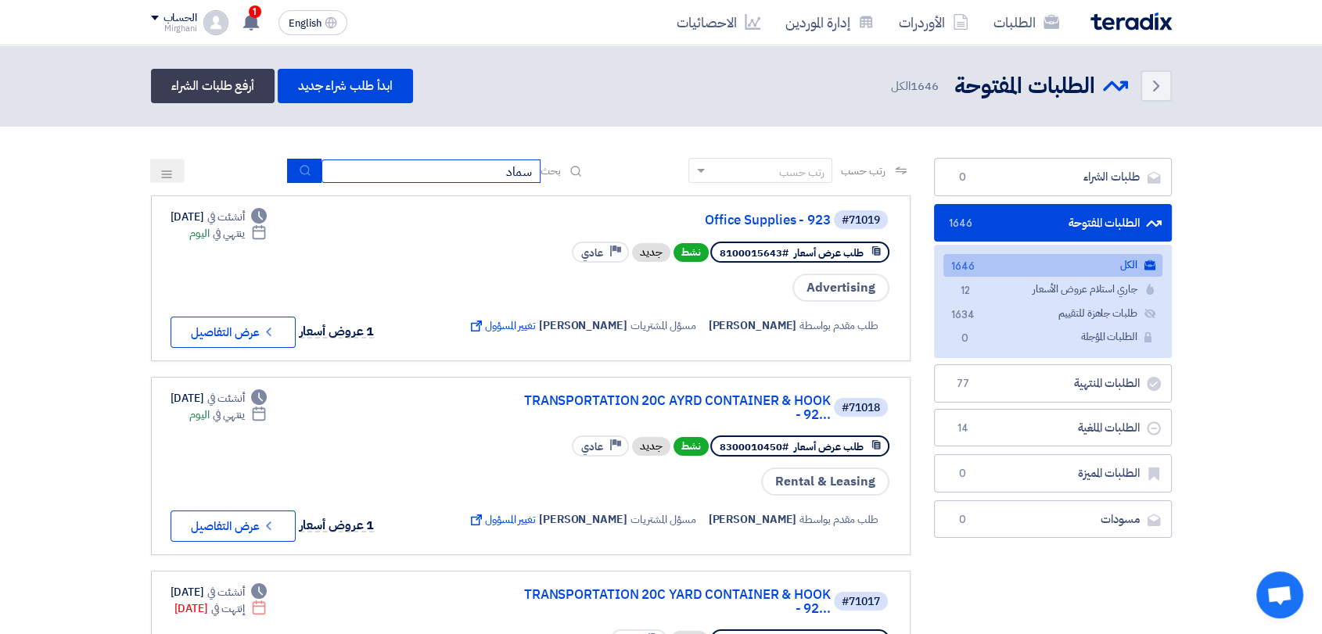
type input "سماد"
click at [293, 174] on button "submit" at bounding box center [304, 171] width 34 height 24
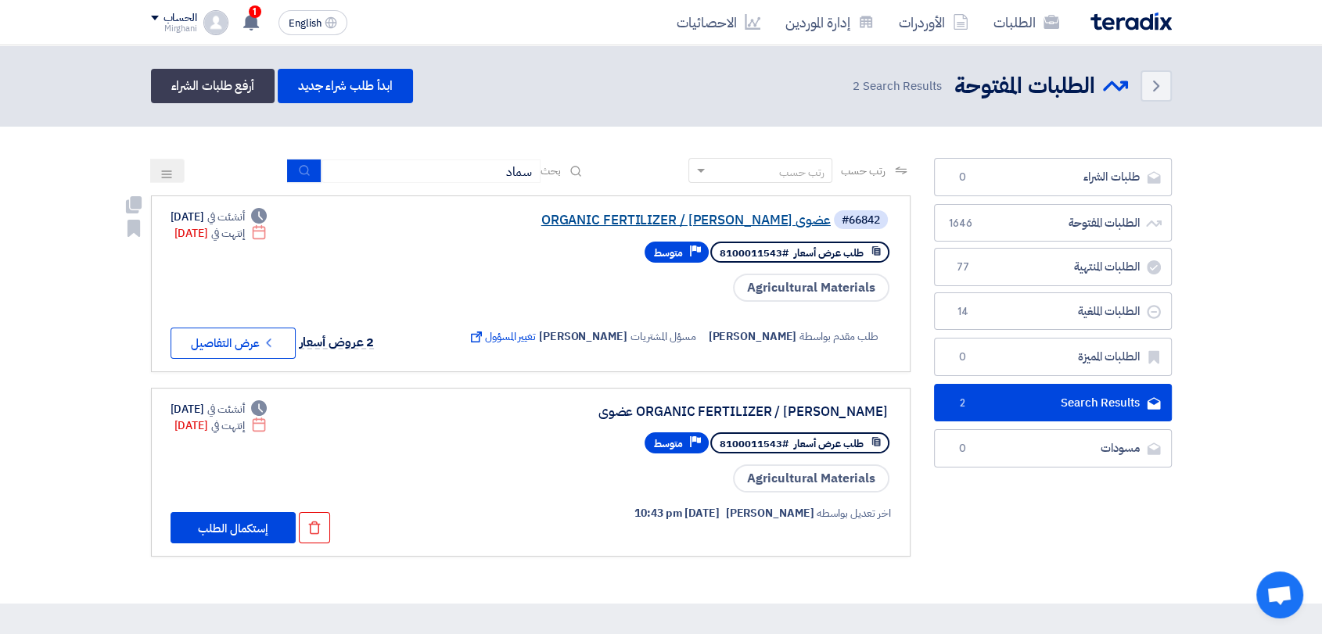
click at [662, 215] on link "ORGANIC FERTILIZER / سماد عضوى" at bounding box center [674, 221] width 313 height 14
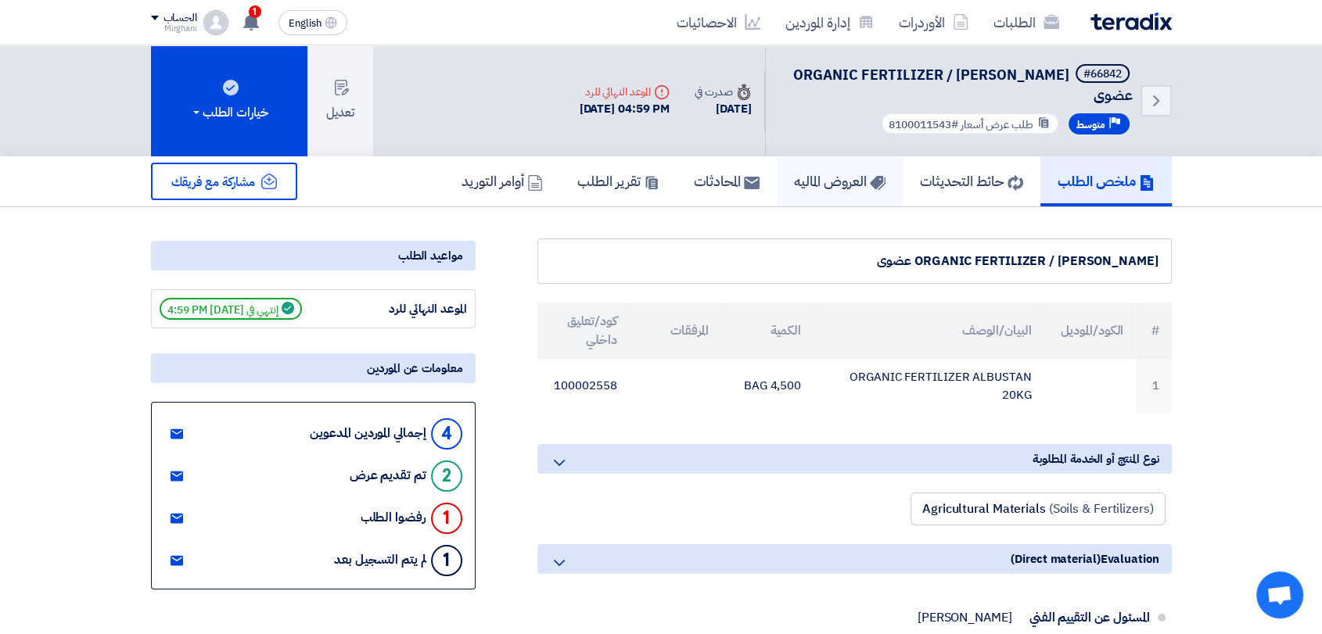
click at [801, 177] on link "العروض الماليه" at bounding box center [840, 181] width 126 height 50
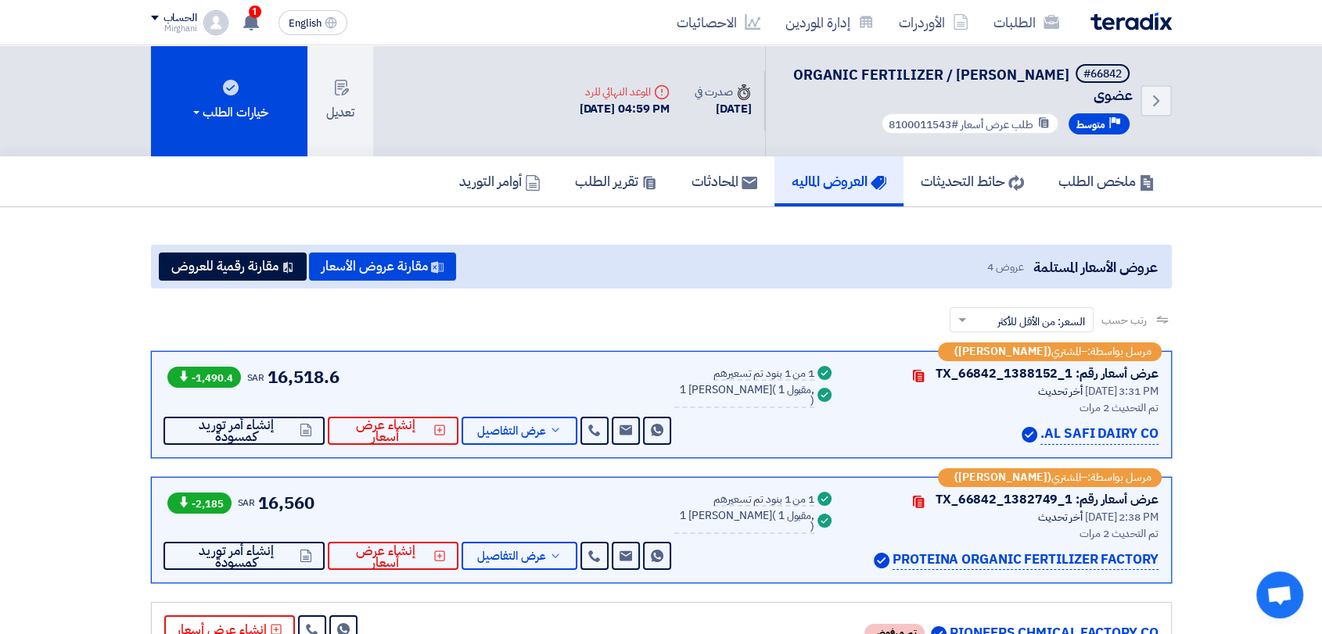
scroll to position [87, 0]
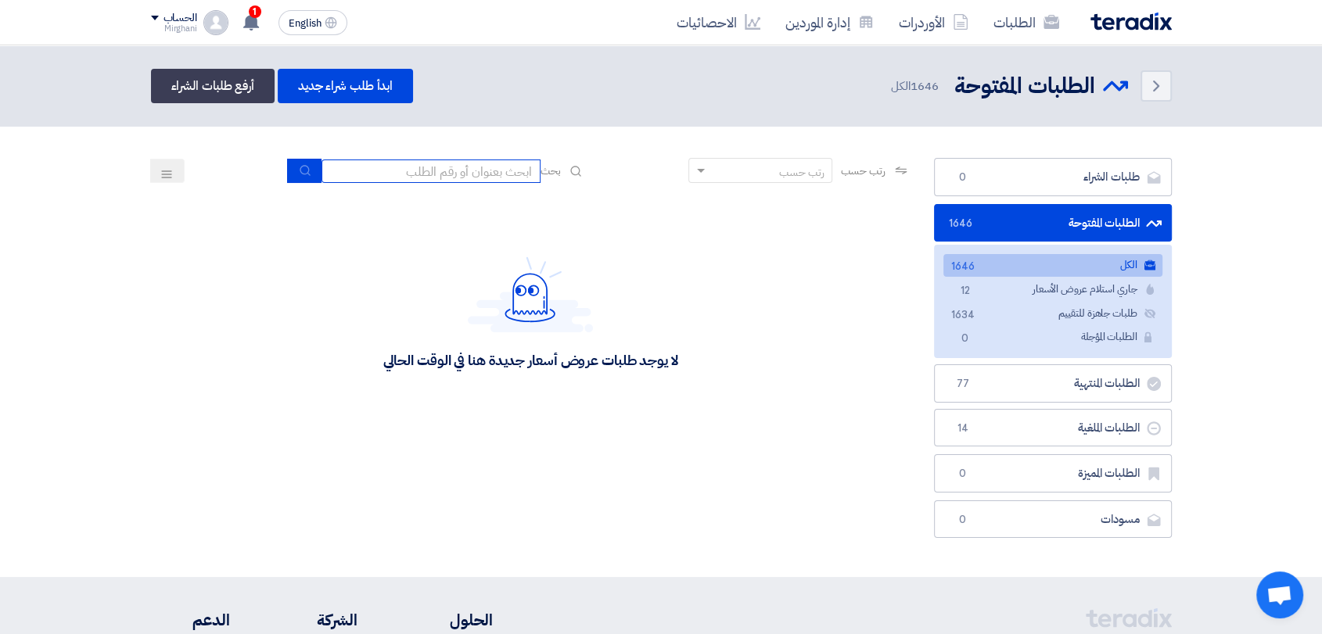
click at [511, 171] on input at bounding box center [430, 171] width 219 height 23
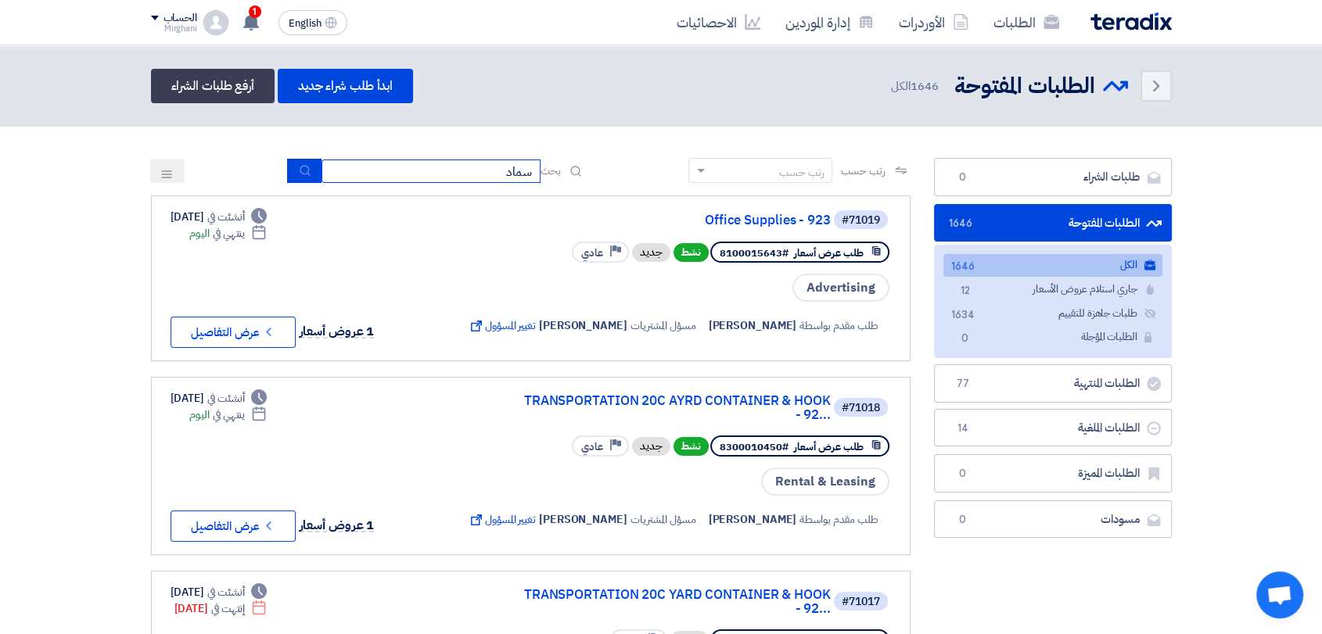
type input "سماد"
click at [303, 177] on button "submit" at bounding box center [304, 171] width 34 height 24
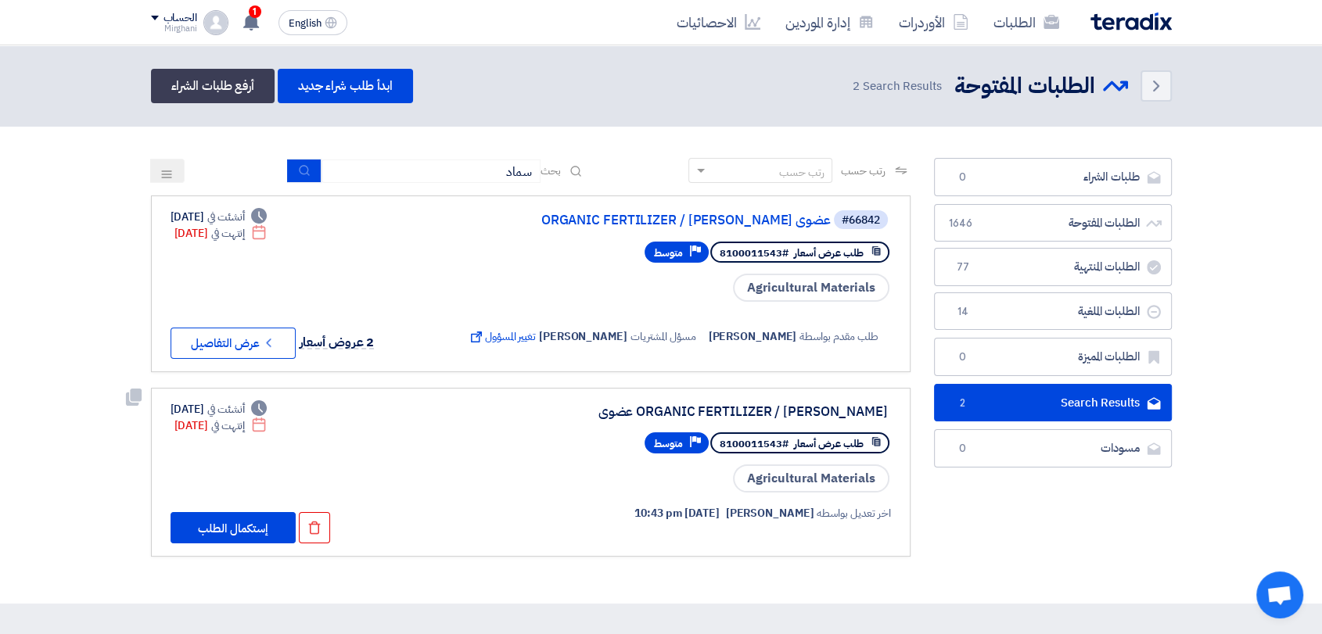
click at [726, 408] on div "ORGANIC FERTILIZER / سماد عضوى" at bounding box center [731, 412] width 313 height 14
click at [735, 415] on div "ORGANIC FERTILIZER / سماد عضوى" at bounding box center [731, 412] width 313 height 14
click at [738, 413] on div "ORGANIC FERTILIZER / سماد عضوى" at bounding box center [731, 412] width 313 height 14
click at [783, 414] on div "ORGANIC FERTILIZER / سماد عضوى" at bounding box center [731, 412] width 313 height 14
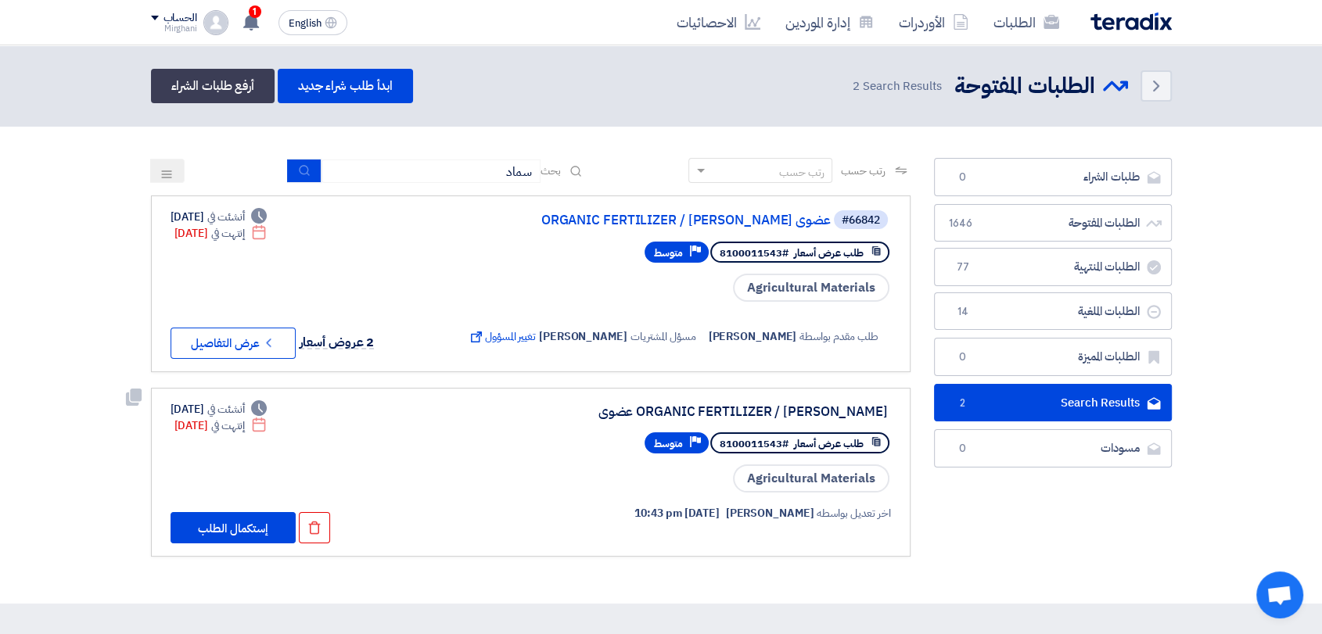
drag, startPoint x: 788, startPoint y: 412, endPoint x: 803, endPoint y: 412, distance: 14.9
click at [788, 412] on div "ORGANIC FERTILIZER / سماد عضوى" at bounding box center [731, 412] width 313 height 14
click at [803, 412] on div "ORGANIC FERTILIZER / سماد عضوى" at bounding box center [731, 412] width 313 height 14
click at [651, 221] on link "ORGANIC FERTILIZER / سماد عضوى" at bounding box center [674, 221] width 313 height 14
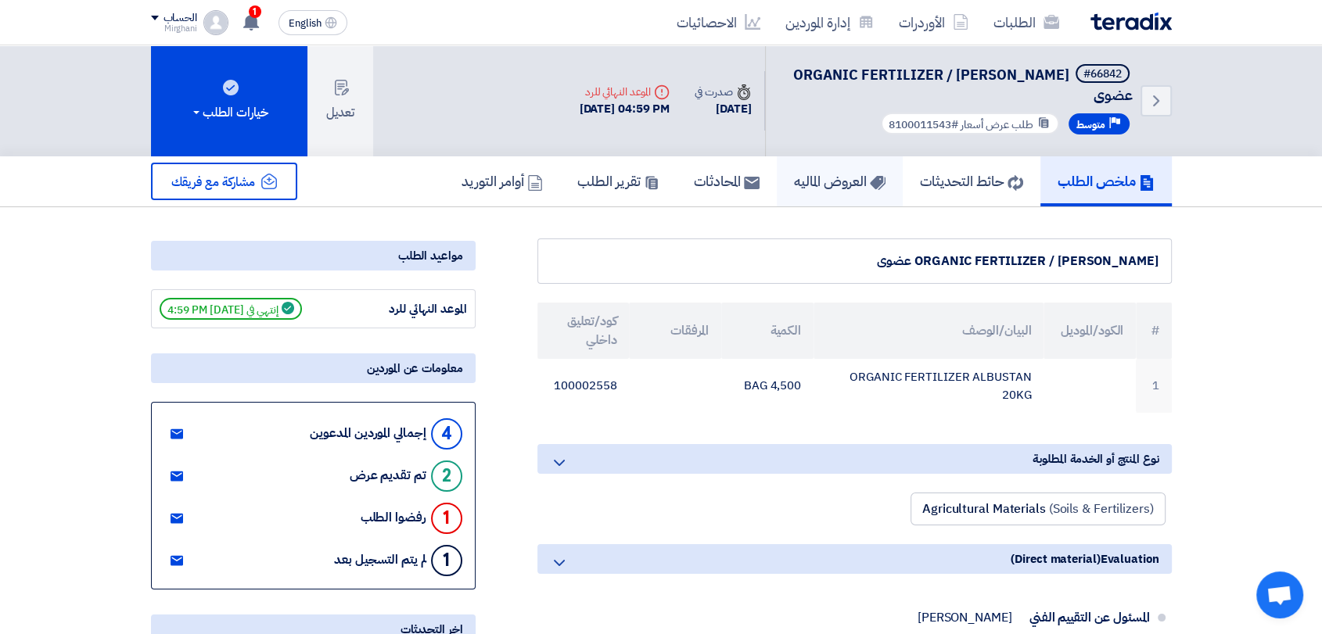
click at [805, 177] on link "العروض الماليه" at bounding box center [840, 181] width 126 height 50
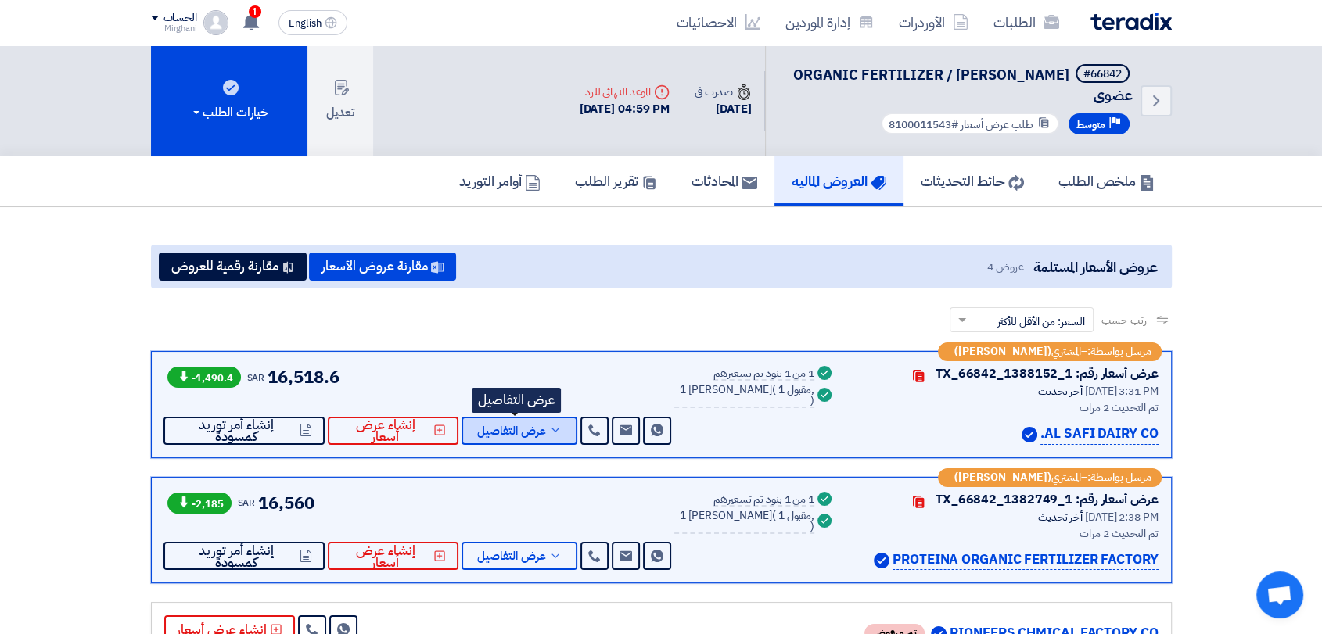
click at [552, 418] on button "عرض التفاصيل" at bounding box center [519, 431] width 116 height 28
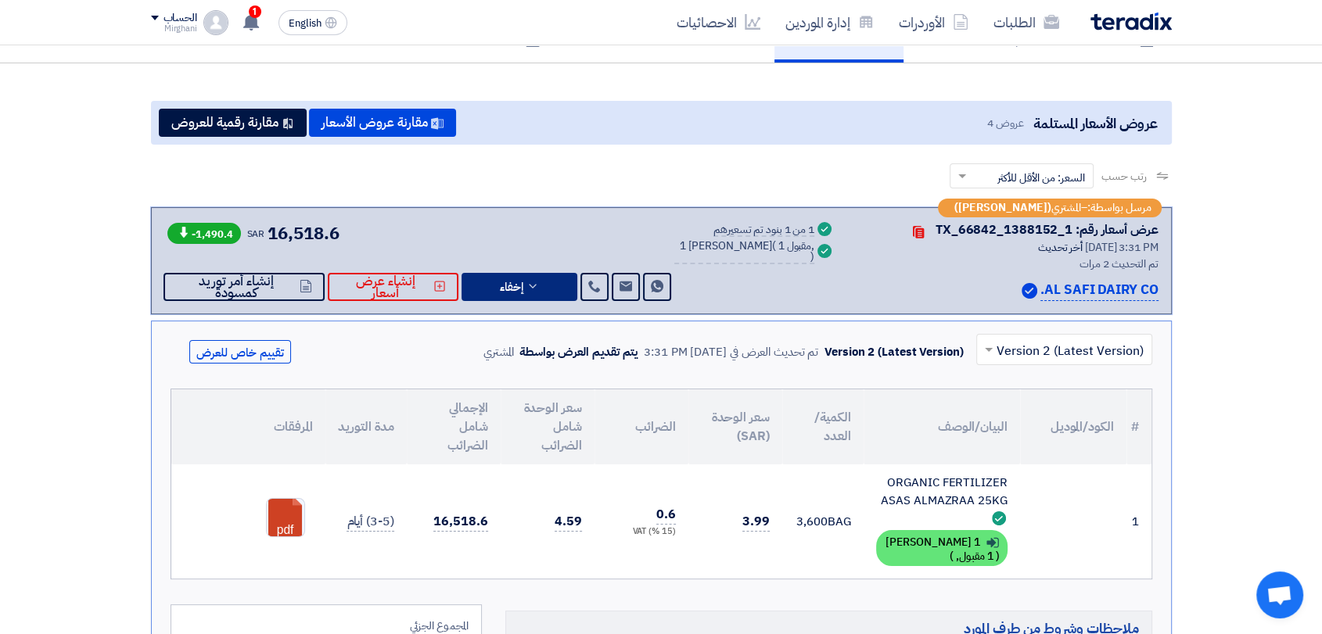
scroll to position [174, 0]
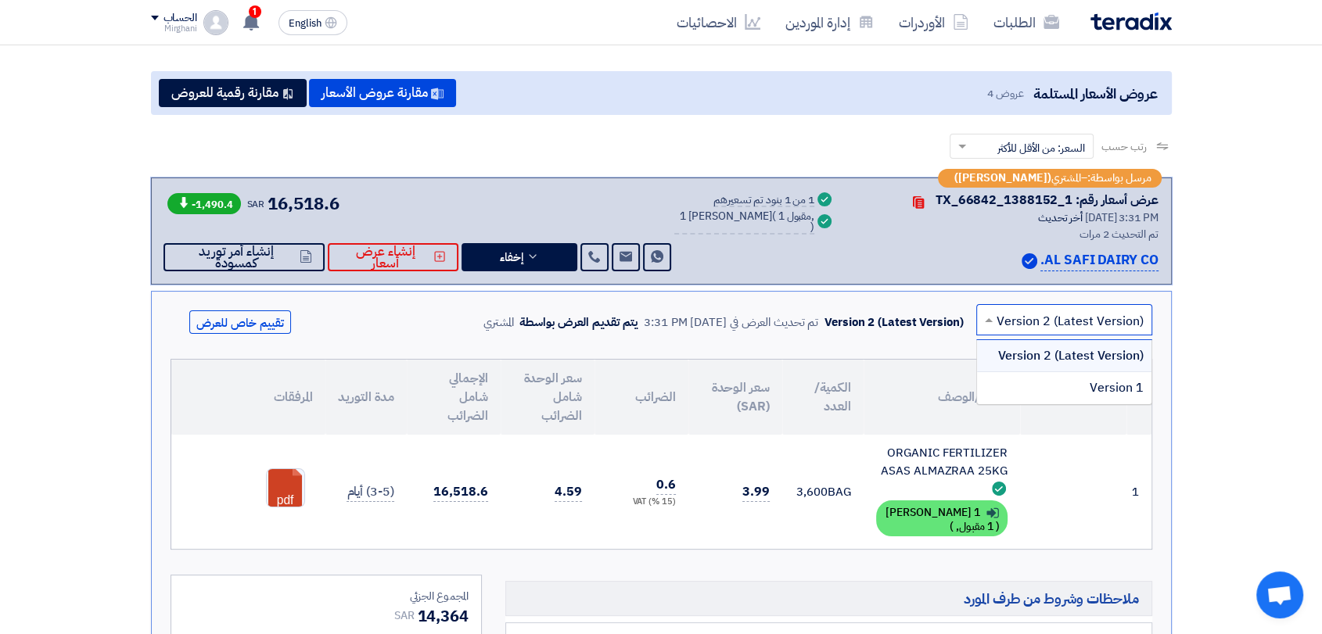
click at [999, 304] on div "× Version 2 (Latest Version)" at bounding box center [1064, 319] width 176 height 31
click at [1087, 372] on div "Version 1" at bounding box center [1064, 387] width 174 height 31
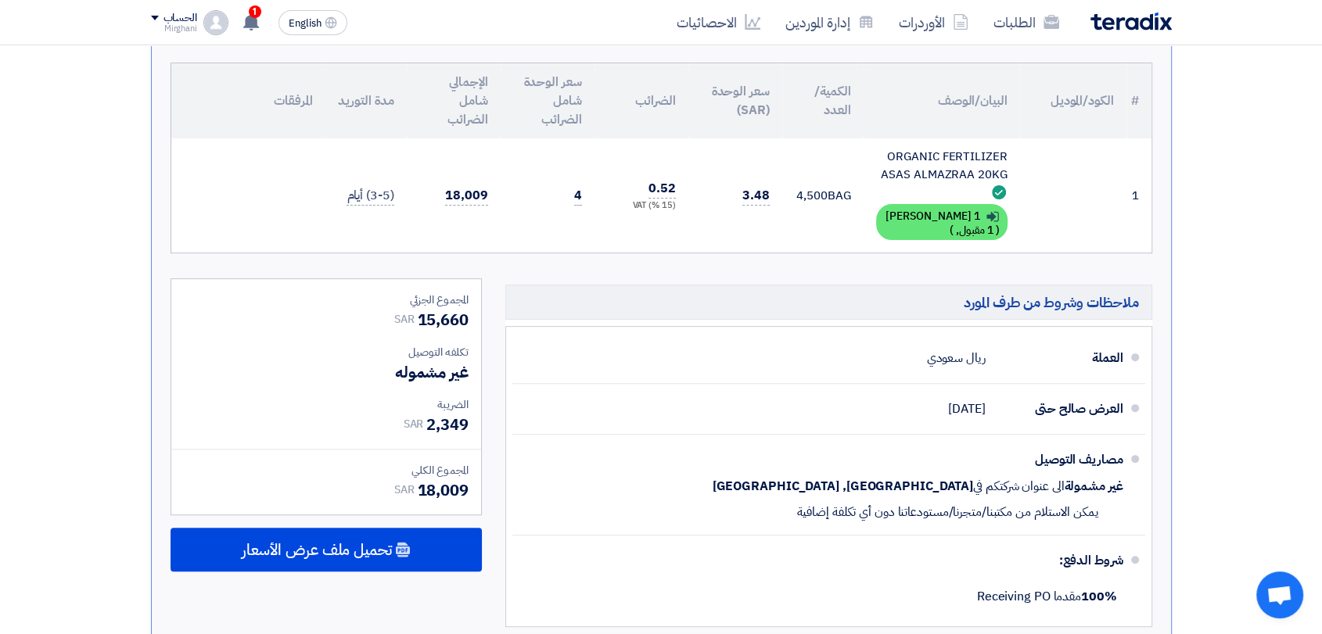
scroll to position [521, 0]
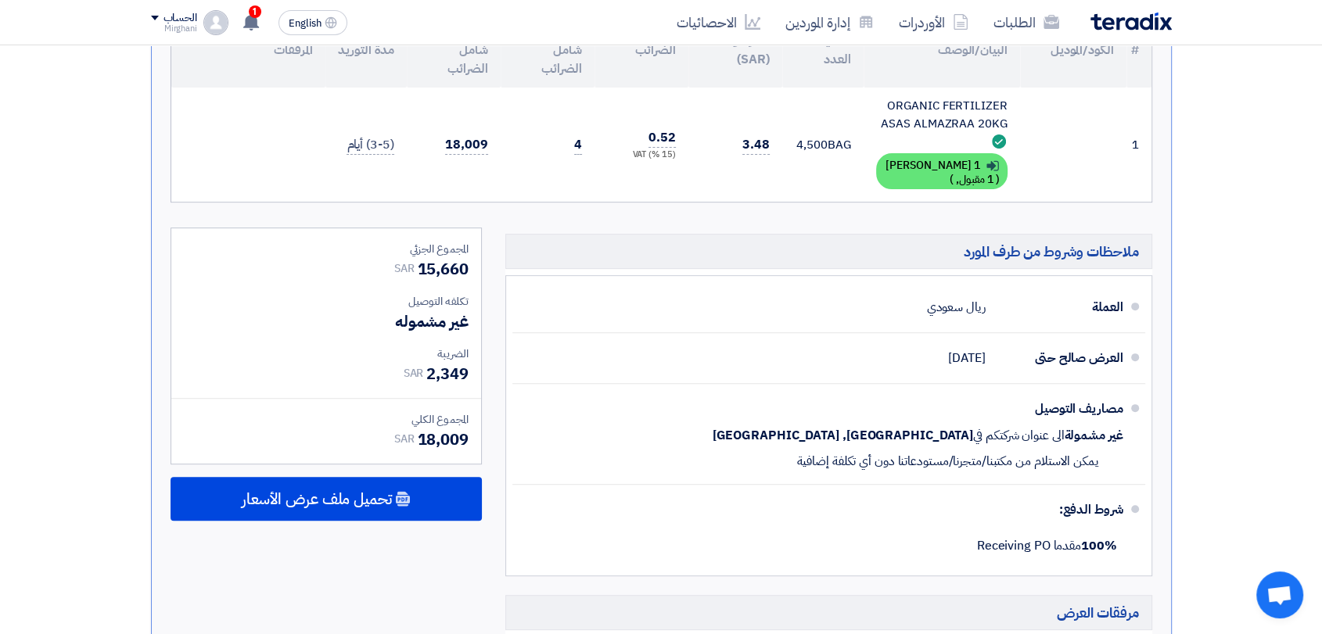
drag, startPoint x: 416, startPoint y: 424, endPoint x: 440, endPoint y: 429, distance: 23.9
click at [444, 428] on span "18,009" at bounding box center [442, 439] width 51 height 23
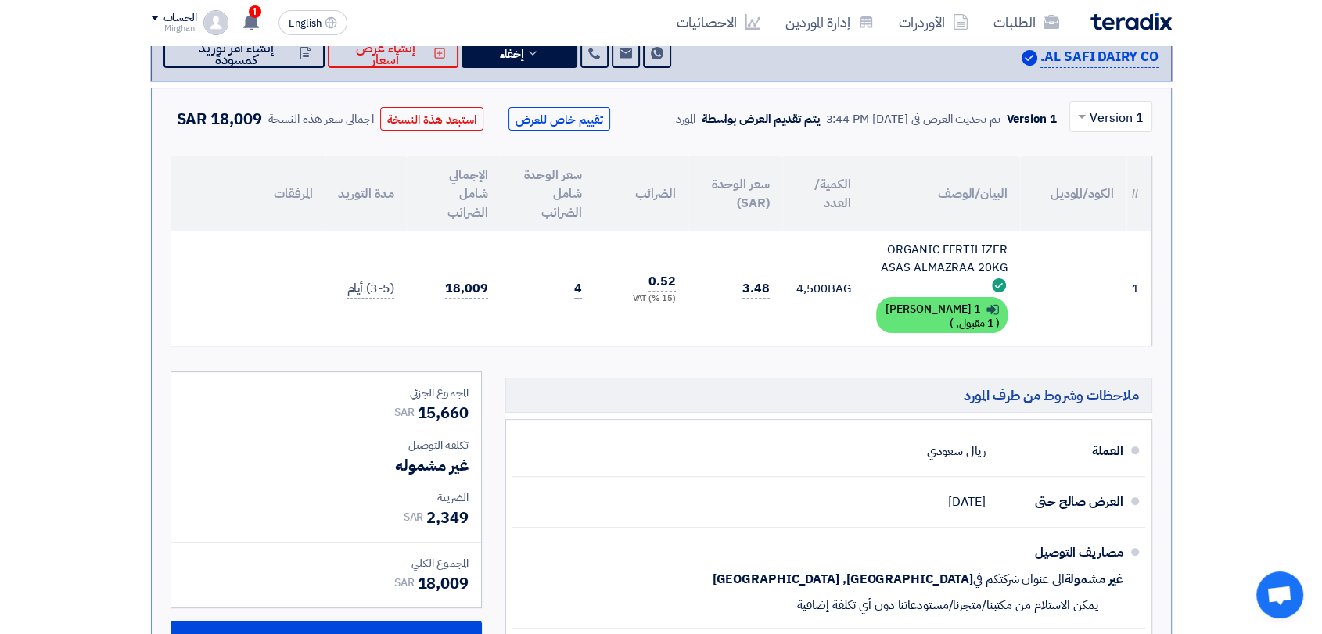
scroll to position [347, 0]
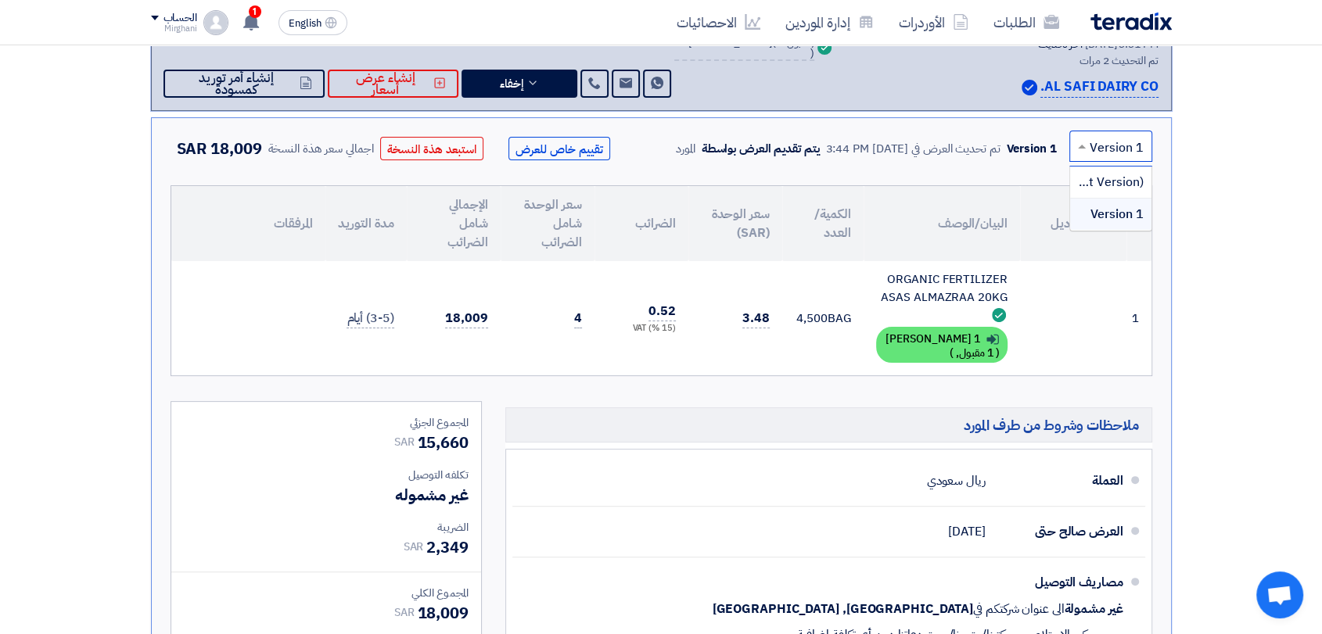
click at [1091, 133] on div at bounding box center [1110, 146] width 81 height 26
click at [1110, 173] on span "Version 2 (Latest Version)" at bounding box center [1070, 182] width 147 height 19
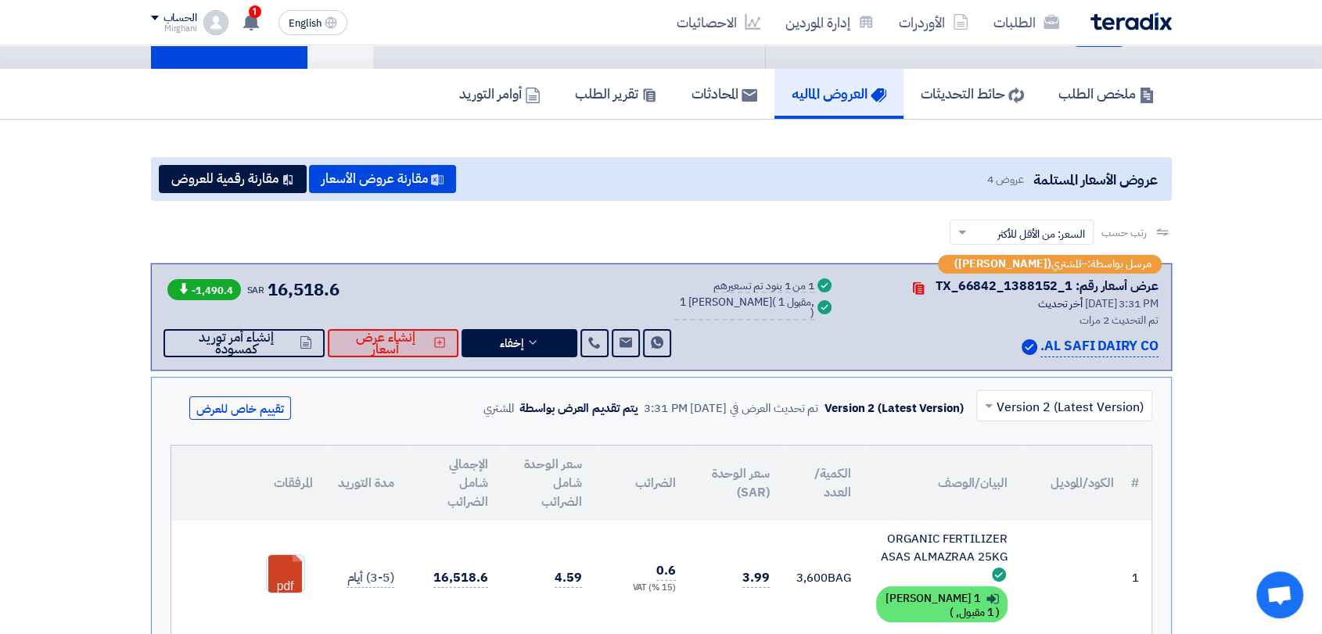
scroll to position [87, 0]
click at [257, 14] on span "2" at bounding box center [255, 11] width 13 height 13
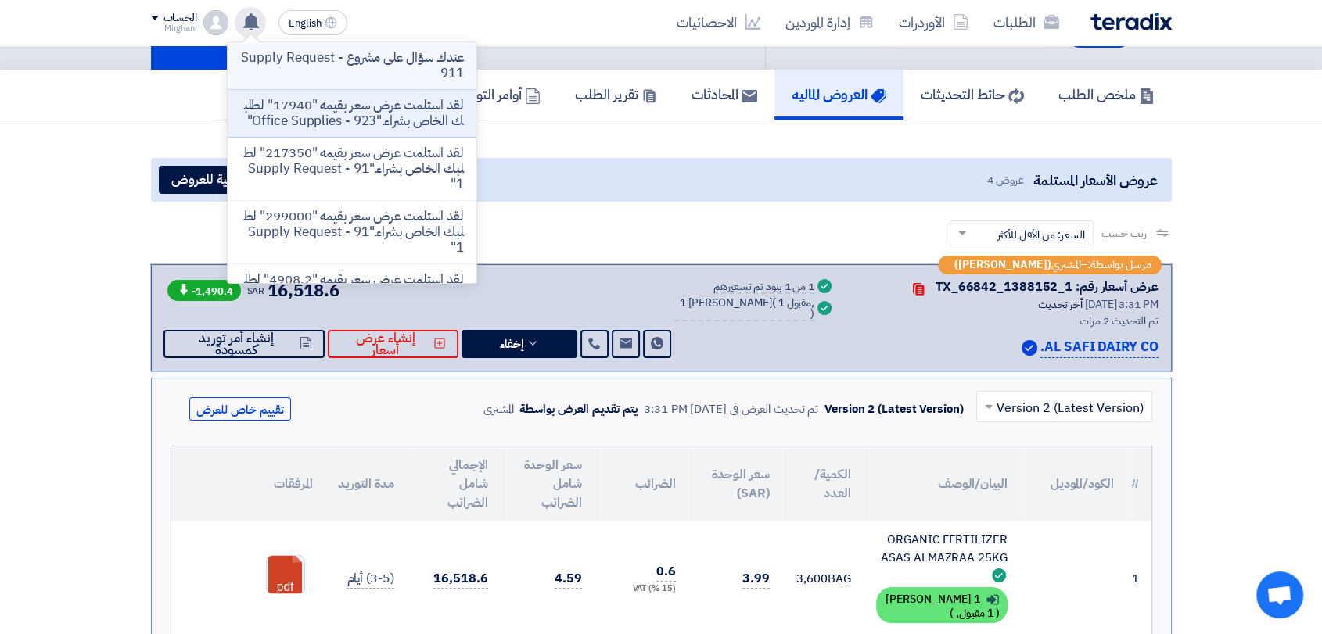
click at [397, 60] on p "عندك سؤال على مشروع Supply Request - 911" at bounding box center [352, 65] width 224 height 31
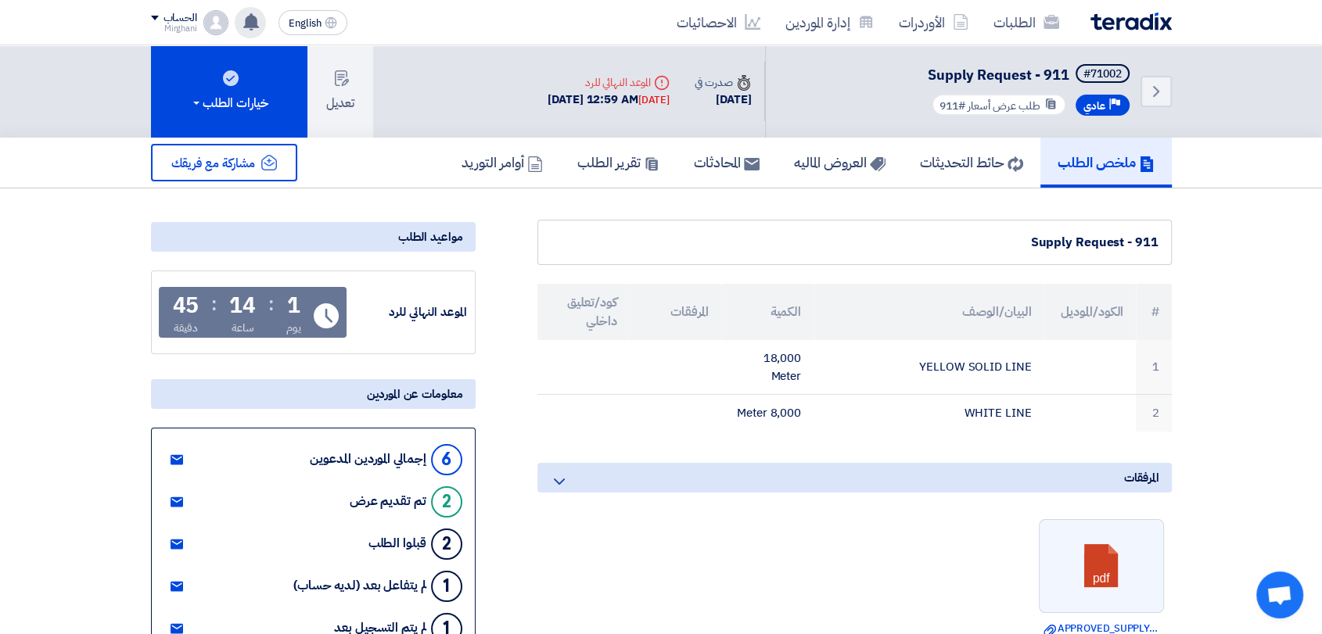
click at [1214, 133] on div "Back #71002 Supply Request - 911 Priority عادي طلب عرض أسعار #911 Time صدرت في …" at bounding box center [661, 91] width 1322 height 92
click at [1207, 176] on div "ملخص الطلب حائط التحديثات العروض الماليه المحادثات تقرير الطلب أوامر التوريد" at bounding box center [661, 163] width 1322 height 51
drag, startPoint x: 1203, startPoint y: 170, endPoint x: 1208, endPoint y: 140, distance: 30.1
click at [1203, 162] on div "ملخص الطلب حائط التحديثات العروض الماليه المحادثات تقرير الطلب أوامر التوريد" at bounding box center [661, 163] width 1322 height 51
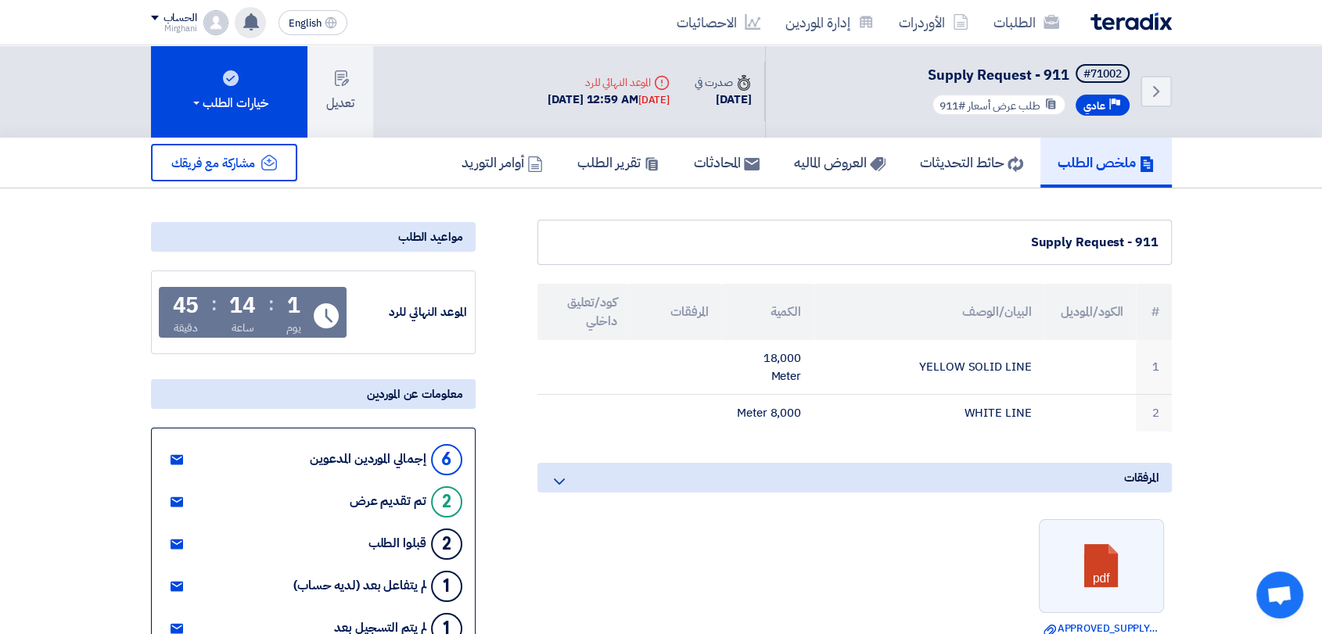
click at [1211, 107] on div "Back #71002 Supply Request - 911 Priority عادي طلب عرض أسعار #911 Time صدرت في …" at bounding box center [661, 91] width 1322 height 92
click at [1225, 81] on div "Back #71002 Supply Request - 911 Priority عادي طلب عرض أسعار #911 Time صدرت في …" at bounding box center [661, 91] width 1322 height 92
click at [1221, 98] on div "Back #71002 Supply Request - 911 Priority عادي طلب عرض أسعار #911 Time صدرت في …" at bounding box center [661, 91] width 1322 height 92
click at [1218, 160] on div "ملخص الطلب حائط التحديثات العروض الماليه المحادثات تقرير الطلب أوامر التوريد" at bounding box center [661, 163] width 1322 height 51
drag, startPoint x: 1187, startPoint y: 301, endPoint x: 1187, endPoint y: 290, distance: 11.0
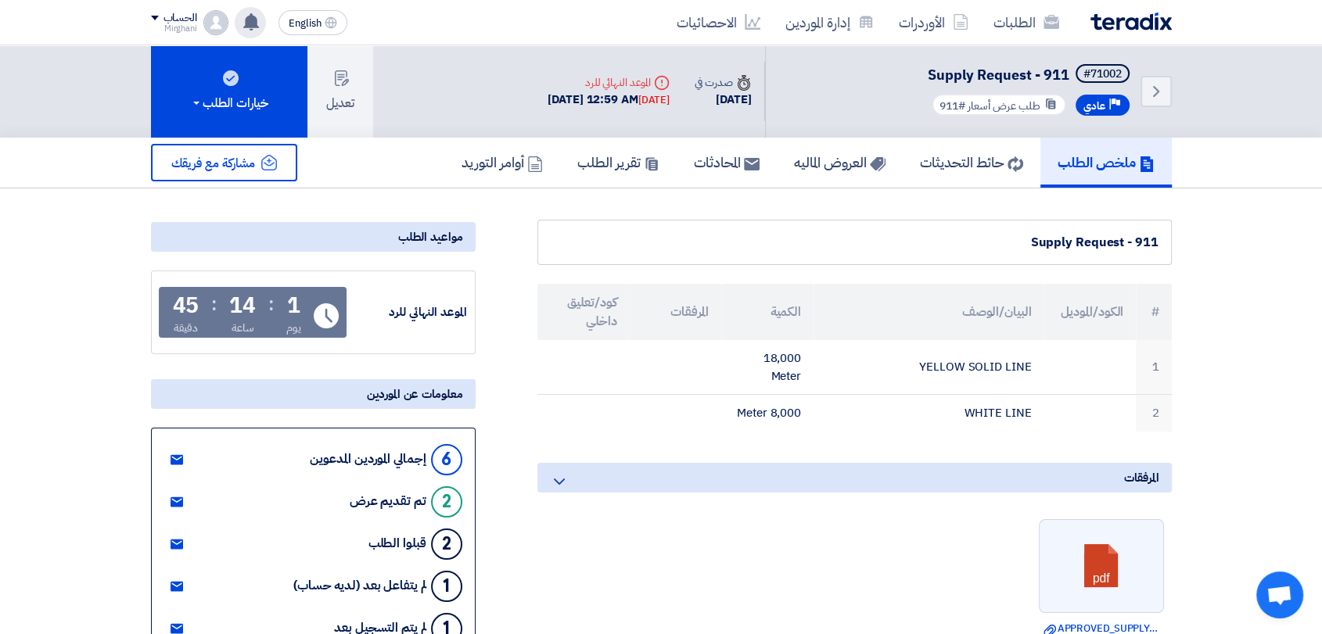
click at [1137, 81] on div "Back #71002 Supply Request - 911 Priority عادي طلب عرض أسعار #911" at bounding box center [968, 91] width 407 height 92
click at [1147, 93] on icon "Back" at bounding box center [1156, 91] width 19 height 19
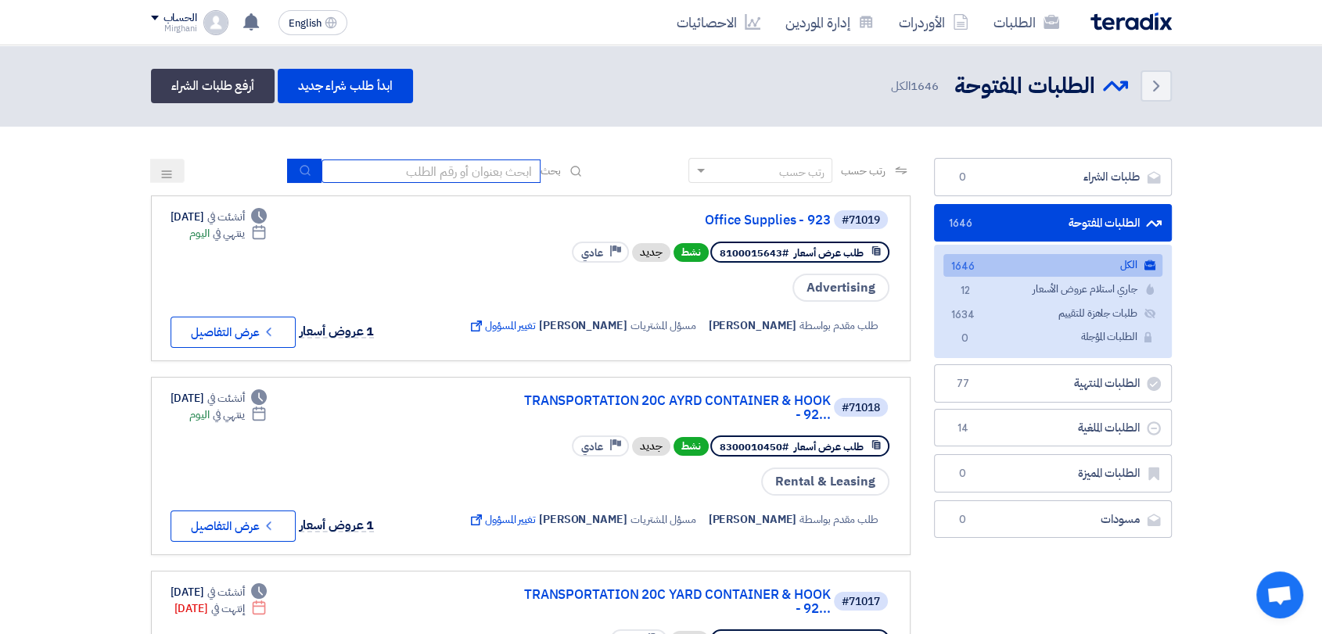
click at [426, 167] on input at bounding box center [430, 171] width 219 height 23
type input "8100015059"
click at [308, 164] on button "submit" at bounding box center [304, 171] width 34 height 24
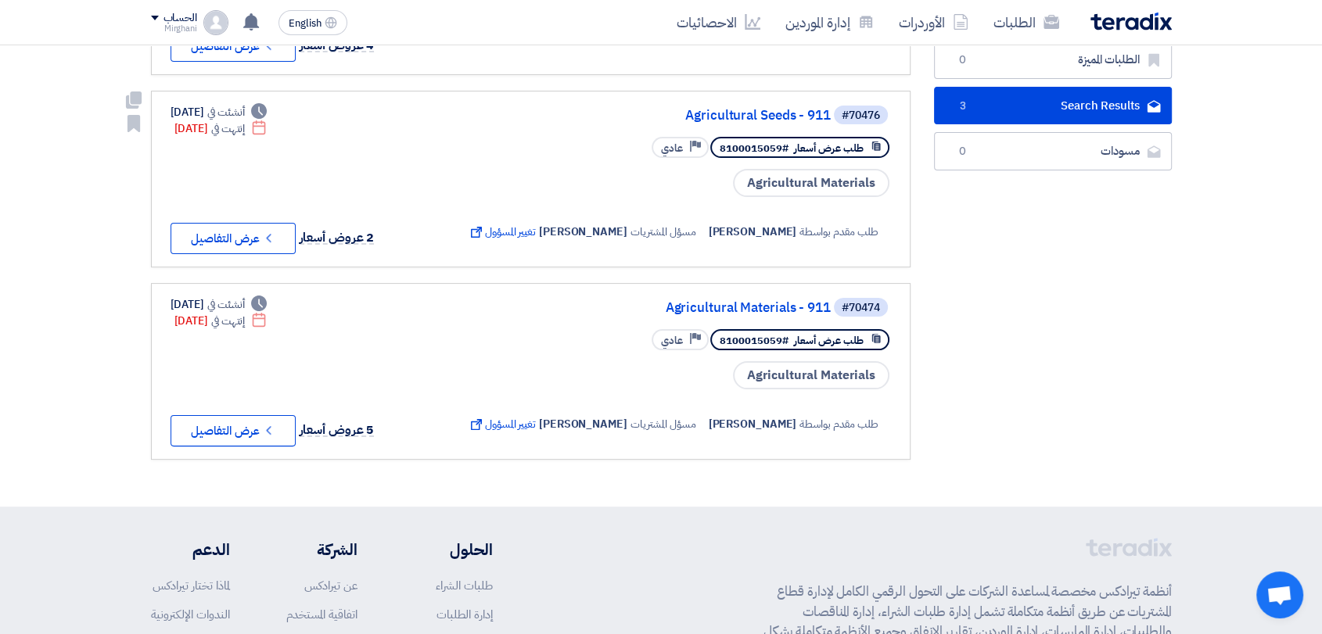
scroll to position [526, 0]
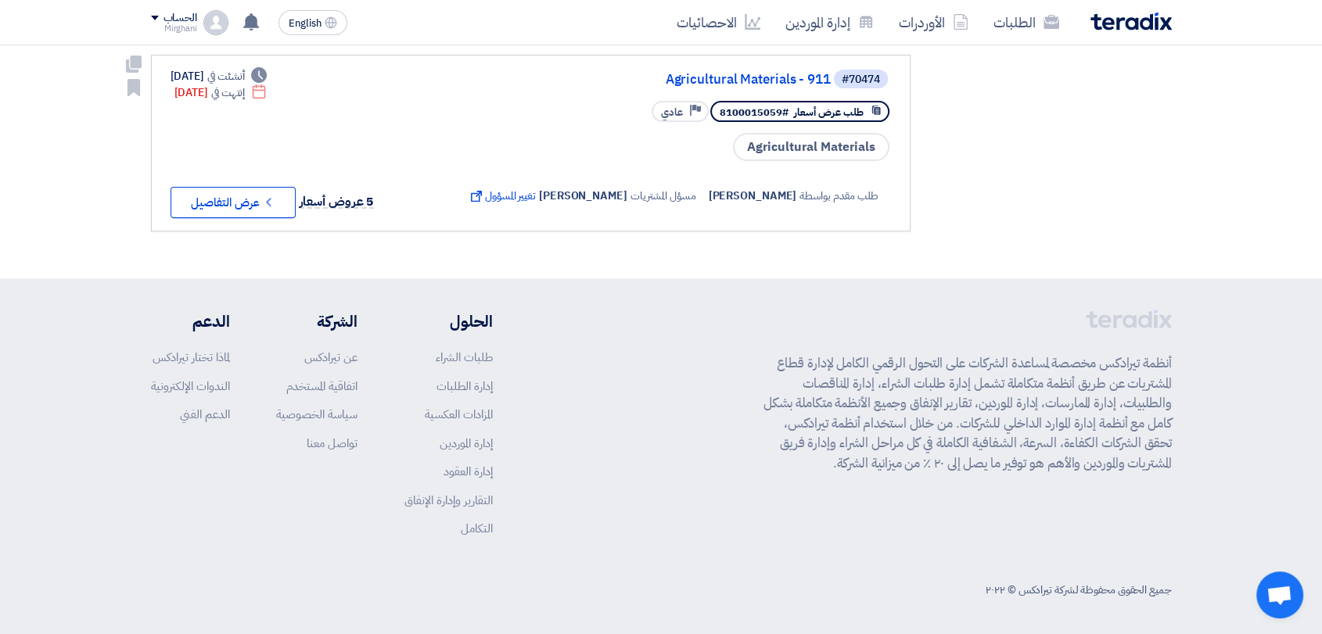
click at [759, 68] on div "#70474 Agricultural Materials - 911" at bounding box center [678, 79] width 426 height 22
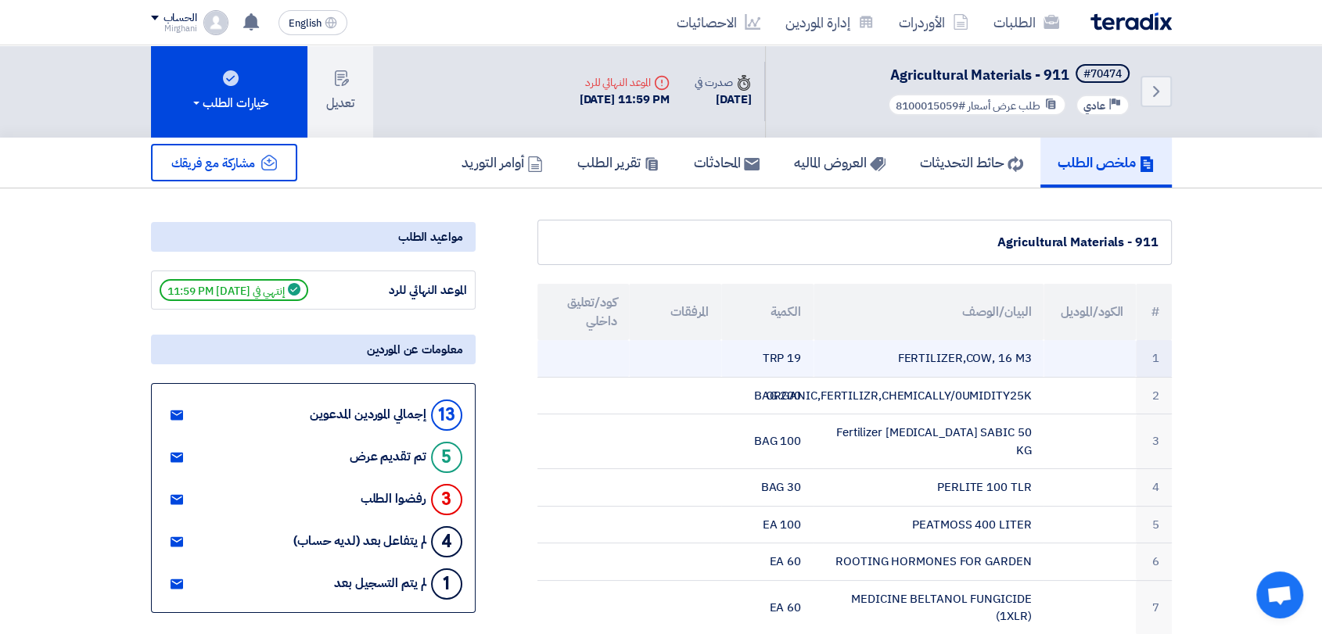
drag, startPoint x: 1000, startPoint y: 356, endPoint x: 1034, endPoint y: 357, distance: 33.7
click at [1034, 357] on td "FERTILIZER,COW, 16 M3" at bounding box center [928, 358] width 230 height 37
click at [1014, 367] on td "FERTILIZER,COW, 16 M3" at bounding box center [928, 358] width 230 height 37
drag, startPoint x: 997, startPoint y: 357, endPoint x: 1041, endPoint y: 359, distance: 44.6
click at [1041, 359] on td "FERTILIZER,COW, 16 M3" at bounding box center [928, 358] width 230 height 37
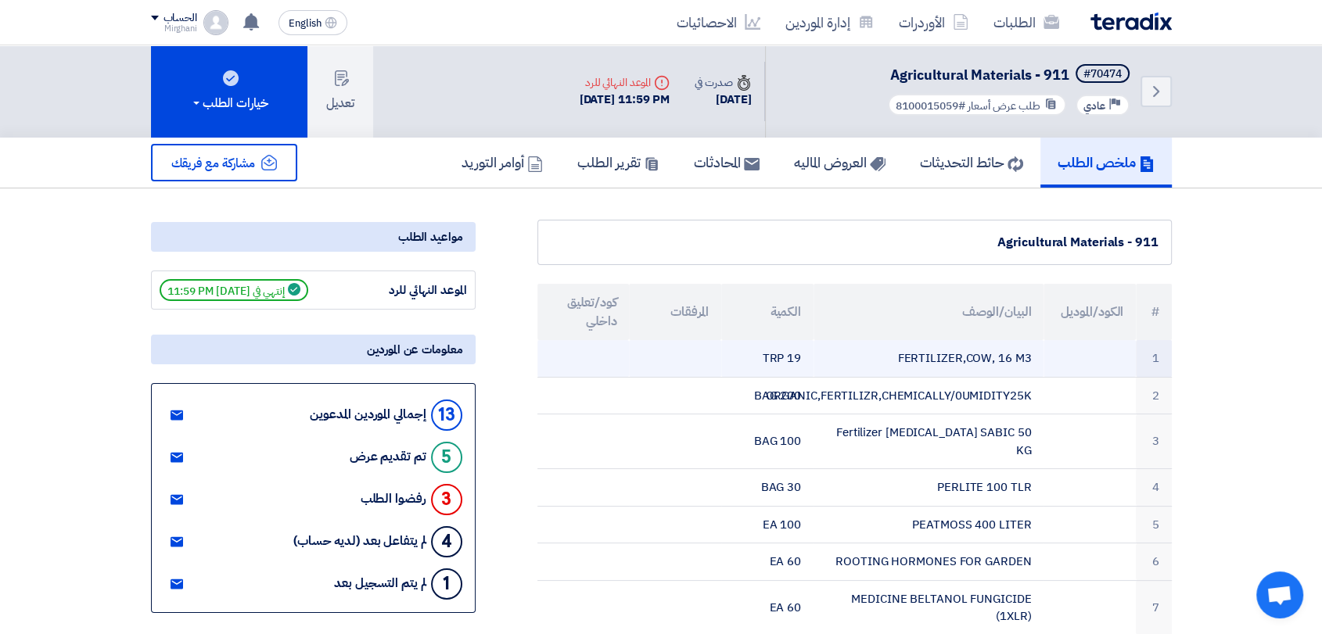
click at [1035, 371] on td "FERTILIZER,COW, 16 M3" at bounding box center [928, 358] width 230 height 37
drag, startPoint x: 998, startPoint y: 361, endPoint x: 1037, endPoint y: 360, distance: 39.1
click at [1037, 360] on td "FERTILIZER,COW, 16 M3" at bounding box center [928, 358] width 230 height 37
click at [1030, 364] on td "FERTILIZER,COW, 16 M3" at bounding box center [928, 358] width 230 height 37
drag, startPoint x: 996, startPoint y: 357, endPoint x: 1040, endPoint y: 362, distance: 44.9
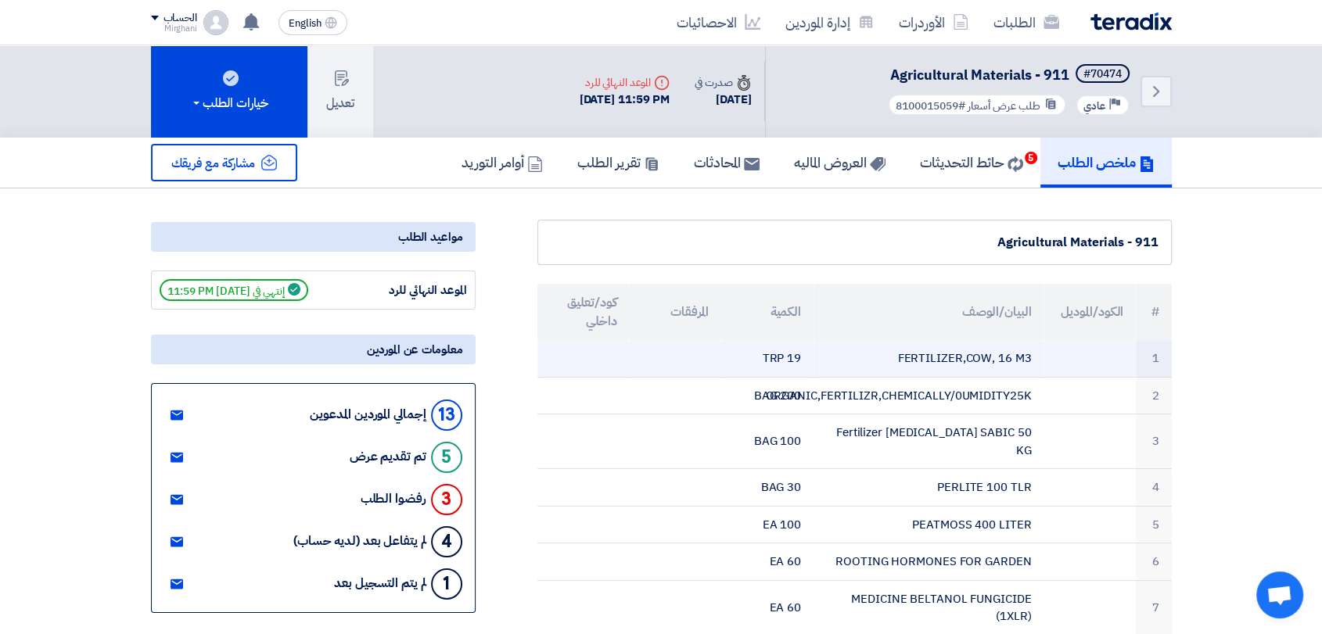
click at [1040, 362] on td "FERTILIZER,COW, 16 M3" at bounding box center [928, 358] width 230 height 37
click at [1000, 370] on td "FERTILIZER,COW, 16 M3" at bounding box center [928, 358] width 230 height 37
drag, startPoint x: 998, startPoint y: 357, endPoint x: 1029, endPoint y: 358, distance: 31.3
click at [1029, 358] on td "FERTILIZER,COW, 16 M3" at bounding box center [928, 358] width 230 height 37
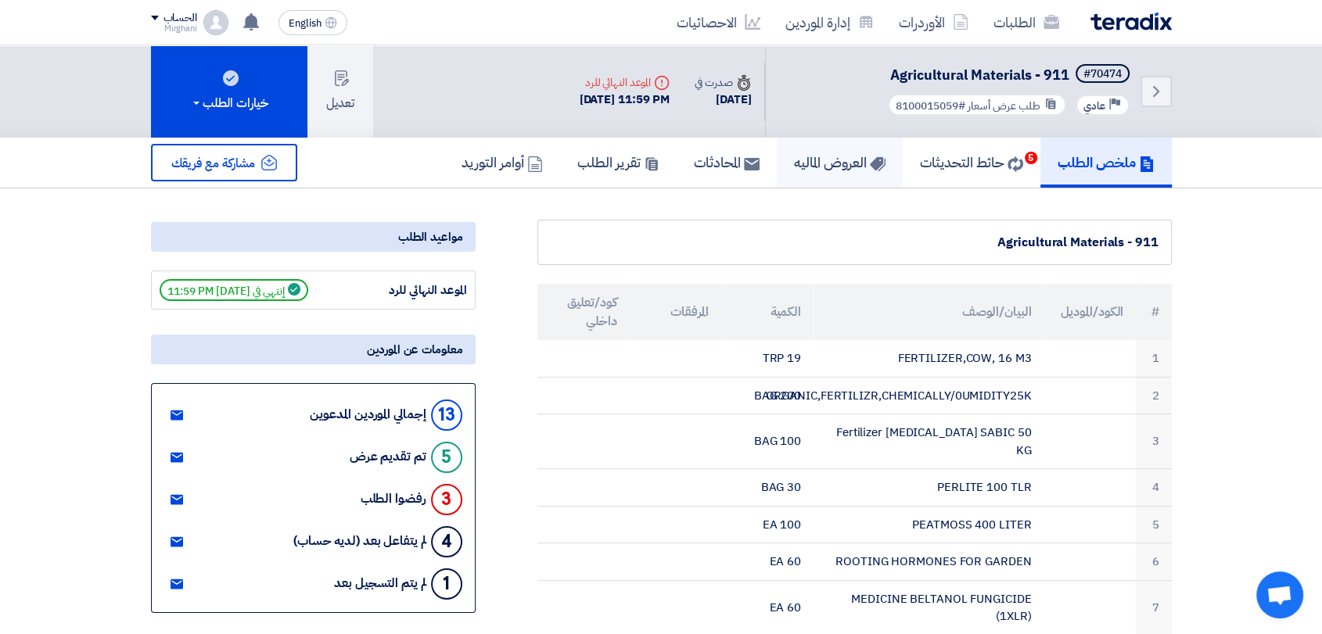
click at [800, 167] on h5 "العروض الماليه" at bounding box center [840, 162] width 92 height 18
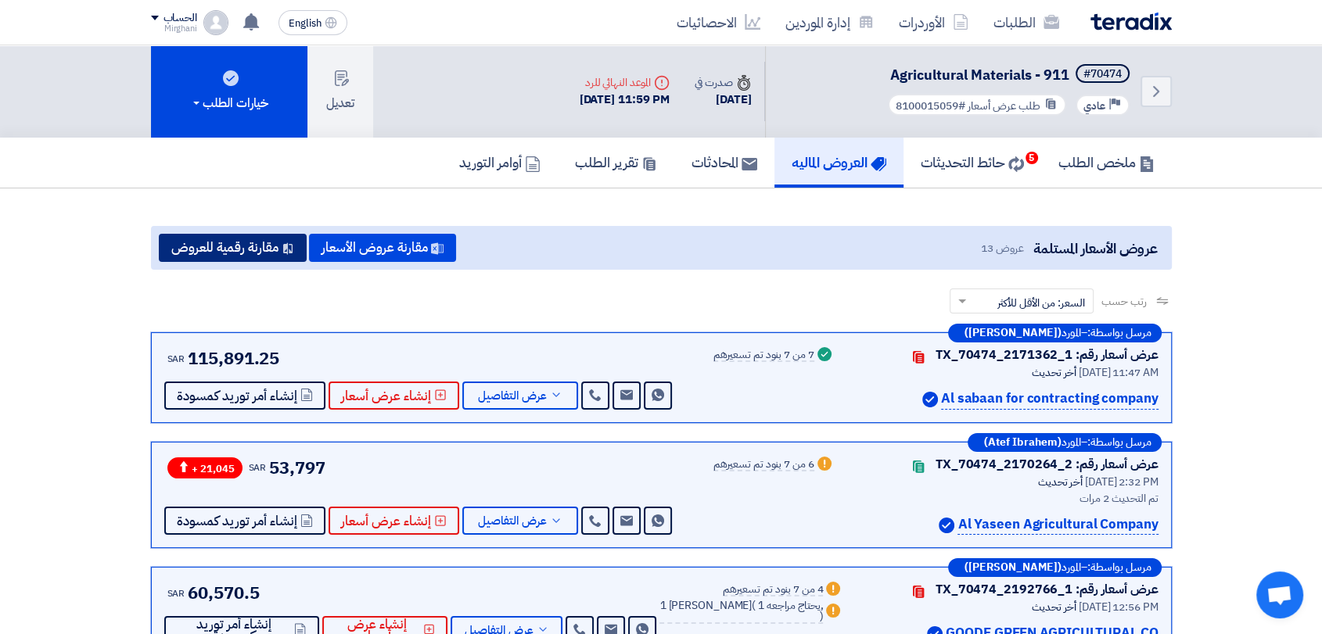
click at [271, 239] on button "مقارنة رقمية للعروض" at bounding box center [233, 248] width 148 height 28
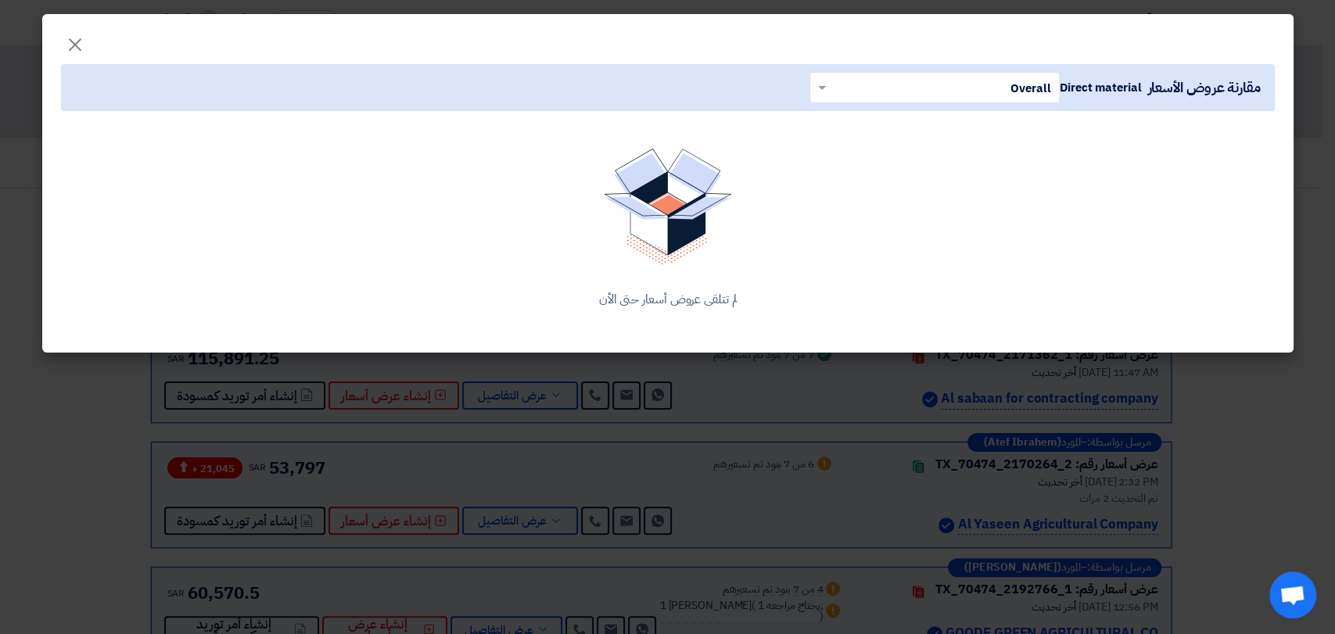
click at [889, 94] on input "text" at bounding box center [943, 87] width 219 height 26
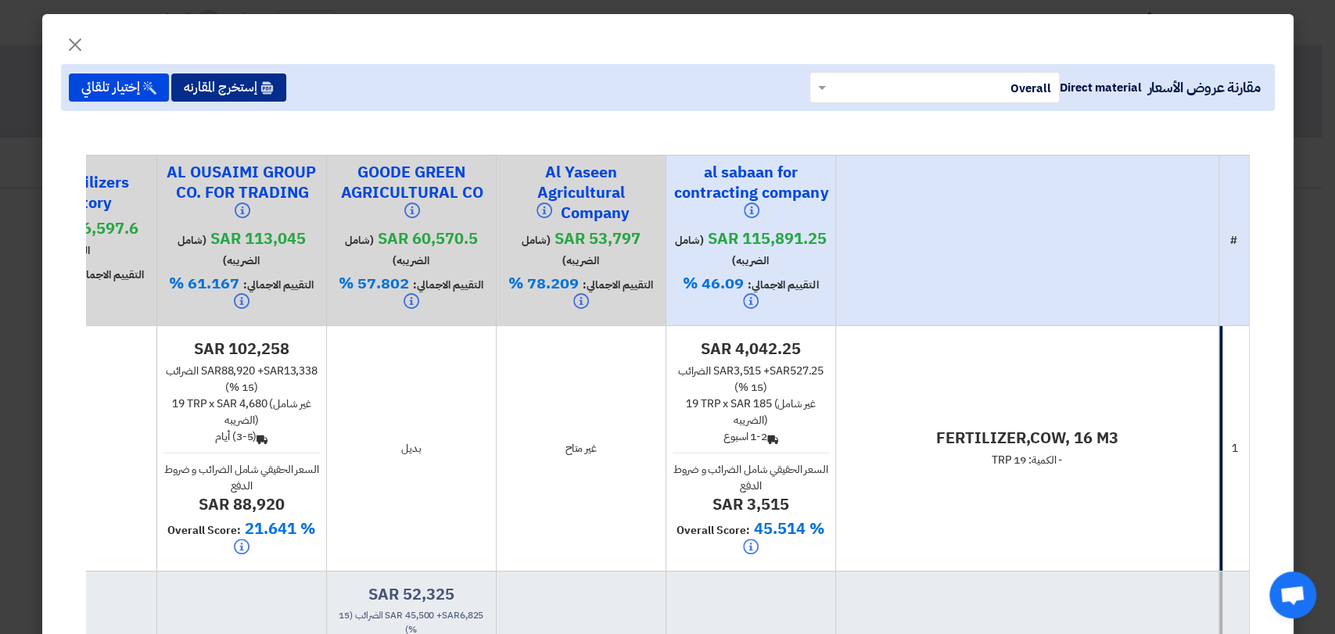
click at [226, 88] on button "إستخرج المقارنه" at bounding box center [228, 88] width 115 height 28
click at [84, 46] on span "×" at bounding box center [75, 43] width 19 height 47
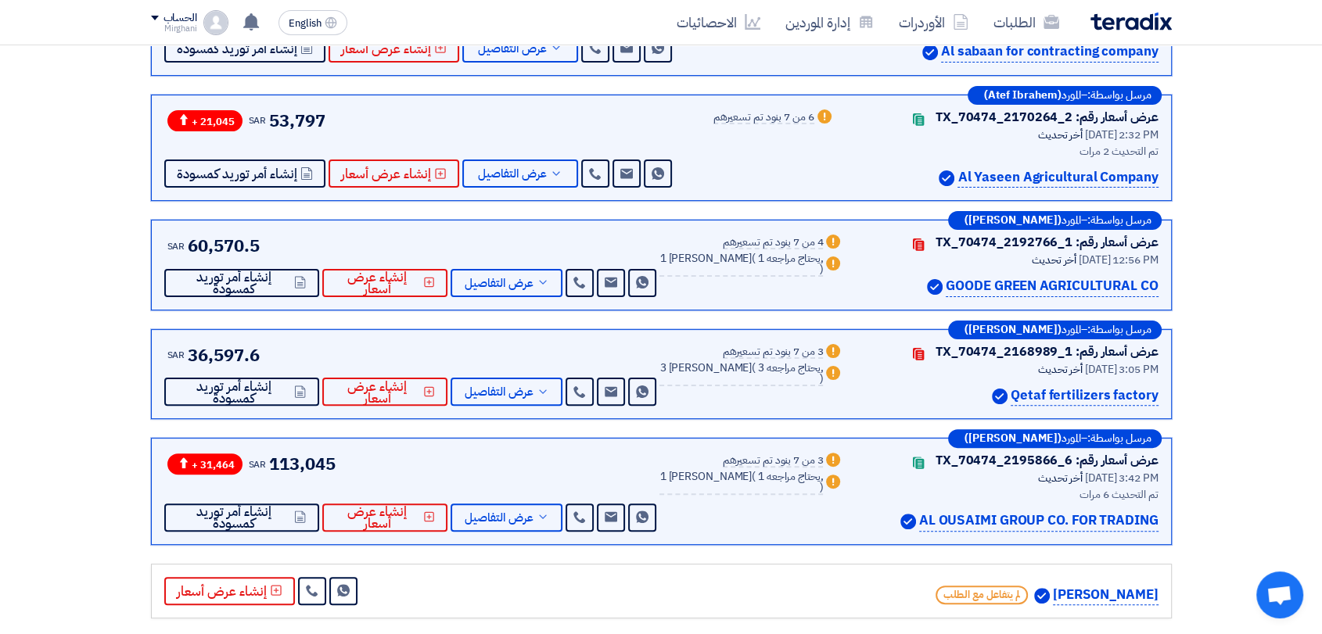
scroll to position [260, 0]
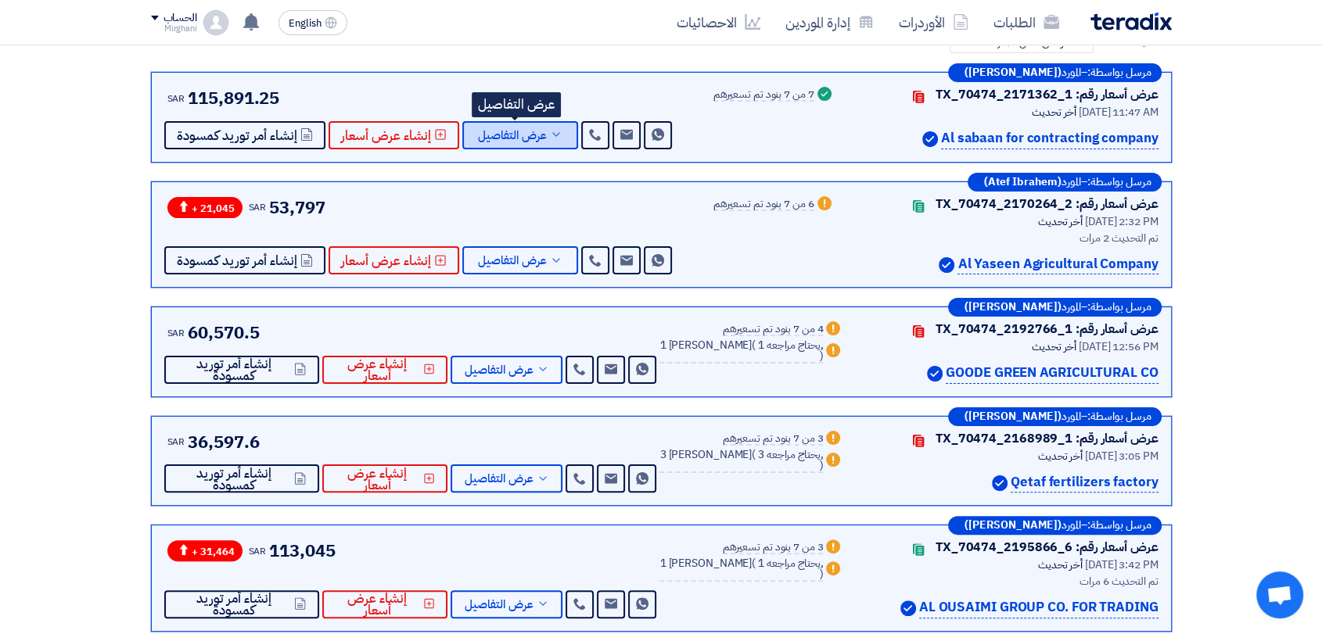
click at [512, 142] on span "عرض التفاصيل" at bounding box center [512, 136] width 69 height 12
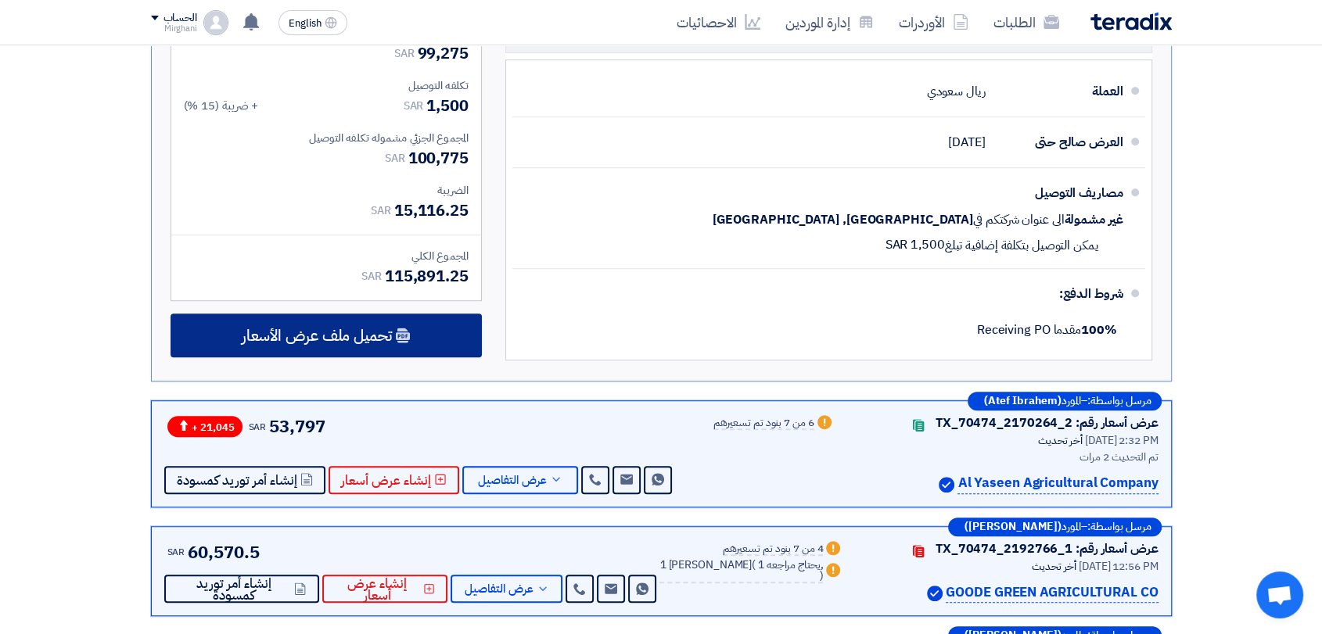
scroll to position [1043, 0]
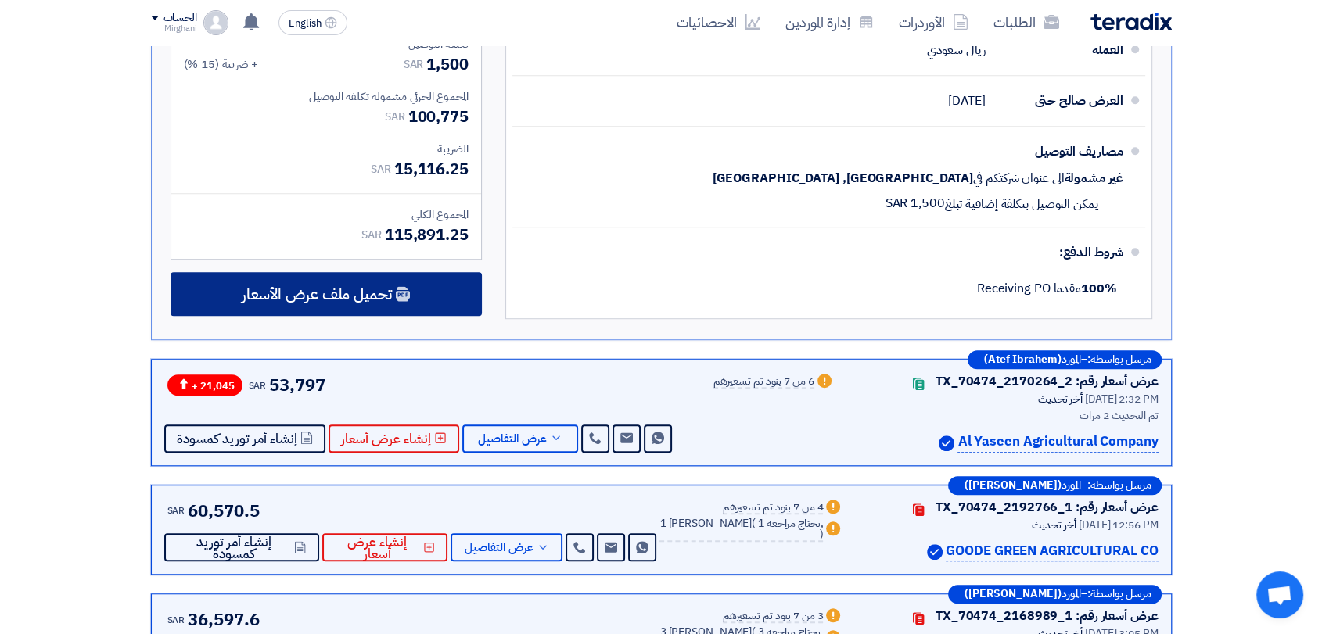
click at [424, 277] on div "تحميل ملف عرض الأسعار" at bounding box center [326, 294] width 311 height 44
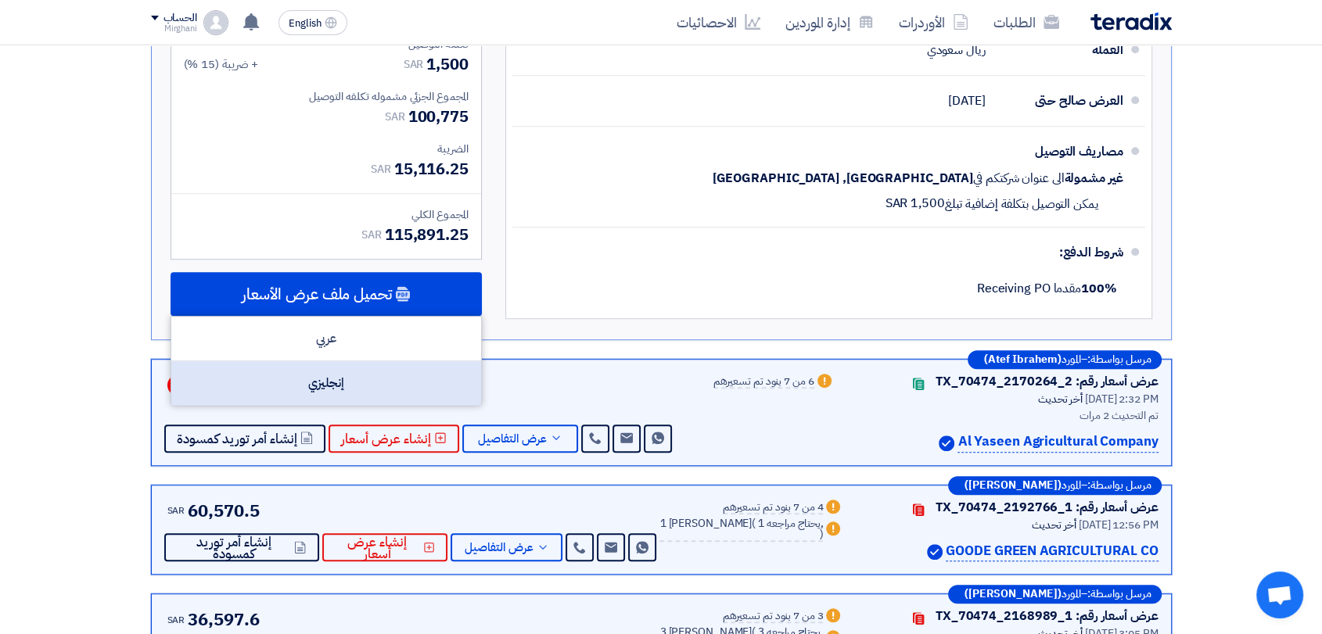
click at [390, 373] on div "إنجليزي" at bounding box center [326, 383] width 310 height 44
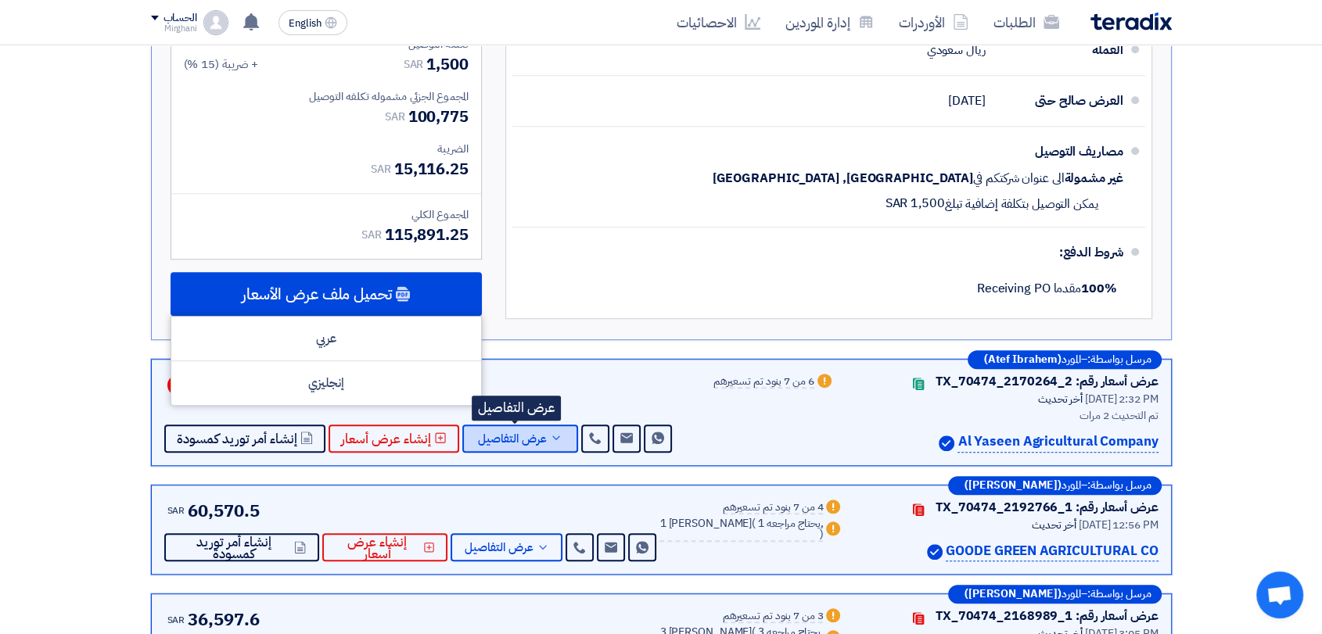
click at [533, 433] on span "عرض التفاصيل" at bounding box center [512, 439] width 69 height 12
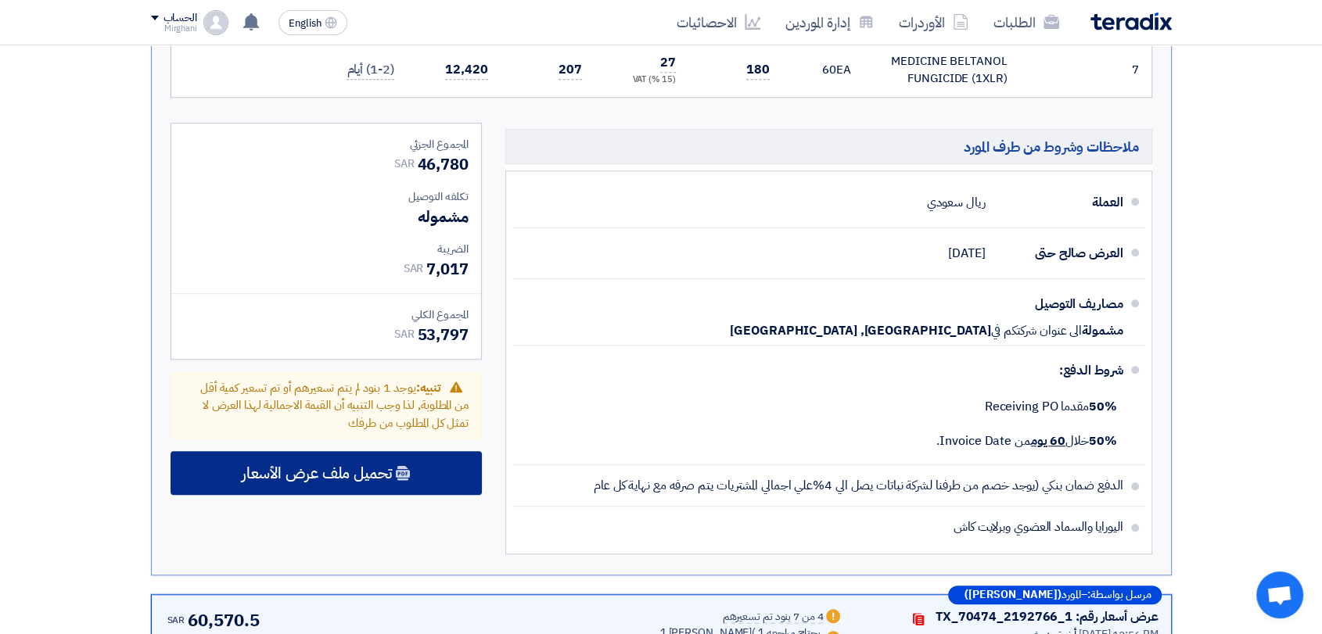
click at [431, 451] on div "تحميل ملف عرض الأسعار" at bounding box center [326, 473] width 311 height 44
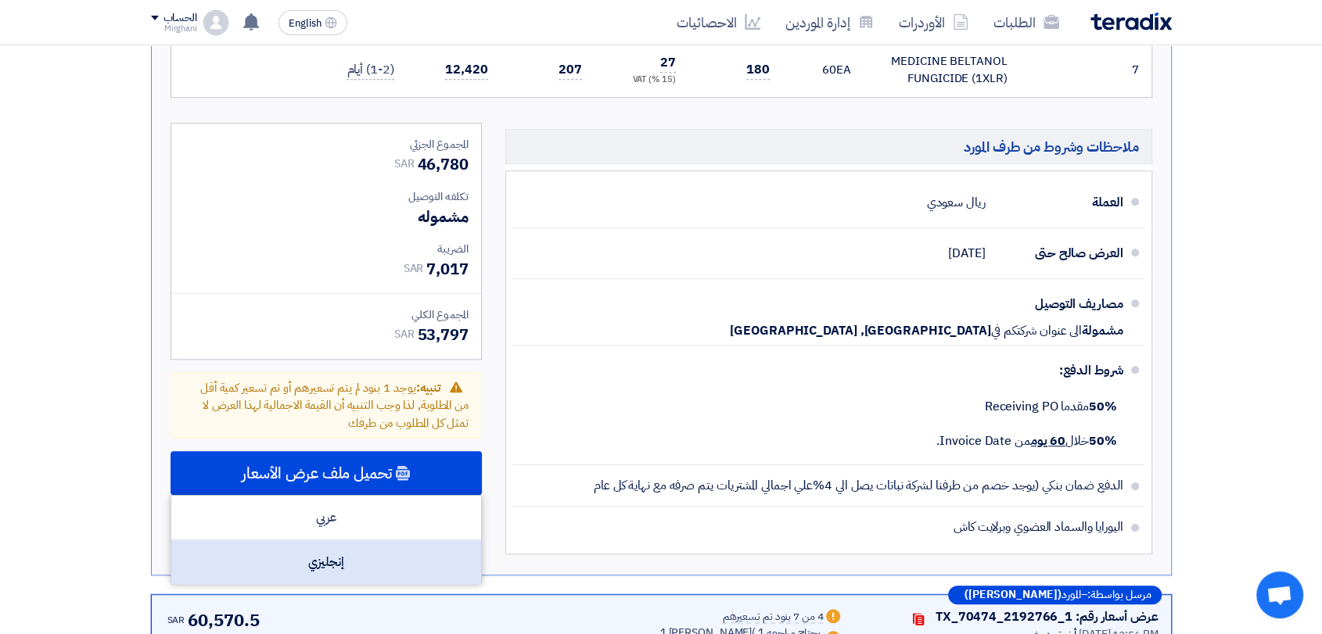
click at [419, 540] on div "إنجليزي" at bounding box center [326, 562] width 310 height 44
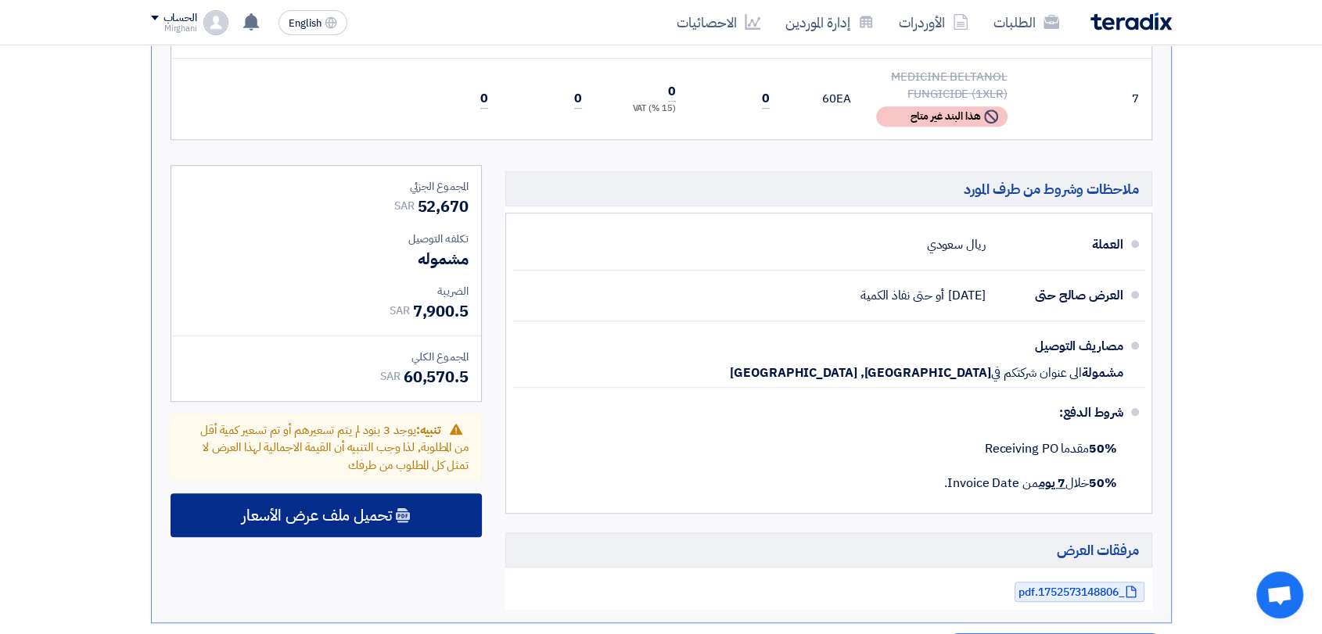
scroll to position [1303, 0]
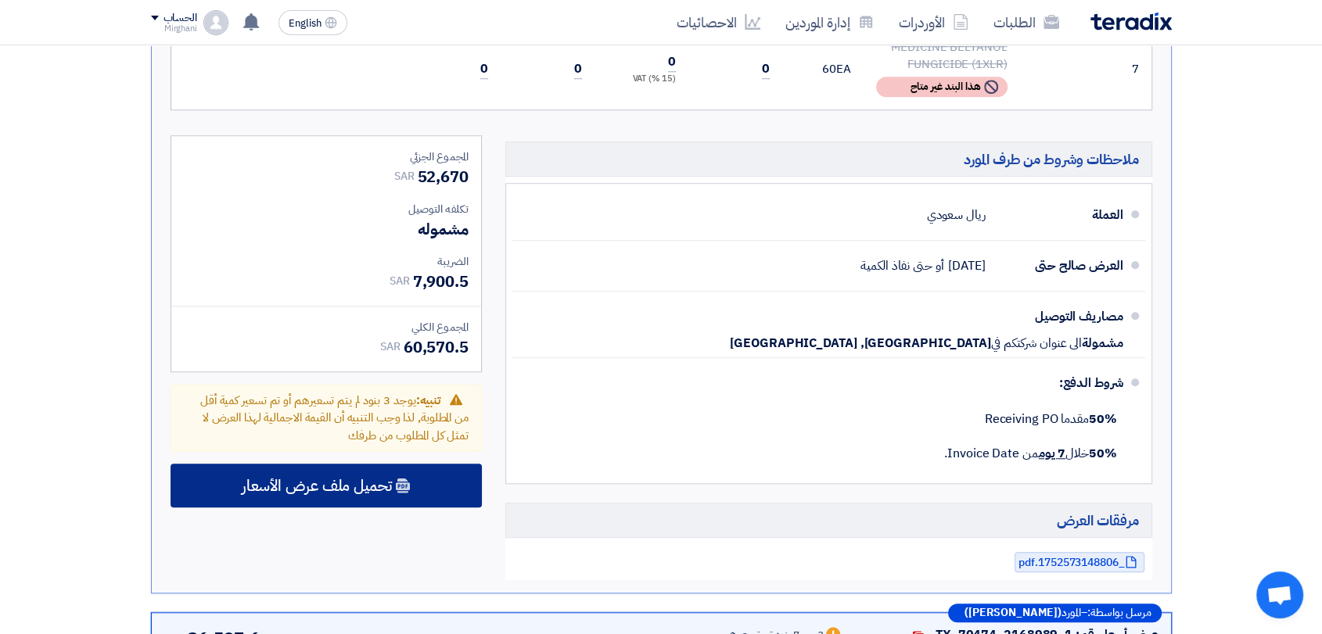
click at [465, 464] on div "تحميل ملف عرض الأسعار" at bounding box center [326, 486] width 311 height 44
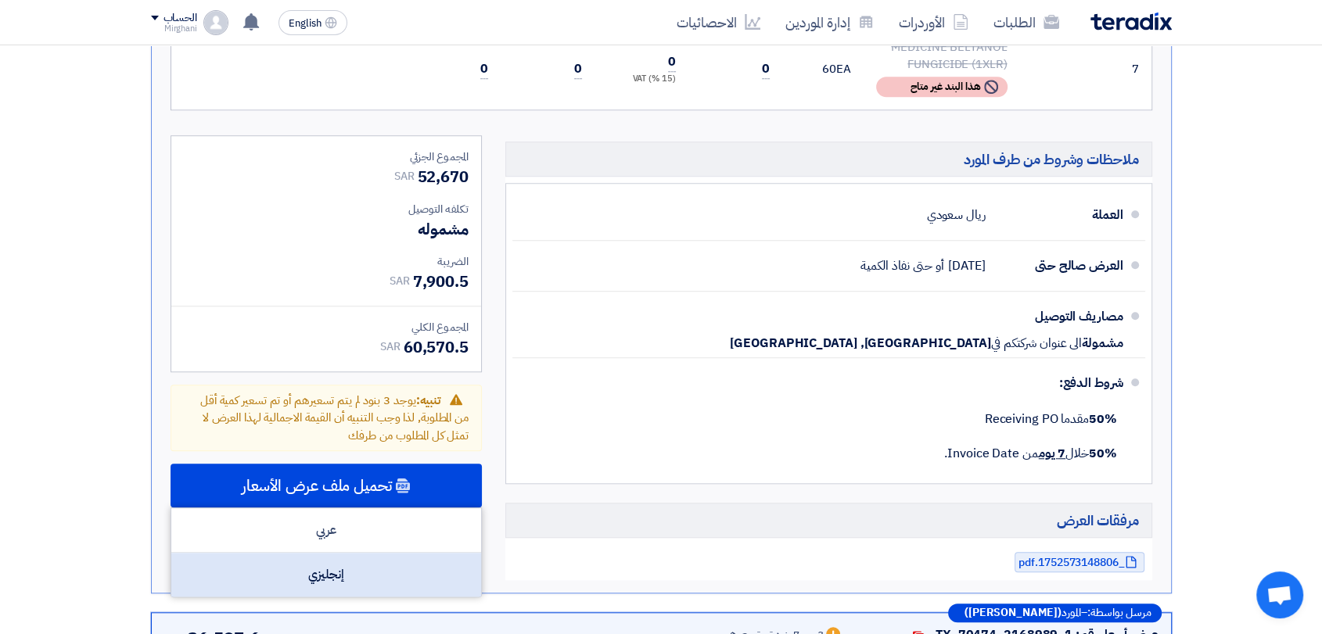
click at [388, 553] on div "إنجليزي" at bounding box center [326, 575] width 310 height 44
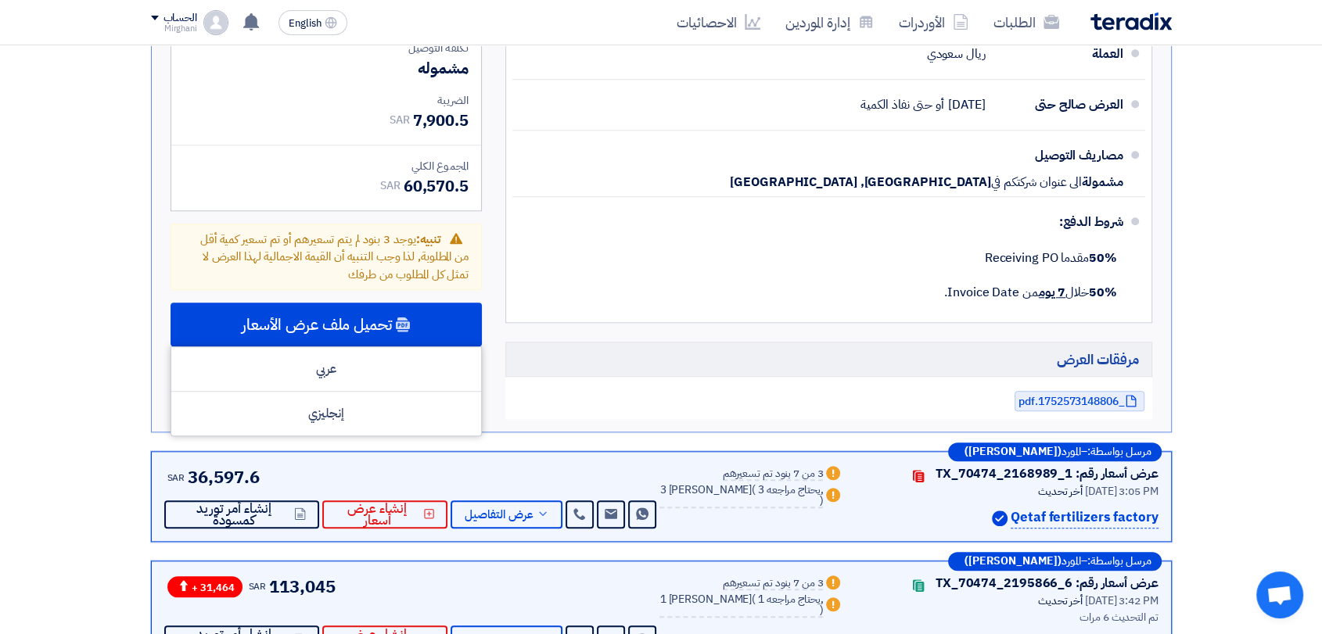
scroll to position [1564, 0]
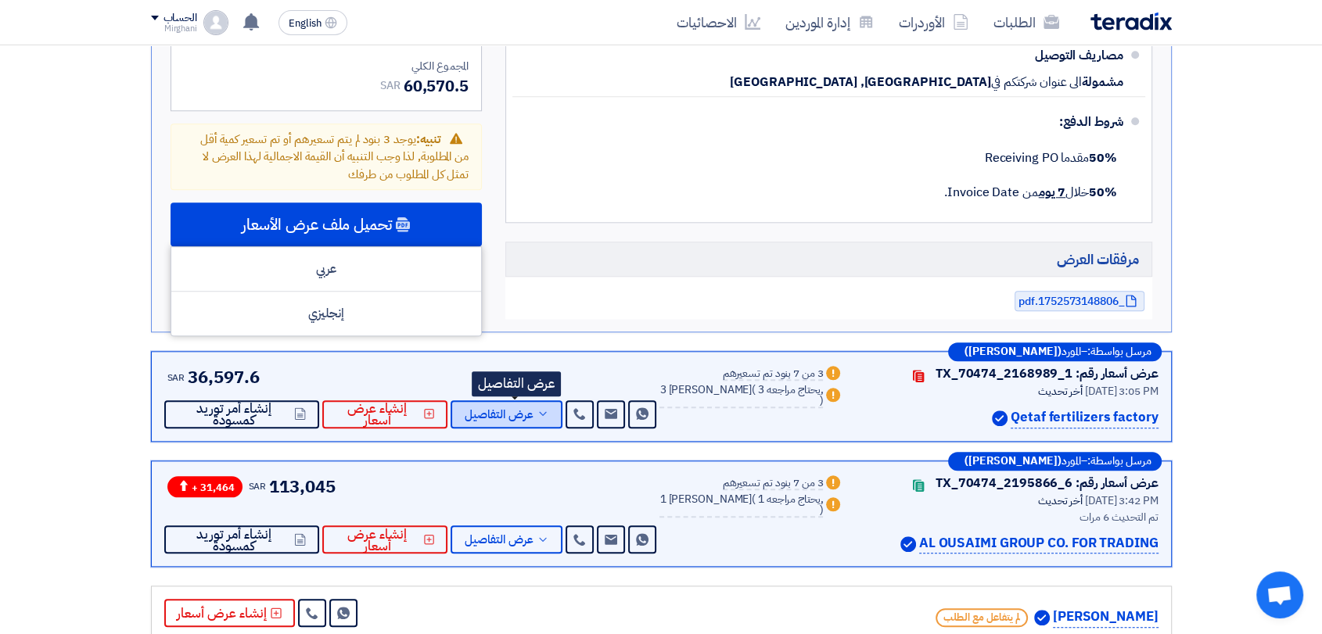
click at [533, 400] on button "عرض التفاصيل" at bounding box center [507, 414] width 112 height 28
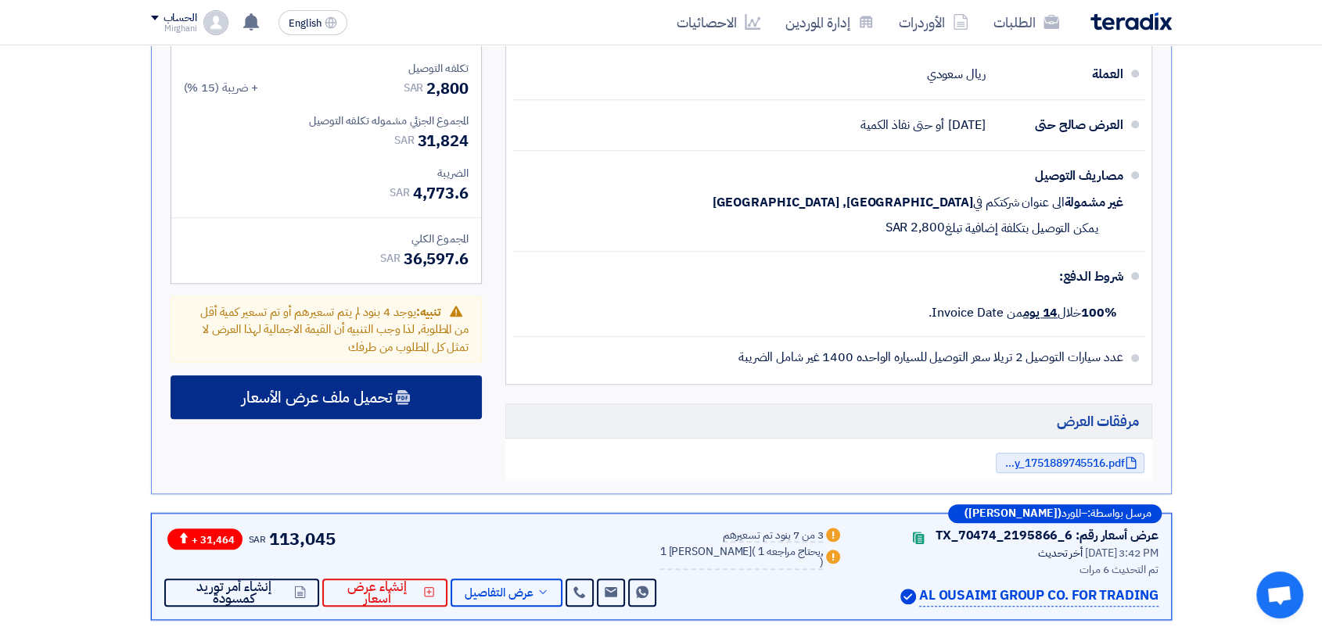
click at [445, 375] on div "تحميل ملف عرض الأسعار" at bounding box center [326, 397] width 311 height 44
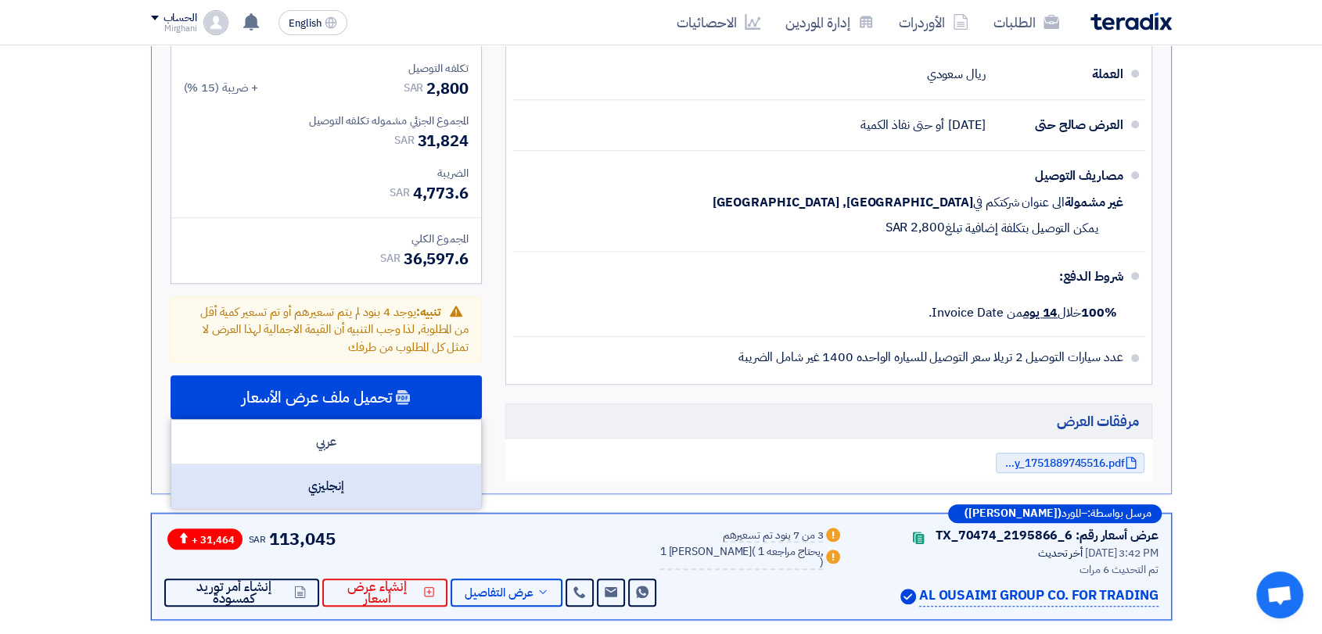
click at [440, 465] on div "إنجليزي" at bounding box center [326, 487] width 310 height 44
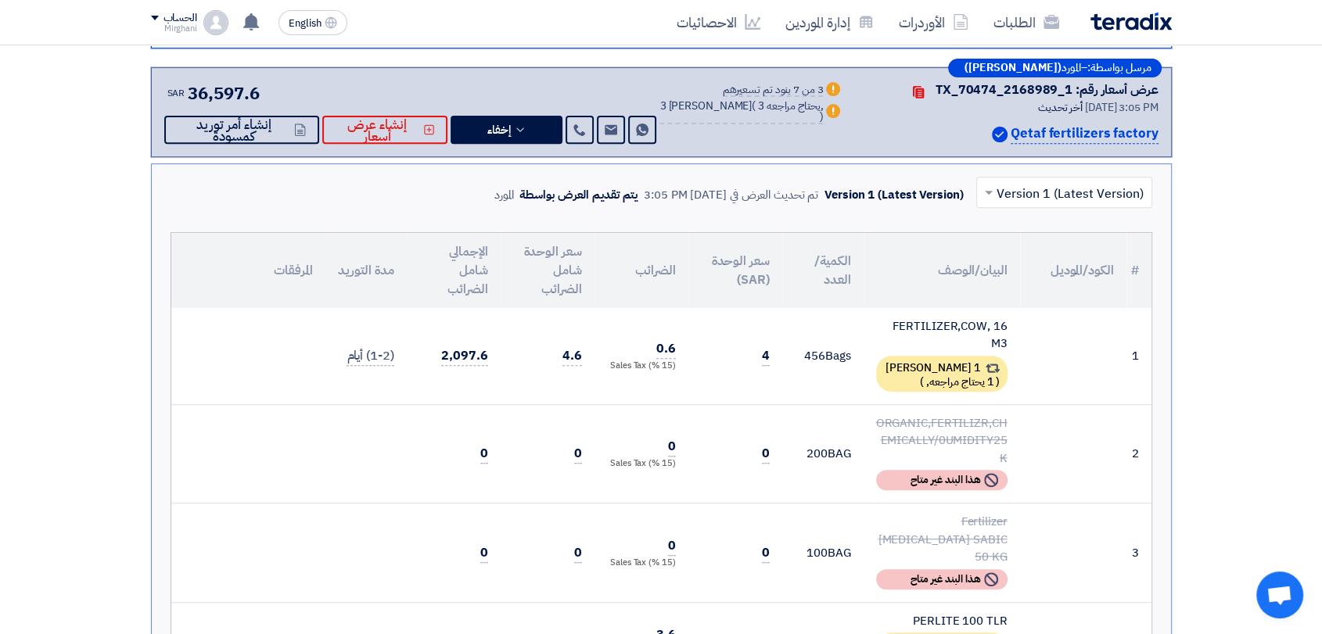
scroll to position [608, 0]
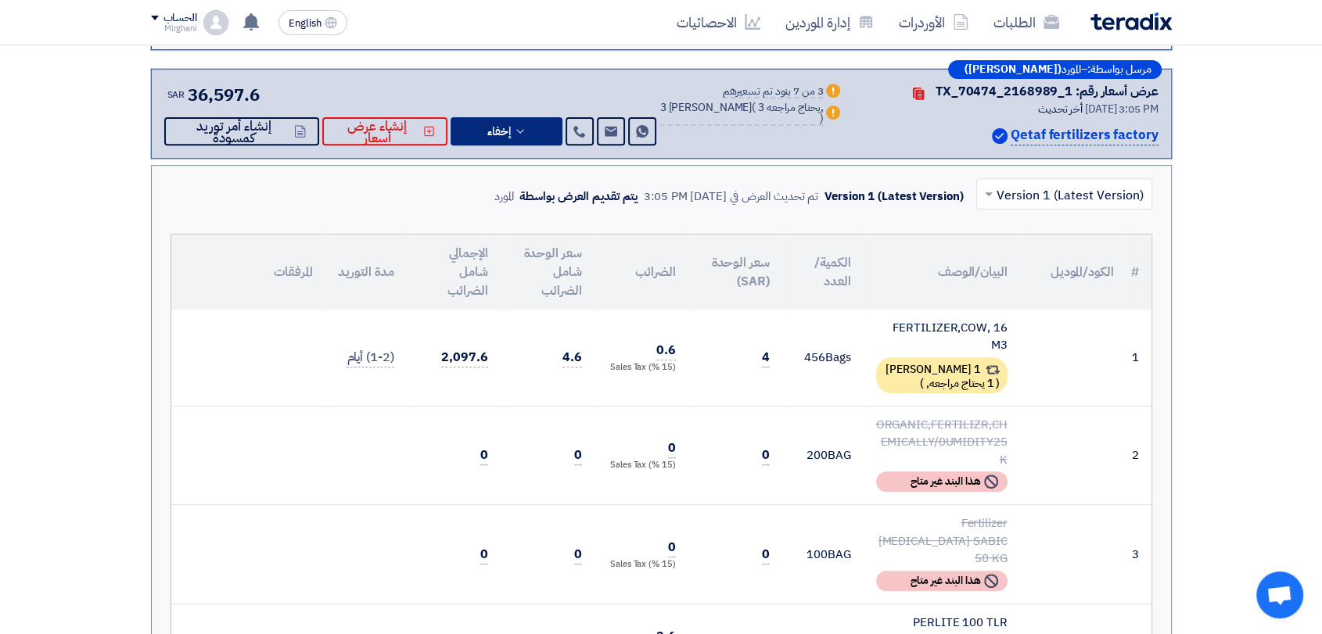
click at [535, 139] on button "إخفاء" at bounding box center [507, 131] width 112 height 28
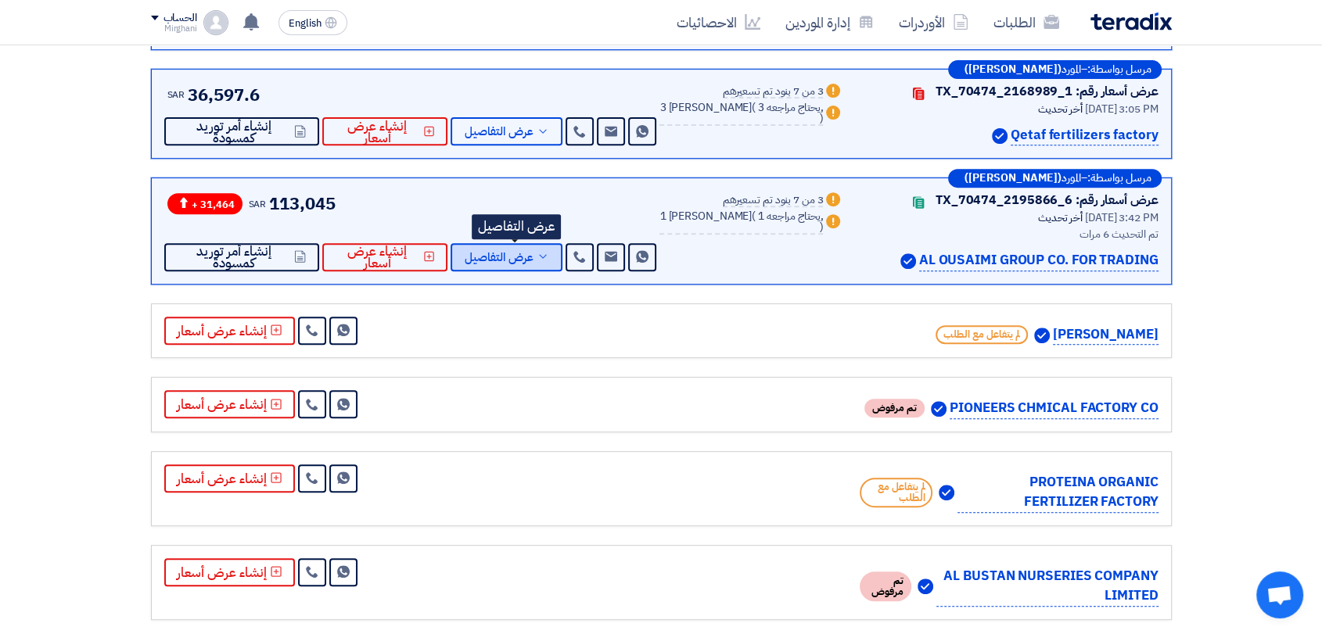
click at [521, 252] on span "عرض التفاصيل" at bounding box center [499, 258] width 69 height 12
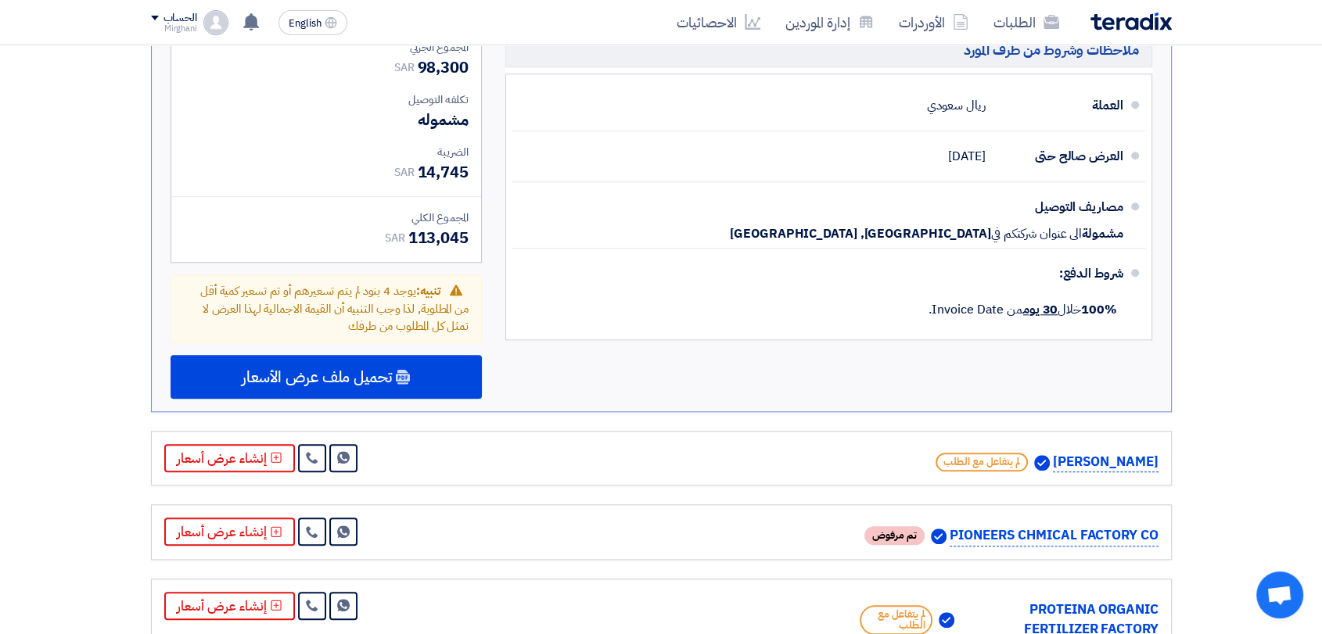
scroll to position [1738, 0]
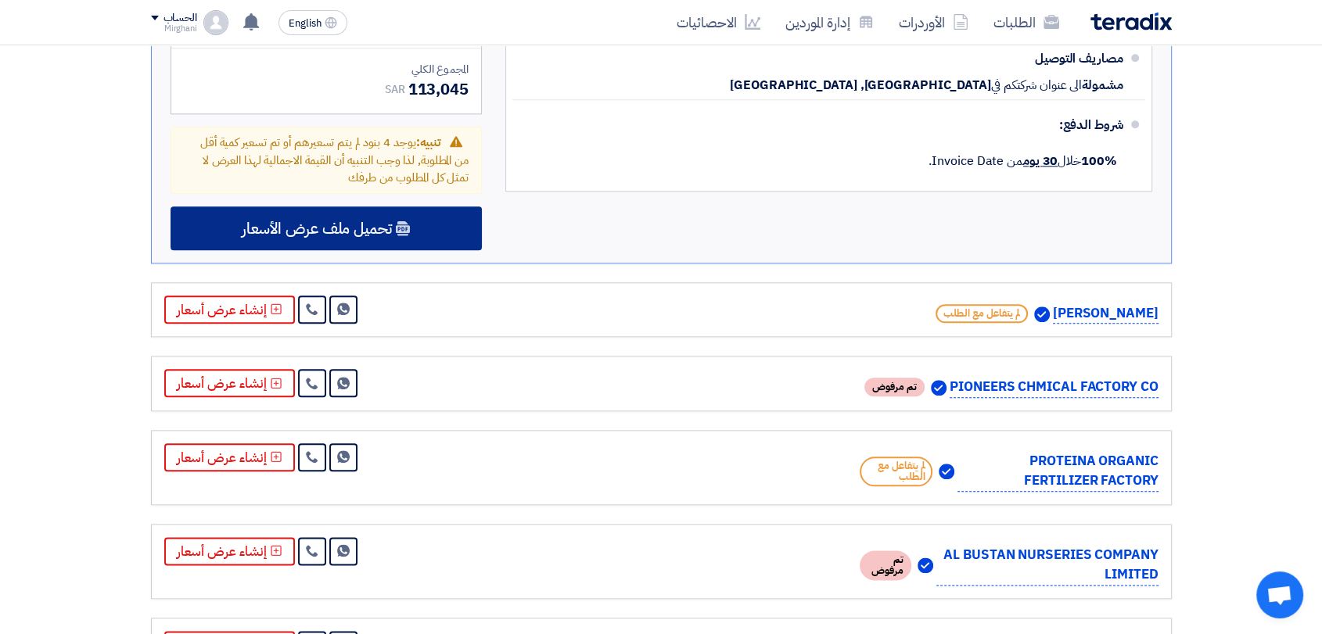
click at [446, 206] on div "تحميل ملف عرض الأسعار" at bounding box center [326, 228] width 311 height 44
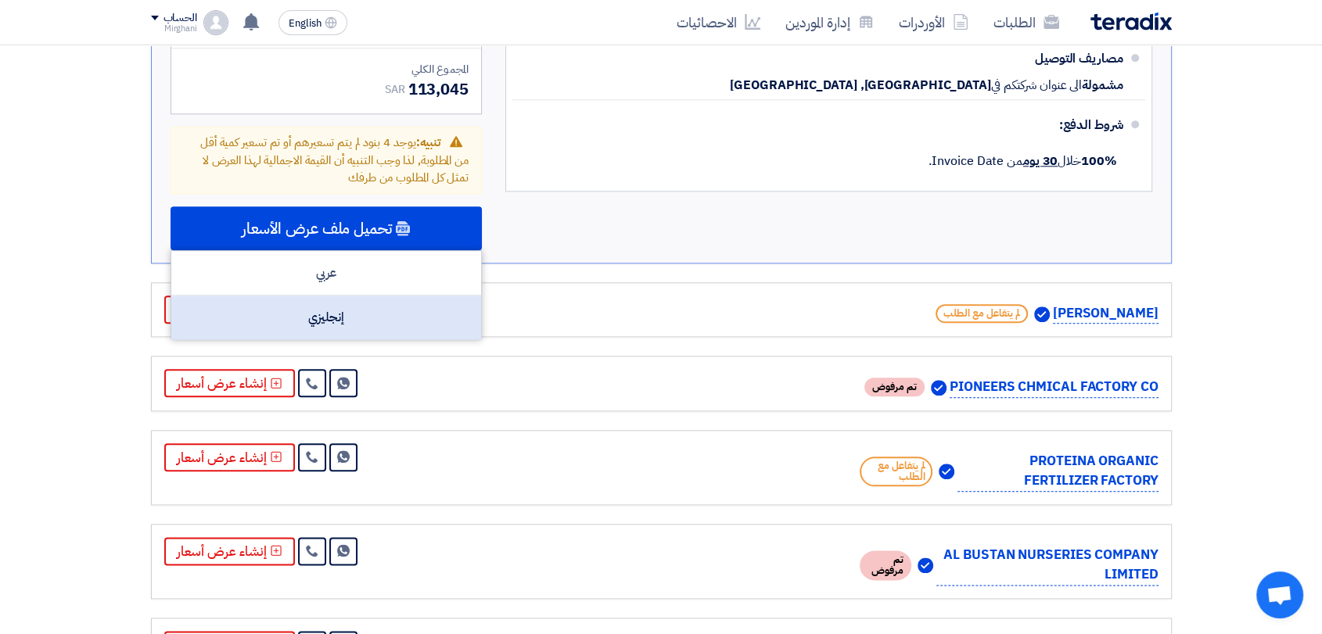
click at [422, 296] on div "إنجليزي" at bounding box center [326, 318] width 310 height 44
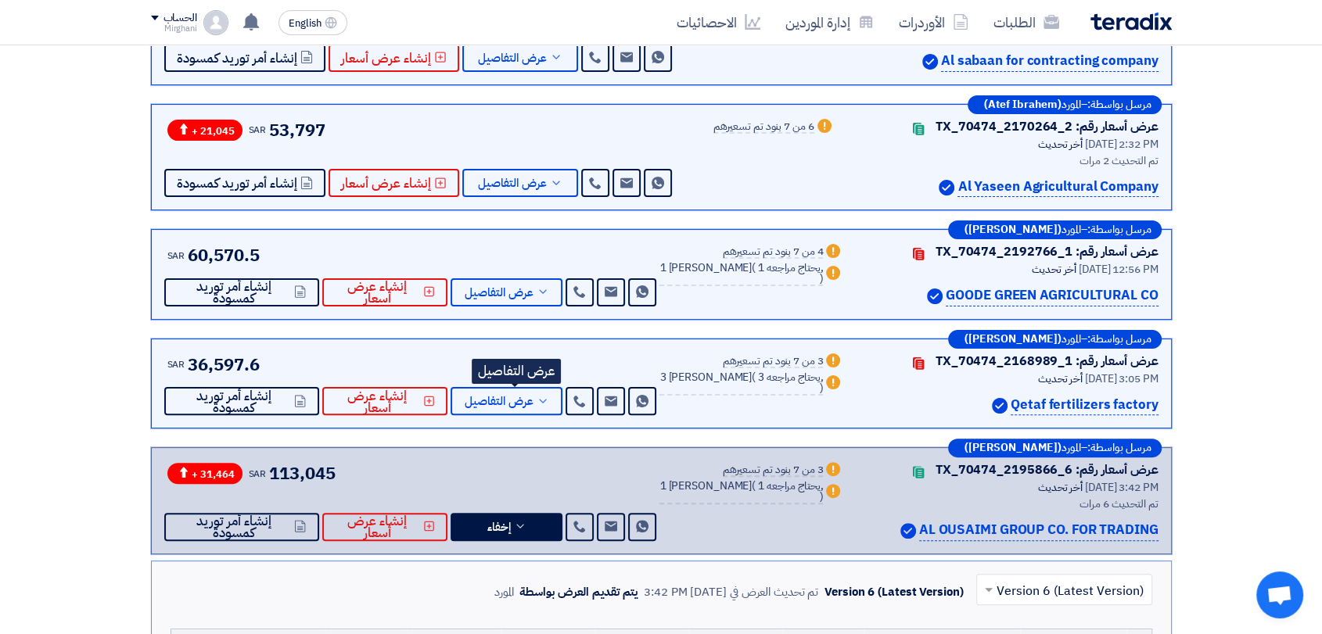
scroll to position [521, 0]
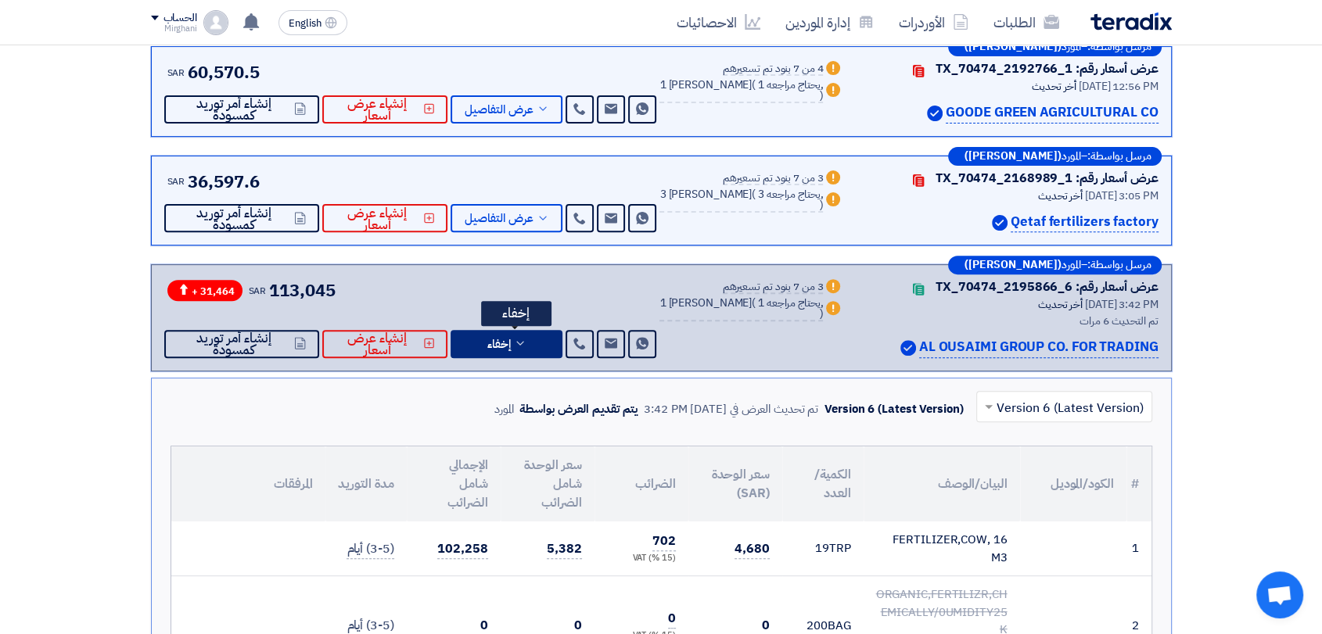
click at [535, 347] on button "إخفاء" at bounding box center [507, 344] width 112 height 28
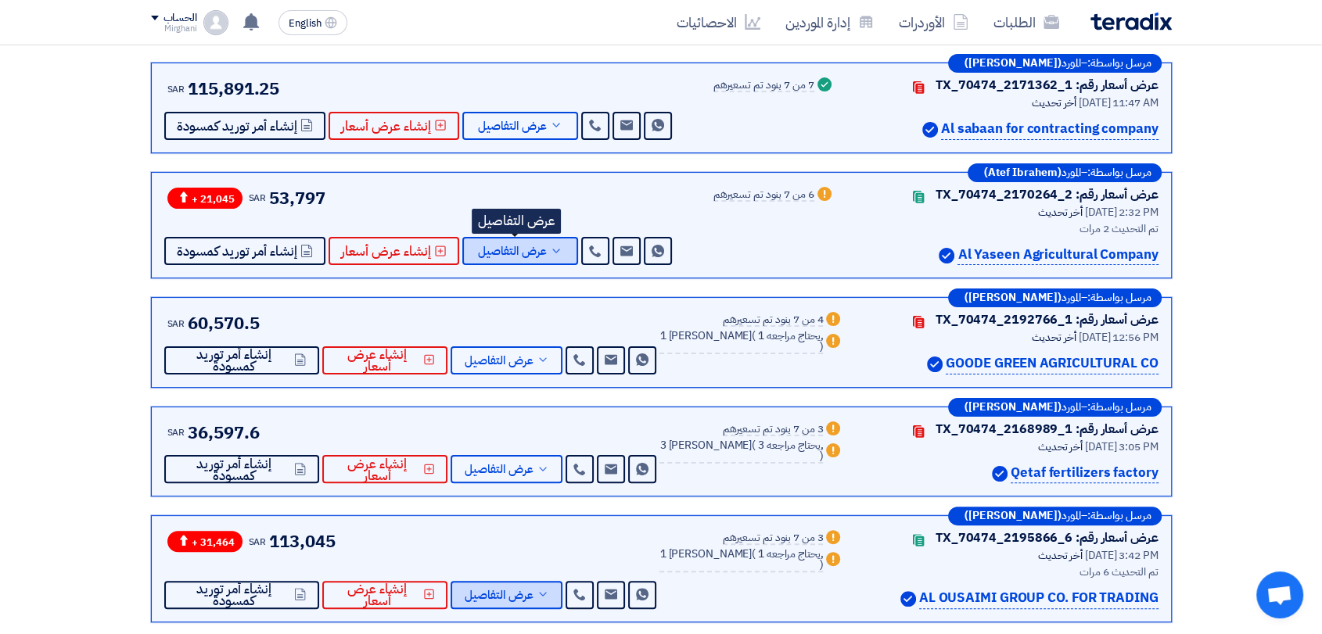
scroll to position [174, 0]
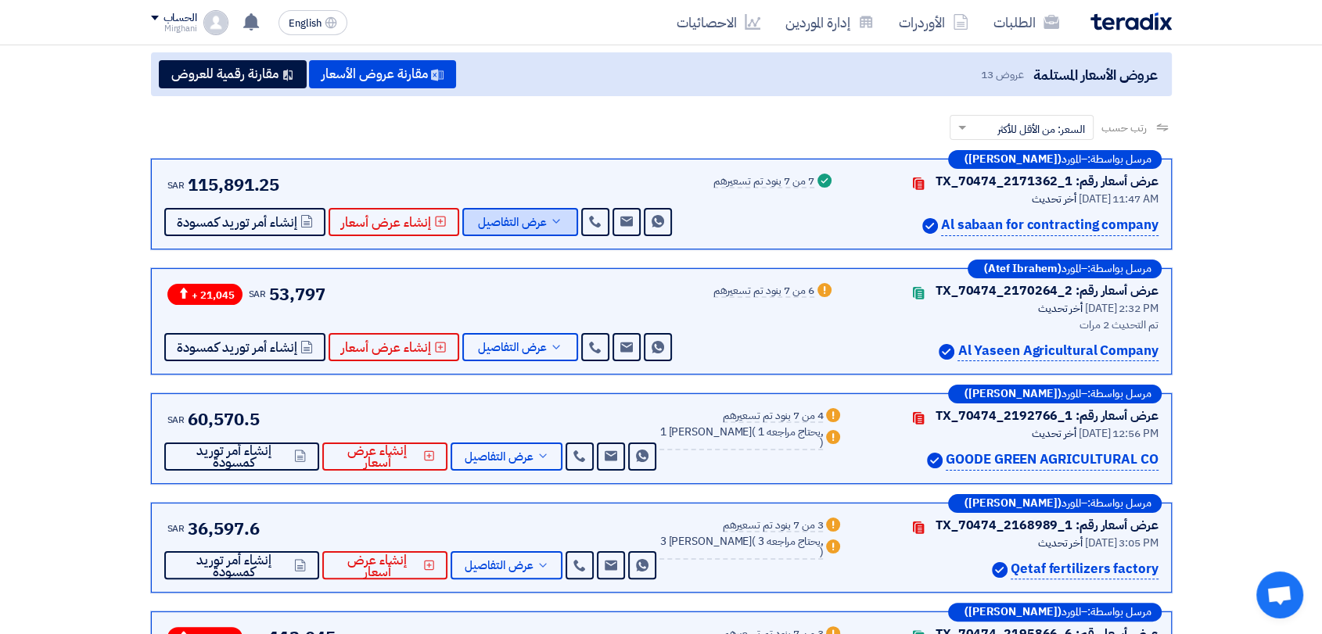
click at [550, 225] on icon at bounding box center [556, 221] width 13 height 13
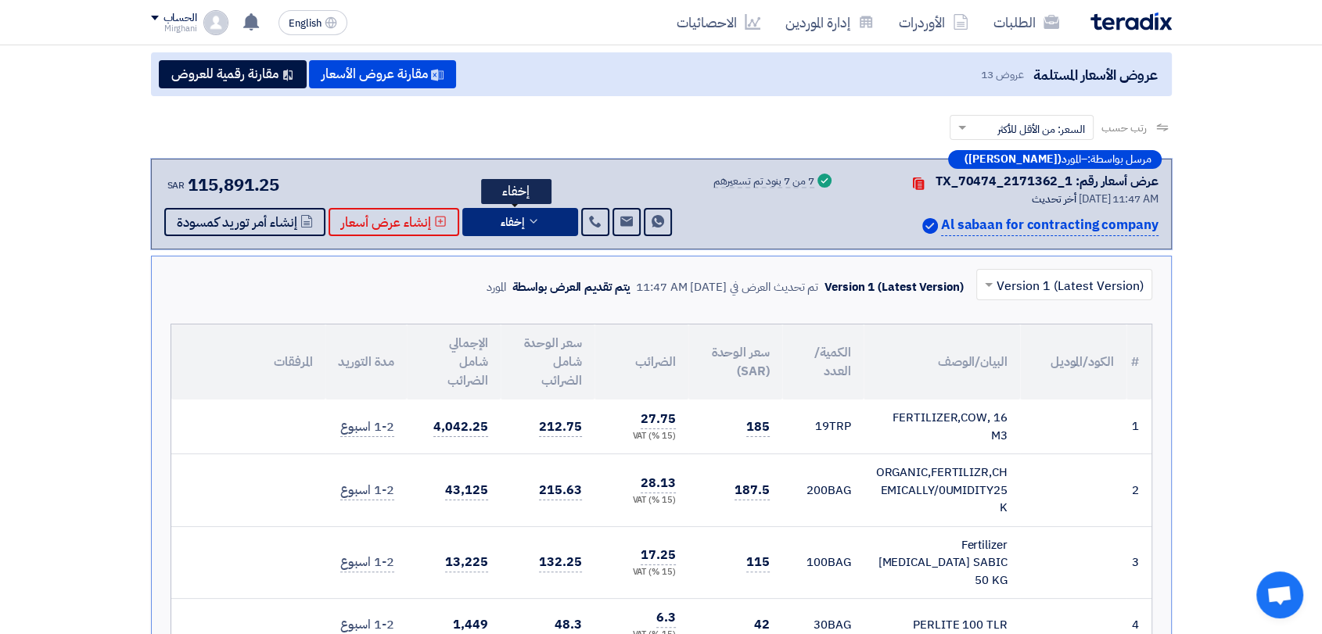
click at [549, 227] on button "إخفاء" at bounding box center [520, 222] width 116 height 28
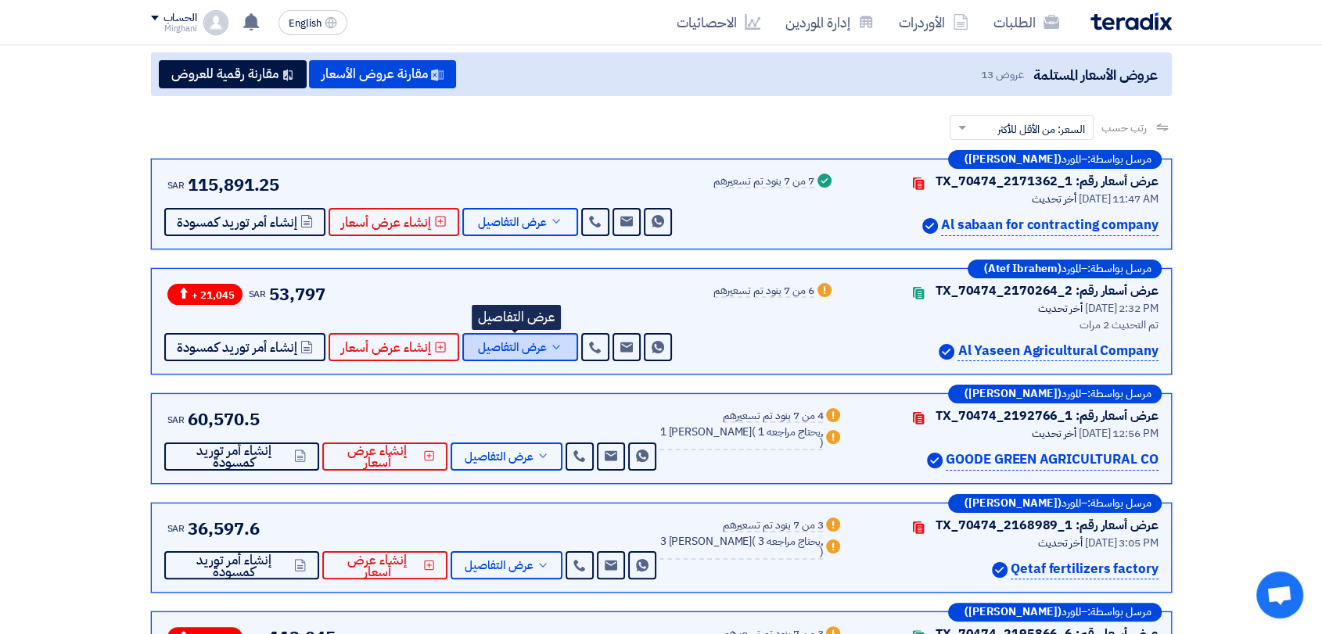
click at [555, 341] on icon at bounding box center [556, 347] width 13 height 13
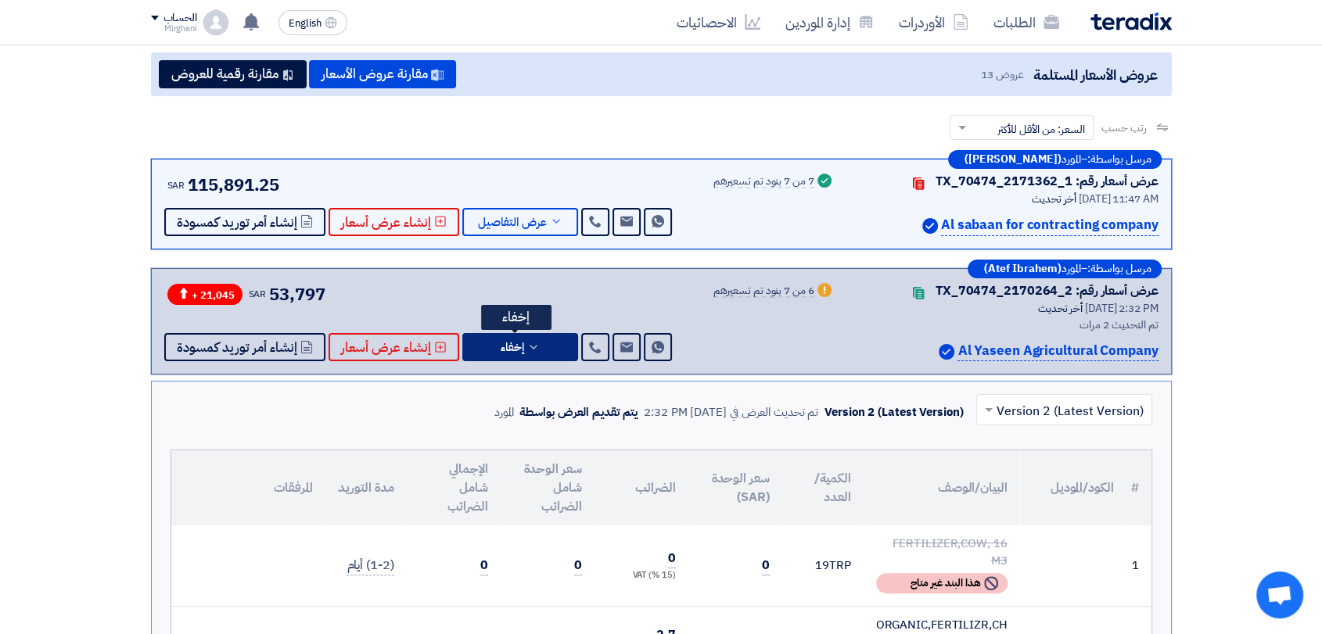
scroll to position [260, 0]
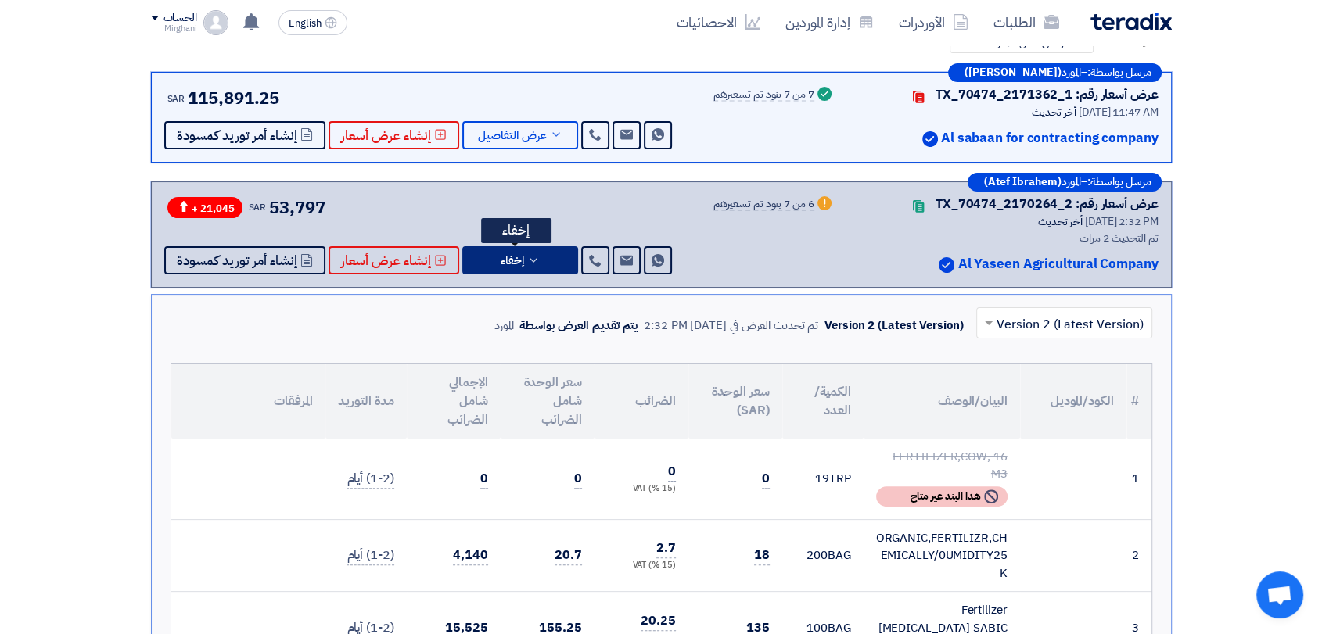
click at [538, 264] on button "إخفاء" at bounding box center [520, 260] width 116 height 28
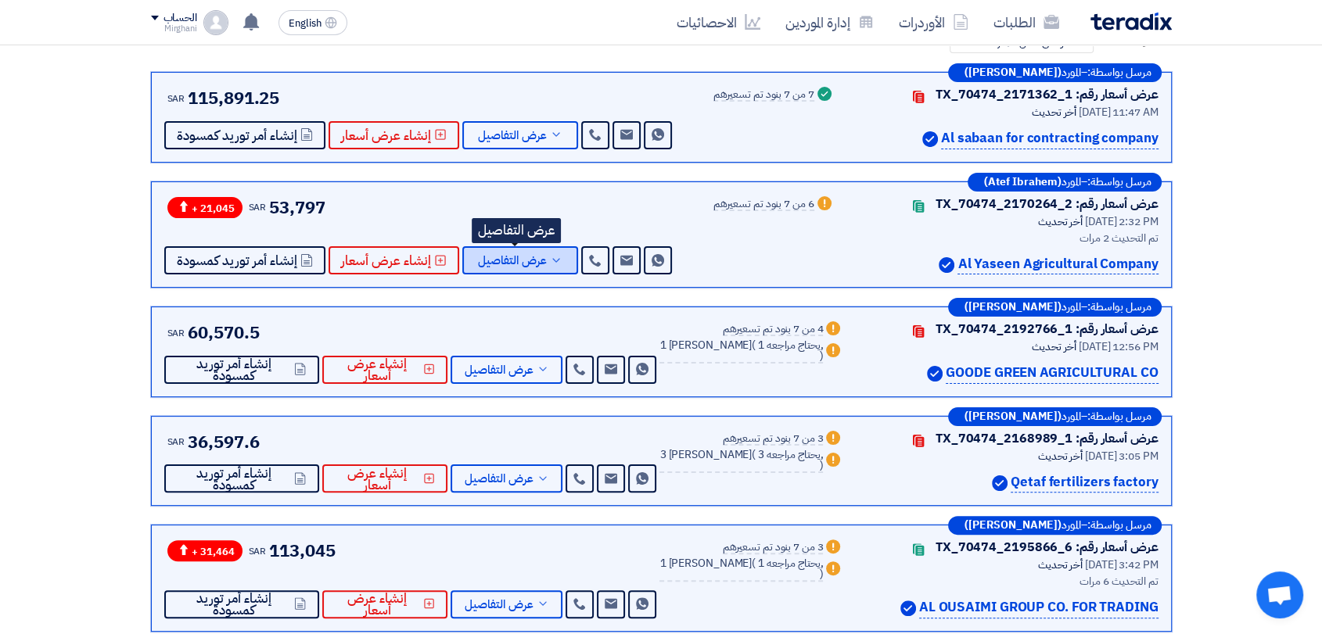
scroll to position [347, 0]
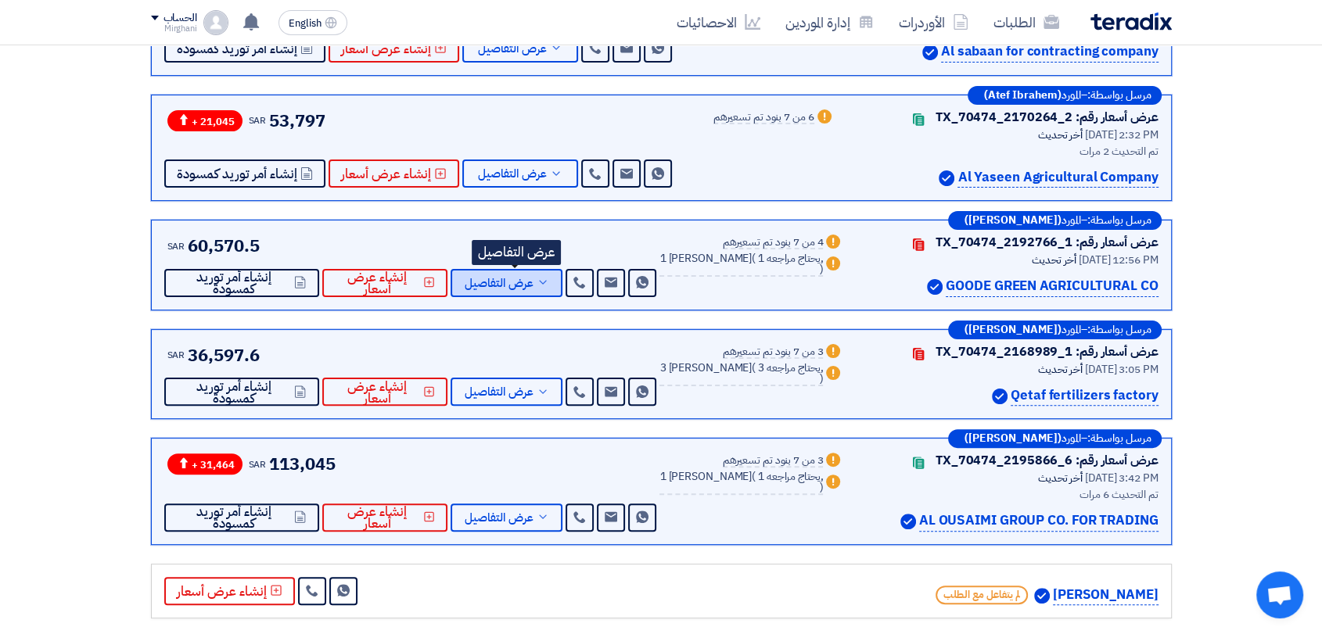
click at [535, 269] on button "عرض التفاصيل" at bounding box center [507, 283] width 112 height 28
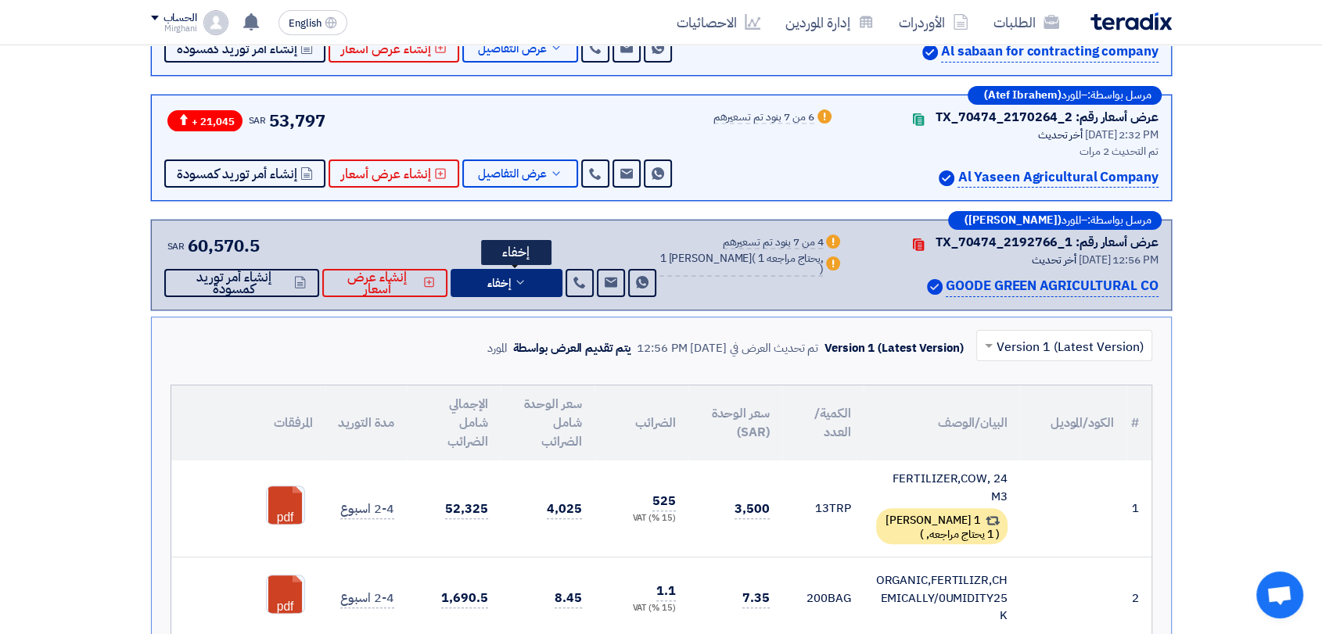
click at [526, 277] on icon at bounding box center [520, 282] width 13 height 13
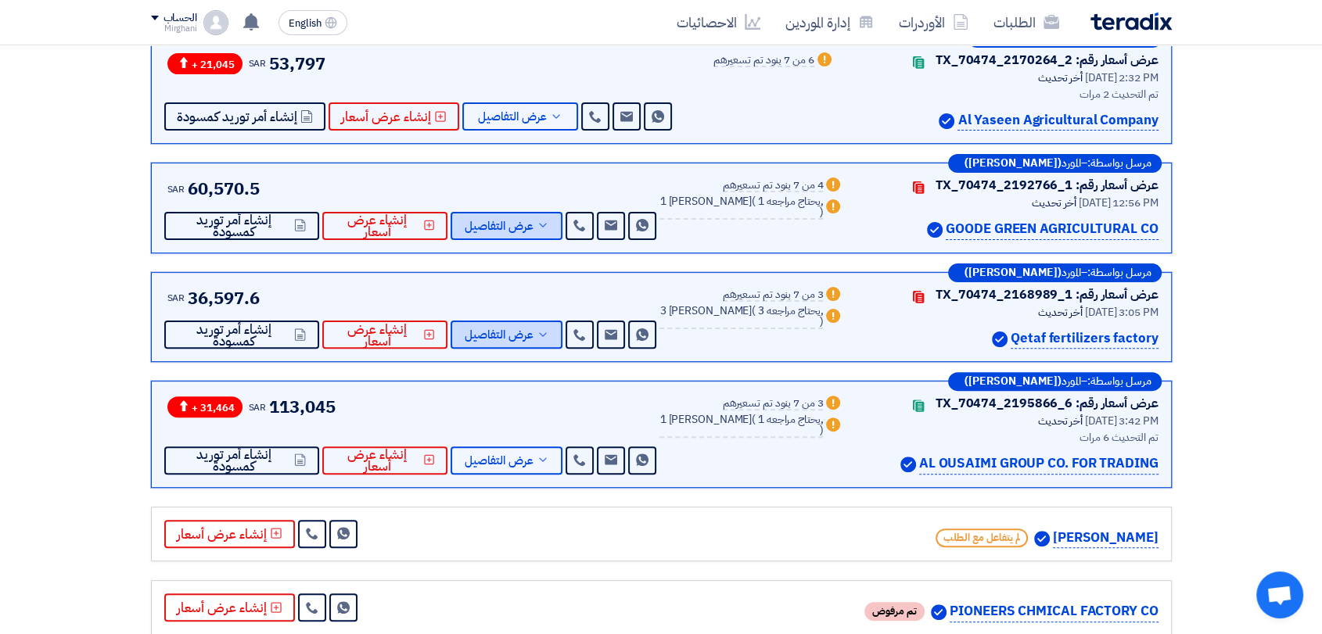
scroll to position [434, 0]
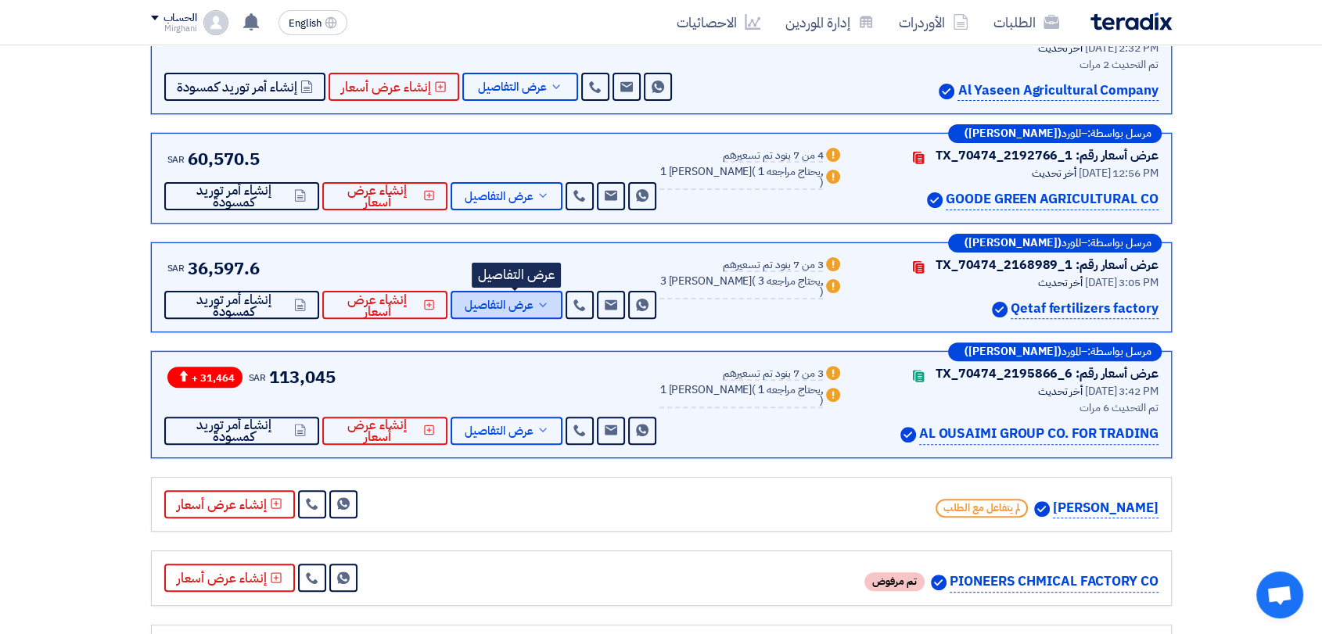
click at [533, 302] on span "عرض التفاصيل" at bounding box center [499, 306] width 69 height 12
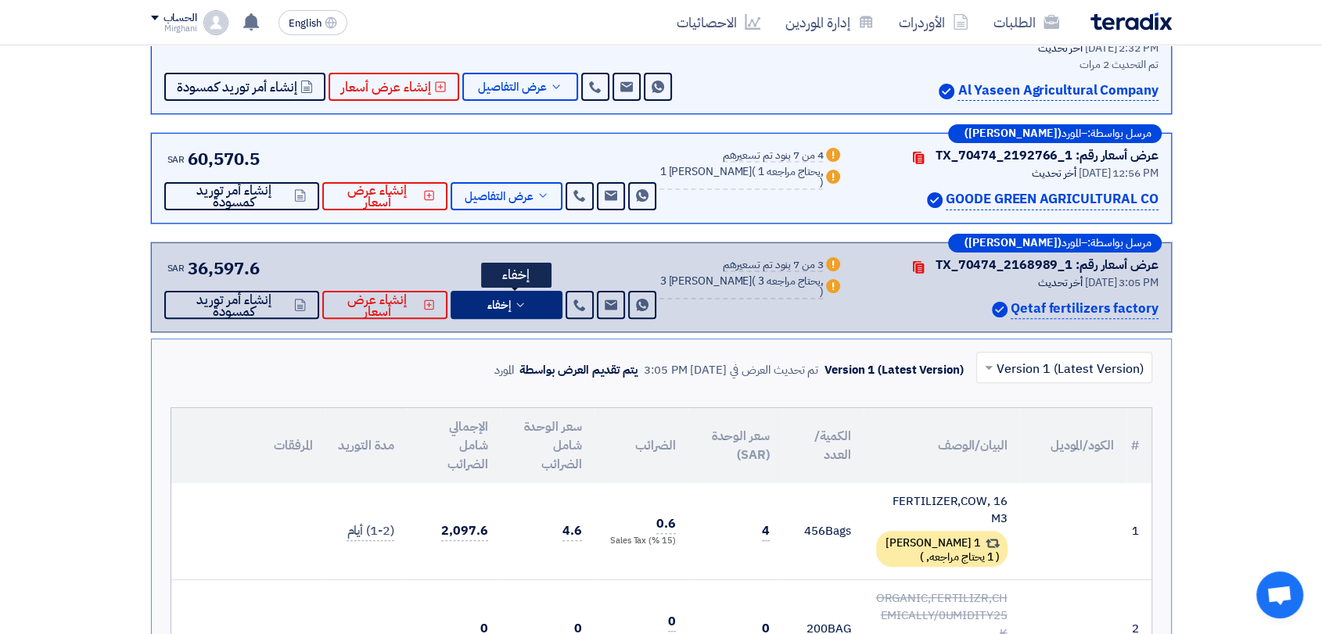
click at [537, 309] on button "إخفاء" at bounding box center [507, 305] width 112 height 28
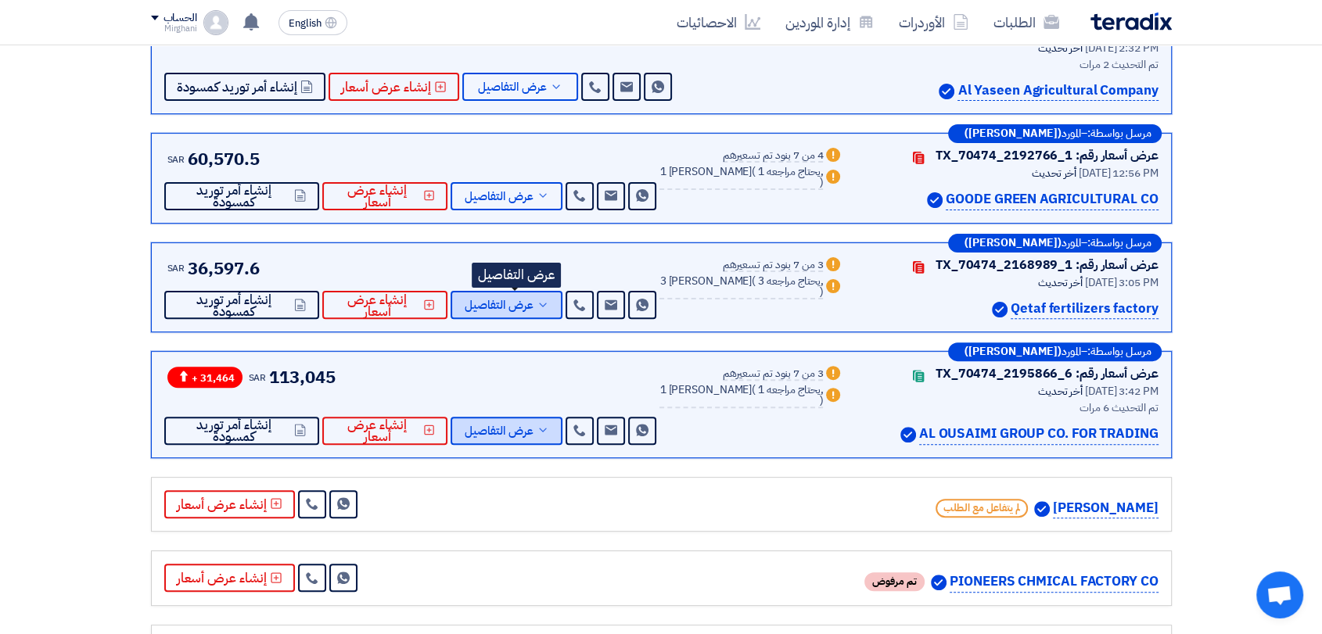
drag, startPoint x: 536, startPoint y: 309, endPoint x: 492, endPoint y: 433, distance: 131.9
click at [494, 434] on span "عرض التفاصيل" at bounding box center [499, 432] width 69 height 12
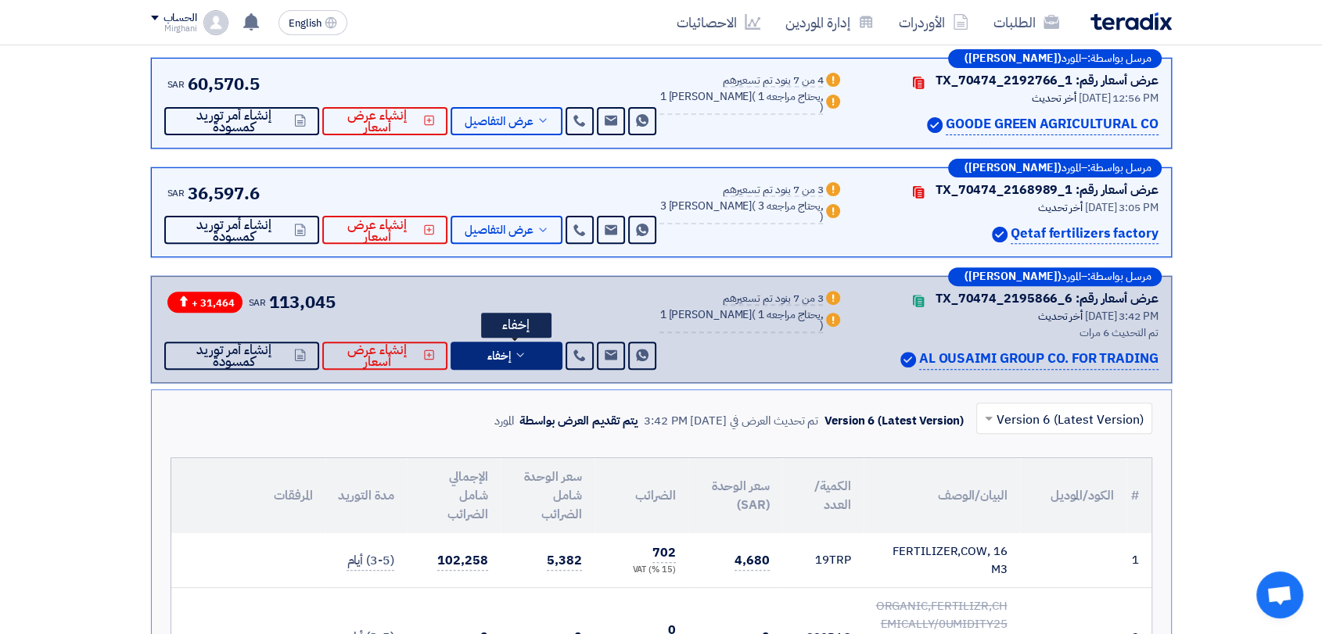
scroll to position [608, 0]
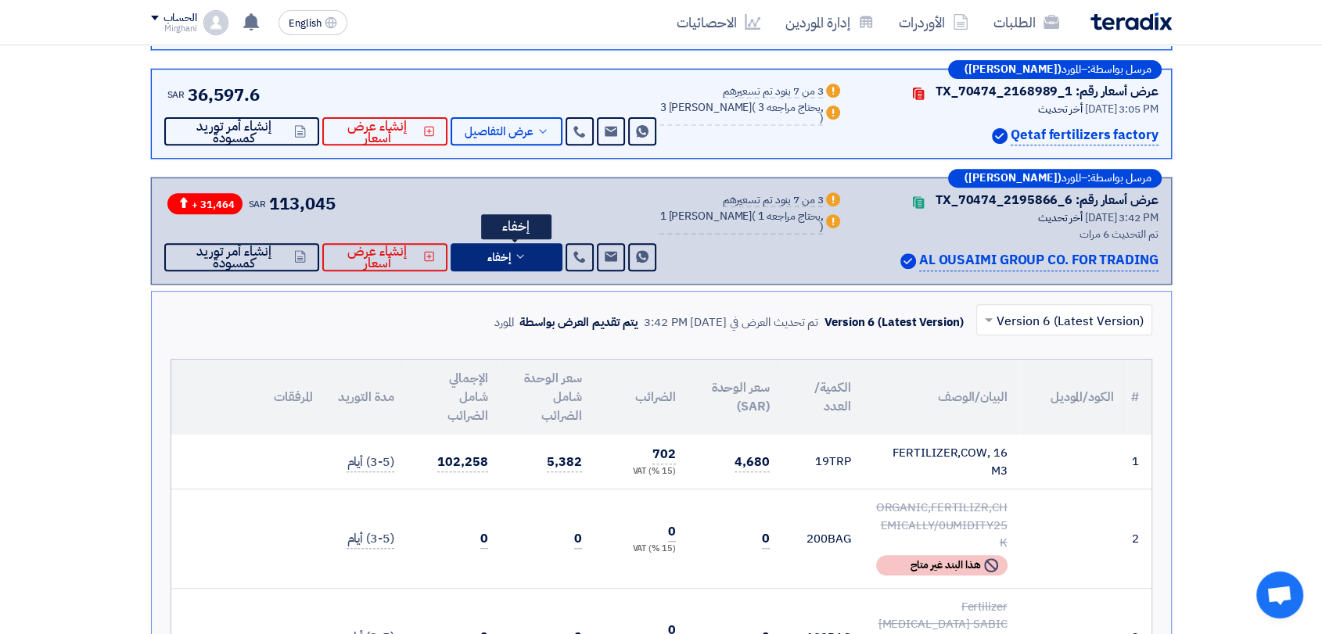
click at [544, 263] on button "إخفاء" at bounding box center [507, 257] width 112 height 28
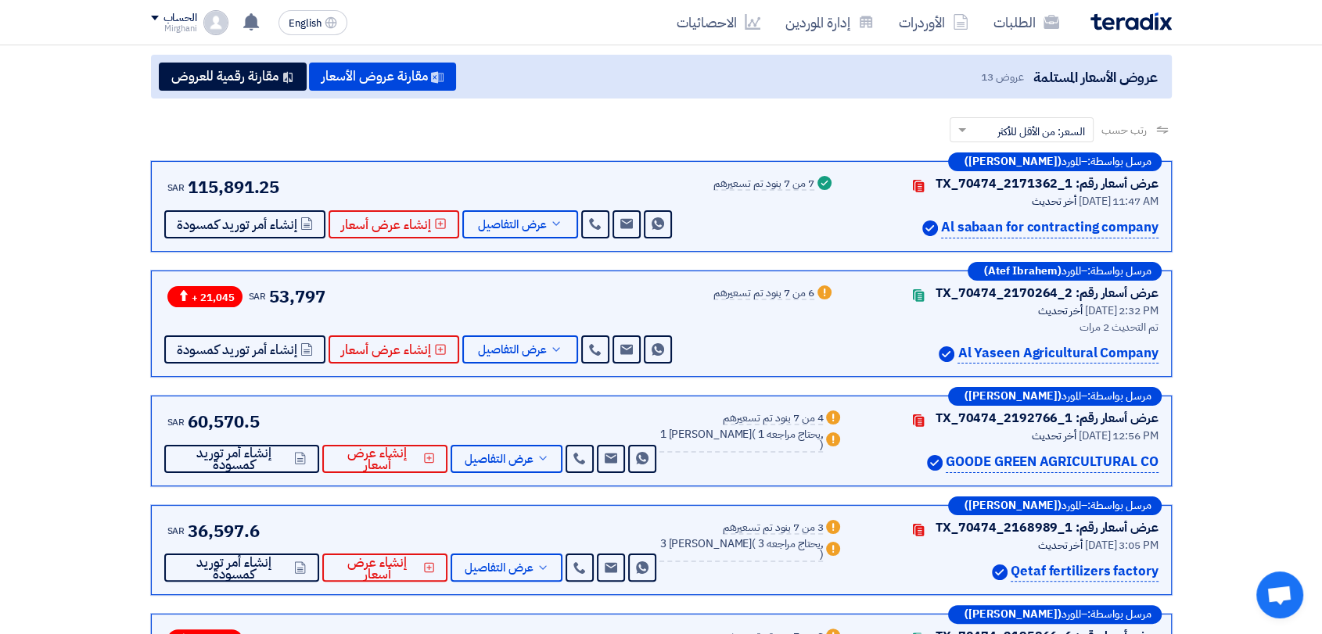
scroll to position [174, 0]
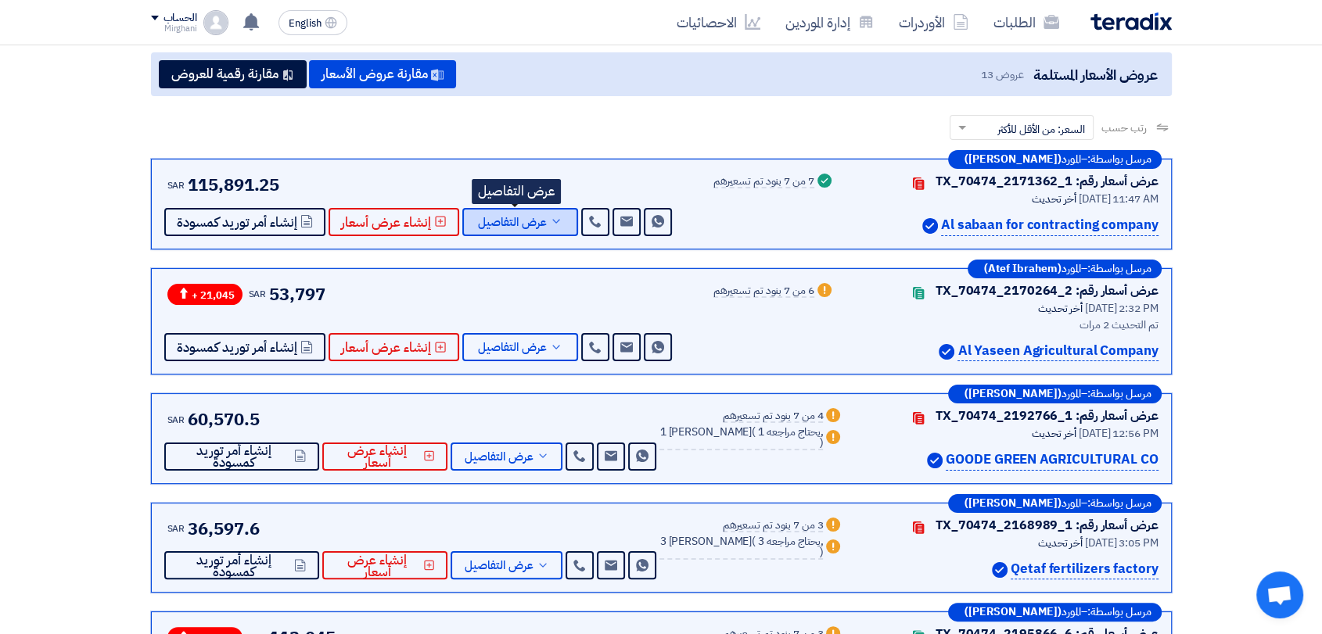
click at [540, 217] on span "عرض التفاصيل" at bounding box center [512, 223] width 69 height 12
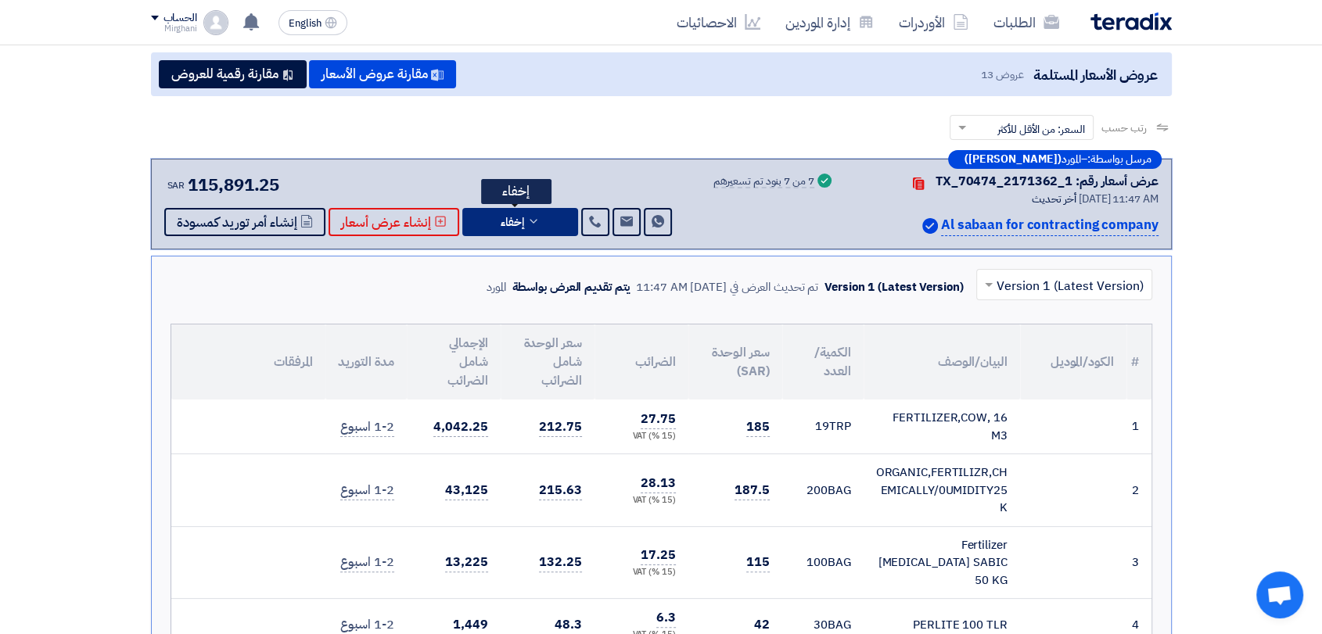
click at [547, 221] on button "إخفاء" at bounding box center [520, 222] width 116 height 28
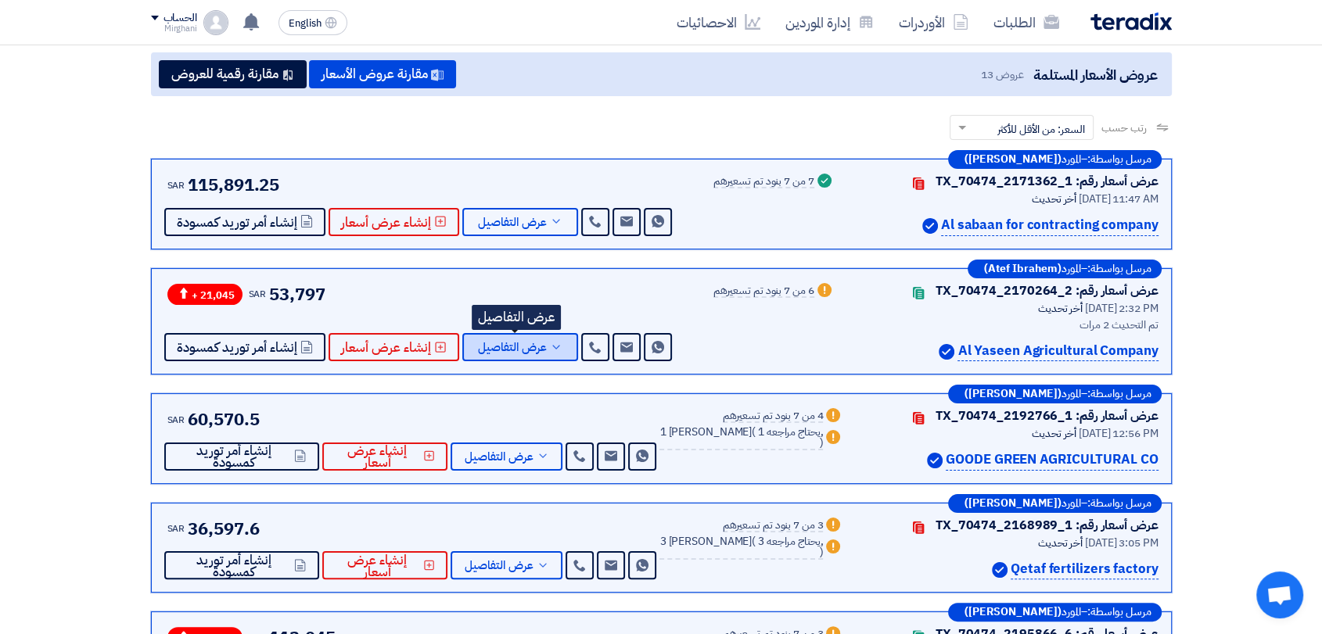
click at [542, 352] on button "عرض التفاصيل" at bounding box center [520, 347] width 116 height 28
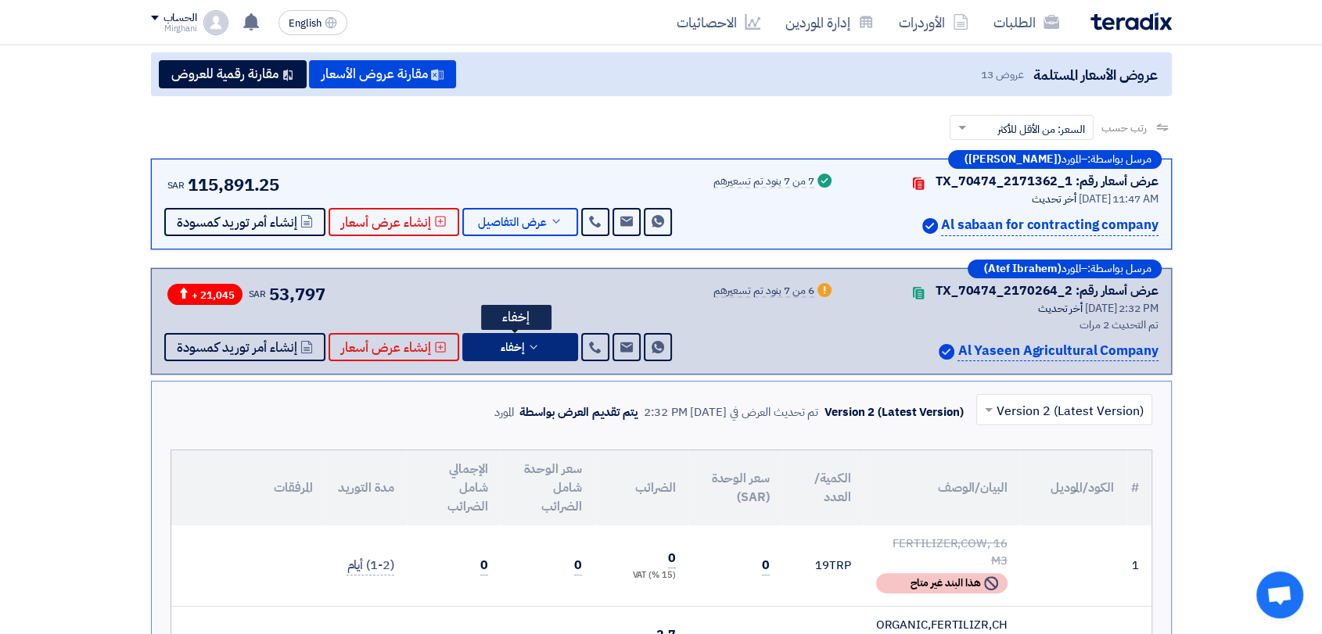
click at [533, 350] on icon at bounding box center [533, 347] width 13 height 13
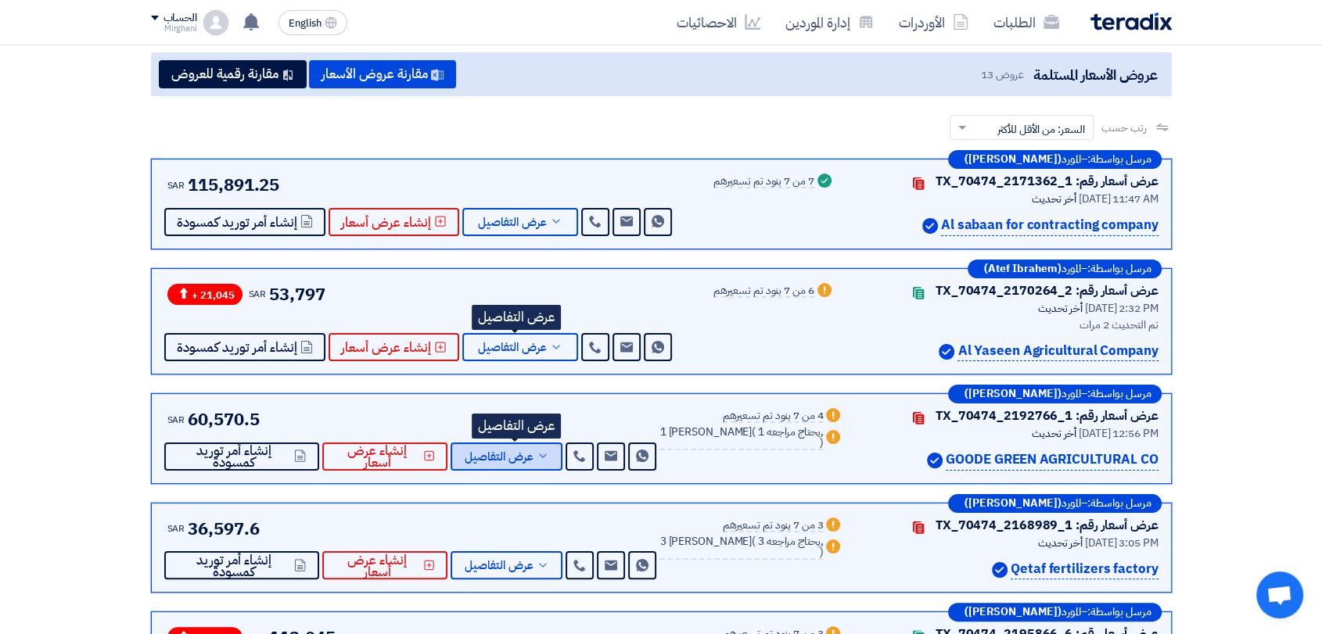
click at [558, 452] on button "عرض التفاصيل" at bounding box center [507, 457] width 112 height 28
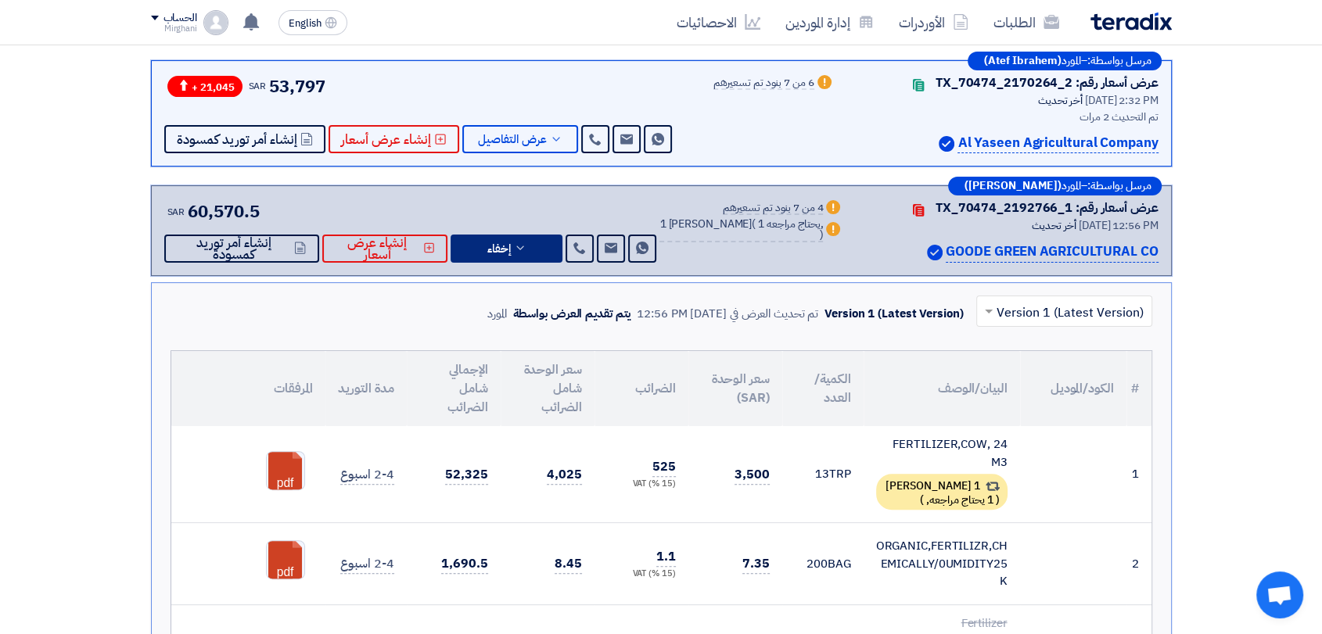
scroll to position [434, 0]
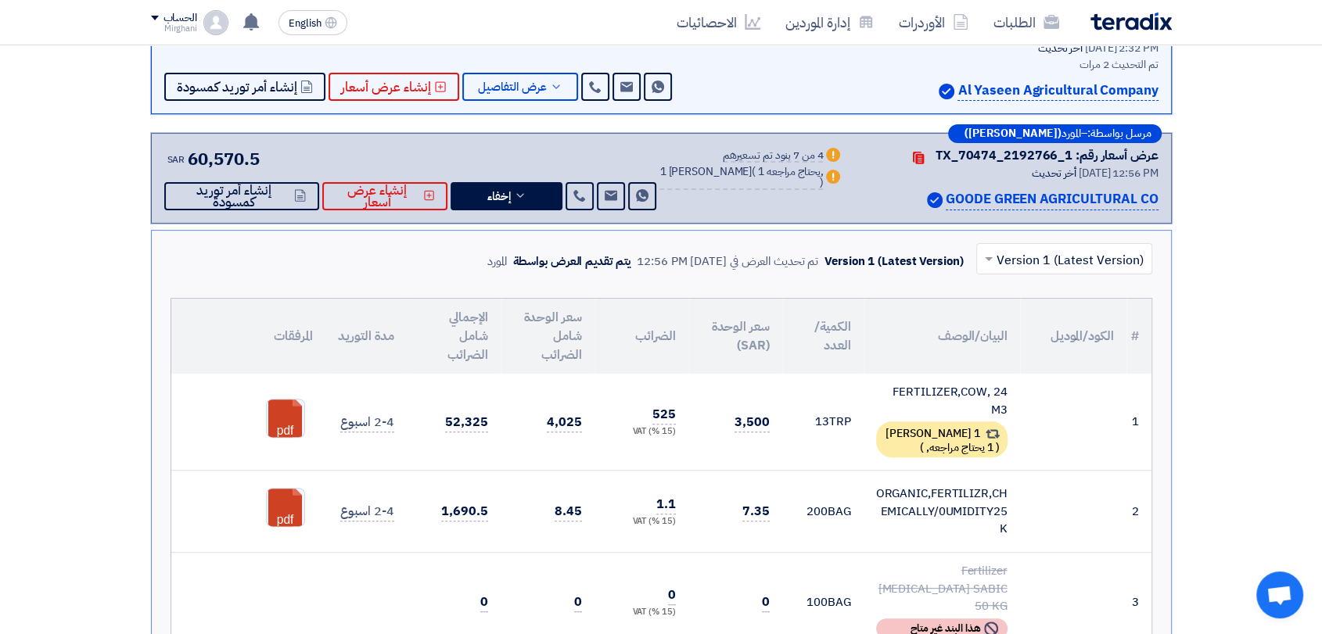
drag, startPoint x: 732, startPoint y: 417, endPoint x: 770, endPoint y: 420, distance: 37.7
click at [770, 420] on td "3,500" at bounding box center [735, 422] width 94 height 97
copy span "3,500"
drag, startPoint x: 933, startPoint y: 156, endPoint x: 955, endPoint y: 158, distance: 22.0
click at [955, 158] on div "عرض أسعار رقم: TX_70474_2192766_1 Contacts" at bounding box center [1010, 155] width 296 height 19
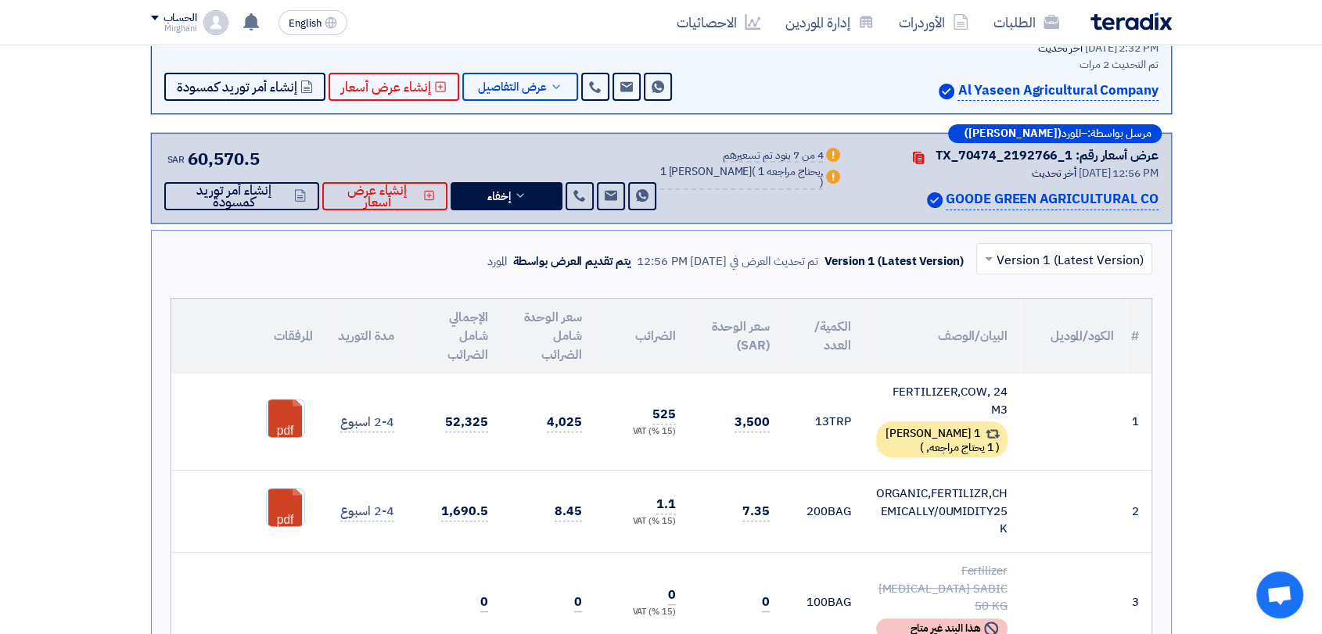
click at [939, 169] on div "أخر تحديث 15 Jul 2025, 12:56 PM" at bounding box center [1010, 173] width 296 height 16
drag, startPoint x: 942, startPoint y: 152, endPoint x: 1070, endPoint y: 145, distance: 128.4
click at [1070, 146] on div "عرض أسعار رقم: TX_70474_2192766_1" at bounding box center [1047, 155] width 223 height 19
copy div "TX_70474_2192766_1"
click at [522, 205] on button "إخفاء" at bounding box center [507, 196] width 112 height 28
